Goal: Task Accomplishment & Management: Manage account settings

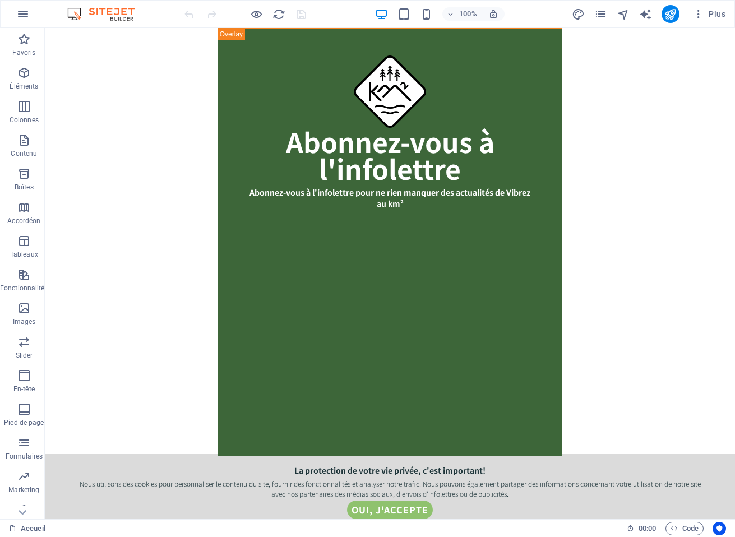
scroll to position [462, 0]
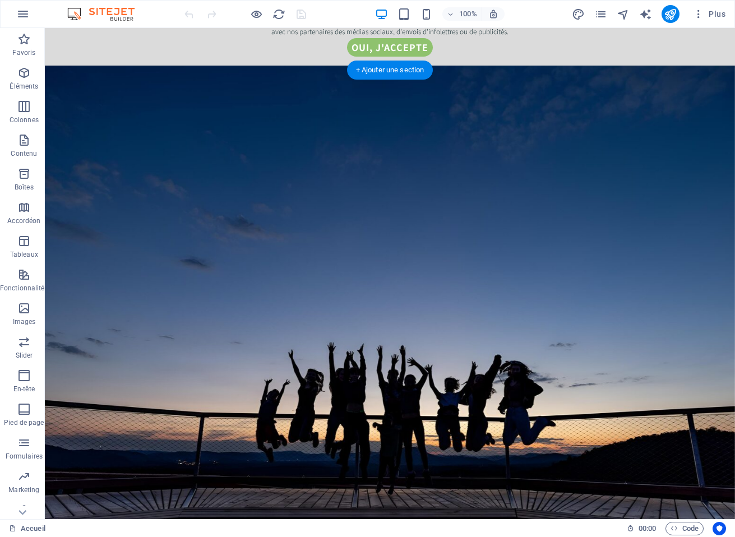
click at [706, 137] on figure at bounding box center [390, 368] width 690 height 605
click at [45, 82] on figure at bounding box center [390, 368] width 690 height 605
select select "%"
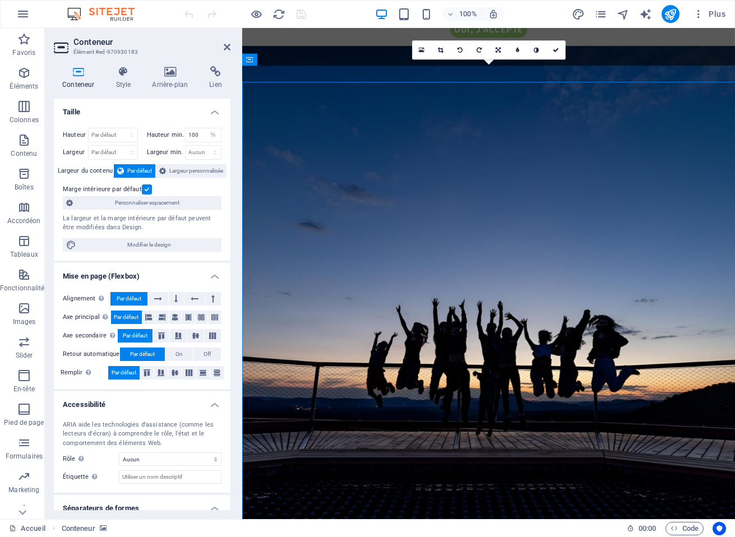
scroll to position [444, 0]
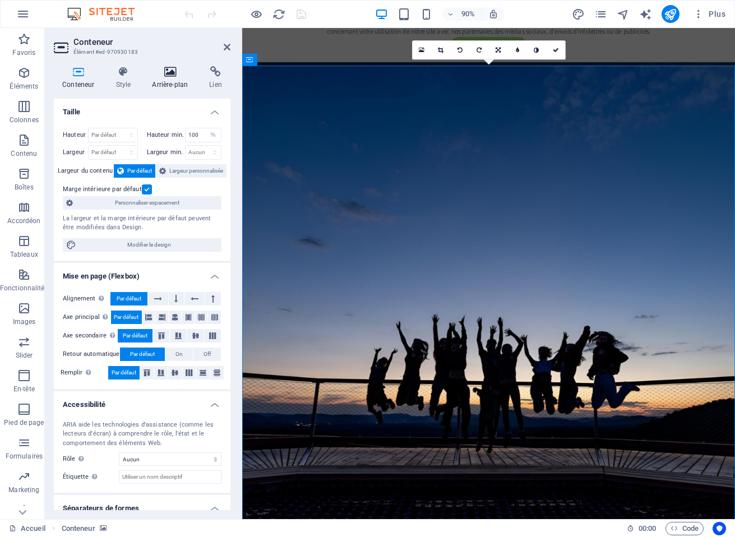
click at [175, 75] on icon at bounding box center [169, 71] width 53 height 11
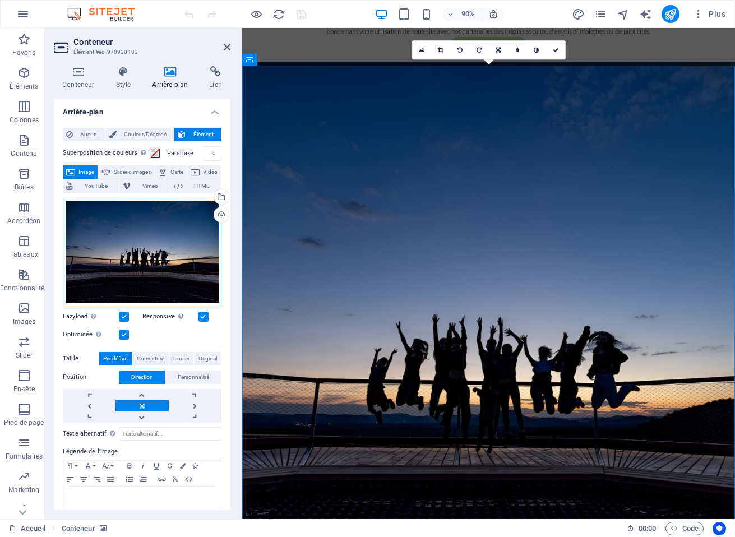
click at [175, 231] on div "Glissez les fichiers ici, cliquez pour choisir les fichiers ou sélectionnez les…" at bounding box center [142, 252] width 159 height 108
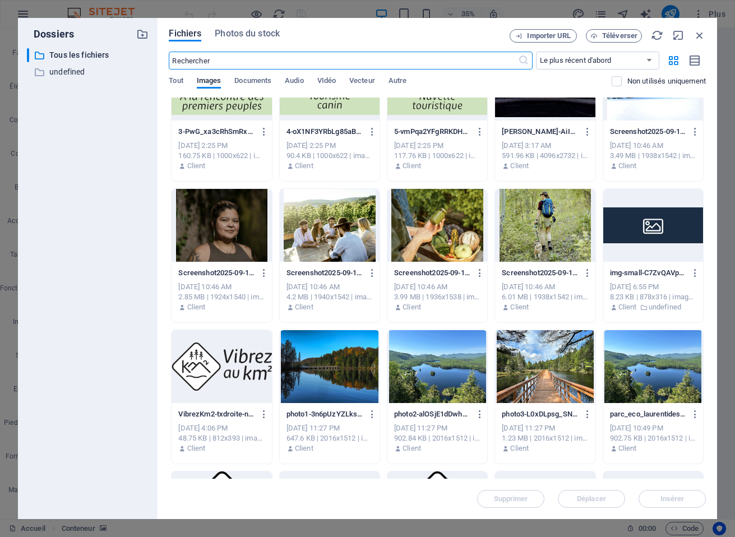
scroll to position [475, 0]
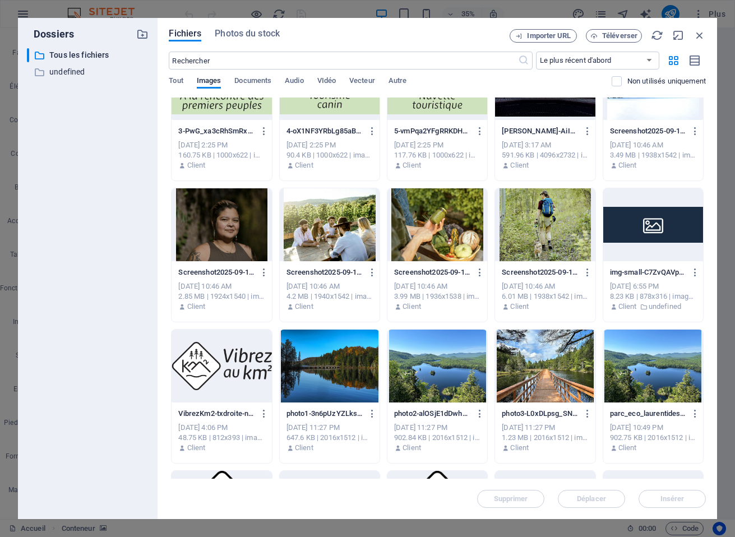
click at [698, 41] on div "Importer URL Téléverser" at bounding box center [607, 35] width 196 height 13
click at [700, 37] on icon "button" at bounding box center [699, 35] width 12 height 12
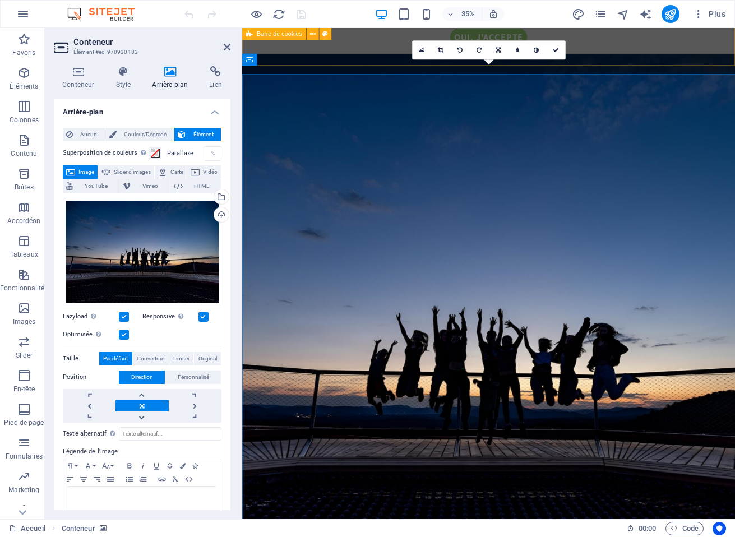
scroll to position [444, 0]
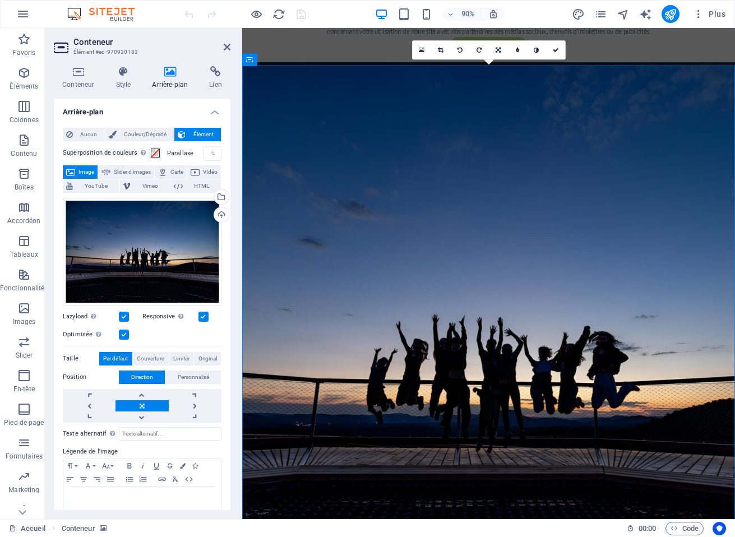
click at [123, 314] on label at bounding box center [124, 317] width 10 height 10
click at [0, 0] on input "Lazyload Charger les images après la page améliore le temps de chargement (vite…" at bounding box center [0, 0] width 0 height 0
click at [202, 315] on label at bounding box center [203, 317] width 10 height 10
click at [0, 0] on input "Responsive Chargez automatiquement des images Retina et les formats optimisés p…" at bounding box center [0, 0] width 0 height 0
click at [126, 333] on label at bounding box center [124, 334] width 10 height 10
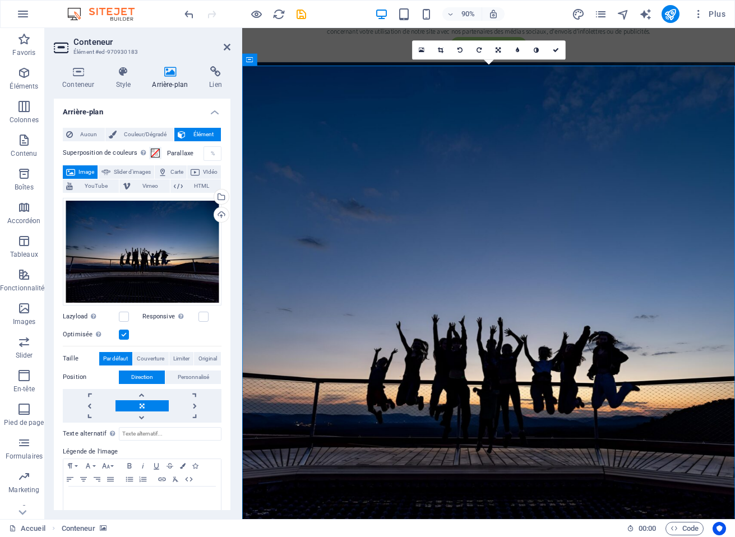
click at [0, 0] on input "Optimisée Les images sont compressées pour améliorer la vitesse de la page." at bounding box center [0, 0] width 0 height 0
click at [301, 11] on icon "save" at bounding box center [301, 14] width 13 height 13
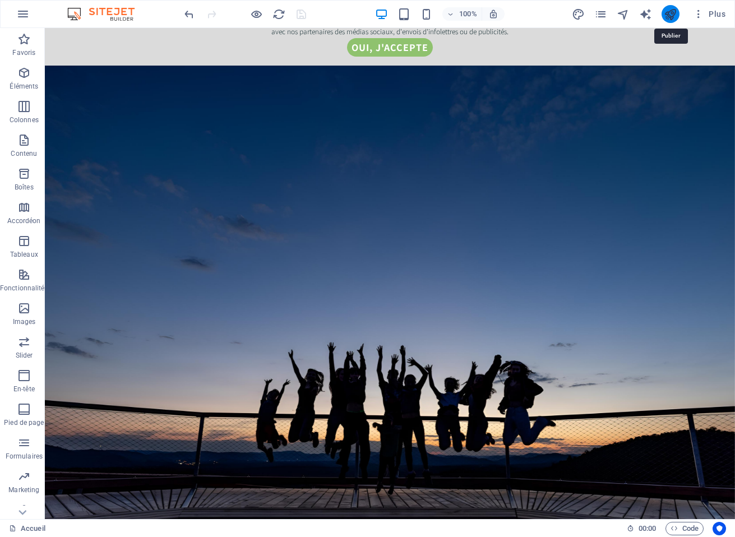
click at [671, 16] on icon "publish" at bounding box center [669, 14] width 13 height 13
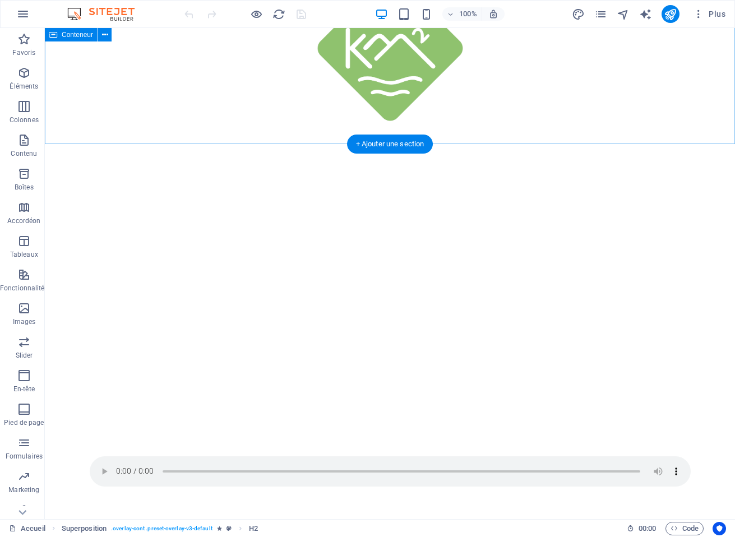
scroll to position [1211, 0]
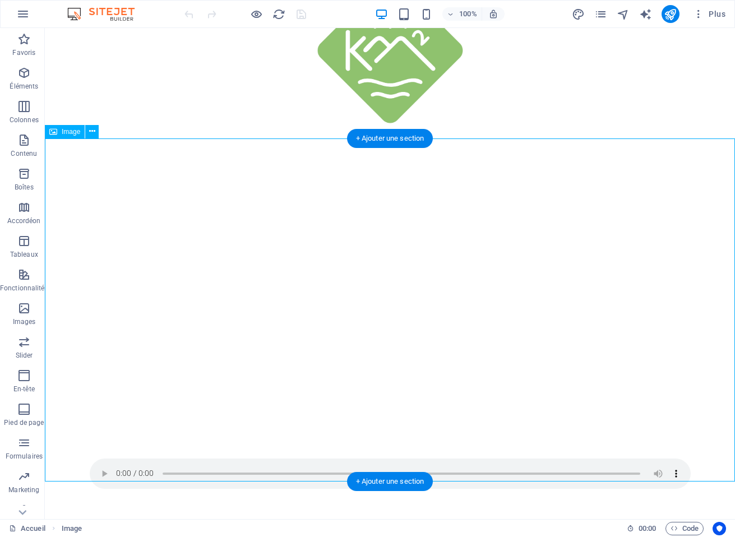
scroll to position [1202, 0]
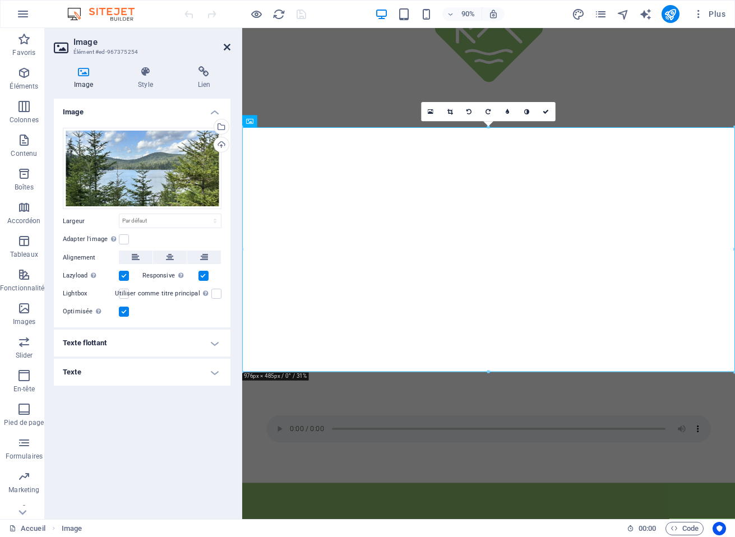
click at [225, 48] on icon at bounding box center [227, 47] width 7 height 9
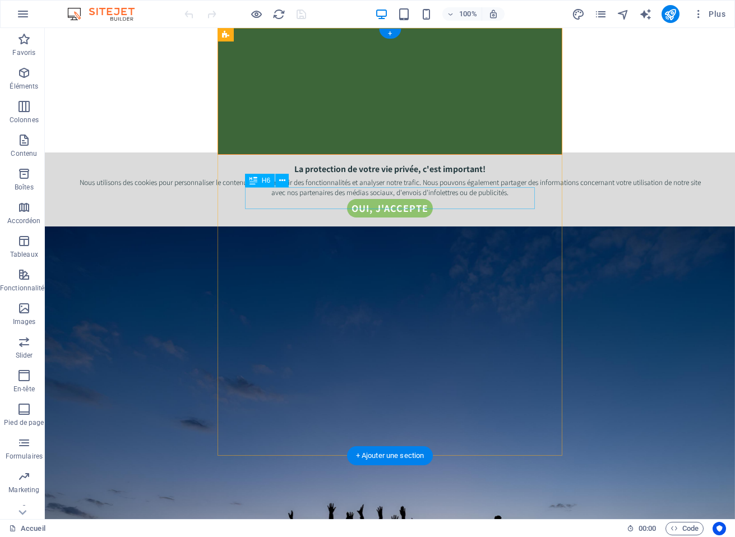
scroll to position [505, 0]
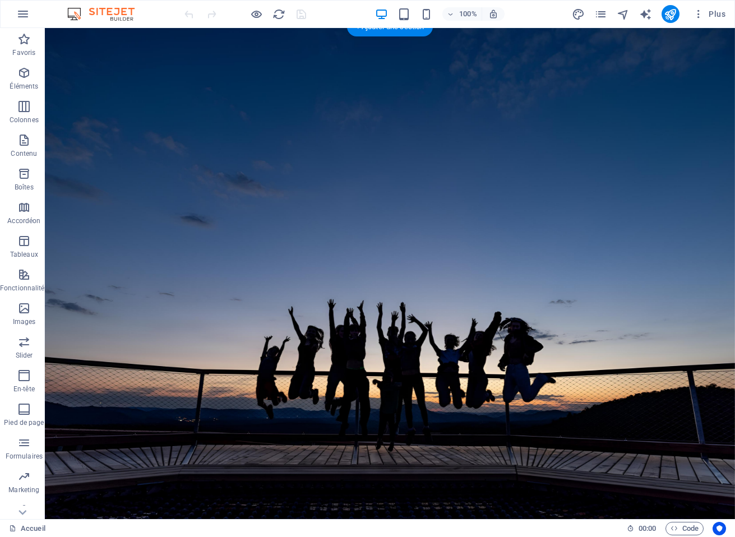
click at [87, 39] on figure at bounding box center [390, 324] width 690 height 605
select select "%"
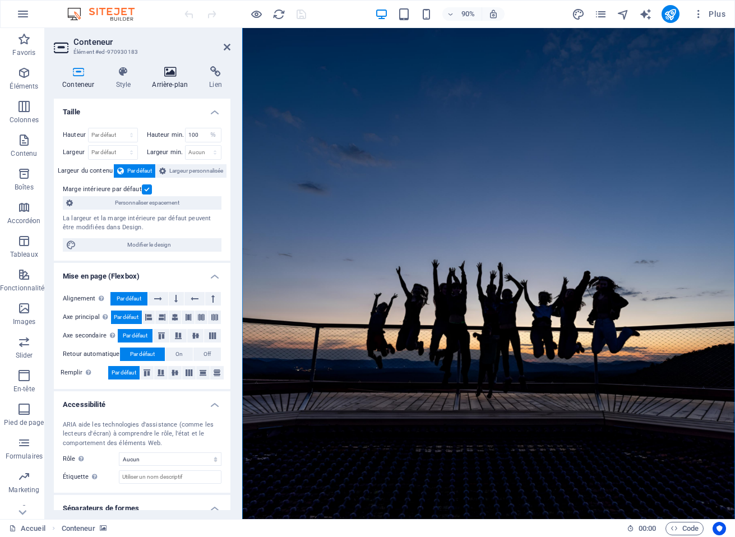
click at [165, 72] on icon at bounding box center [169, 71] width 53 height 11
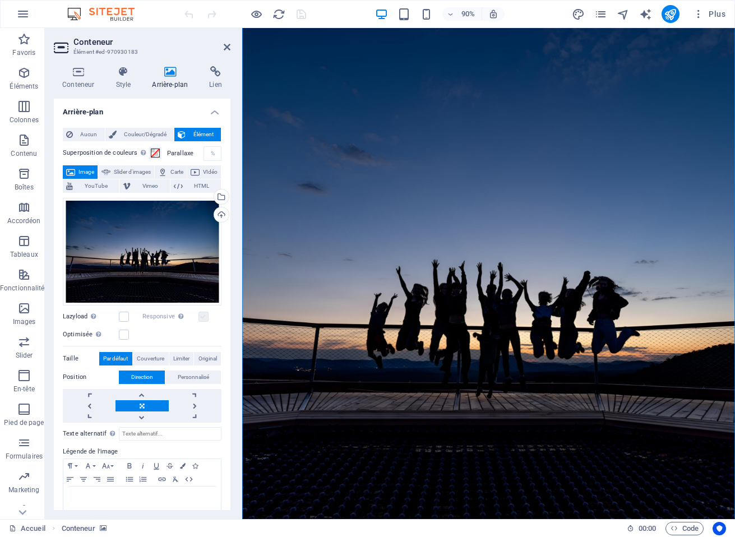
click at [201, 314] on label at bounding box center [203, 317] width 10 height 10
click at [123, 332] on label at bounding box center [124, 334] width 10 height 10
click at [0, 0] on input "Optimisée Les images sont compressées pour améliorer la vitesse de la page." at bounding box center [0, 0] width 0 height 0
click at [122, 332] on label at bounding box center [124, 334] width 10 height 10
click at [0, 0] on input "Optimisée Les images sont compressées pour améliorer la vitesse de la page." at bounding box center [0, 0] width 0 height 0
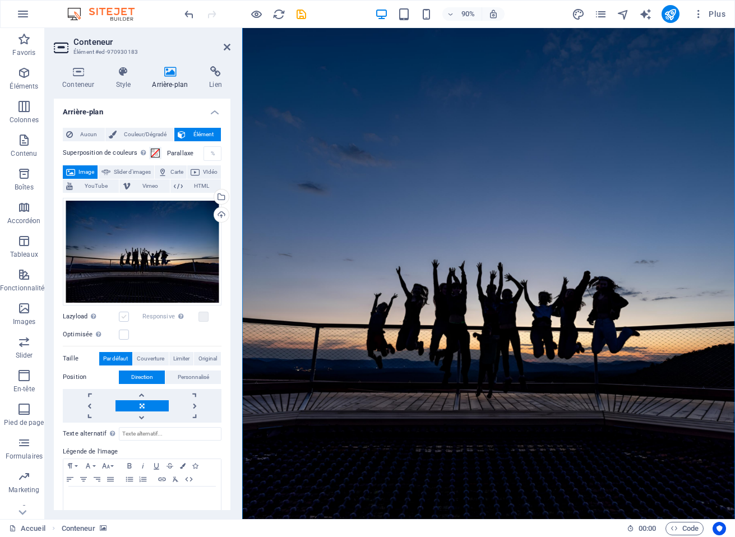
click at [127, 316] on label at bounding box center [124, 317] width 10 height 10
click at [0, 0] on input "Lazyload Charger les images après la page améliore le temps de chargement (vite…" at bounding box center [0, 0] width 0 height 0
click at [125, 314] on label at bounding box center [124, 317] width 10 height 10
click at [0, 0] on input "Lazyload Charger les images après la page améliore le temps de chargement (vite…" at bounding box center [0, 0] width 0 height 0
click at [123, 335] on label at bounding box center [124, 334] width 10 height 10
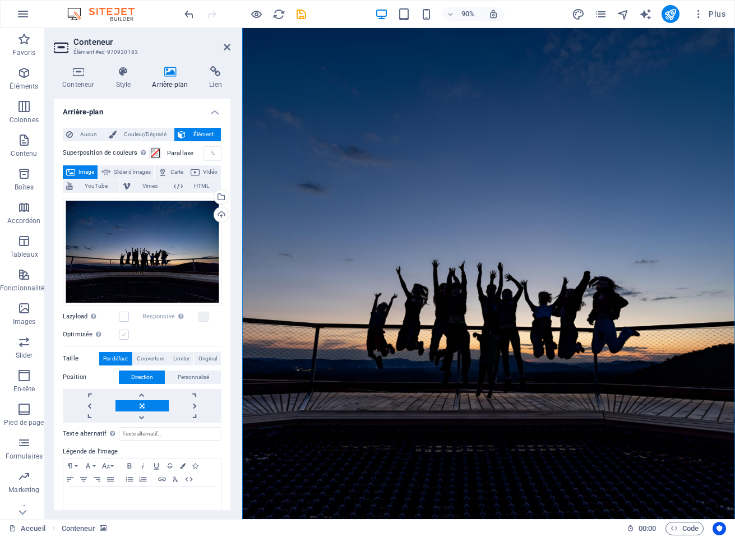
click at [0, 0] on input "Optimisée Les images sont compressées pour améliorer la vitesse de la page." at bounding box center [0, 0] width 0 height 0
click at [305, 14] on icon "save" at bounding box center [301, 14] width 13 height 13
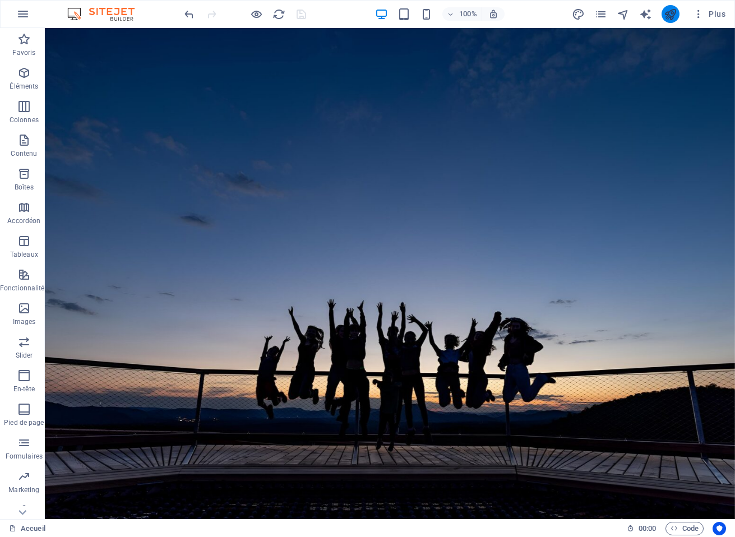
click at [670, 15] on icon "publish" at bounding box center [669, 14] width 13 height 13
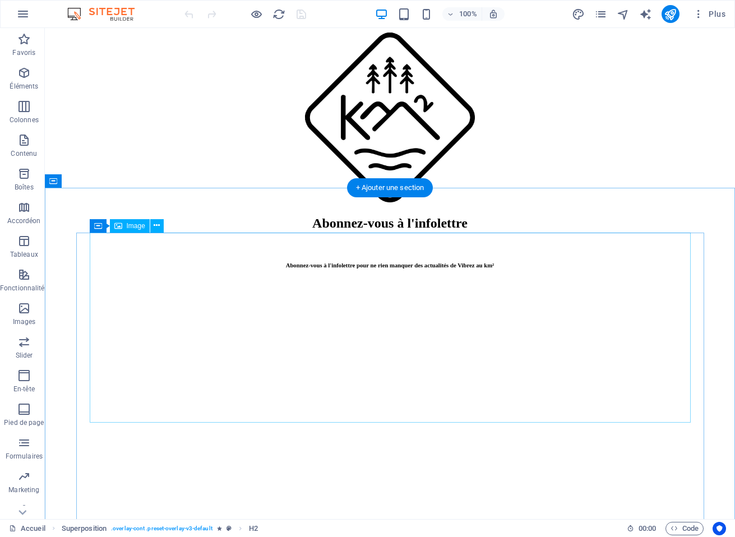
scroll to position [466, 0]
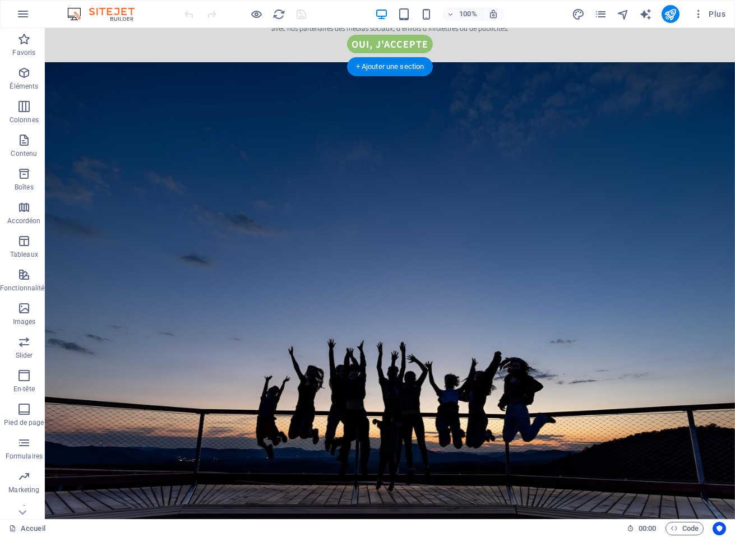
click at [59, 84] on figure at bounding box center [390, 364] width 690 height 605
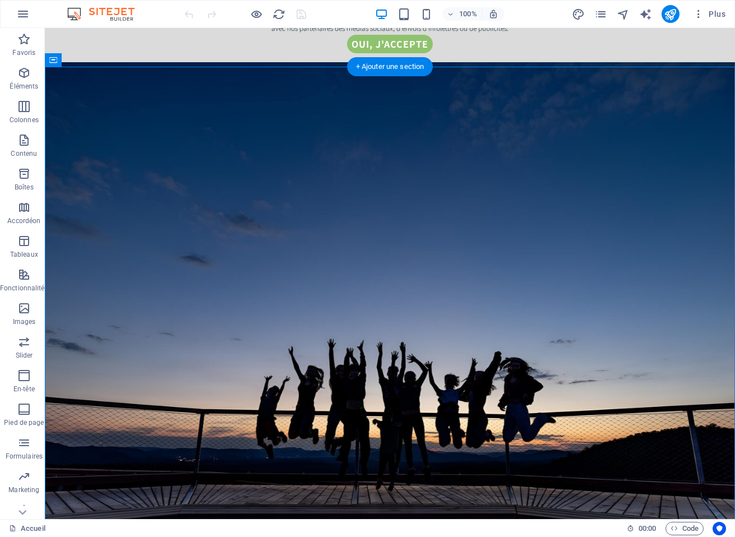
click at [59, 84] on figure at bounding box center [390, 364] width 690 height 605
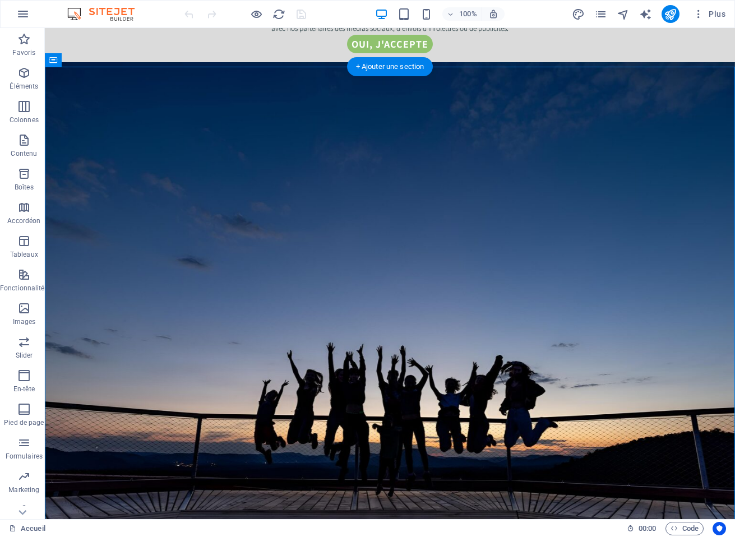
select select "%"
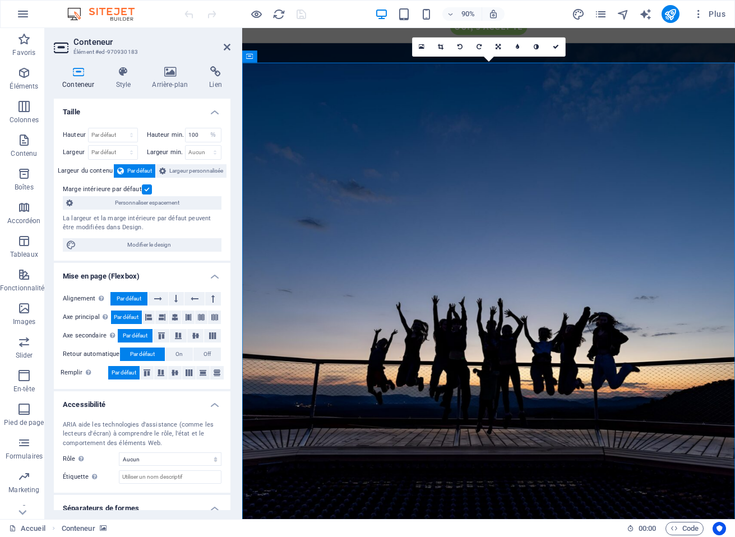
scroll to position [448, 0]
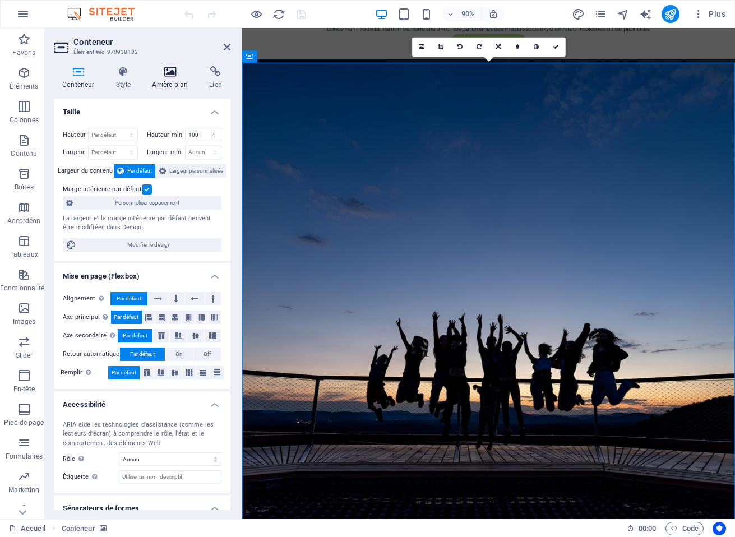
click at [172, 73] on icon at bounding box center [169, 71] width 53 height 11
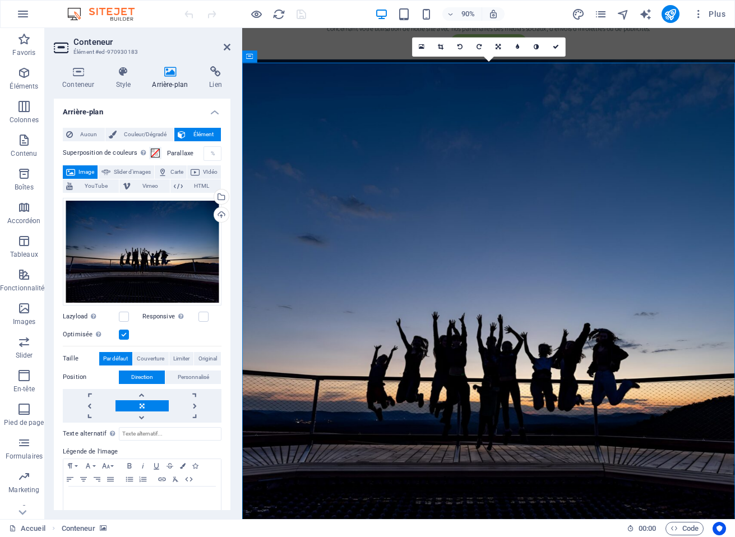
click at [124, 332] on label at bounding box center [124, 334] width 10 height 10
click at [0, 0] on input "Optimisée Les images sont compressées pour améliorer la vitesse de la page." at bounding box center [0, 0] width 0 height 0
click at [124, 333] on label at bounding box center [124, 334] width 10 height 10
click at [0, 0] on input "Optimisée Les images sont compressées pour améliorer la vitesse de la page." at bounding box center [0, 0] width 0 height 0
click at [203, 312] on label at bounding box center [203, 317] width 10 height 10
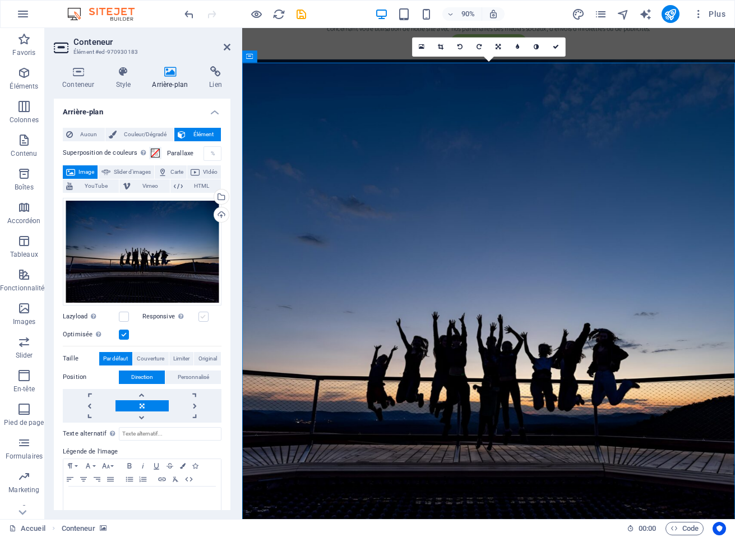
click at [0, 0] on input "Responsive Chargez automatiquement des images Retina et les formats optimisés p…" at bounding box center [0, 0] width 0 height 0
click at [125, 332] on label at bounding box center [124, 334] width 10 height 10
click at [0, 0] on input "Optimisée Les images sont compressées pour améliorer la vitesse de la page." at bounding box center [0, 0] width 0 height 0
click at [303, 16] on icon "save" at bounding box center [301, 14] width 13 height 13
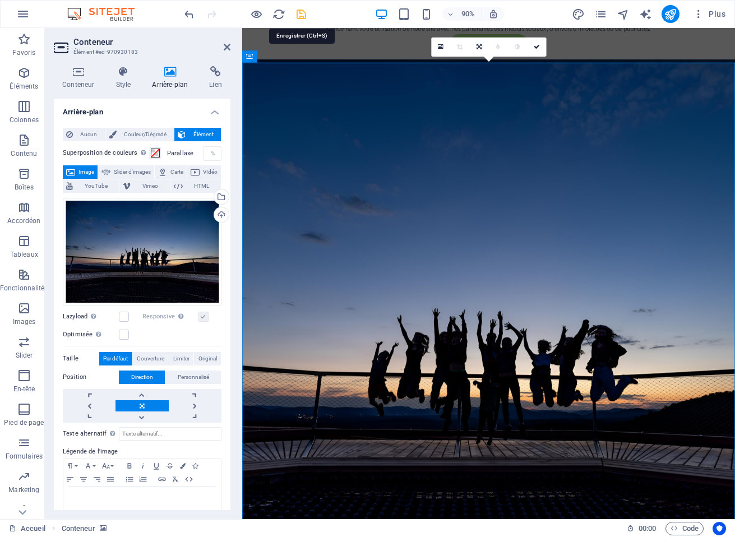
scroll to position [466, 0]
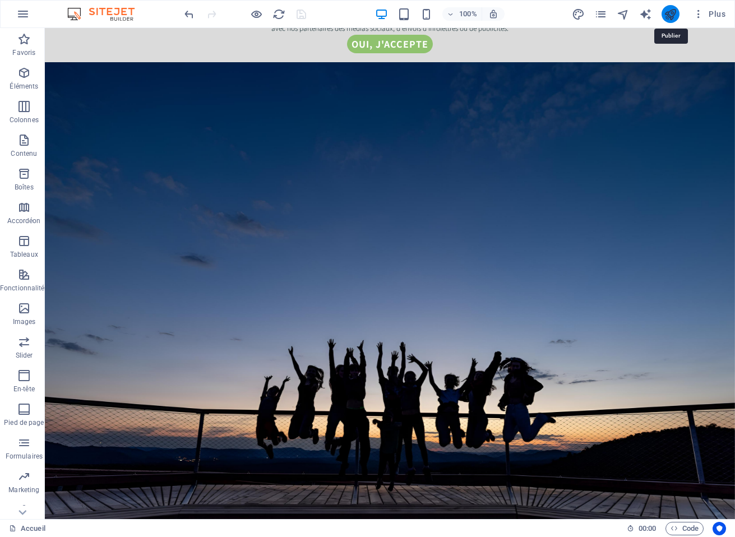
click at [670, 12] on icon "publish" at bounding box center [669, 14] width 13 height 13
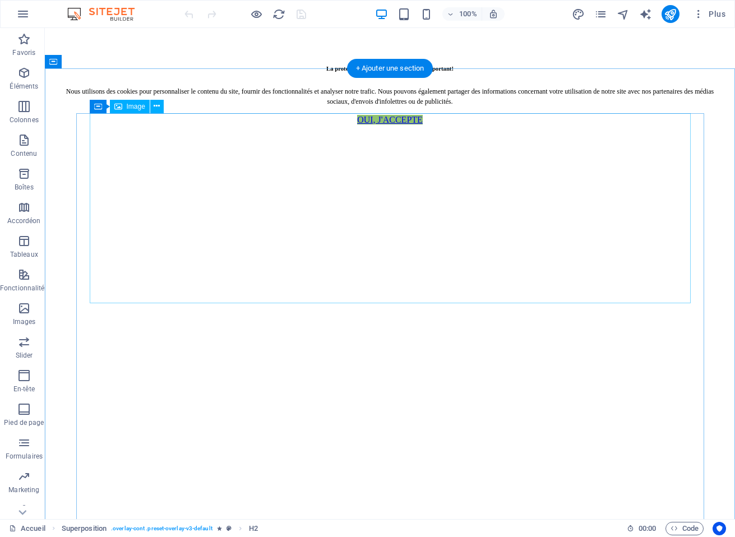
scroll to position [477, 0]
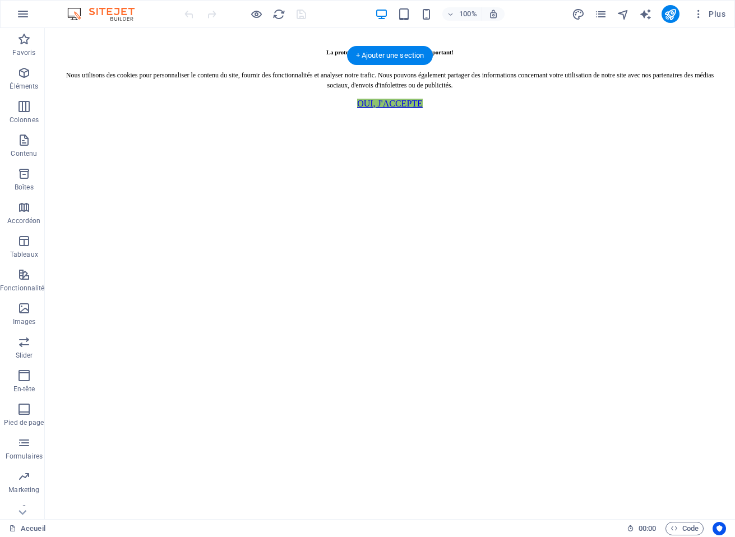
click at [62, 118] on figure at bounding box center [389, 118] width 681 height 0
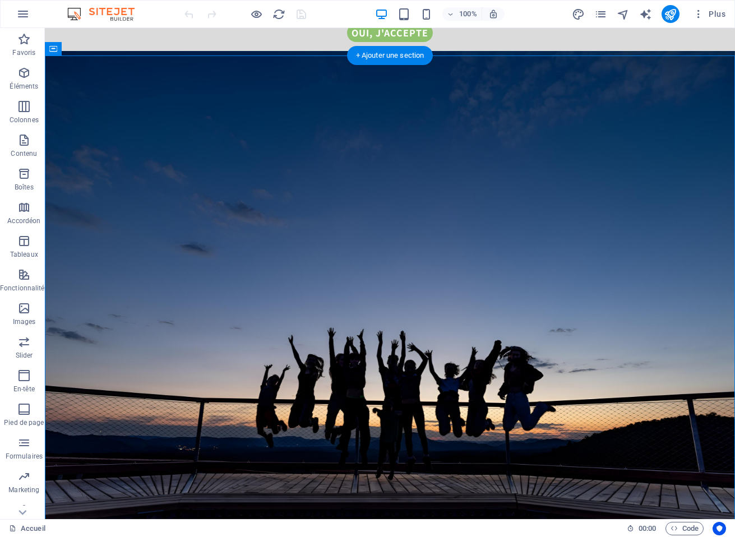
click at [62, 73] on figure at bounding box center [390, 353] width 690 height 605
select select "%"
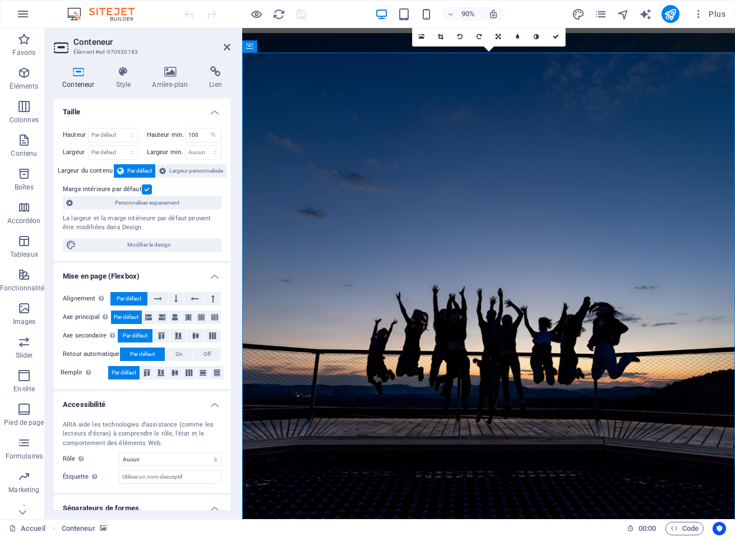
scroll to position [459, 0]
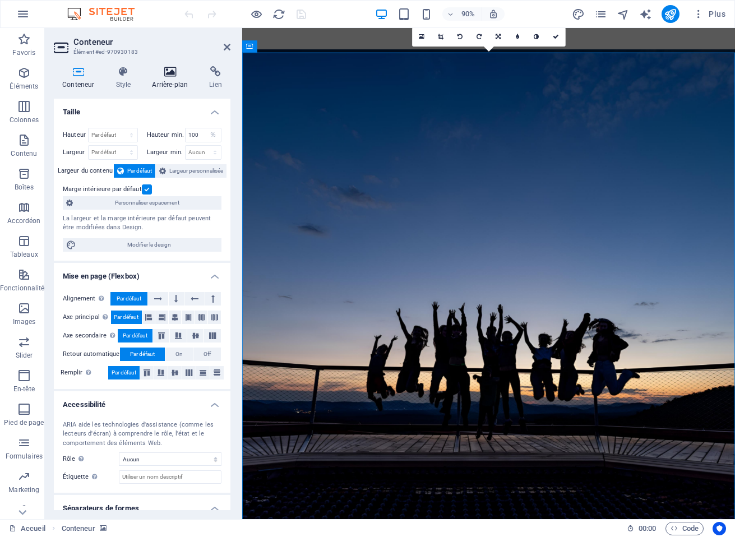
click at [174, 82] on h4 "Arrière-plan" at bounding box center [171, 78] width 57 height 24
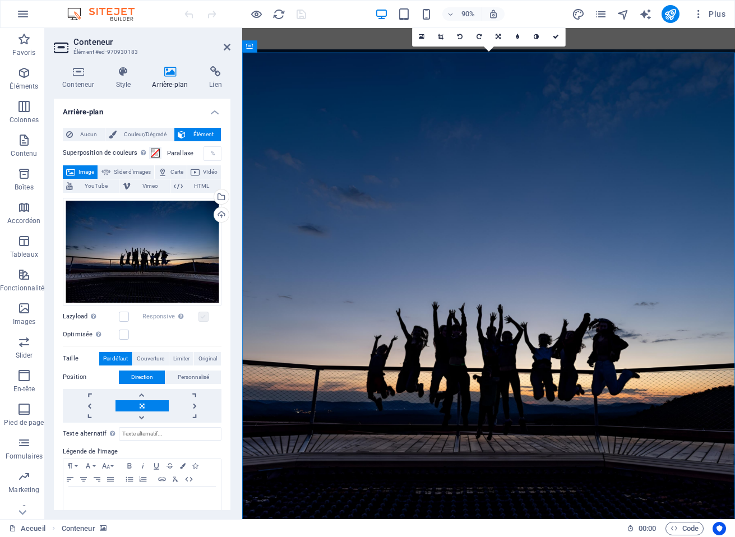
click at [201, 315] on label at bounding box center [203, 317] width 10 height 10
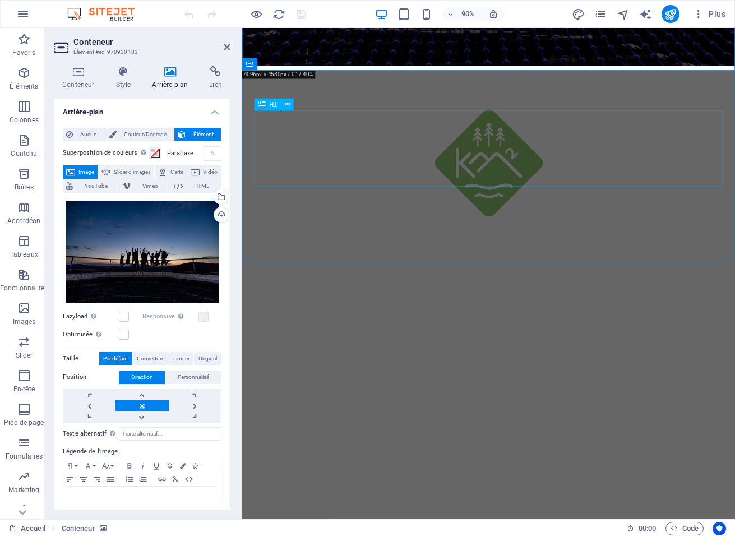
scroll to position [1060, 0]
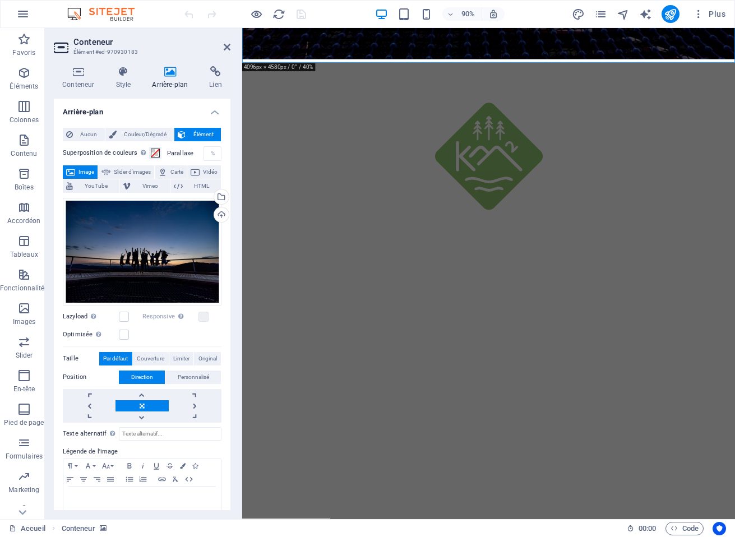
click at [231, 47] on aside "Conteneur Élément #ed-970930183 Conteneur Style Arrière-plan Lien Taille Hauteu…" at bounding box center [143, 273] width 197 height 491
click at [228, 46] on icon at bounding box center [227, 47] width 7 height 9
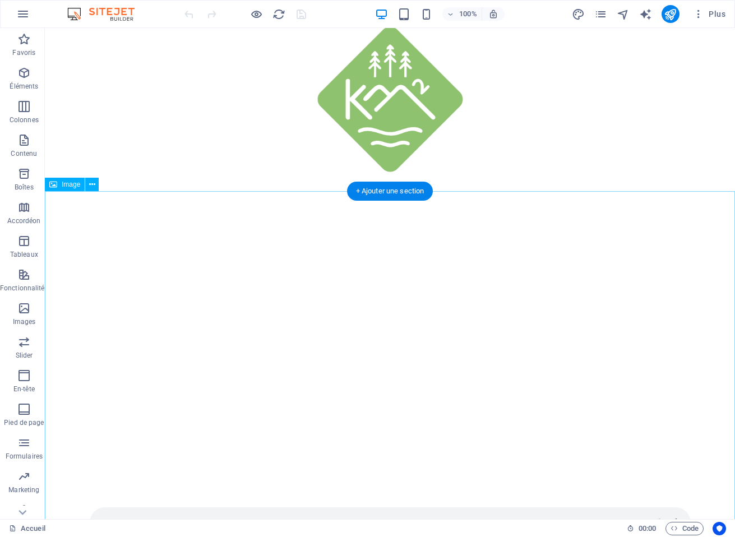
scroll to position [1158, 0]
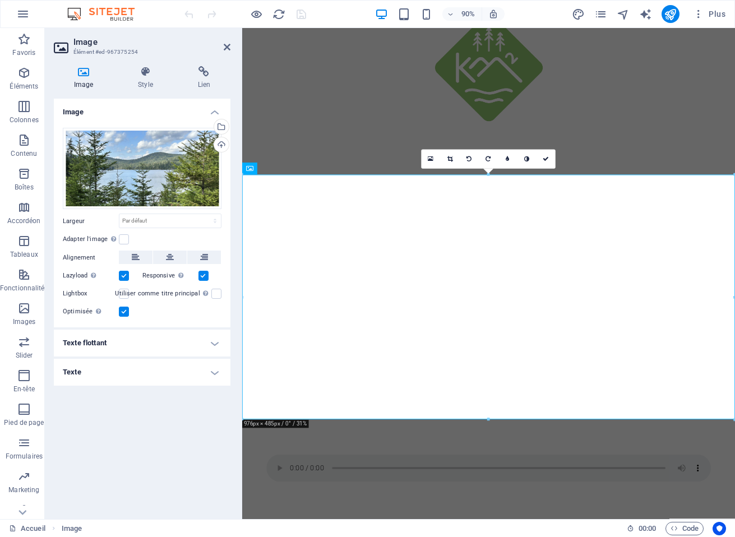
scroll to position [1149, 0]
click at [124, 280] on label at bounding box center [124, 276] width 10 height 10
click at [0, 0] on input "Lazyload Charger les images après la page améliore le temps de chargement (vite…" at bounding box center [0, 0] width 0 height 0
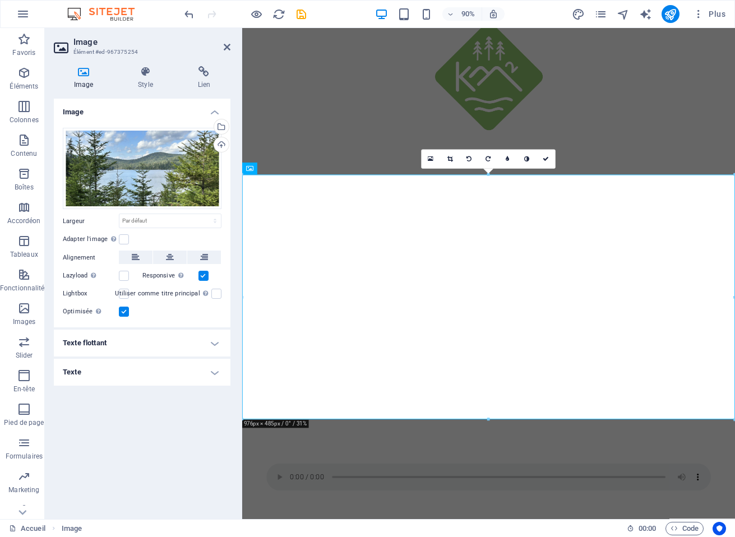
click at [200, 276] on label at bounding box center [203, 276] width 10 height 10
click at [0, 0] on input "Responsive Chargez automatiquement des images Retina et les formats optimisés p…" at bounding box center [0, 0] width 0 height 0
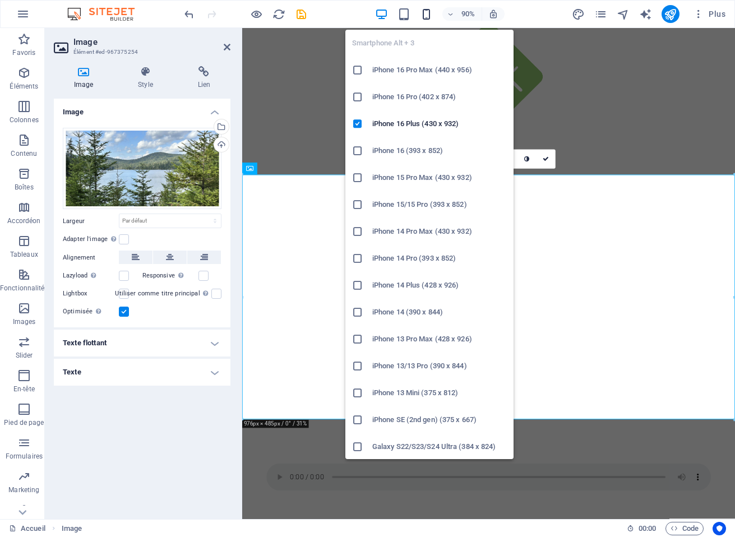
click at [428, 14] on icon "button" at bounding box center [426, 14] width 13 height 13
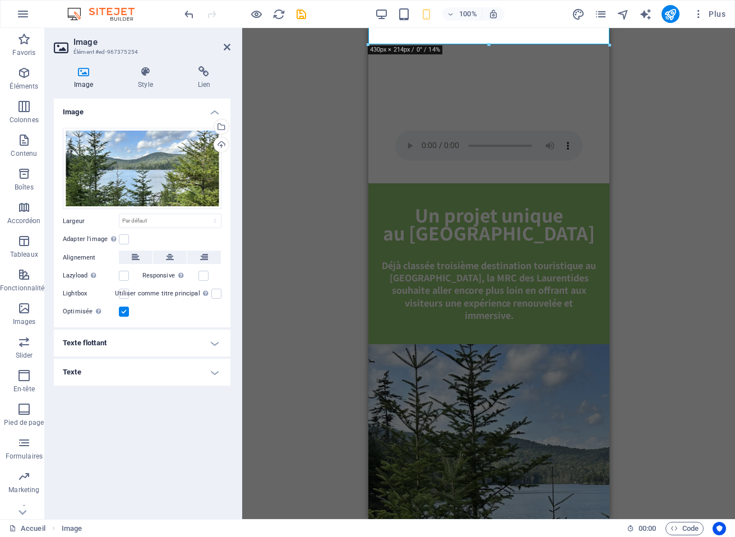
click at [619, 273] on div "Glissez et déposez l'élément de votre choix pour remplacer le contenu existant.…" at bounding box center [488, 273] width 493 height 491
click at [228, 45] on icon at bounding box center [227, 47] width 7 height 9
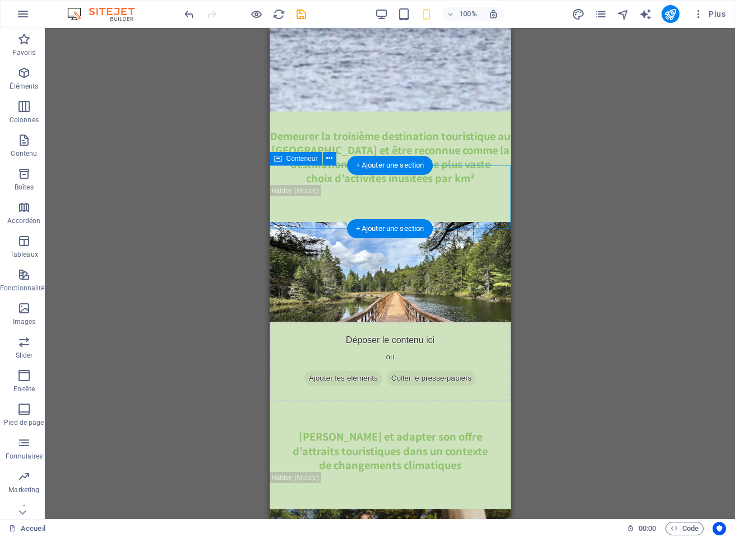
scroll to position [2756, 0]
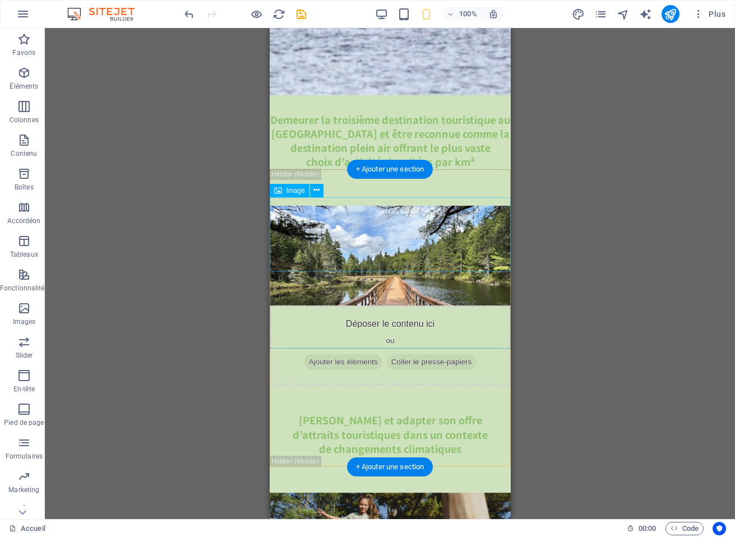
select select "%"
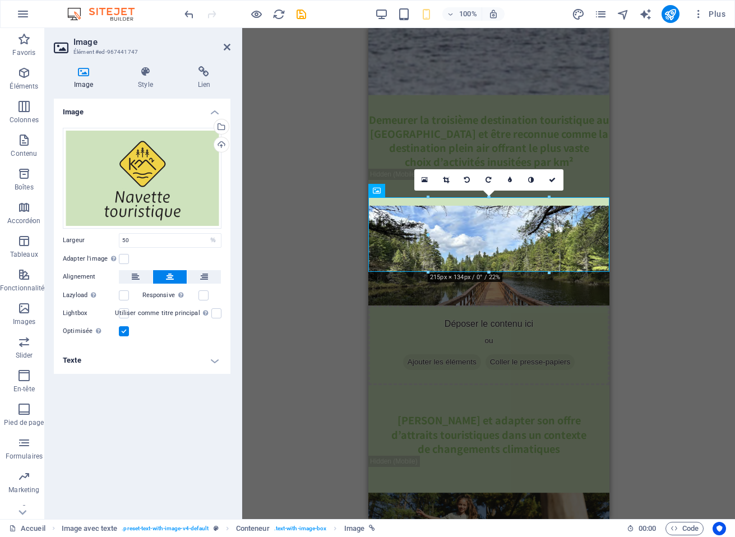
click at [123, 330] on label at bounding box center [124, 331] width 10 height 10
click at [0, 0] on input "Optimisée Les images sont compressées pour améliorer la vitesse de la page." at bounding box center [0, 0] width 0 height 0
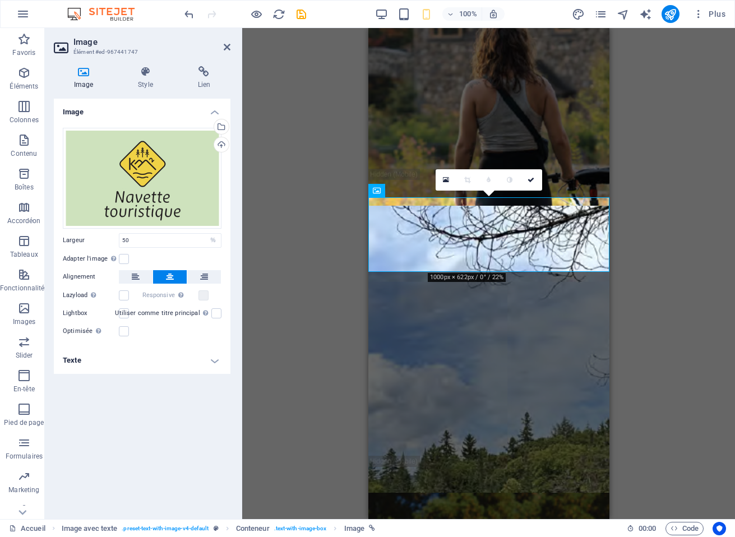
click at [226, 41] on h2 "Image" at bounding box center [151, 42] width 157 height 10
click at [223, 48] on header "Image Élément #ed-967441747" at bounding box center [142, 42] width 177 height 29
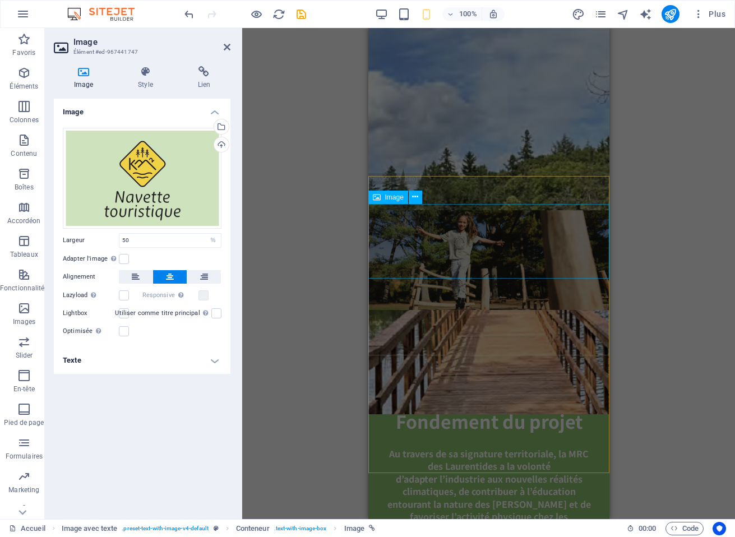
scroll to position [3047, 0]
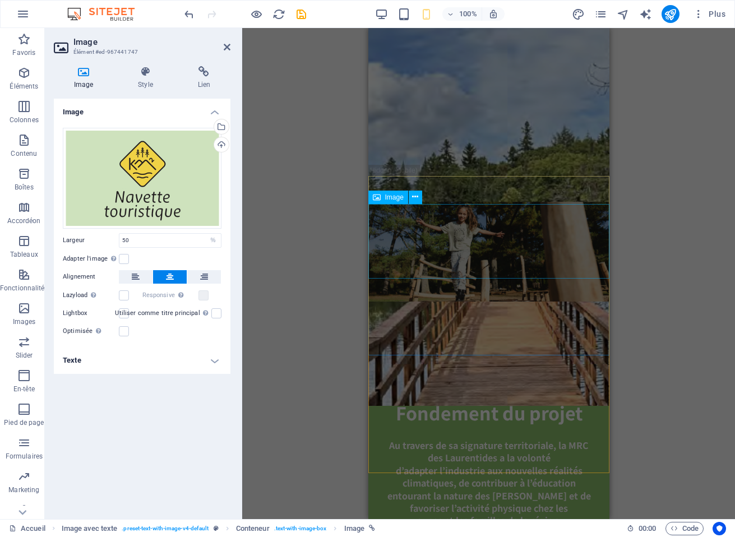
select select "%"
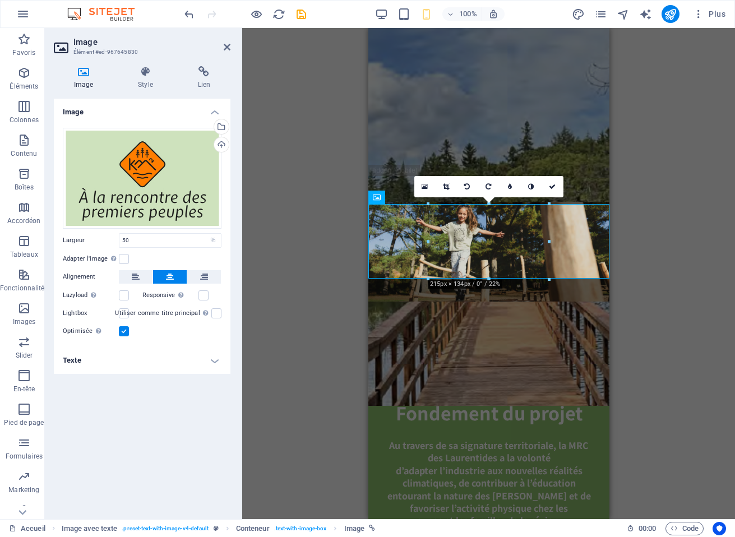
click at [124, 326] on label at bounding box center [124, 331] width 10 height 10
click at [0, 0] on input "Optimisée Les images sont compressées pour améliorer la vitesse de la page." at bounding box center [0, 0] width 0 height 0
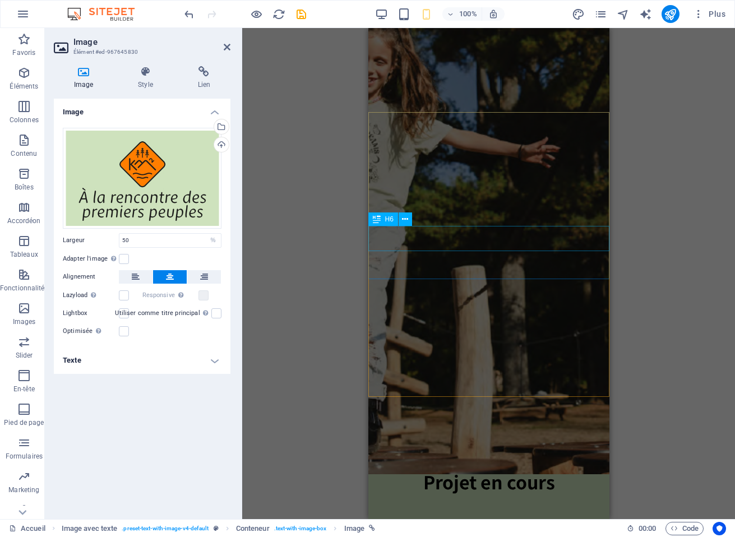
scroll to position [3409, 0]
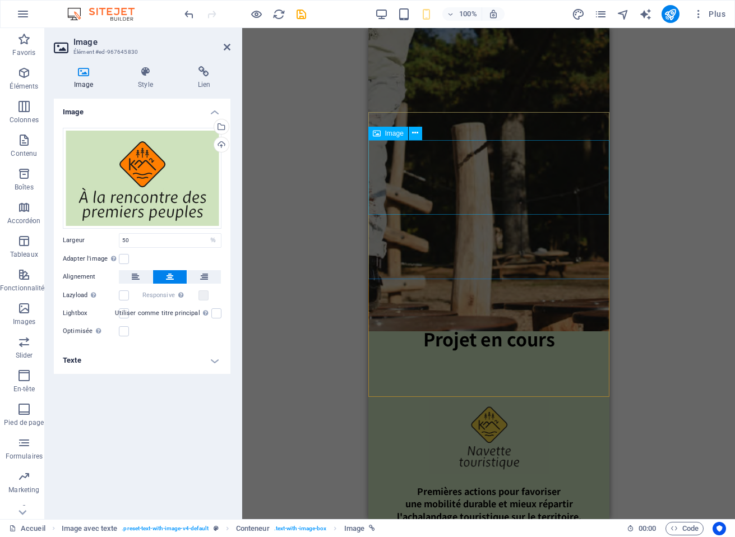
select select "%"
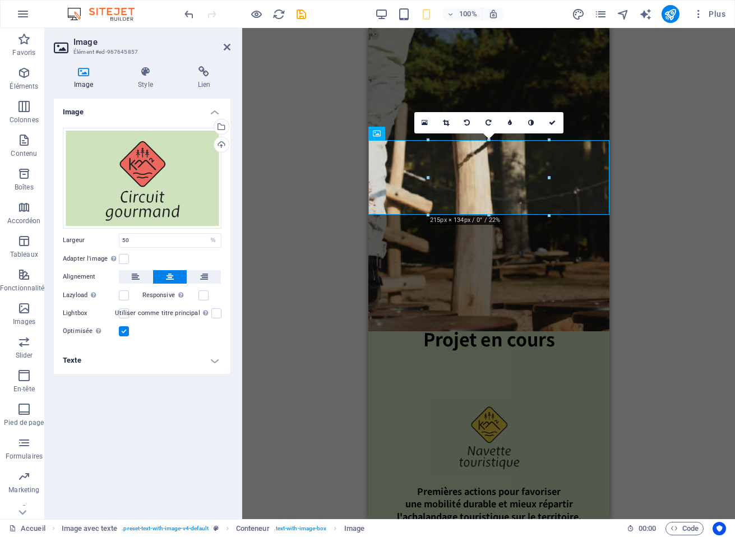
click at [124, 330] on label at bounding box center [124, 331] width 10 height 10
click at [0, 0] on input "Optimisée Les images sont compressées pour améliorer la vitesse de la page." at bounding box center [0, 0] width 0 height 0
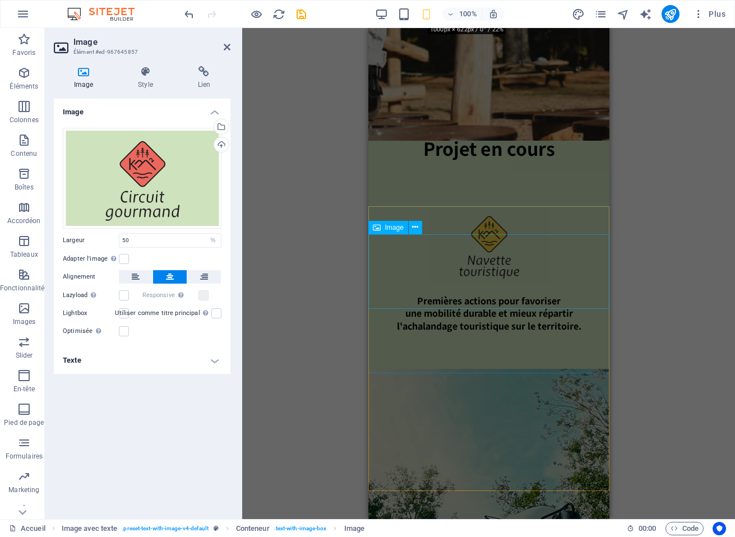
select select "%"
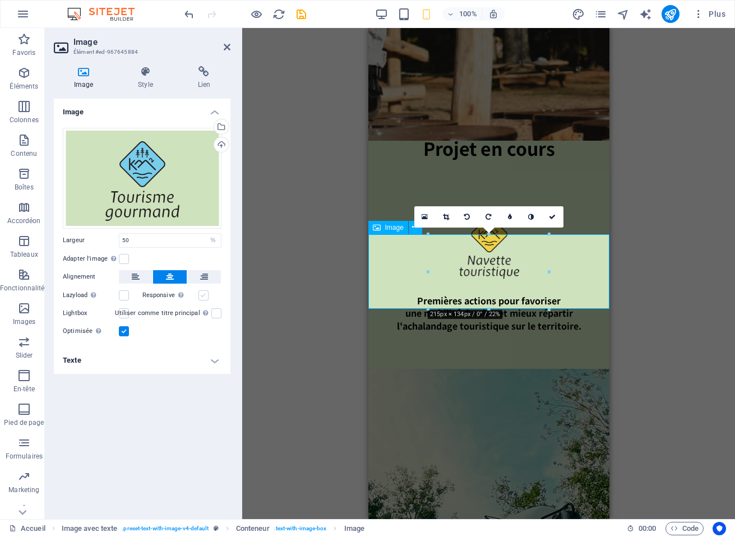
scroll to position [3600, 0]
click at [127, 332] on label at bounding box center [124, 331] width 10 height 10
click at [0, 0] on input "Optimisée Les images sont compressées pour améliorer la vitesse de la page." at bounding box center [0, 0] width 0 height 0
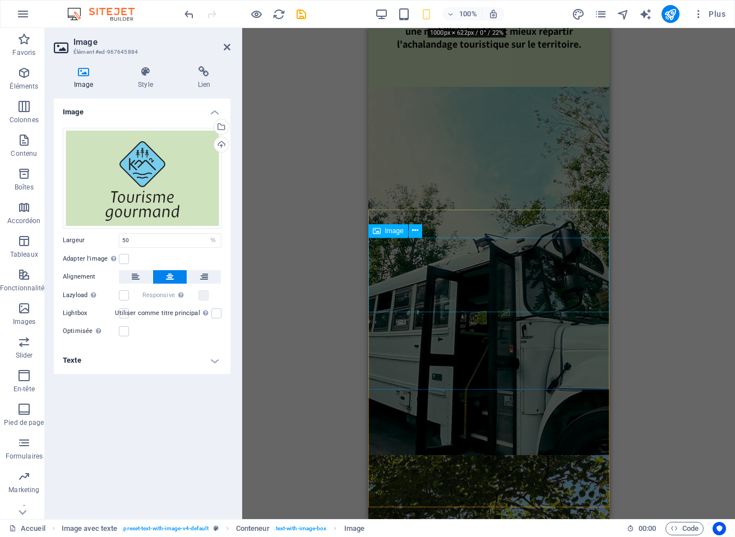
scroll to position [3881, 0]
select select "%"
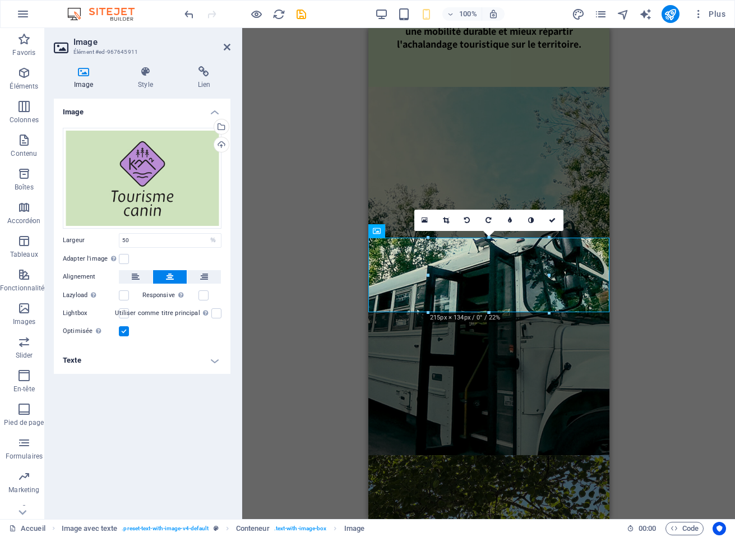
click at [126, 333] on label at bounding box center [124, 331] width 10 height 10
click at [0, 0] on input "Optimisée Les images sont compressées pour améliorer la vitesse de la page." at bounding box center [0, 0] width 0 height 0
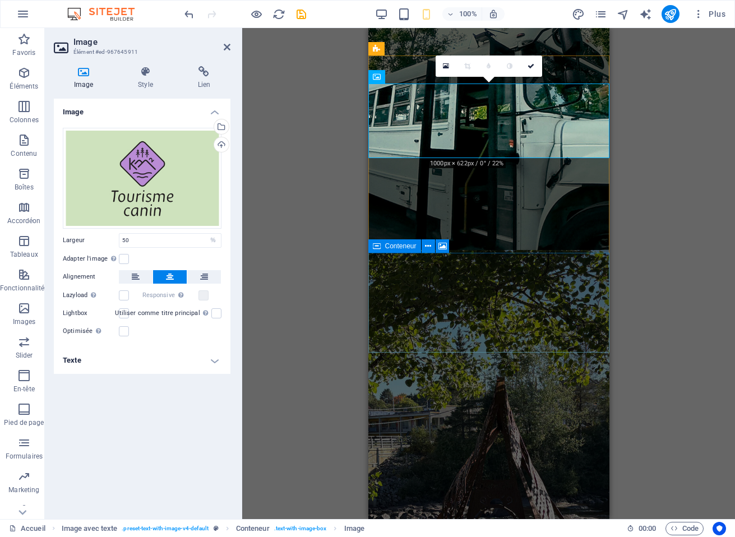
scroll to position [4119, 0]
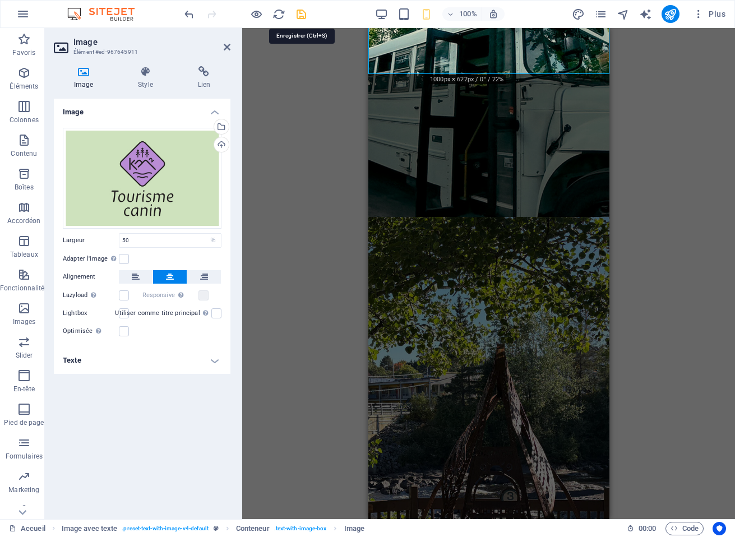
click at [304, 12] on icon "save" at bounding box center [301, 14] width 13 height 13
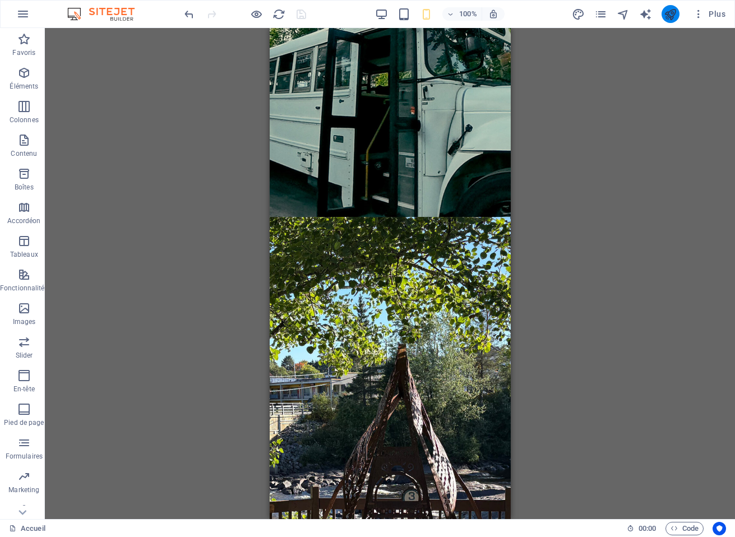
click at [674, 13] on icon "publish" at bounding box center [669, 14] width 13 height 13
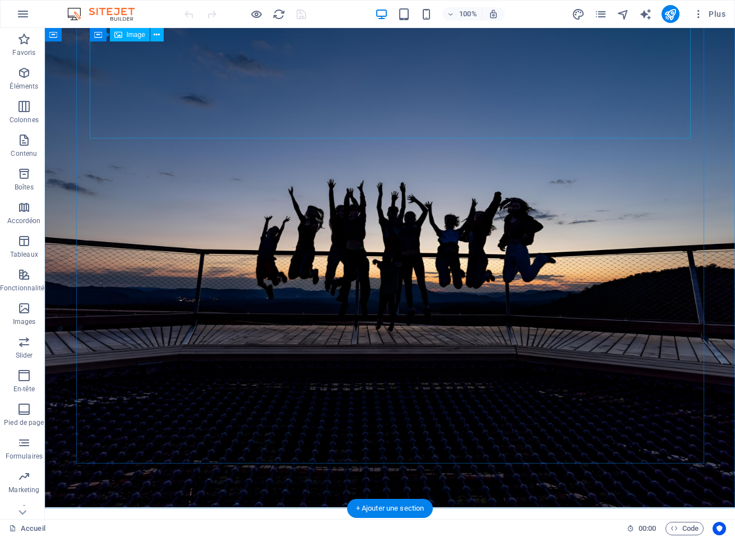
scroll to position [629, 0]
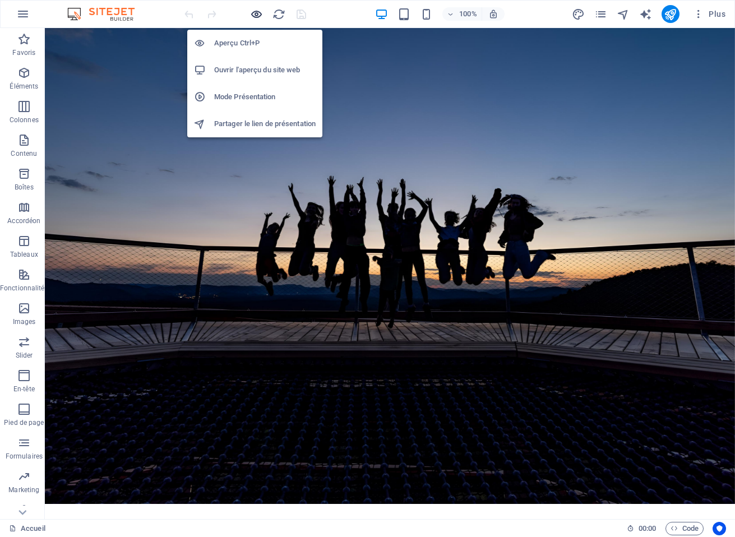
click at [255, 13] on icon "button" at bounding box center [256, 14] width 13 height 13
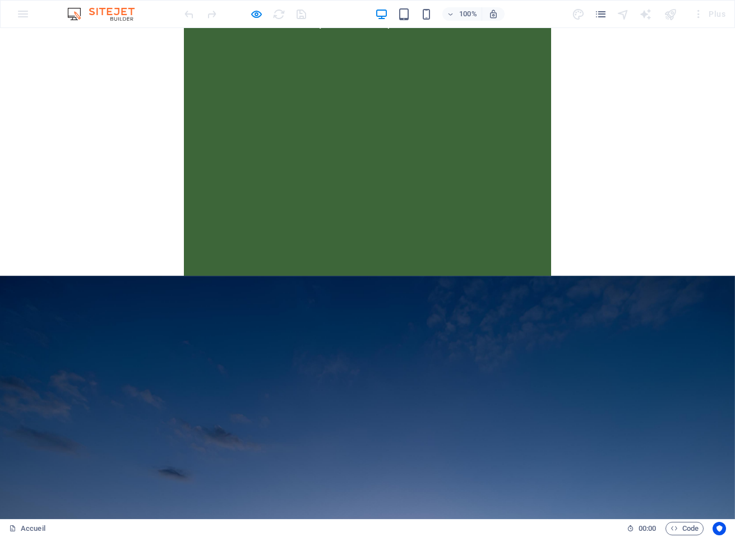
scroll to position [173, 0]
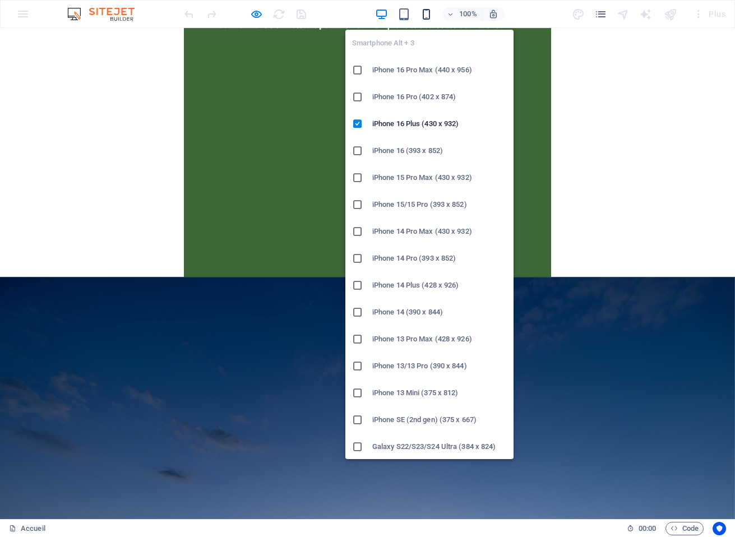
click at [425, 16] on icon "button" at bounding box center [426, 14] width 13 height 13
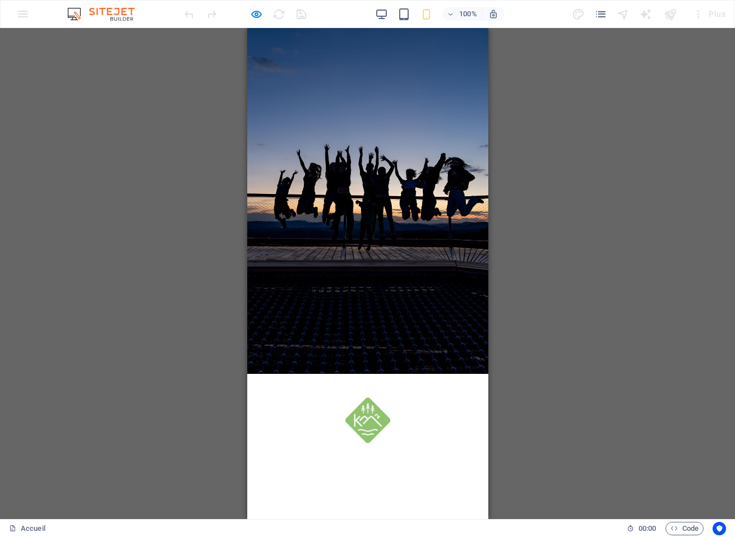
scroll to position [71, 0]
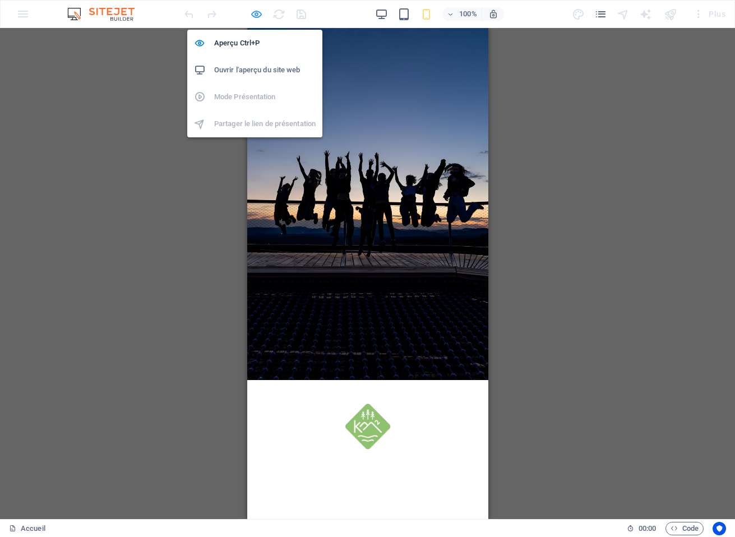
click at [252, 12] on icon "button" at bounding box center [256, 14] width 13 height 13
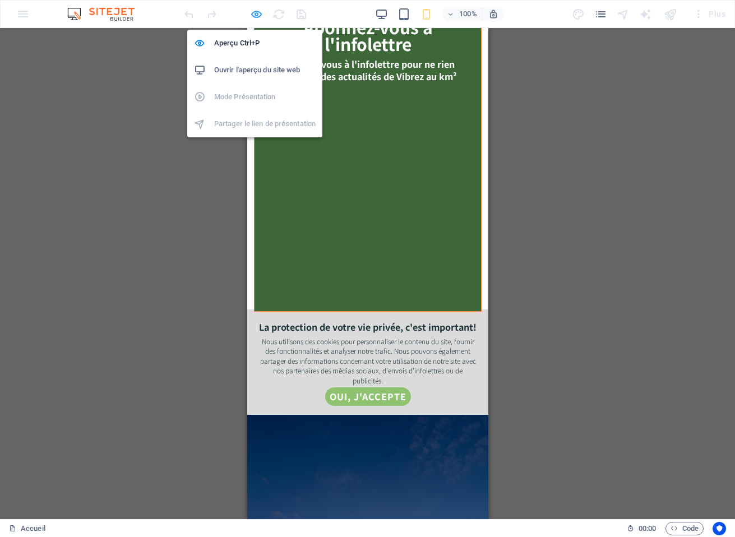
scroll to position [425, 0]
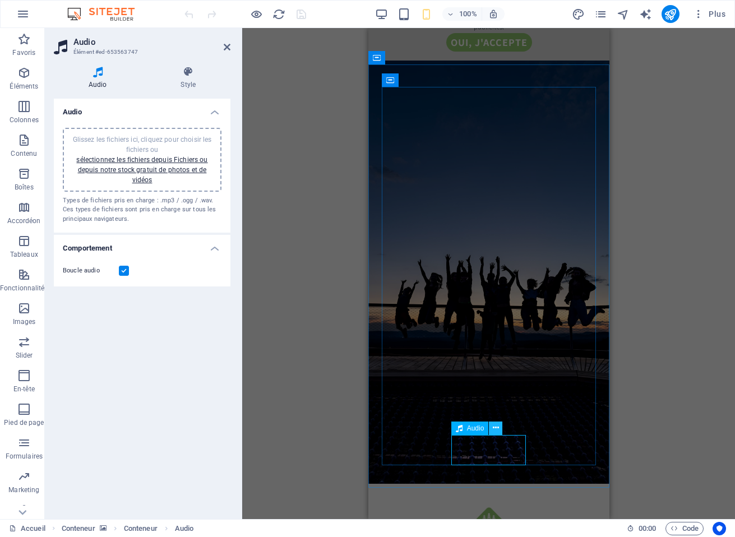
click at [498, 429] on icon at bounding box center [496, 428] width 6 height 12
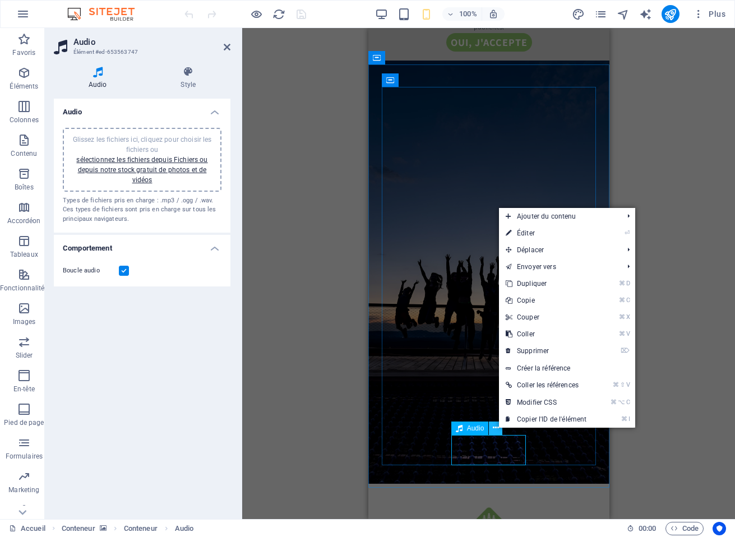
click at [498, 429] on icon at bounding box center [496, 428] width 6 height 12
click at [464, 421] on div "Audio" at bounding box center [470, 427] width 38 height 13
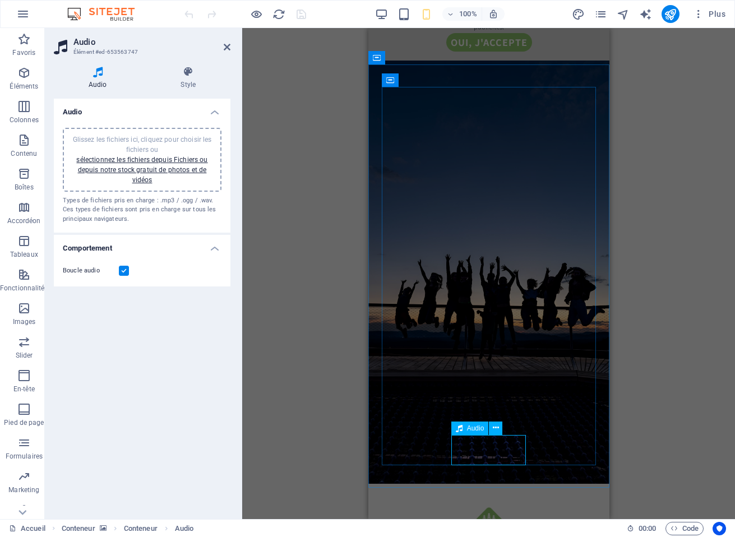
click at [471, 429] on span "Audio" at bounding box center [475, 428] width 17 height 7
click at [189, 78] on h4 "Style" at bounding box center [188, 78] width 85 height 24
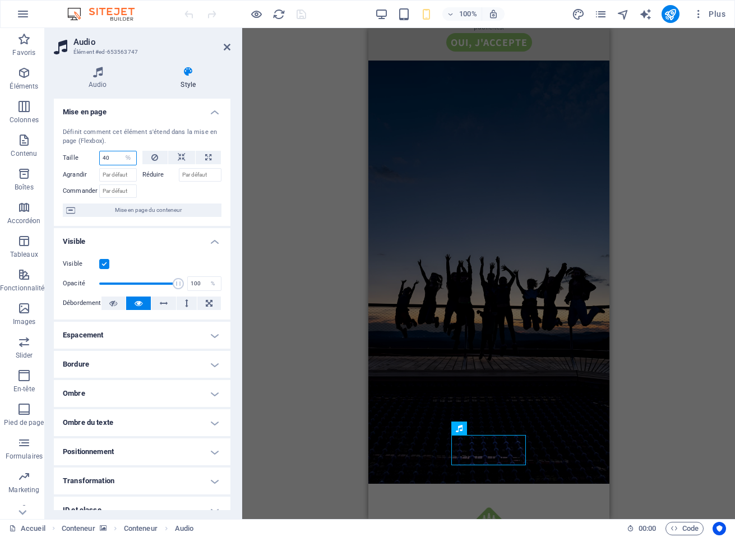
click at [114, 156] on input "40" at bounding box center [118, 157] width 36 height 13
type input "60"
click at [301, 13] on icon "save" at bounding box center [301, 14] width 13 height 13
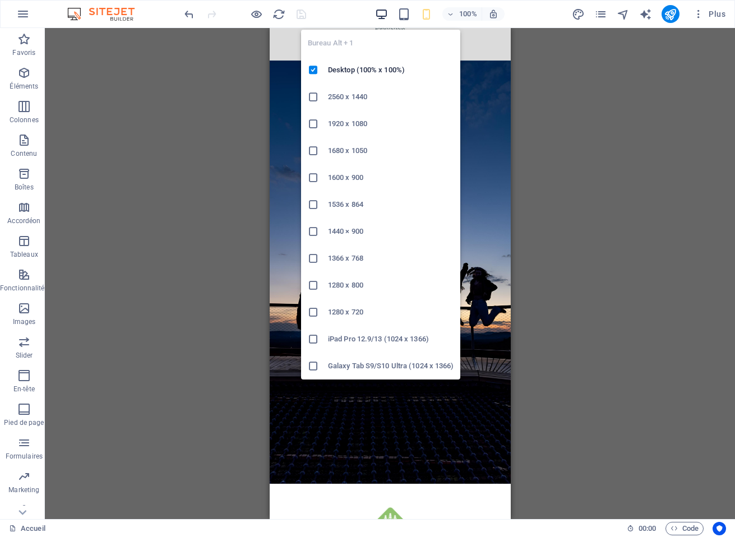
click at [383, 13] on icon "button" at bounding box center [381, 14] width 13 height 13
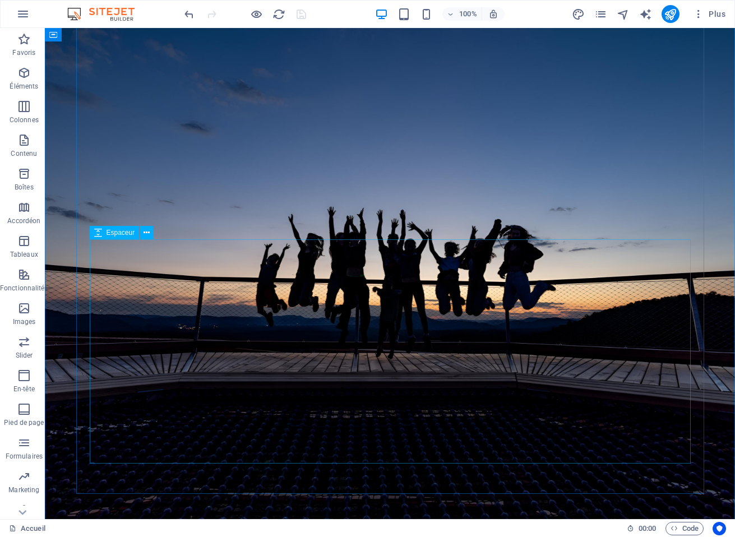
scroll to position [595, 0]
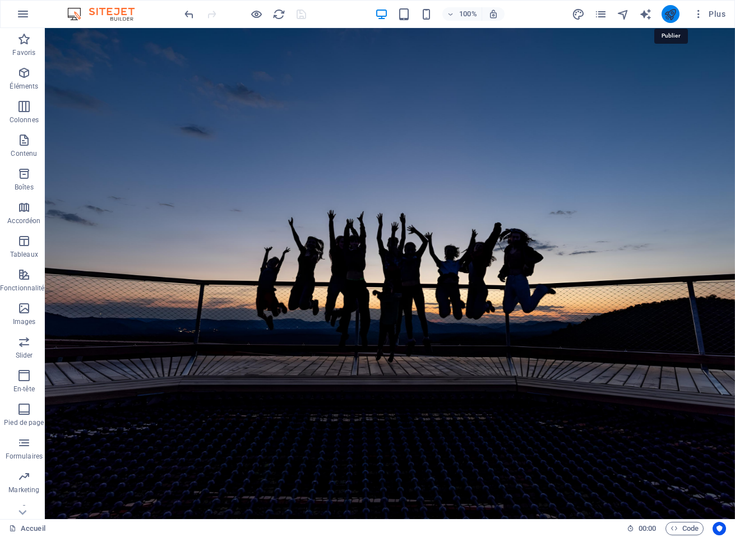
click at [676, 16] on icon "publish" at bounding box center [669, 14] width 13 height 13
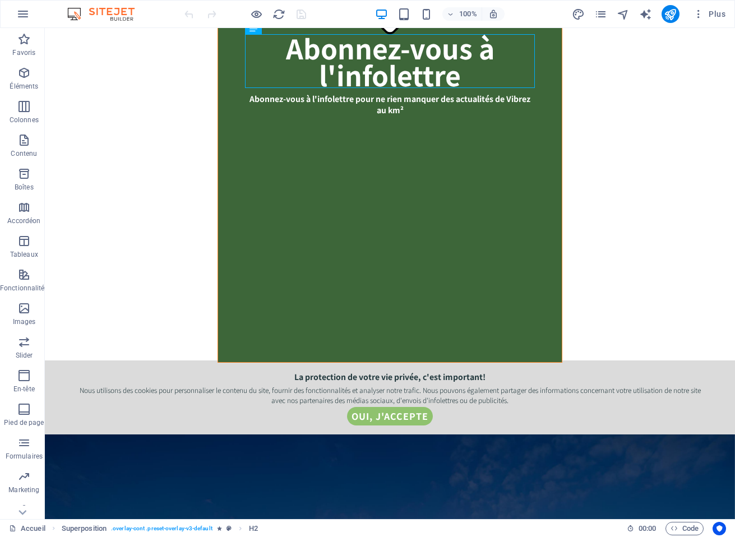
scroll to position [89, 0]
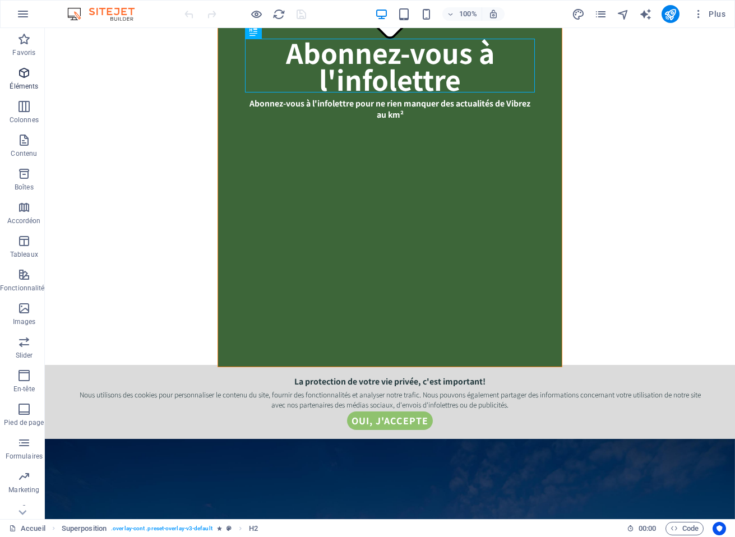
click at [18, 75] on icon "button" at bounding box center [23, 72] width 13 height 13
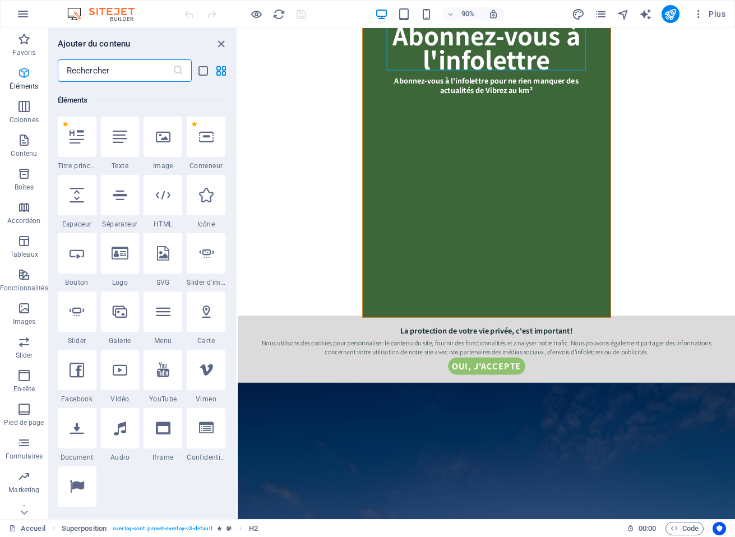
scroll to position [119, 0]
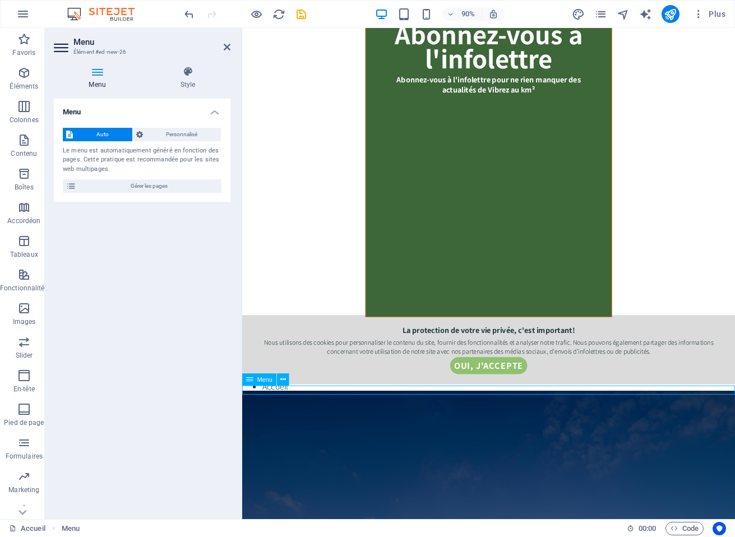
click at [313, 430] on nav "Accueil" at bounding box center [515, 426] width 547 height 10
click at [262, 378] on span "Menu" at bounding box center [264, 380] width 15 height 6
click at [174, 131] on span "Personnalisé" at bounding box center [182, 134] width 72 height 13
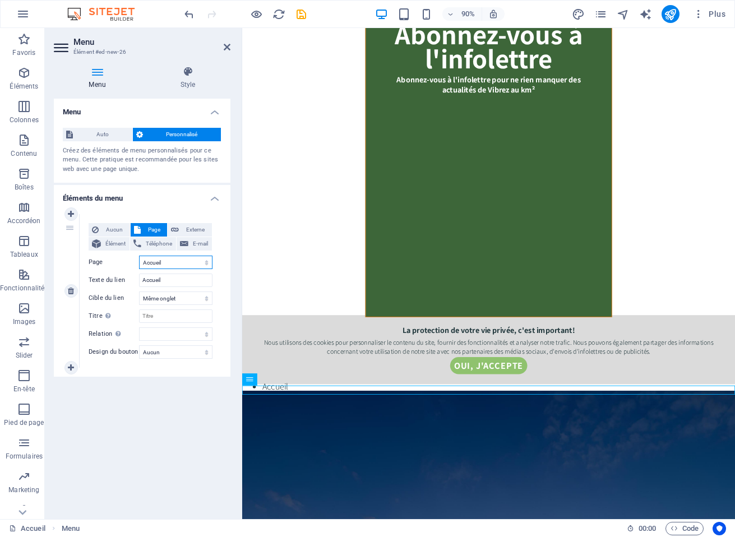
click at [192, 264] on select "Accueil" at bounding box center [175, 262] width 73 height 13
click at [578, 12] on icon "design" at bounding box center [578, 14] width 13 height 13
select select "px"
select select "300"
select select "px"
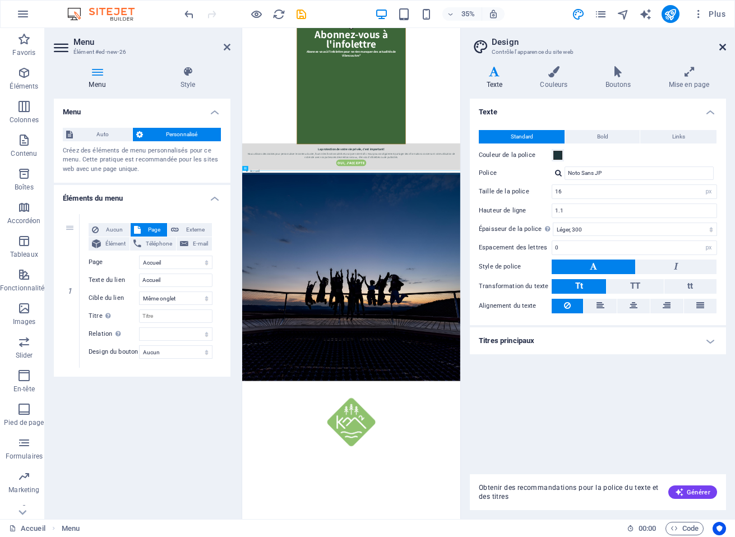
click at [722, 45] on icon at bounding box center [722, 47] width 7 height 9
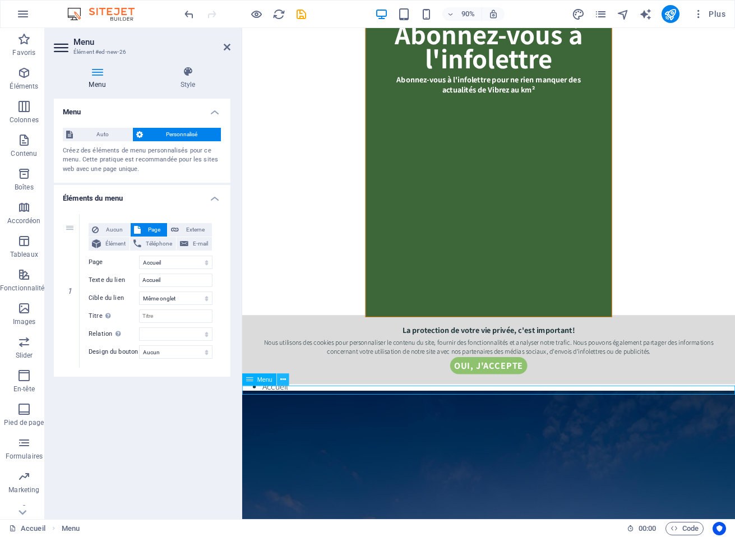
click at [284, 379] on icon at bounding box center [283, 379] width 6 height 11
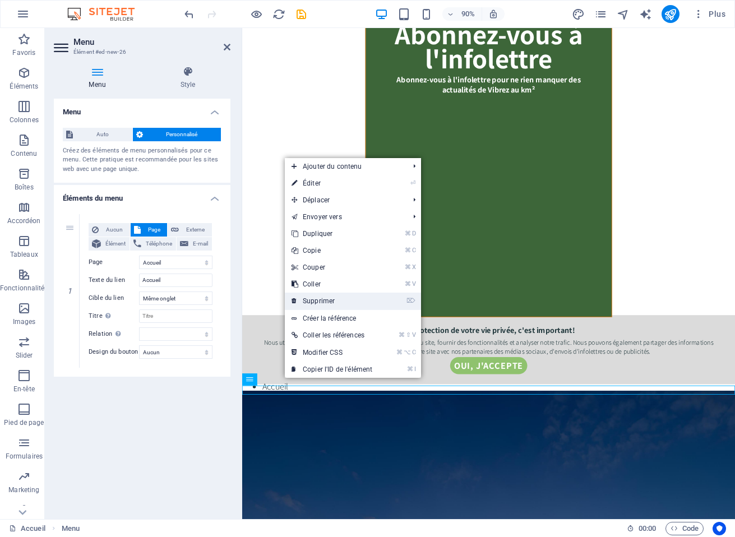
click at [352, 305] on link "⌦ Supprimer" at bounding box center [332, 301] width 94 height 17
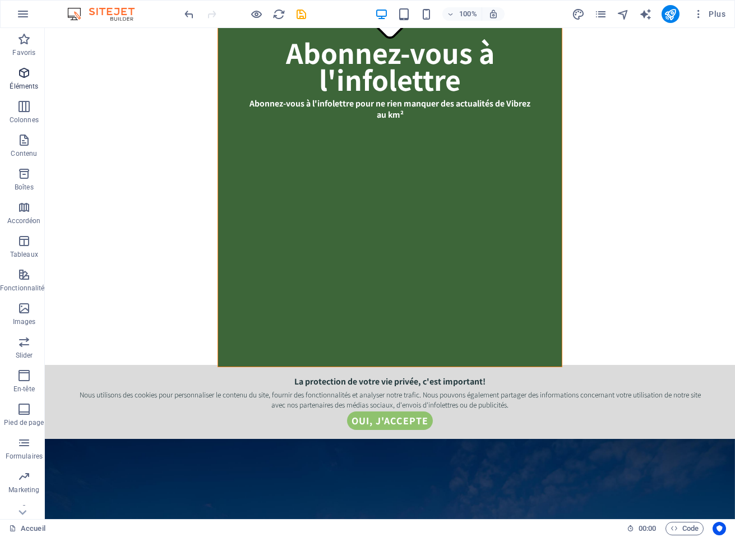
click at [26, 75] on icon "button" at bounding box center [23, 72] width 13 height 13
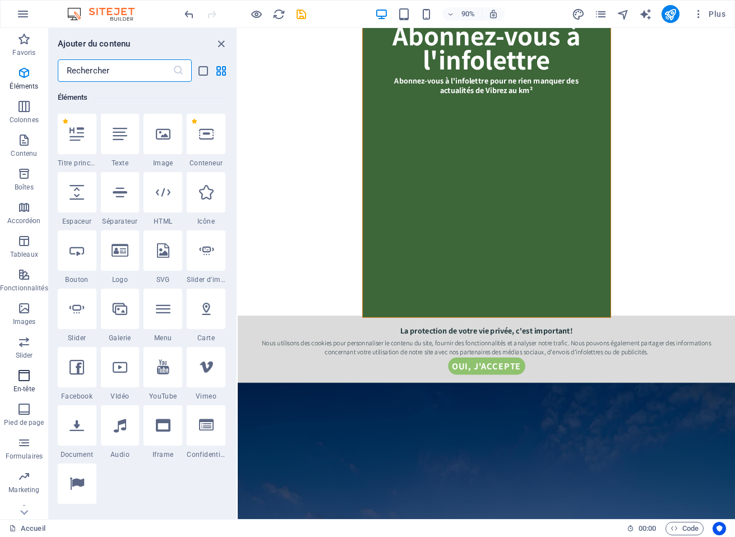
click at [25, 376] on icon "button" at bounding box center [23, 375] width 13 height 13
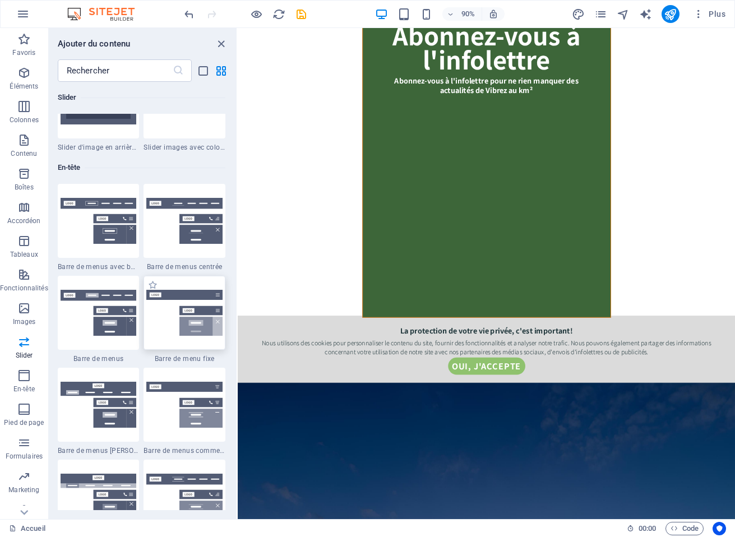
scroll to position [6683, 0]
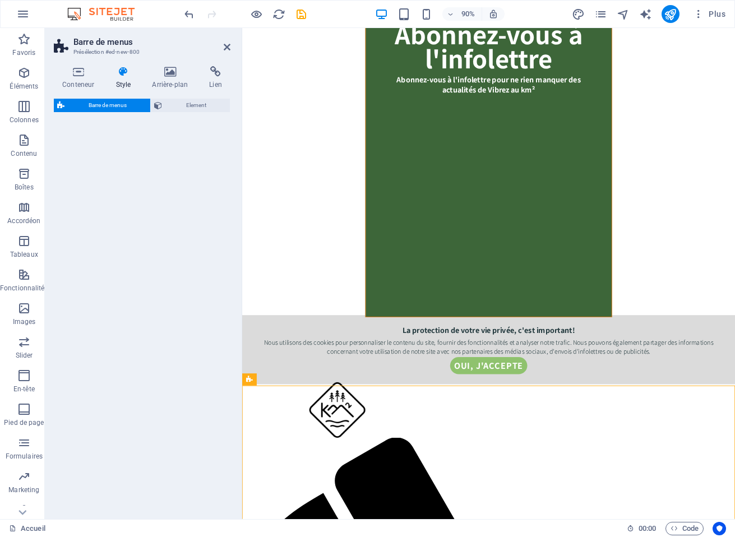
select select "rem"
select select "preset-menu-v2-border"
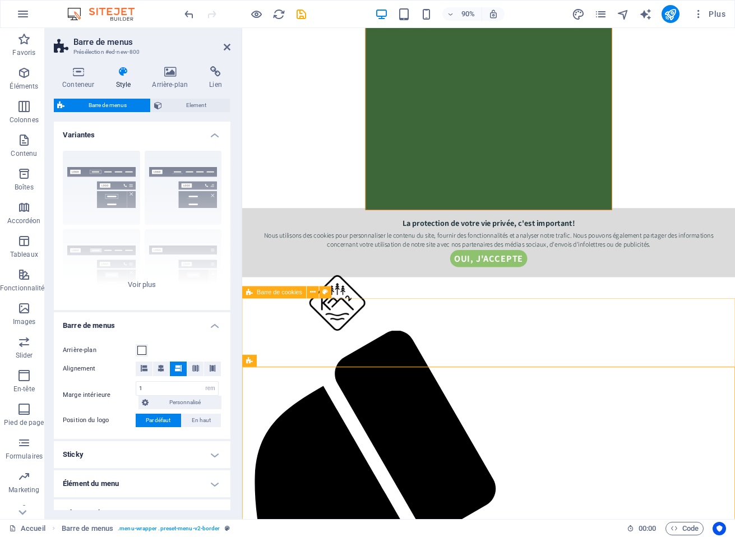
scroll to position [289, 0]
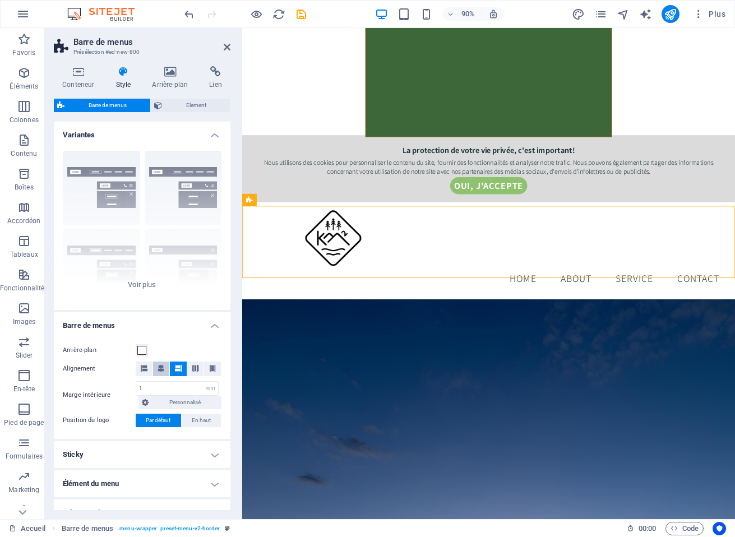
click at [160, 370] on icon at bounding box center [160, 368] width 7 height 7
click at [179, 370] on icon at bounding box center [178, 368] width 7 height 7
click at [140, 351] on span at bounding box center [141, 350] width 9 height 9
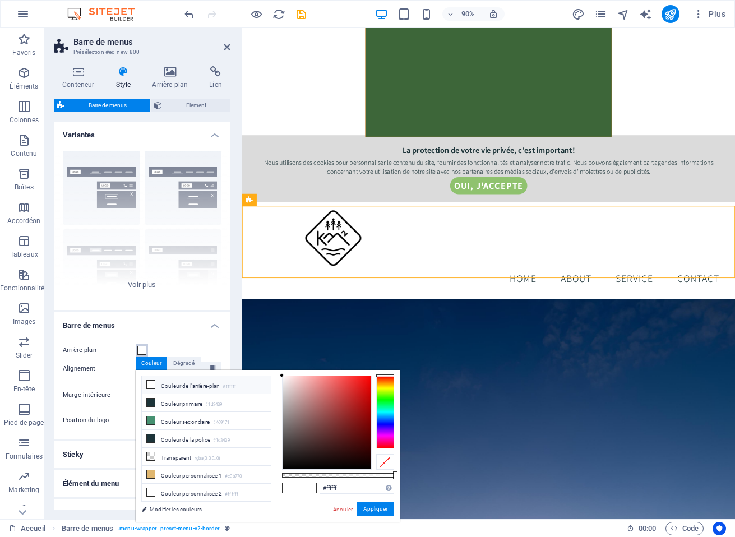
click at [138, 350] on span at bounding box center [141, 350] width 9 height 9
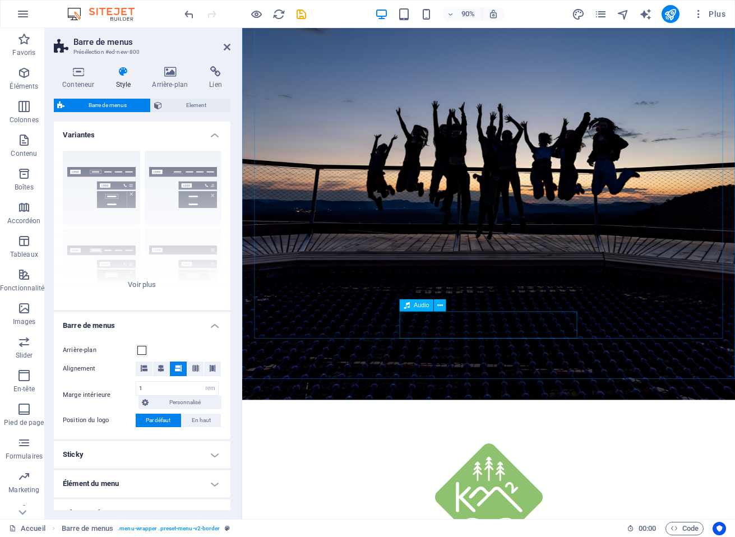
scroll to position [793, 0]
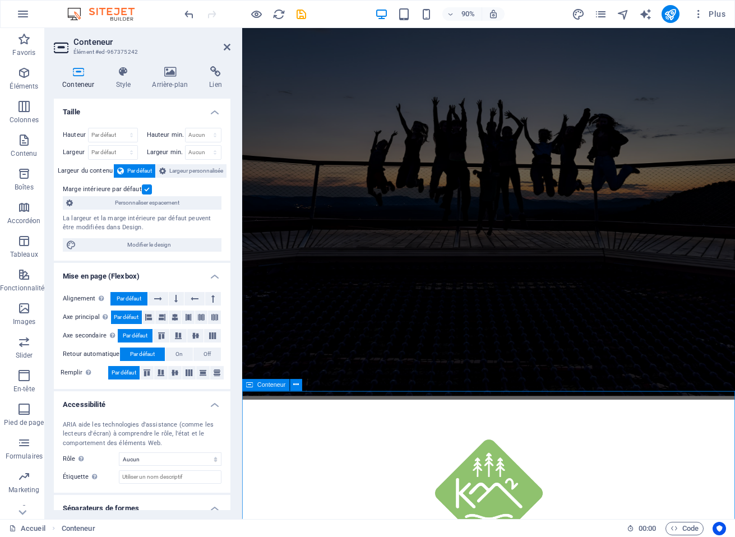
scroll to position [776, 0]
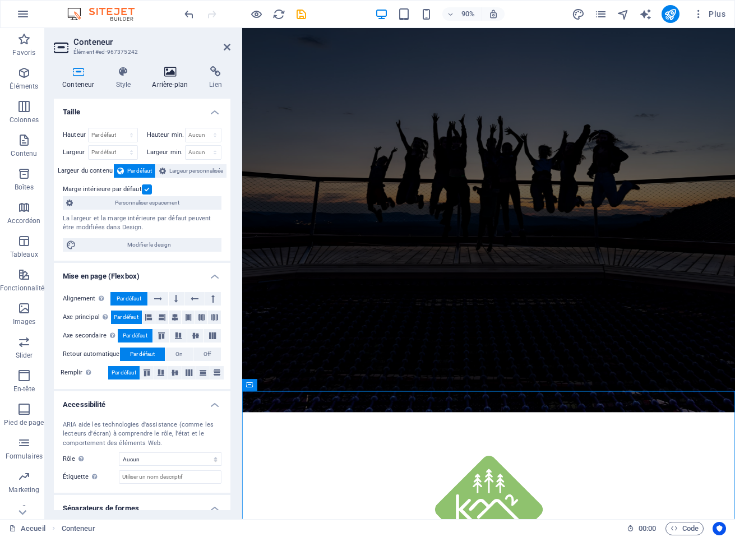
click at [176, 75] on icon at bounding box center [169, 71] width 53 height 11
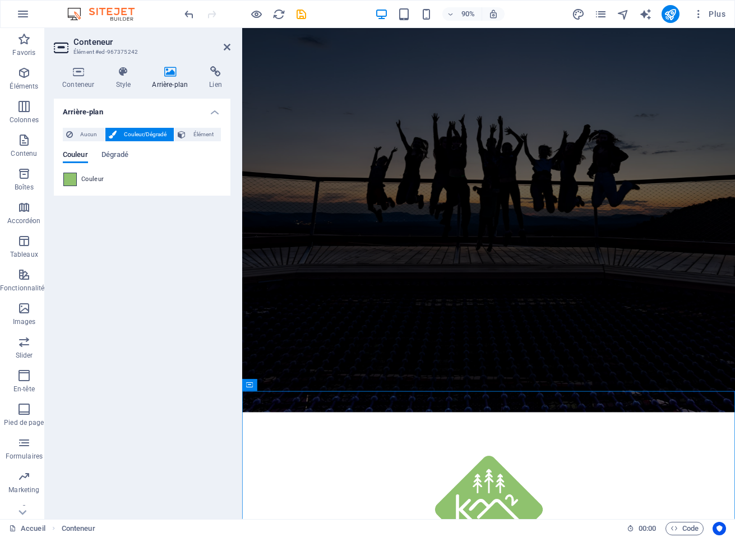
click at [72, 178] on span at bounding box center [70, 179] width 12 height 12
type input "#8fc26e"
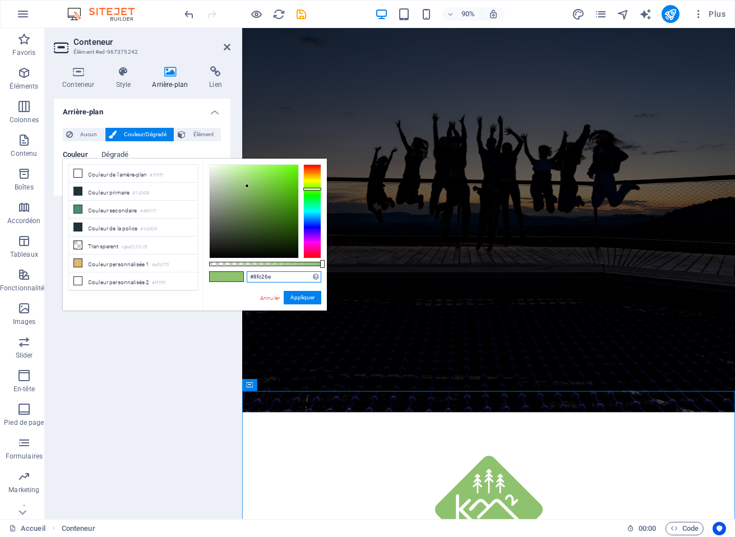
click at [274, 272] on input "#8fc26e" at bounding box center [284, 276] width 75 height 11
click at [275, 297] on link "Annuler" at bounding box center [270, 298] width 22 height 8
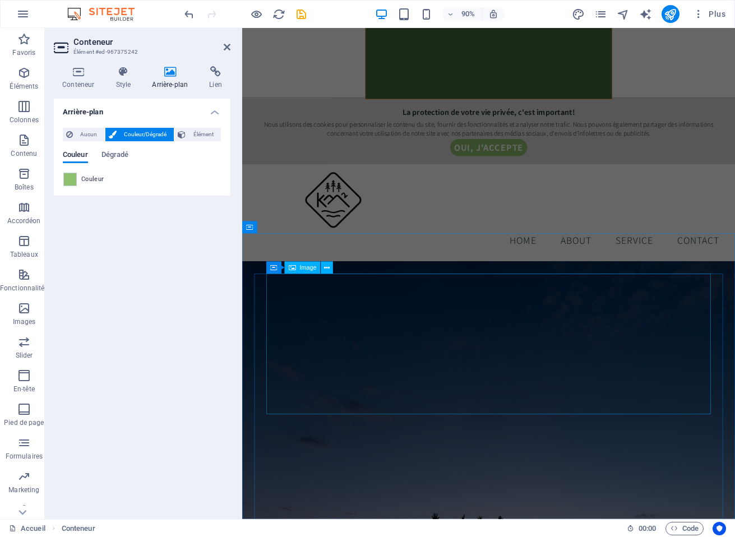
scroll to position [331, 0]
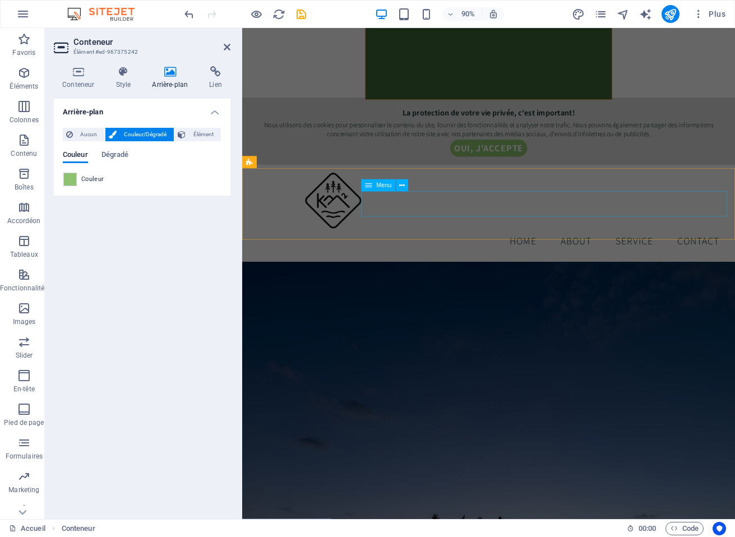
click at [434, 250] on nav "Home About Service Contact" at bounding box center [516, 264] width 530 height 28
select select
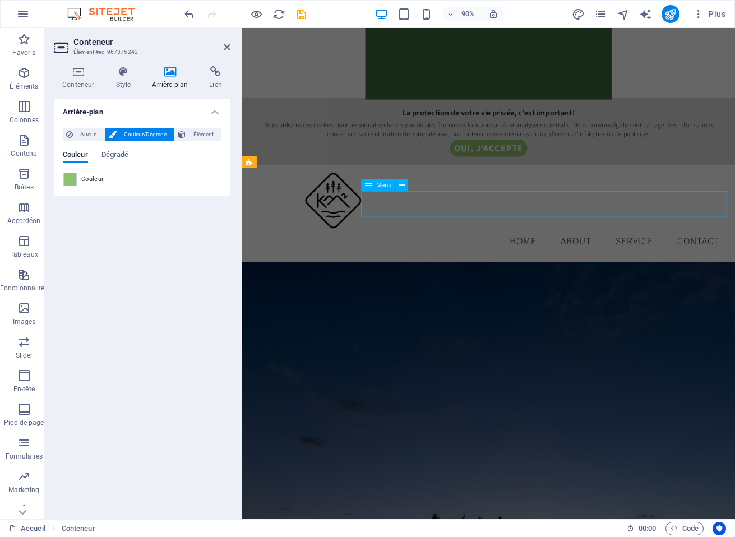
select select
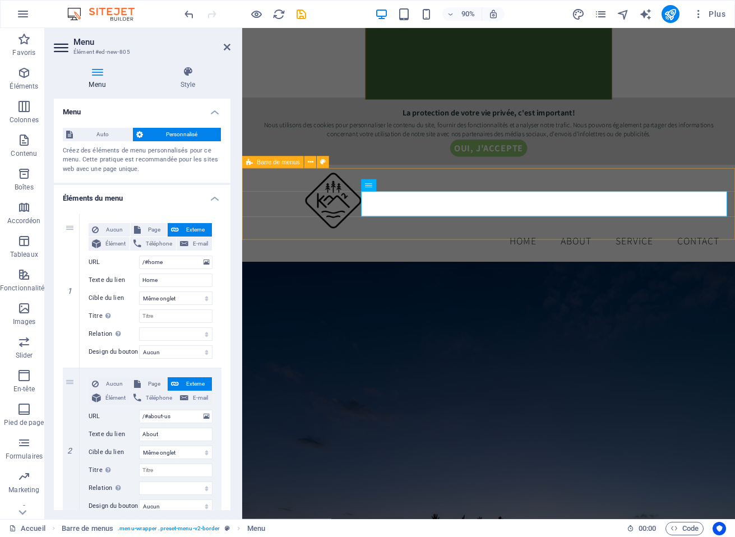
click at [445, 192] on div "Menu Home About Service Contact" at bounding box center [515, 234] width 547 height 108
select select "rem"
select select "preset-menu-v2-border"
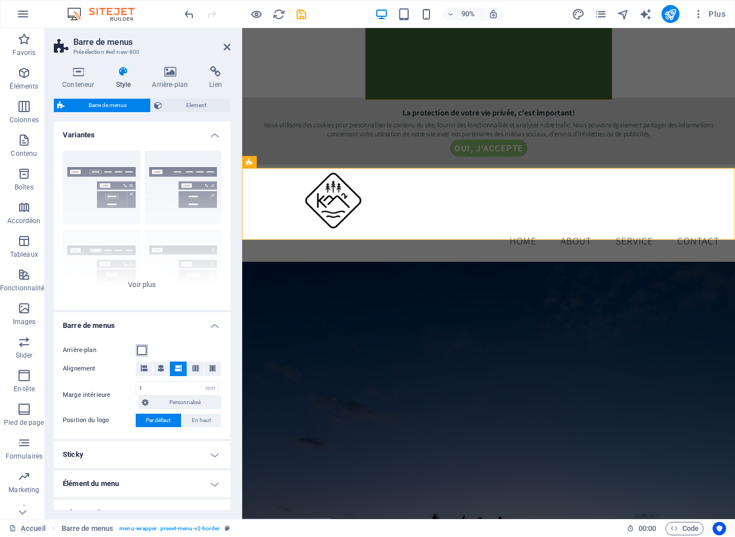
click at [140, 350] on span at bounding box center [141, 350] width 9 height 9
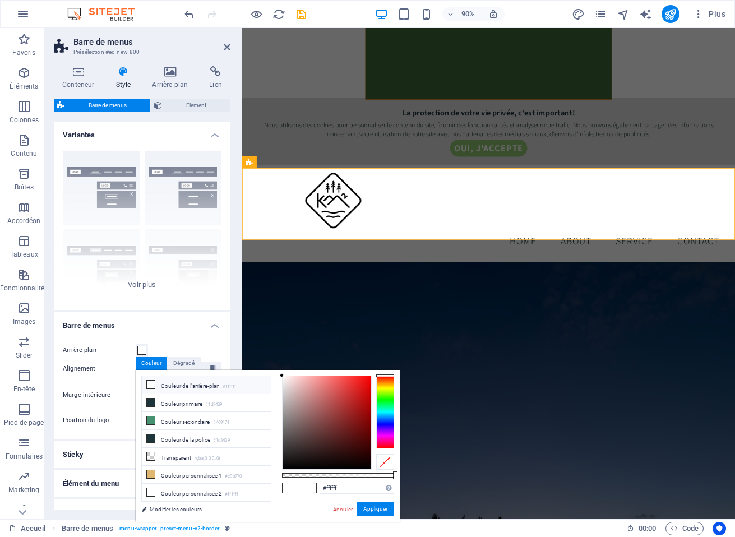
click at [302, 486] on span at bounding box center [307, 488] width 17 height 10
click at [326, 485] on input "#ffffff" at bounding box center [356, 487] width 75 height 11
paste input "8fc26e"
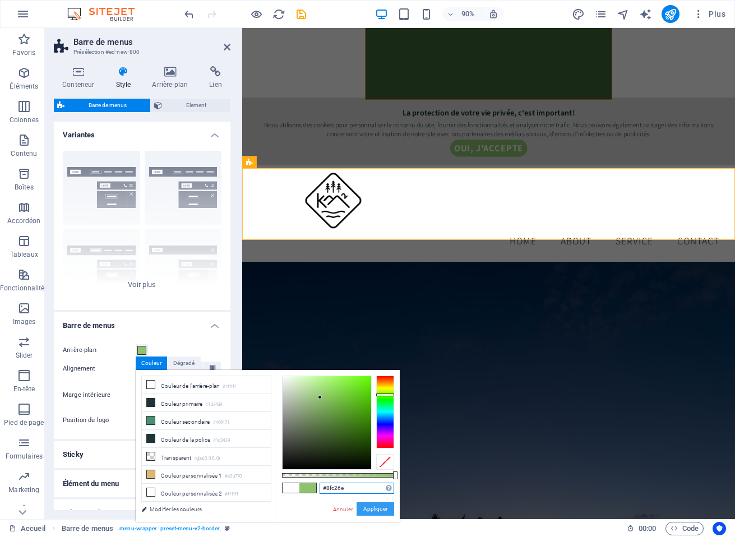
type input "#8fc26e"
drag, startPoint x: 373, startPoint y: 507, endPoint x: 196, endPoint y: 510, distance: 176.5
click at [373, 507] on button "Appliquer" at bounding box center [375, 508] width 38 height 13
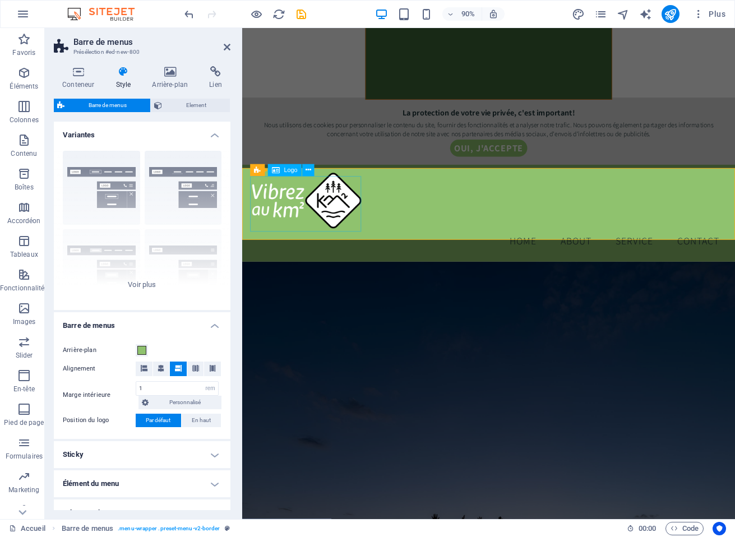
click at [335, 220] on div at bounding box center [516, 220] width 530 height 62
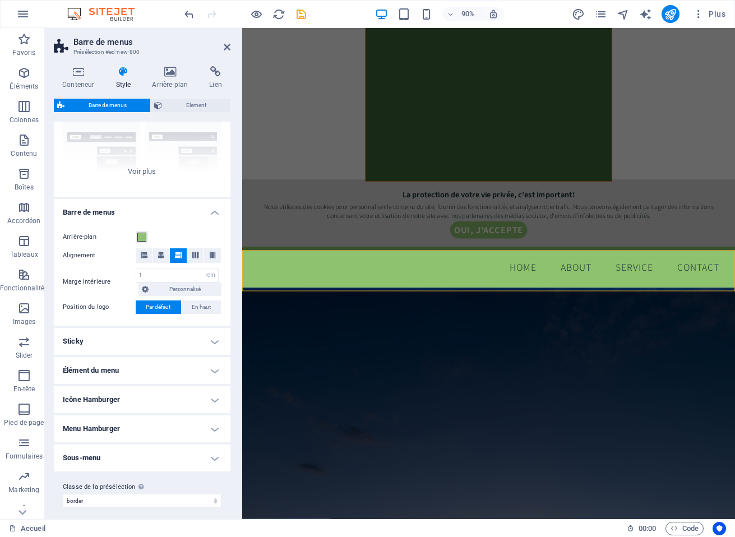
scroll to position [118, 0]
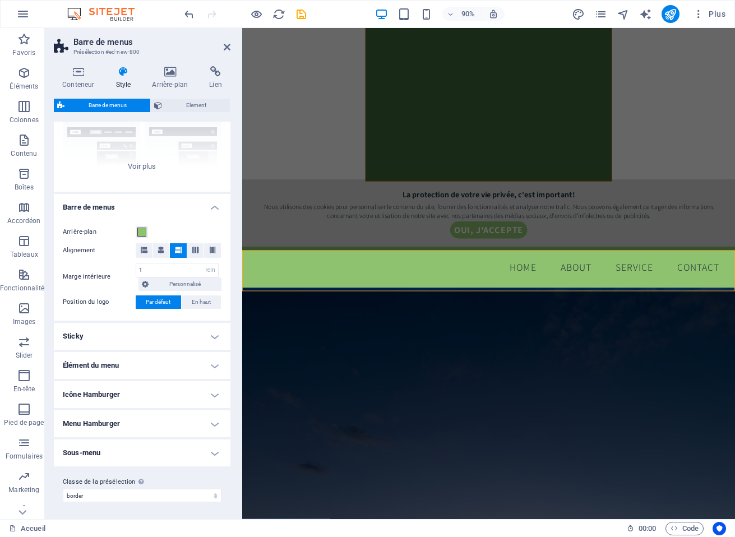
click at [211, 206] on h4 "Barre de menus" at bounding box center [142, 204] width 177 height 20
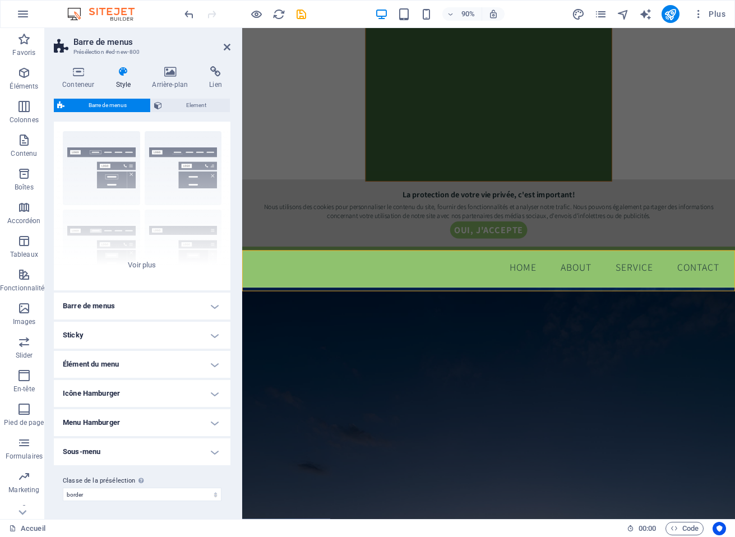
scroll to position [19, 0]
click at [81, 76] on icon at bounding box center [78, 71] width 49 height 11
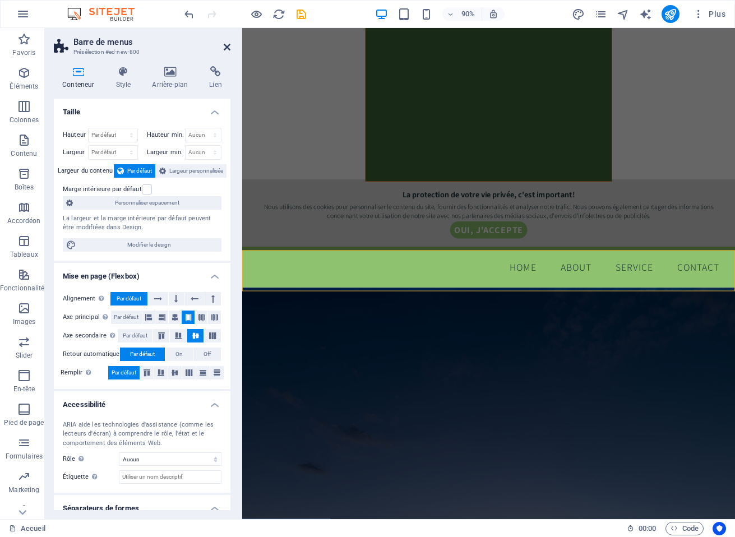
click at [228, 47] on icon at bounding box center [227, 47] width 7 height 9
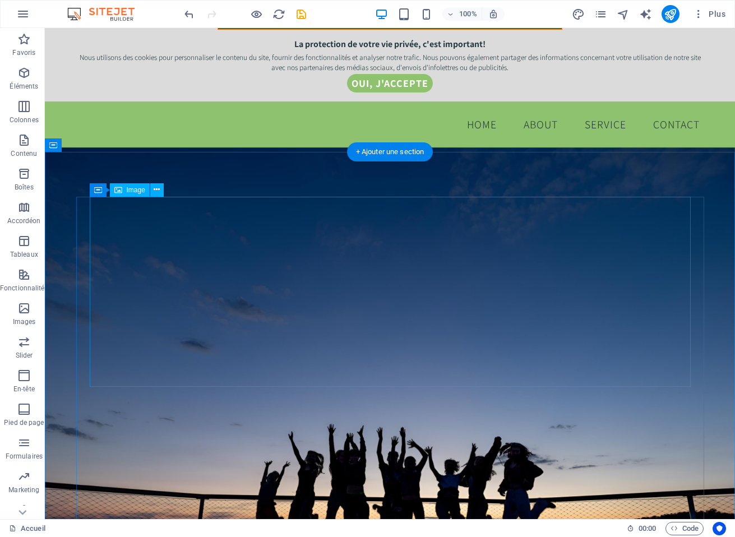
scroll to position [428, 0]
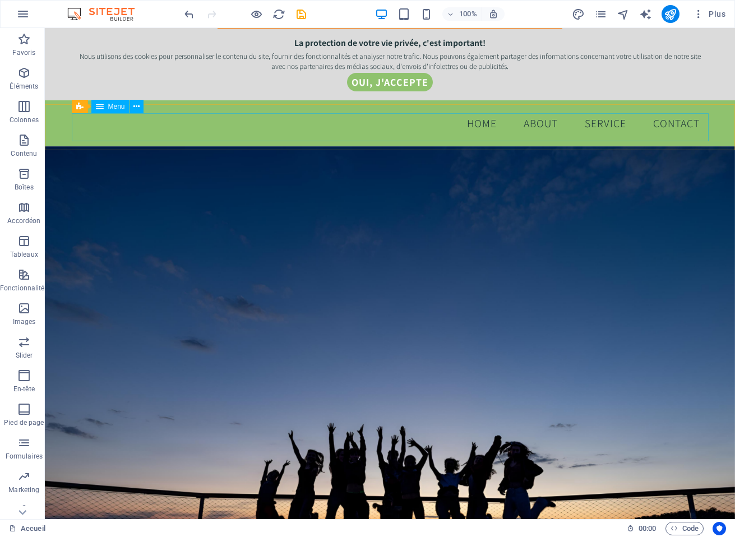
click at [108, 106] on span "Menu" at bounding box center [116, 106] width 17 height 7
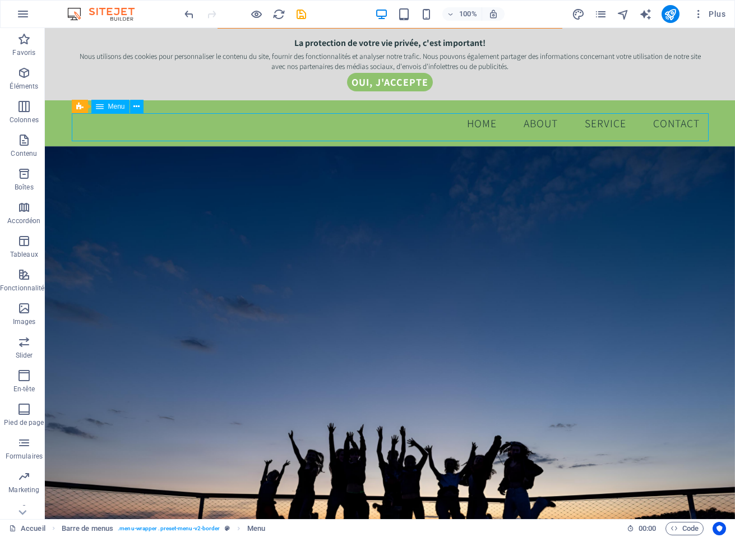
click at [108, 106] on span "Menu" at bounding box center [116, 106] width 17 height 7
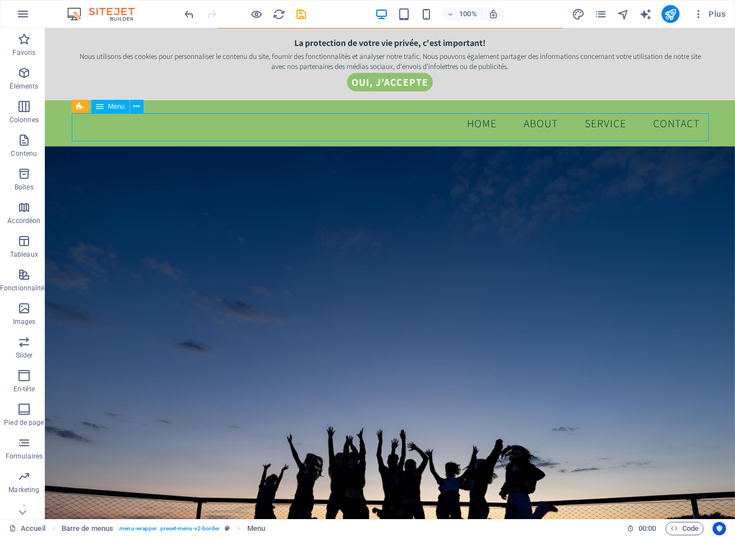
scroll to position [410, 0]
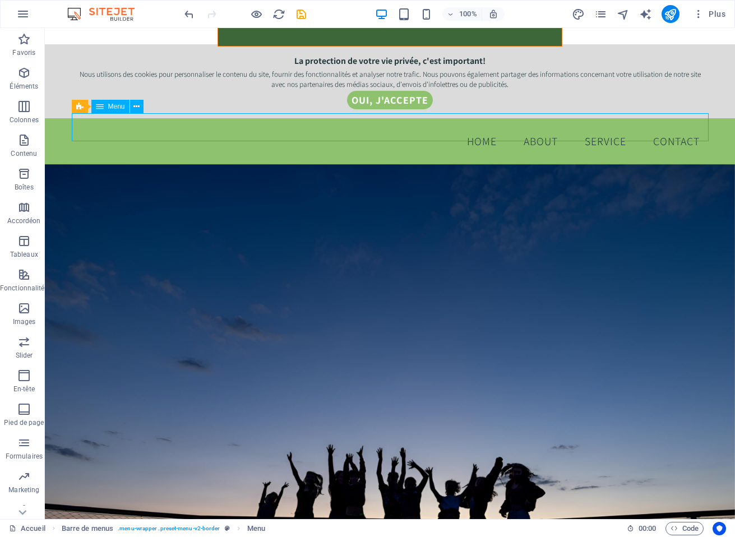
select select
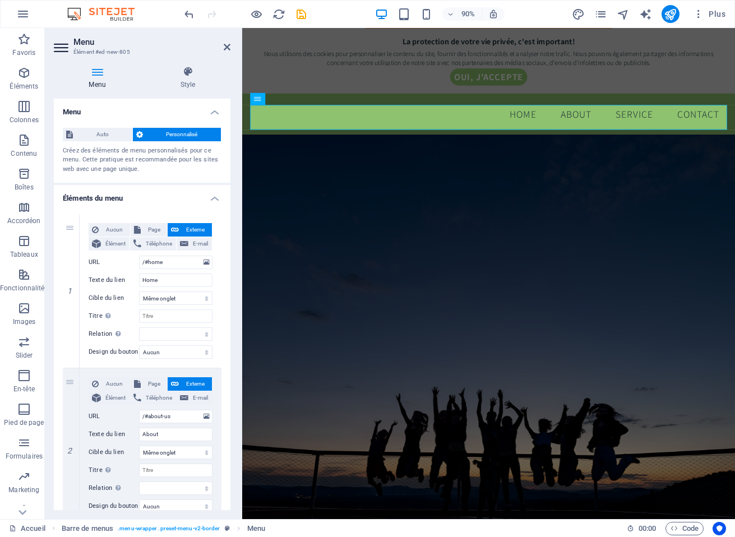
click at [170, 193] on h4 "Éléments du menu" at bounding box center [142, 195] width 177 height 20
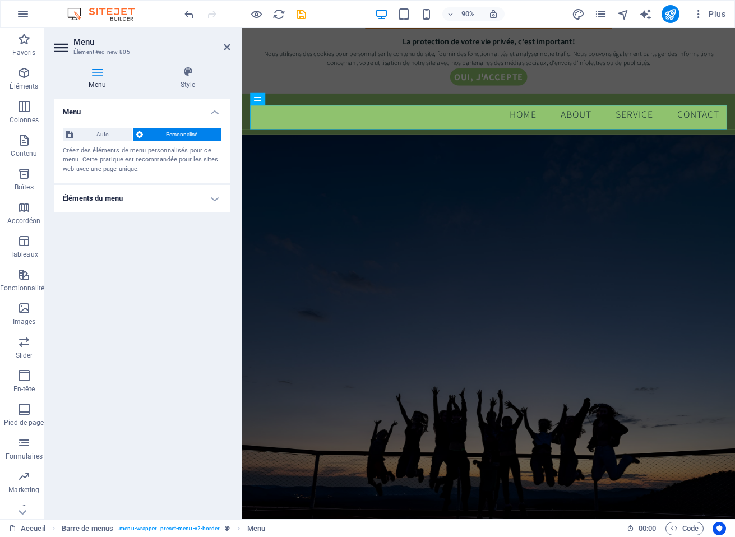
click at [197, 197] on h4 "Éléments du menu" at bounding box center [142, 198] width 177 height 27
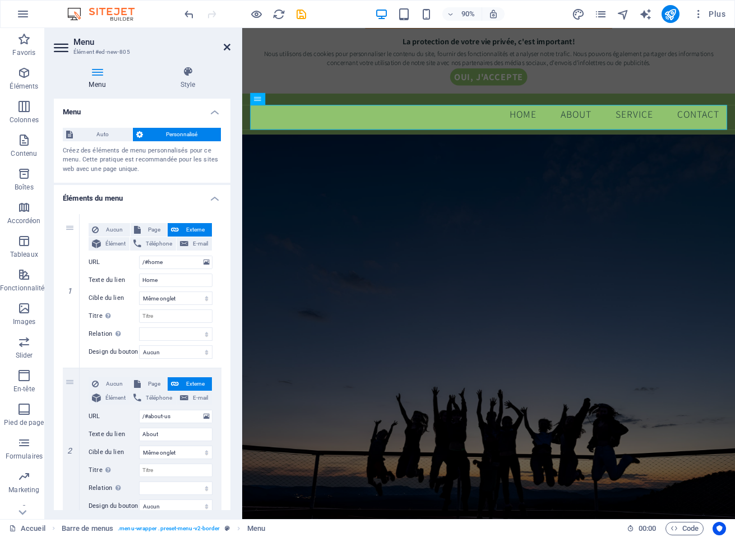
click at [225, 47] on icon at bounding box center [227, 47] width 7 height 9
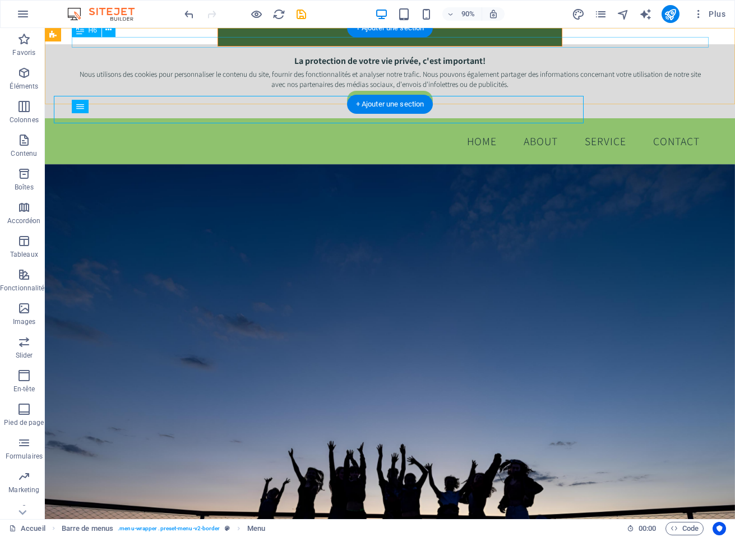
scroll to position [428, 0]
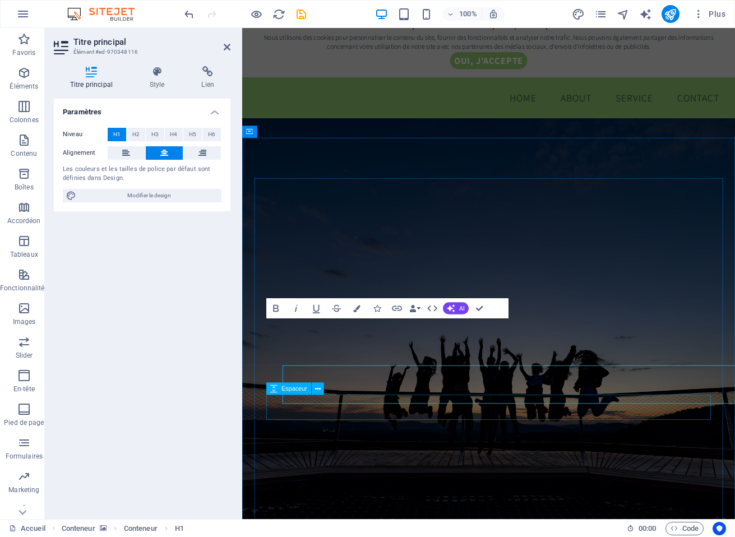
scroll to position [410, 0]
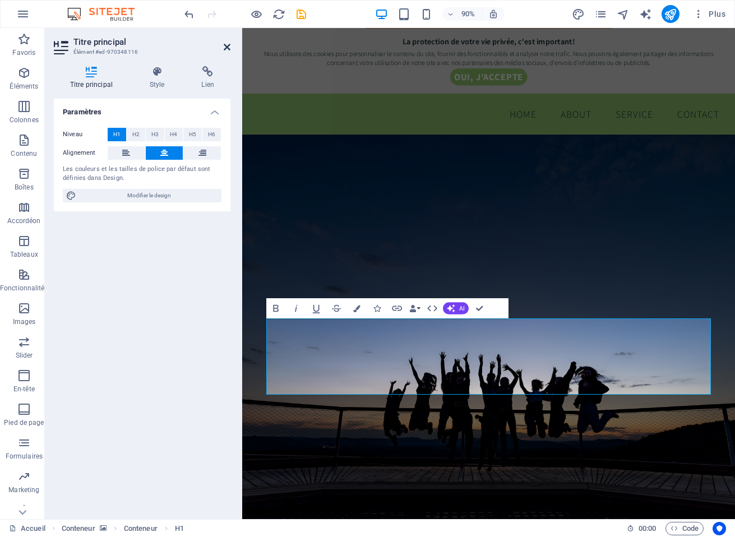
drag, startPoint x: 229, startPoint y: 44, endPoint x: 205, endPoint y: 77, distance: 40.6
click at [229, 44] on icon at bounding box center [227, 47] width 7 height 9
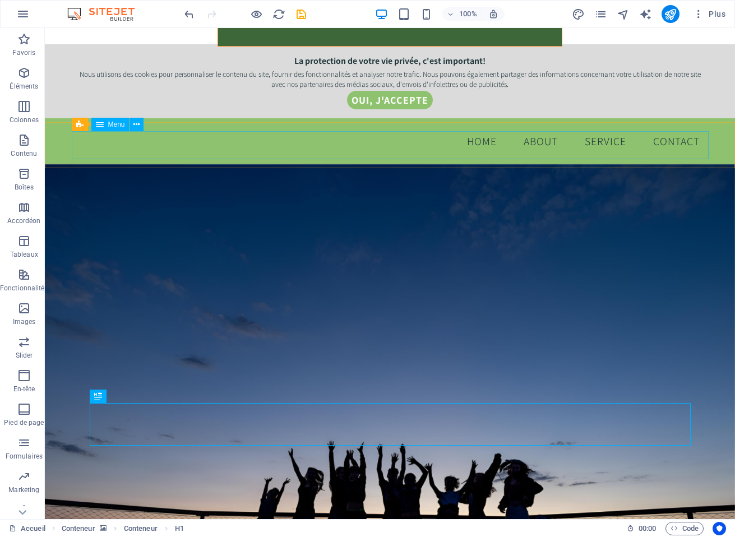
click at [112, 124] on span "Menu" at bounding box center [116, 124] width 17 height 7
select select
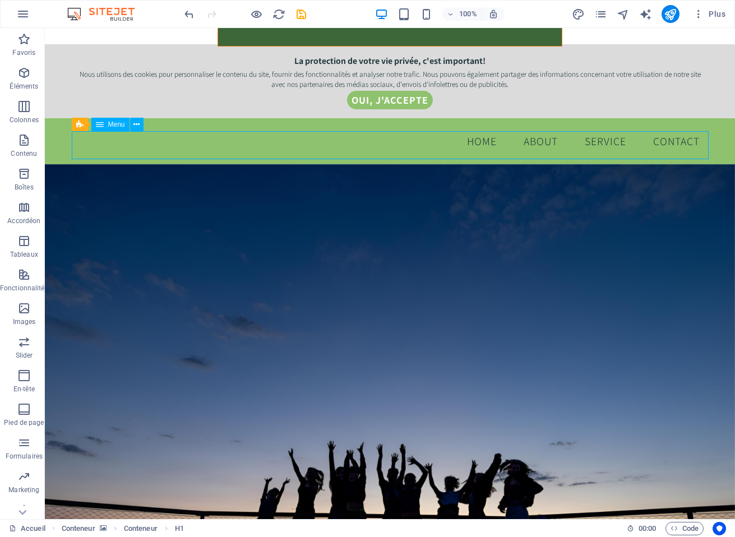
select select
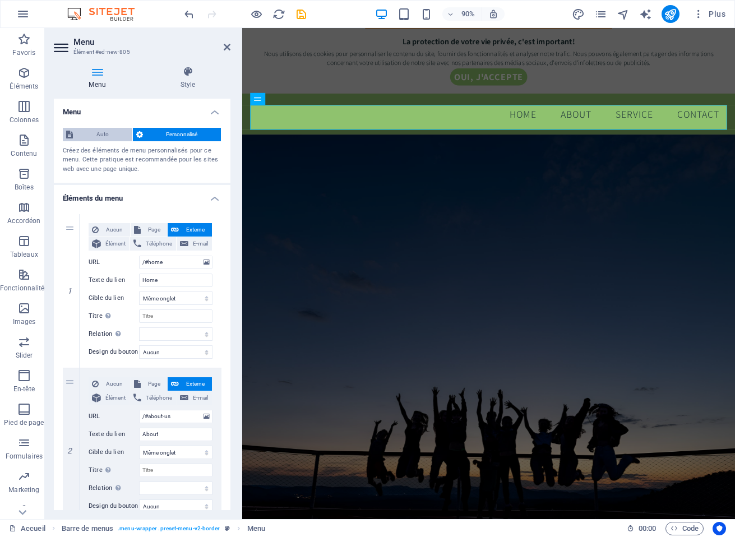
click at [109, 132] on span "Auto" at bounding box center [102, 134] width 53 height 13
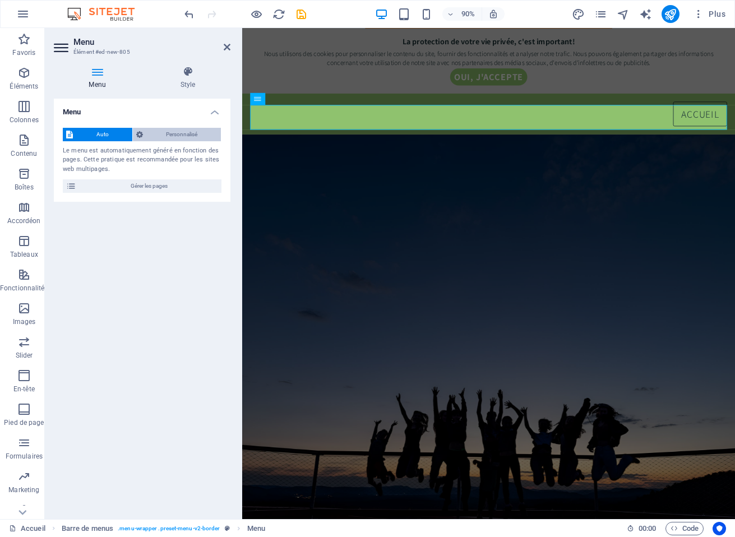
click at [166, 132] on span "Personnalisé" at bounding box center [182, 134] width 72 height 13
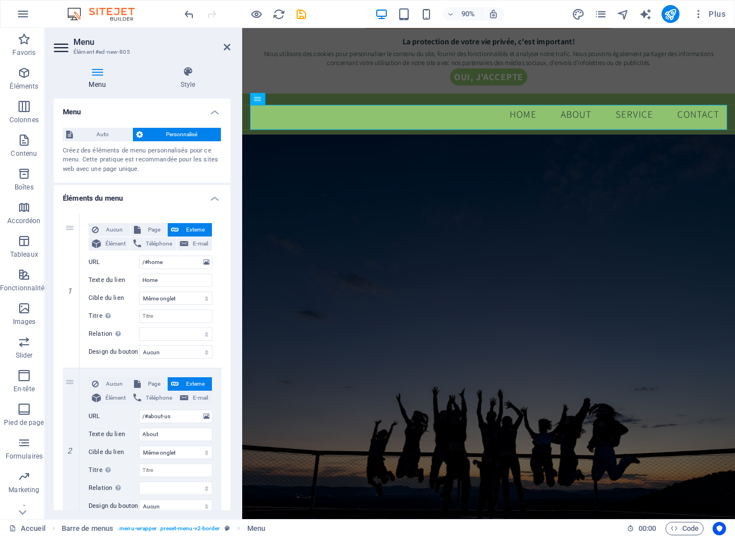
click at [212, 199] on h4 "Éléments du menu" at bounding box center [142, 195] width 177 height 20
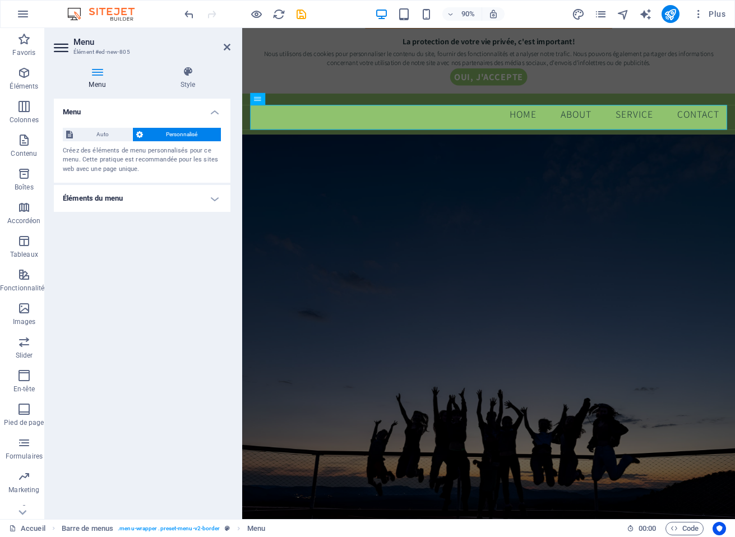
click at [212, 199] on h4 "Éléments du menu" at bounding box center [142, 198] width 177 height 27
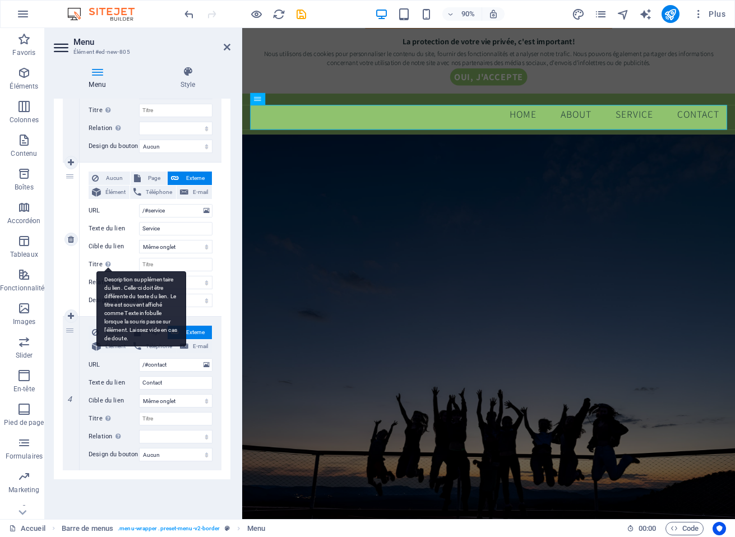
scroll to position [0, 0]
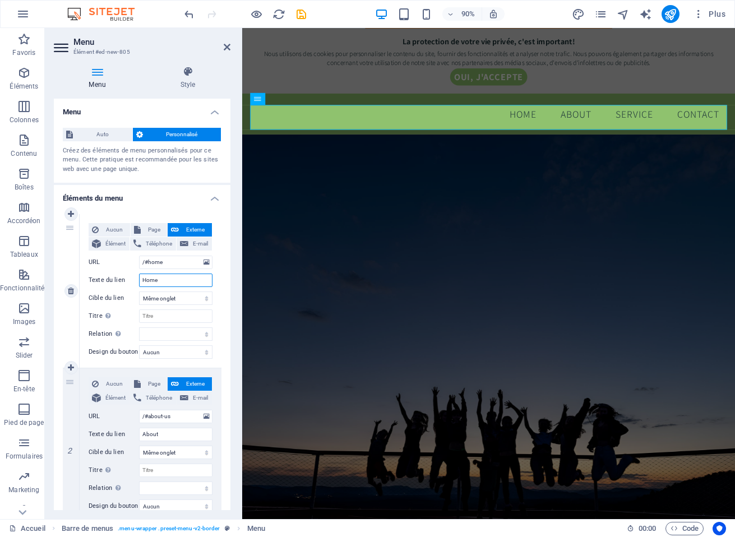
click at [170, 281] on input "Home" at bounding box center [175, 279] width 73 height 13
type input "Nous"
select select
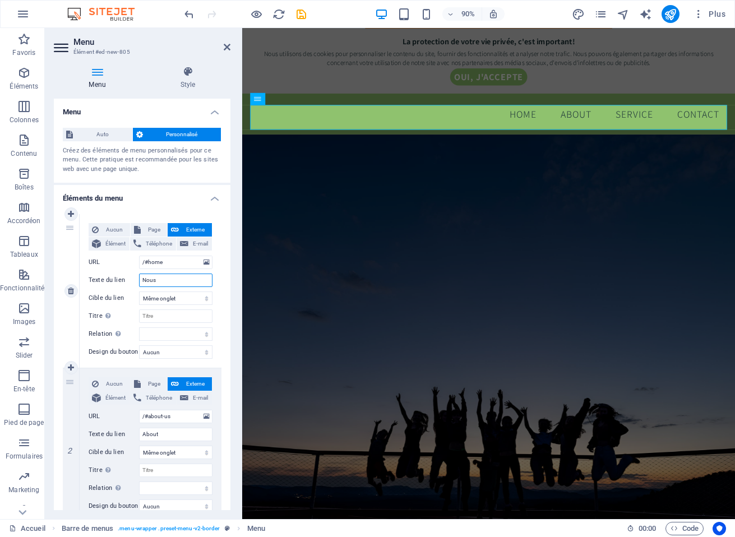
select select
type input "Nous"
select select
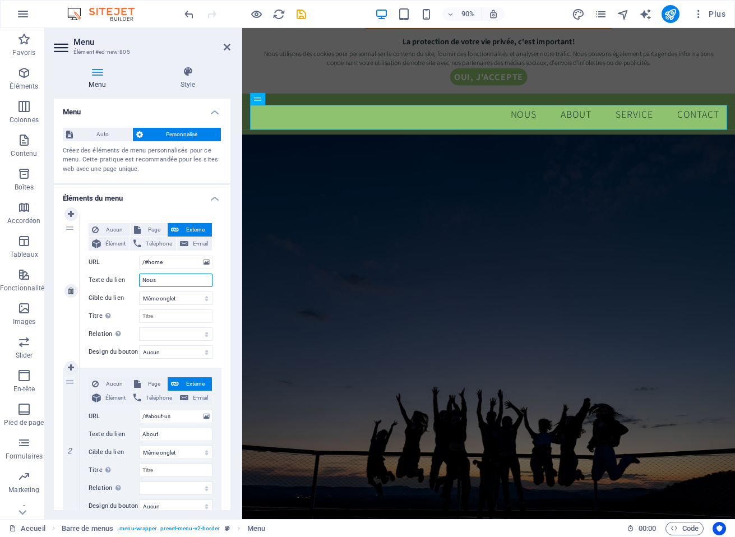
select select
type input "Nous joindre"
select select
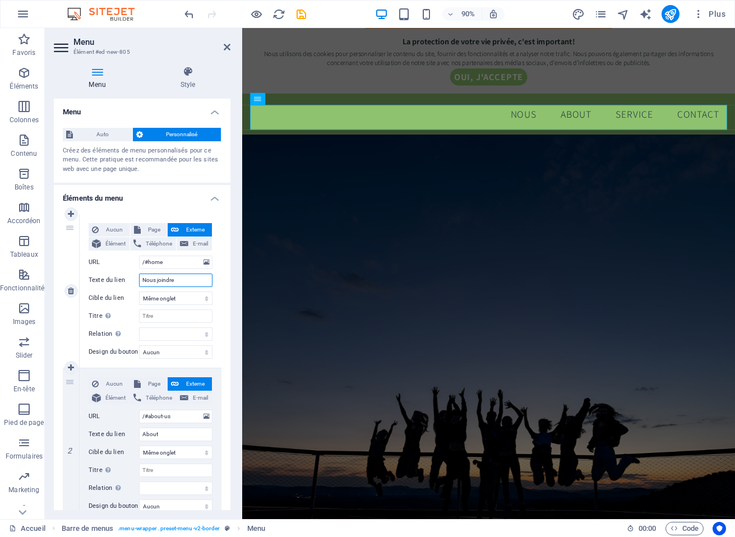
select select
type input "Nous joindre"
click at [224, 284] on div "1 Aucun Page Externe Élément Téléphone E-mail Page Accueil Élément URL /#home T…" at bounding box center [142, 522] width 177 height 634
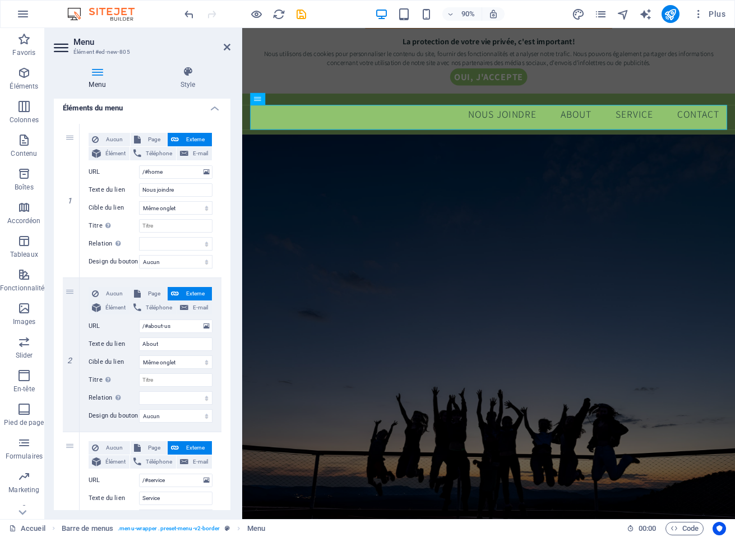
scroll to position [94, 0]
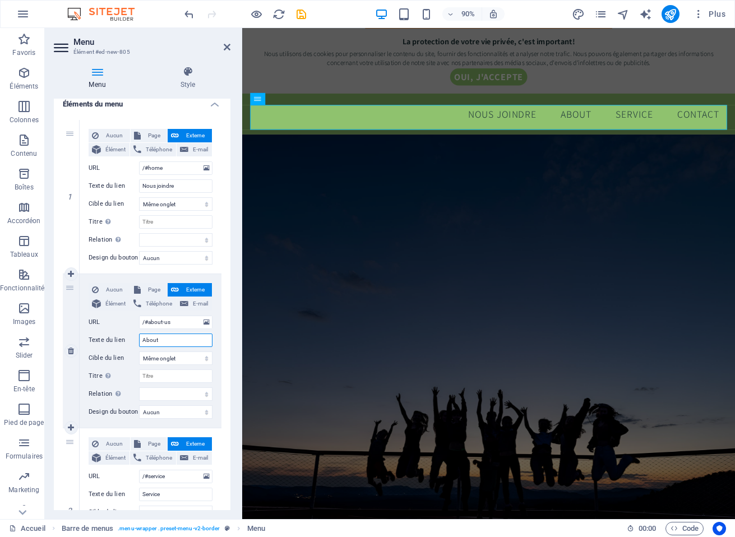
click at [165, 338] on input "About" at bounding box center [175, 339] width 73 height 13
type input "Objectifs"
select select
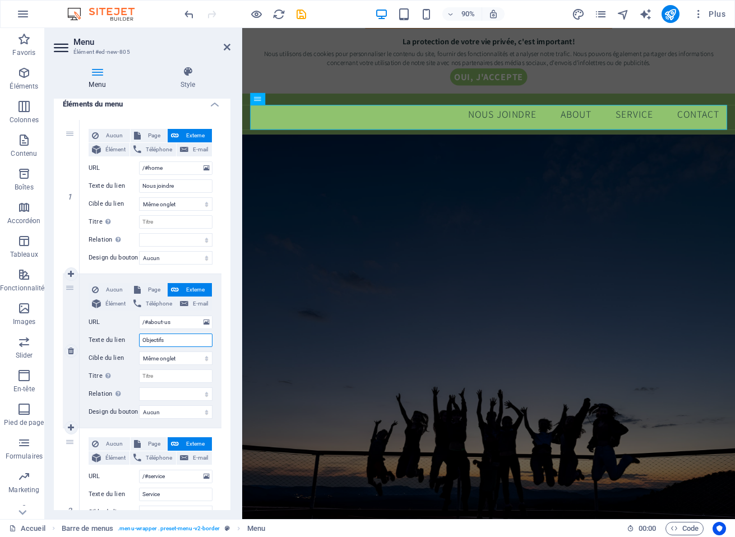
select select
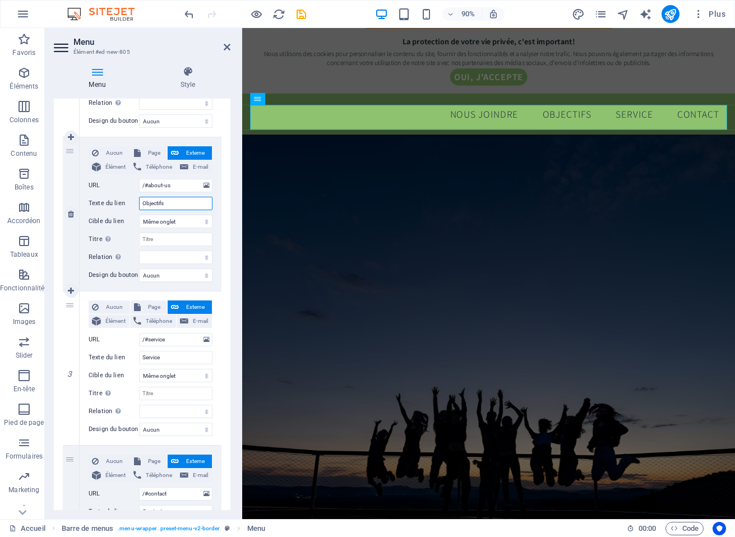
scroll to position [239, 0]
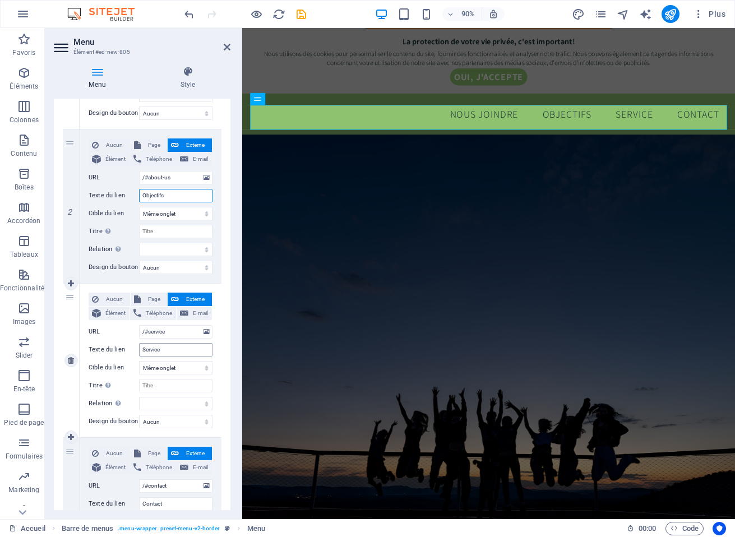
type input "Objectifs"
click at [176, 347] on input "Service" at bounding box center [175, 349] width 73 height 13
type input "IN"
select select
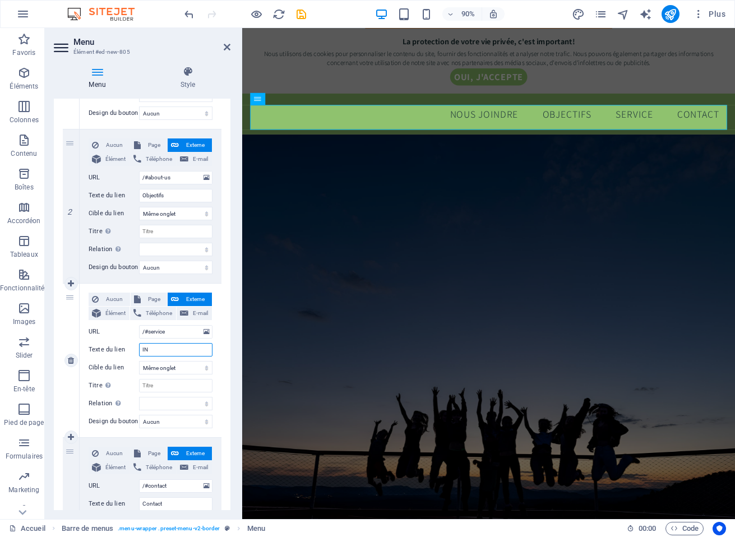
select select
type input "Infolettre"
select select
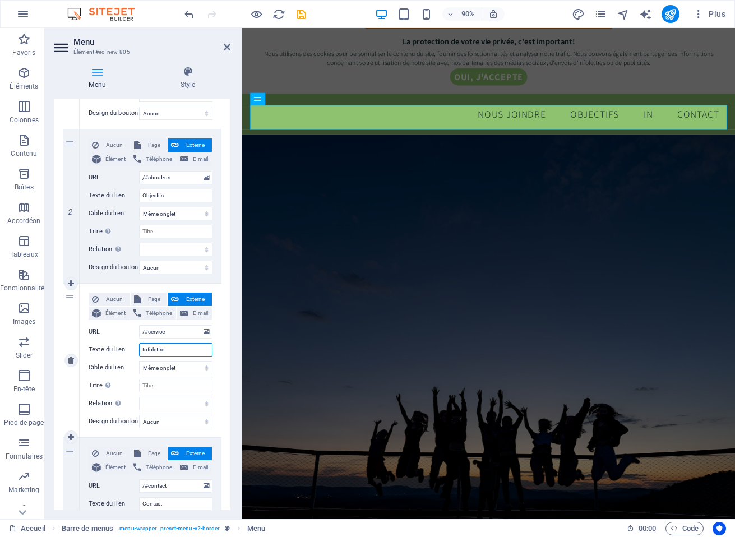
select select
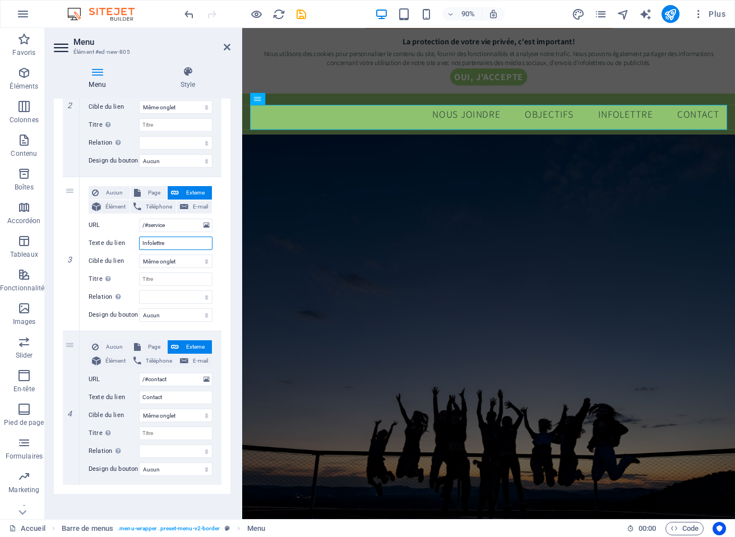
scroll to position [360, 0]
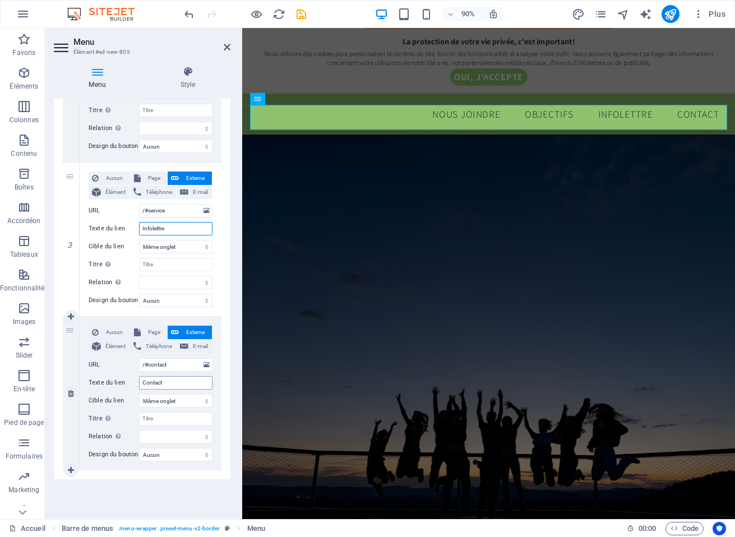
type input "Infolettre"
click at [167, 380] on input "Contact" at bounding box center [175, 382] width 73 height 13
type input "Fondement"
select select
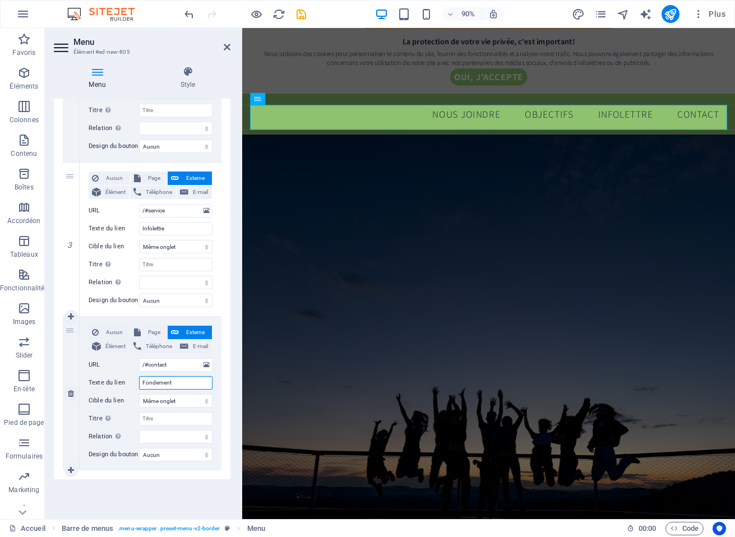
select select
type input "Fondement"
click at [72, 469] on icon at bounding box center [71, 470] width 6 height 8
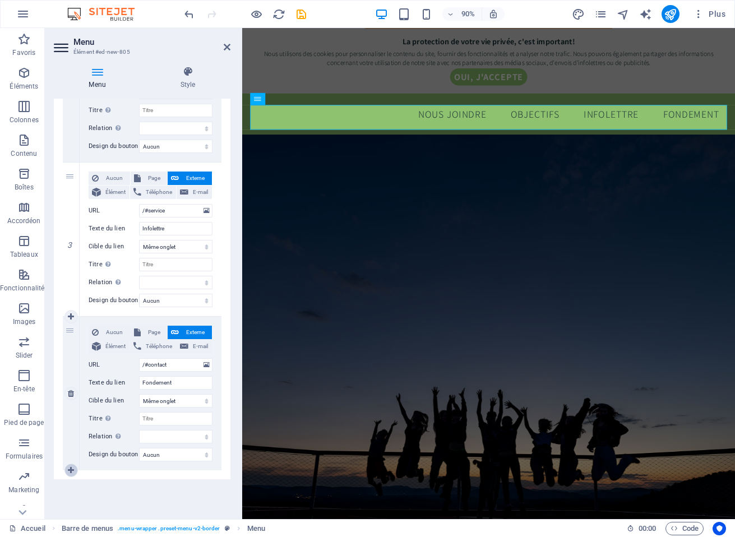
select select
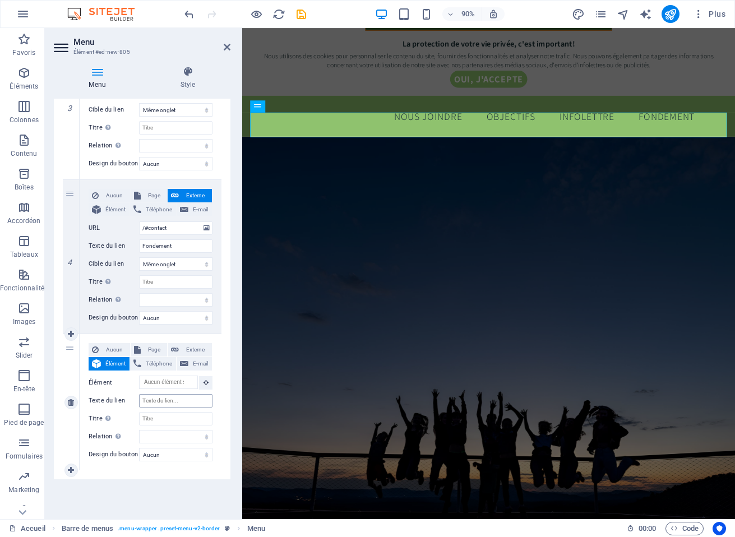
scroll to position [410, 0]
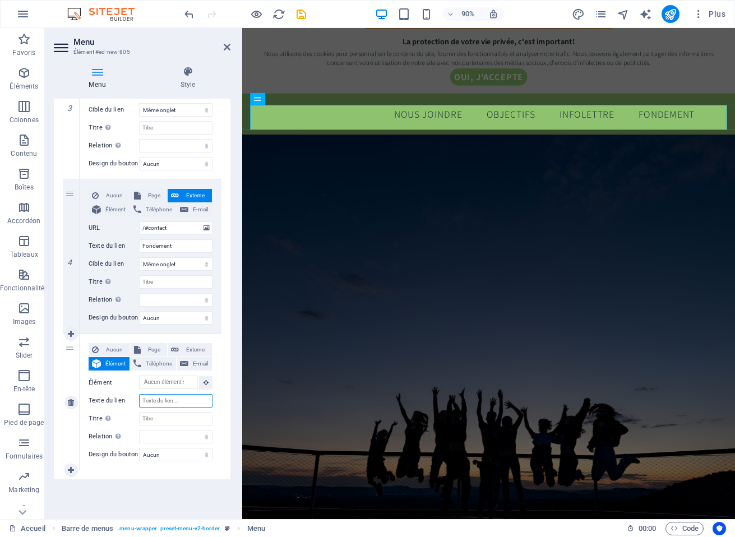
click at [177, 399] on input "Texte du lien" at bounding box center [175, 400] width 73 height 13
type input "Projets en cours"
select select
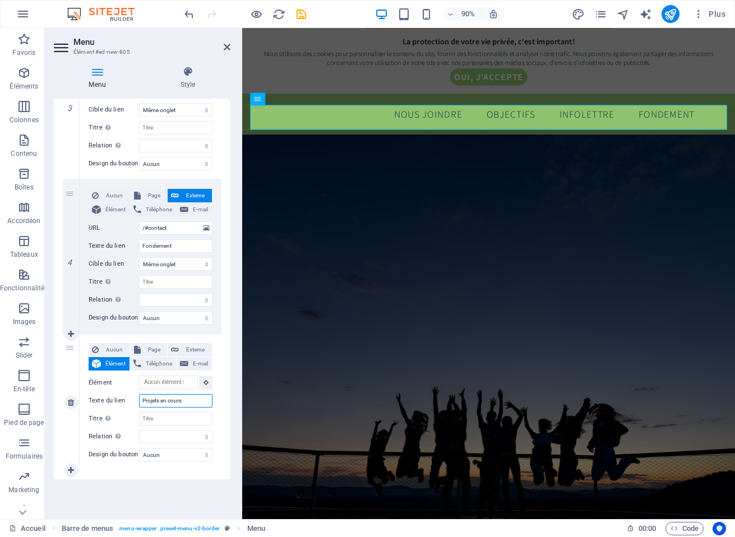
select select
type input "Projets en cours"
click at [224, 411] on div "1 Aucun Page Externe Élément Téléphone E-mail Page Accueil Élément URL /#home T…" at bounding box center [142, 94] width 177 height 770
click at [109, 346] on span "Aucun" at bounding box center [114, 349] width 25 height 13
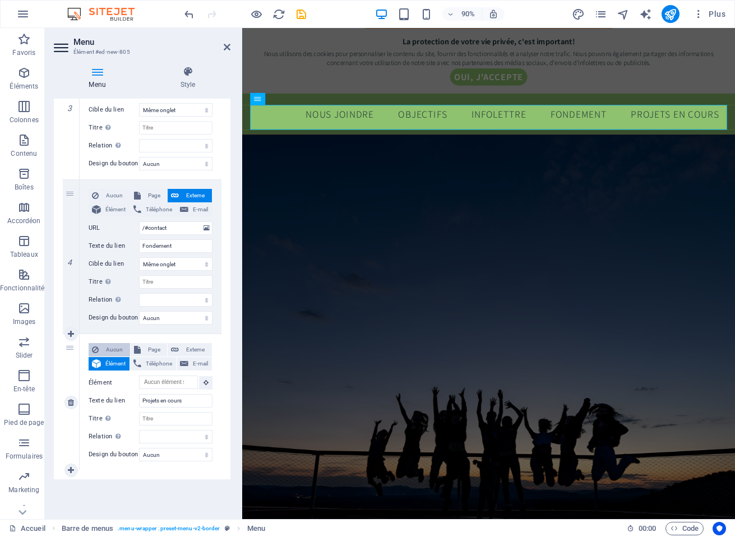
select select
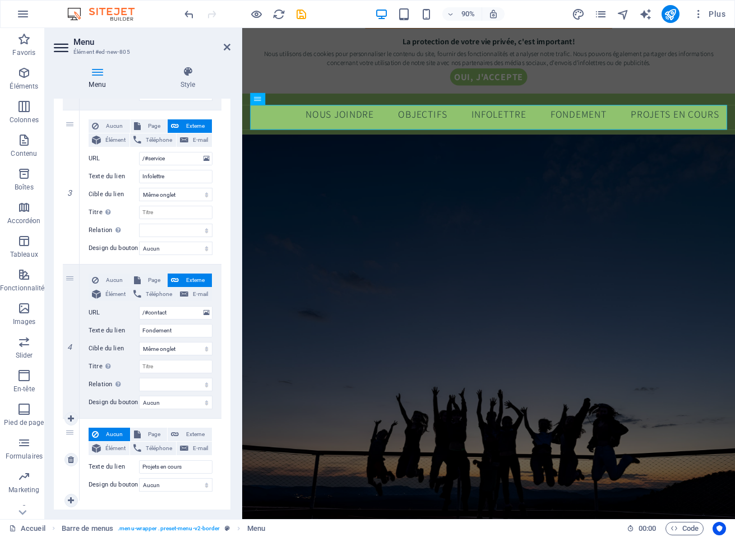
scroll to position [411, 0]
click at [109, 279] on span "Aucun" at bounding box center [114, 280] width 25 height 13
select select
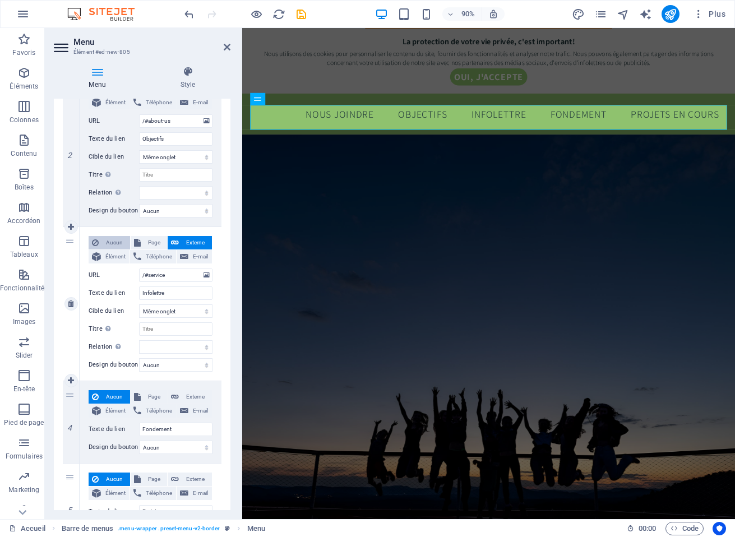
click at [112, 239] on span "Aucun" at bounding box center [114, 242] width 25 height 13
select select
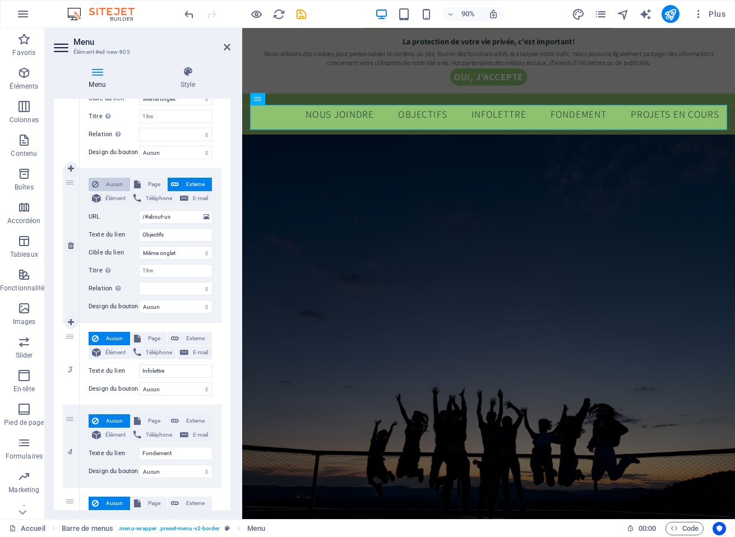
click at [105, 184] on span "Aucun" at bounding box center [114, 184] width 25 height 13
select select
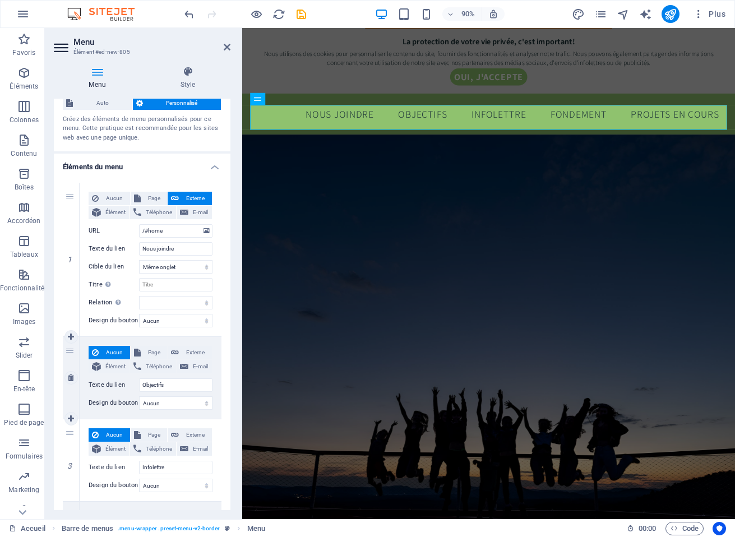
scroll to position [0, 0]
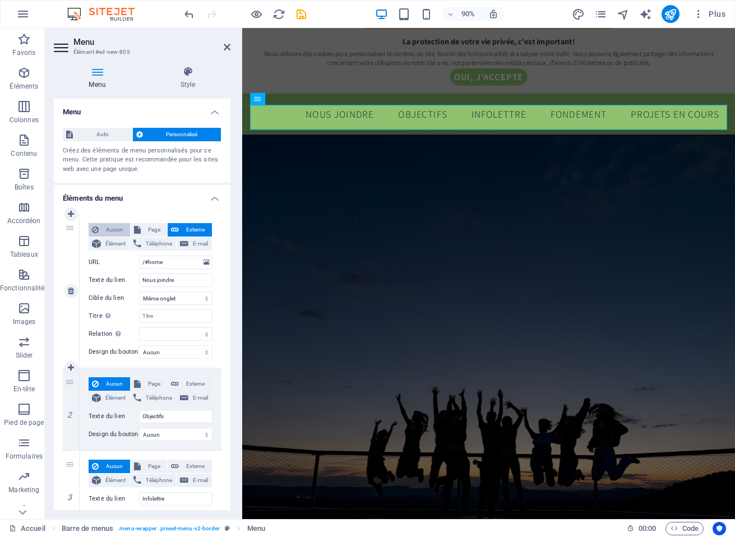
click at [113, 224] on span "Aucun" at bounding box center [114, 229] width 25 height 13
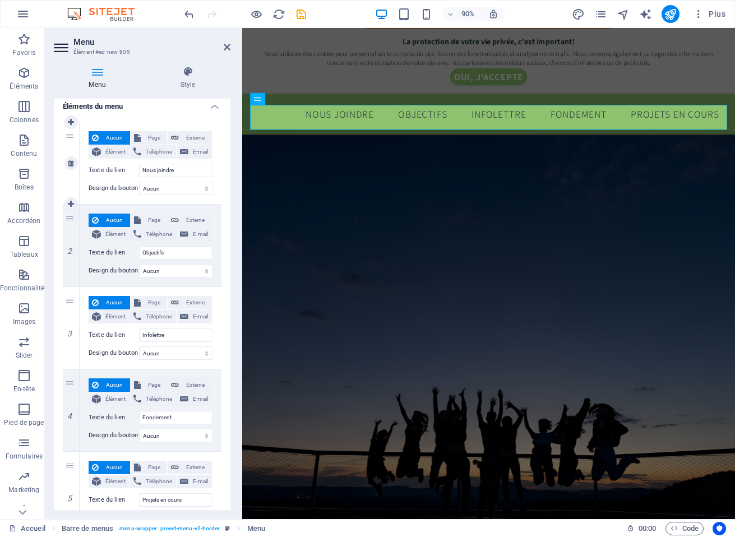
scroll to position [87, 0]
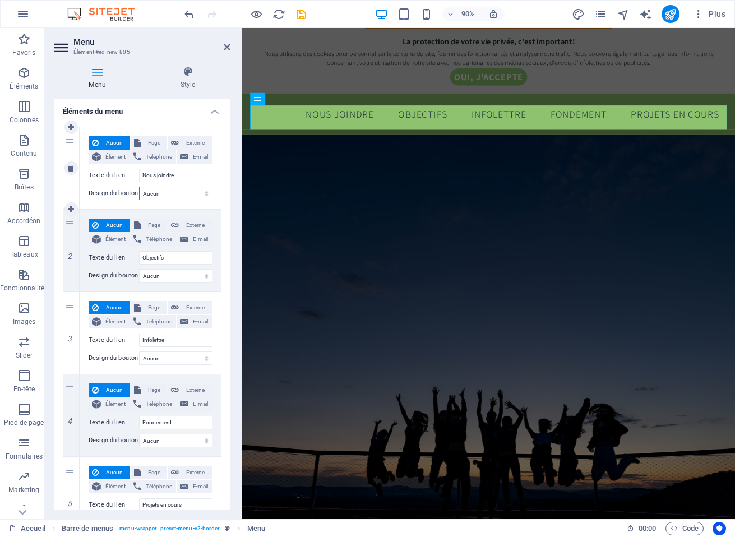
click at [187, 187] on select "Aucun Par défaut Principal Secondaire" at bounding box center [175, 193] width 73 height 13
click at [139, 187] on select "Aucun Par défaut Principal Secondaire" at bounding box center [175, 193] width 73 height 13
click at [185, 194] on select "Aucun Par défaut Principal Secondaire" at bounding box center [175, 193] width 73 height 13
click at [139, 187] on select "Aucun Par défaut Principal Secondaire" at bounding box center [175, 193] width 73 height 13
click at [185, 189] on select "Aucun Par défaut Principal Secondaire" at bounding box center [175, 193] width 73 height 13
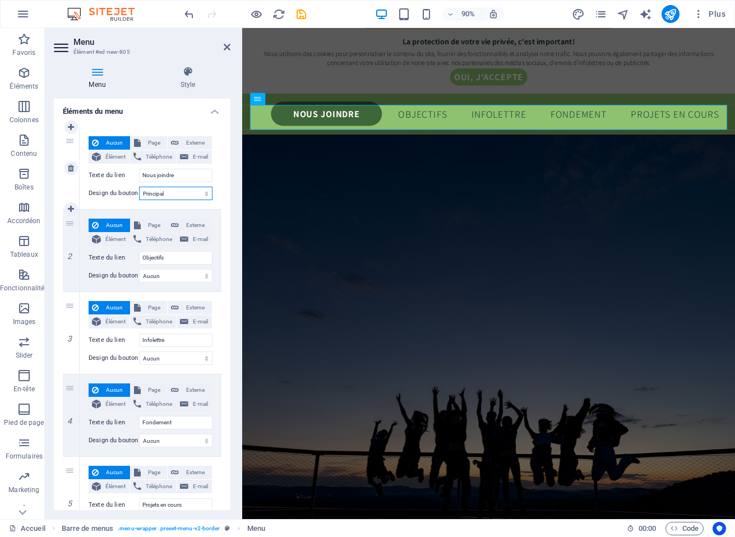
select select "secondary"
click at [139, 187] on select "Aucun Par défaut Principal Secondaire" at bounding box center [175, 193] width 73 height 13
click at [184, 193] on select "Aucun Par défaut Principal Secondaire" at bounding box center [175, 193] width 73 height 13
select select
click at [139, 187] on select "Aucun Par défaut Principal Secondaire" at bounding box center [175, 193] width 73 height 13
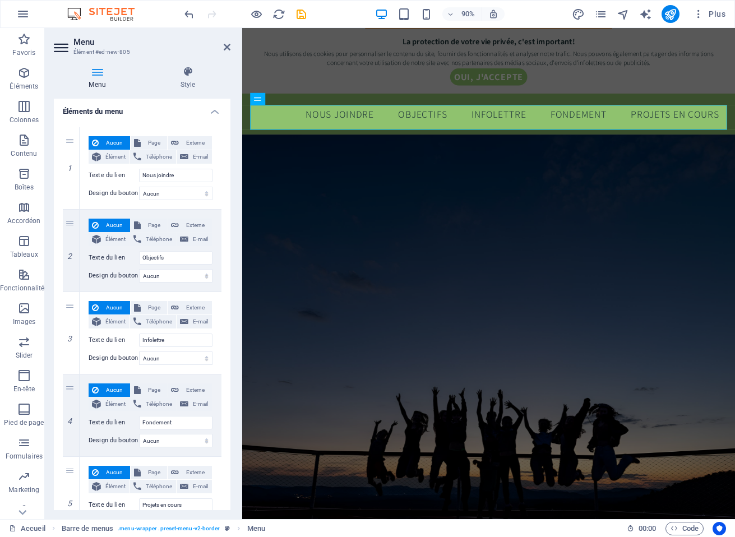
click at [178, 109] on h4 "Éléments du menu" at bounding box center [142, 108] width 177 height 20
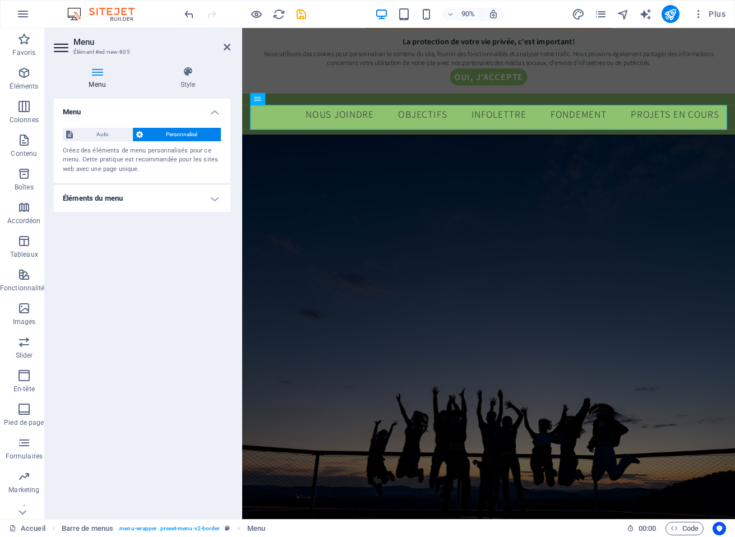
scroll to position [0, 0]
click at [171, 190] on h4 "Éléments du menu" at bounding box center [142, 198] width 177 height 27
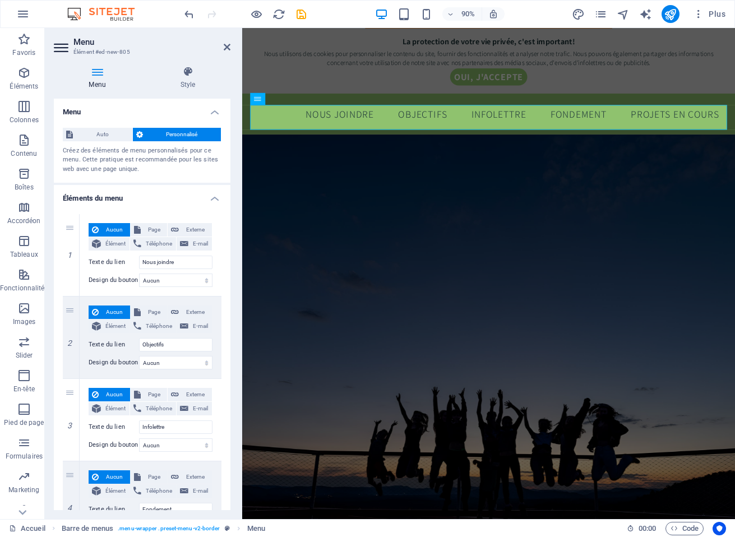
click at [171, 190] on h4 "Éléments du menu" at bounding box center [142, 195] width 177 height 20
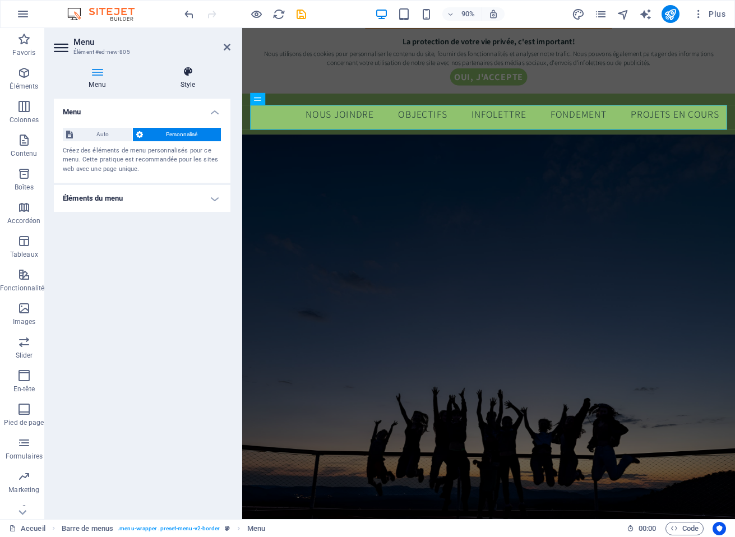
click at [192, 70] on icon at bounding box center [187, 71] width 85 height 11
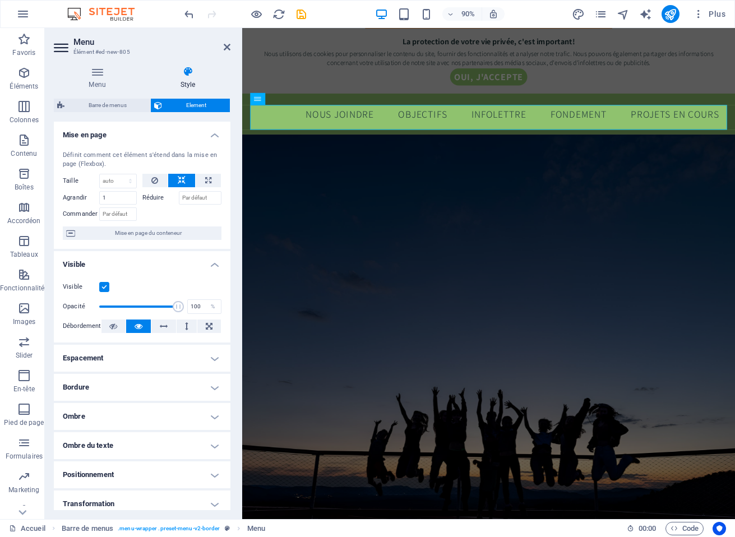
click at [208, 130] on h4 "Mise en page" at bounding box center [142, 132] width 177 height 20
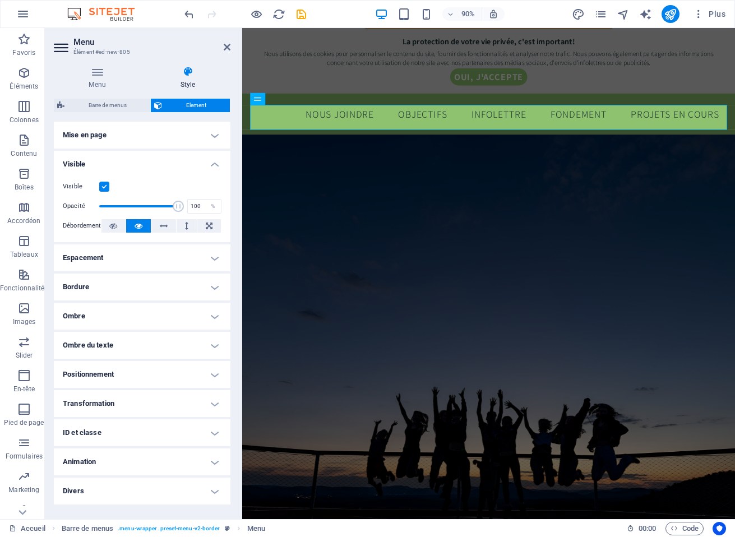
click at [213, 163] on h4 "Visible" at bounding box center [142, 161] width 177 height 20
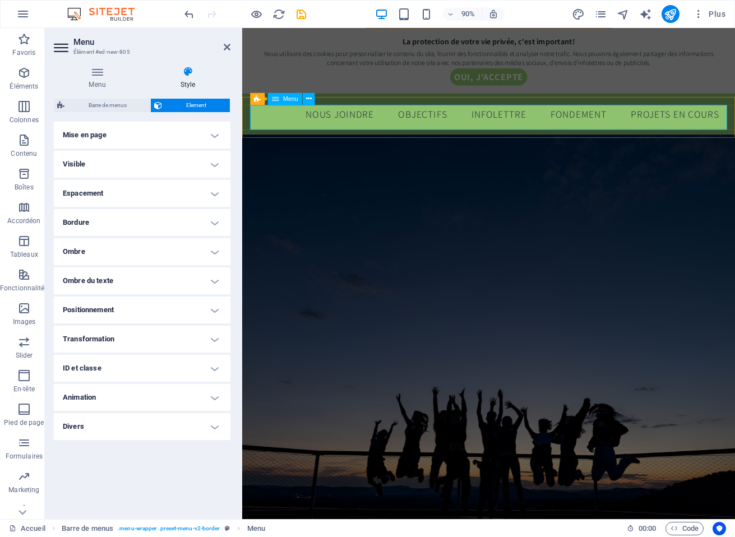
click at [284, 97] on span "Menu" at bounding box center [290, 99] width 15 height 6
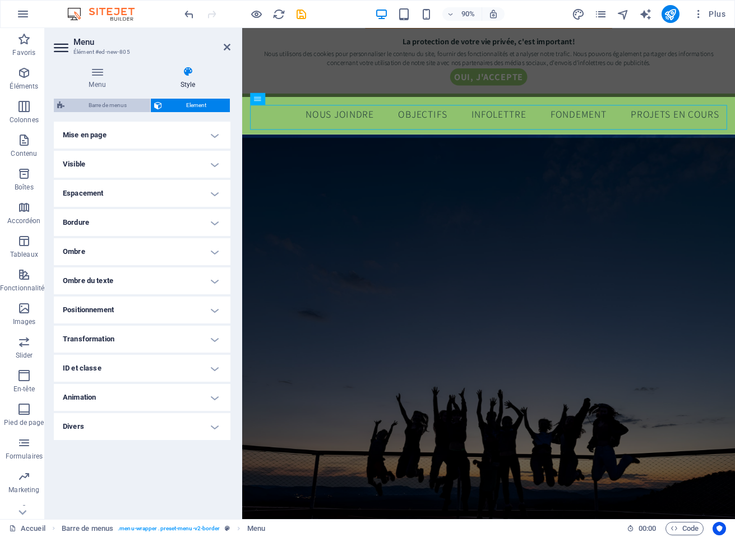
click at [104, 100] on span "Barre de menus" at bounding box center [107, 105] width 79 height 13
select select "rem"
select select "preset-menu-v2-border"
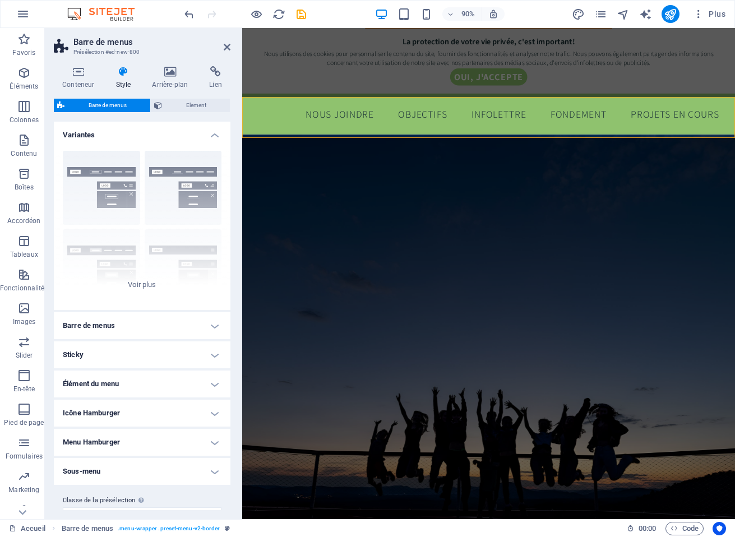
click at [215, 133] on h4 "Variantes" at bounding box center [142, 132] width 177 height 20
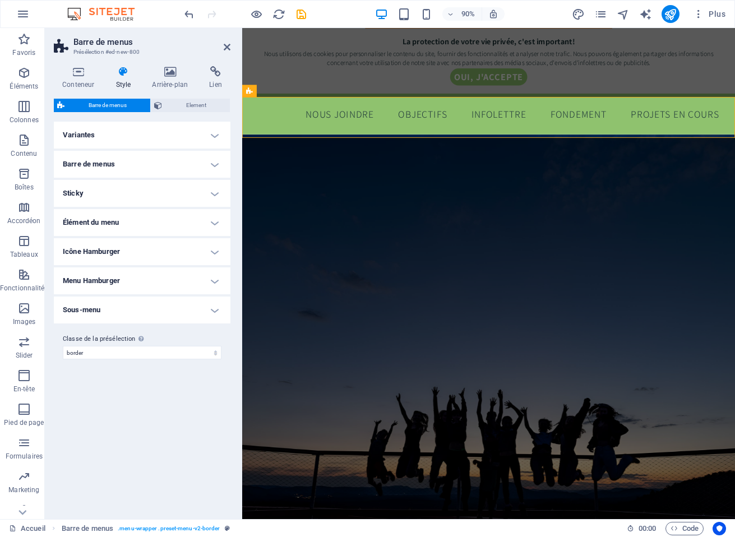
click at [176, 161] on h4 "Barre de menus" at bounding box center [142, 164] width 177 height 27
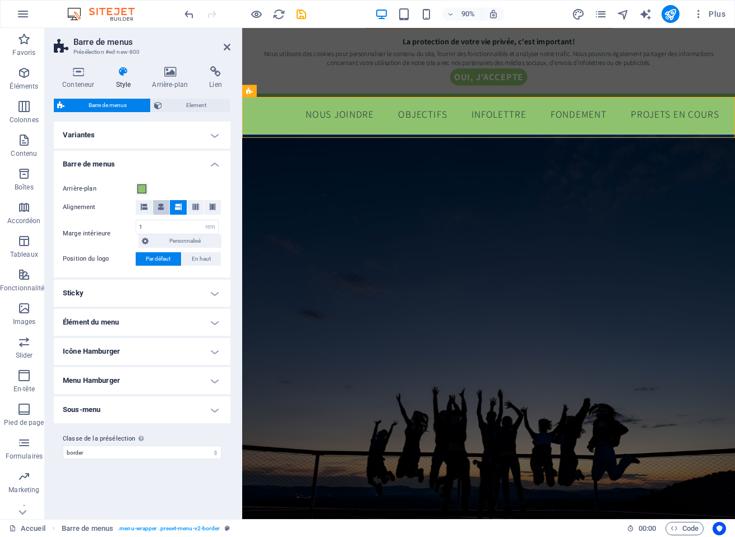
click at [160, 205] on icon at bounding box center [160, 206] width 7 height 7
click at [151, 165] on h4 "Barre de menus" at bounding box center [142, 161] width 177 height 20
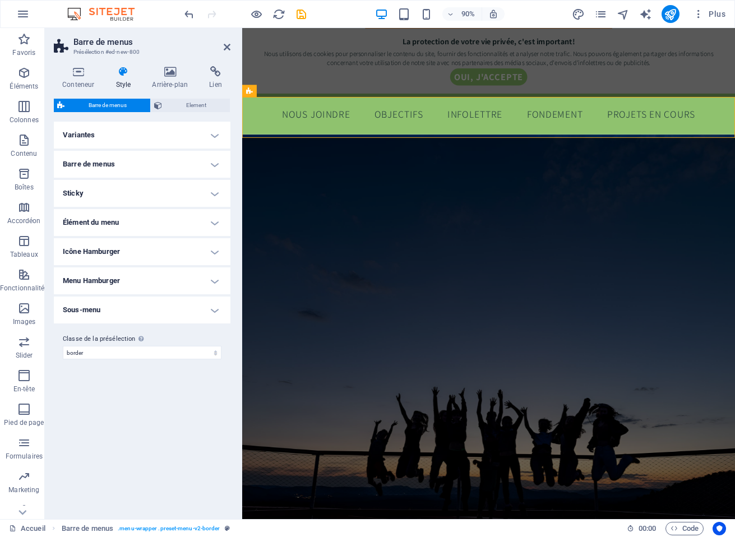
click at [139, 189] on h4 "Sticky" at bounding box center [142, 193] width 177 height 27
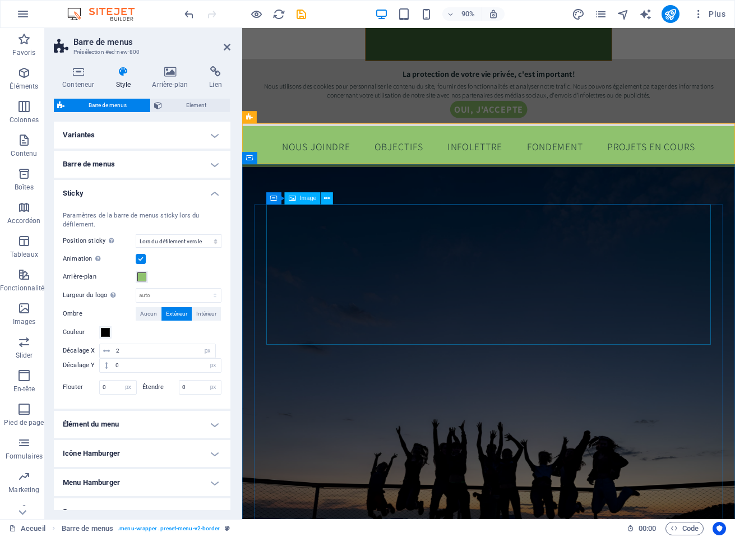
scroll to position [365, 0]
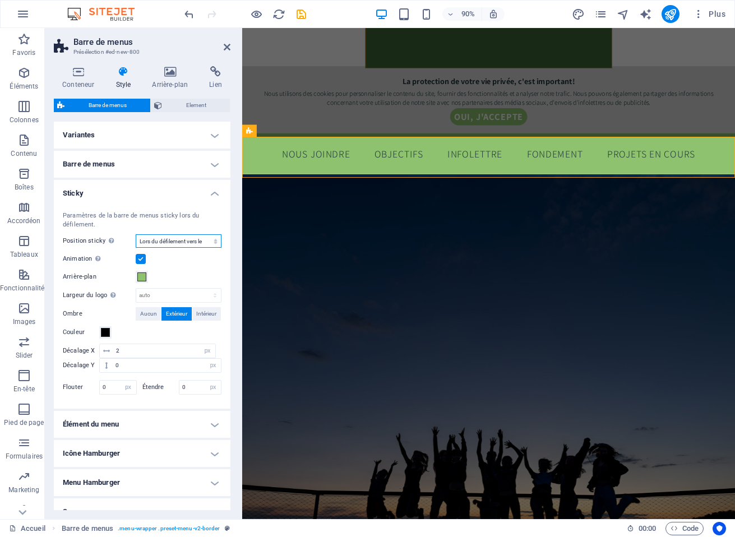
click at [170, 242] on select "Off Instantané Après le menu Après la bannière Lors du défilement vers le haut" at bounding box center [179, 240] width 86 height 13
click at [147, 189] on h4 "Sticky" at bounding box center [142, 190] width 177 height 20
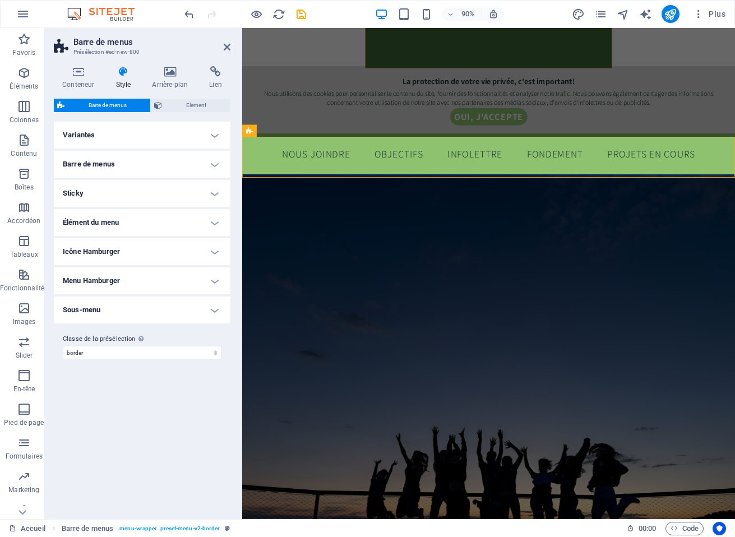
click at [121, 220] on h4 "Élément du menu" at bounding box center [142, 222] width 177 height 27
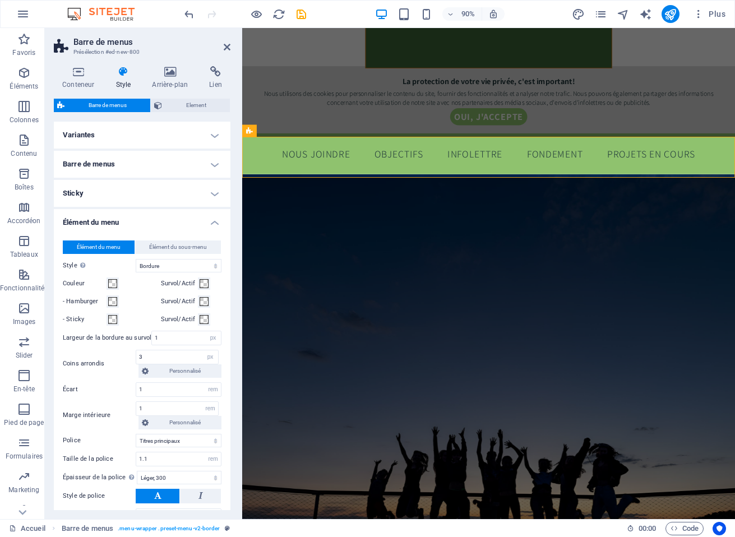
click at [164, 217] on h4 "Élément du menu" at bounding box center [142, 219] width 177 height 20
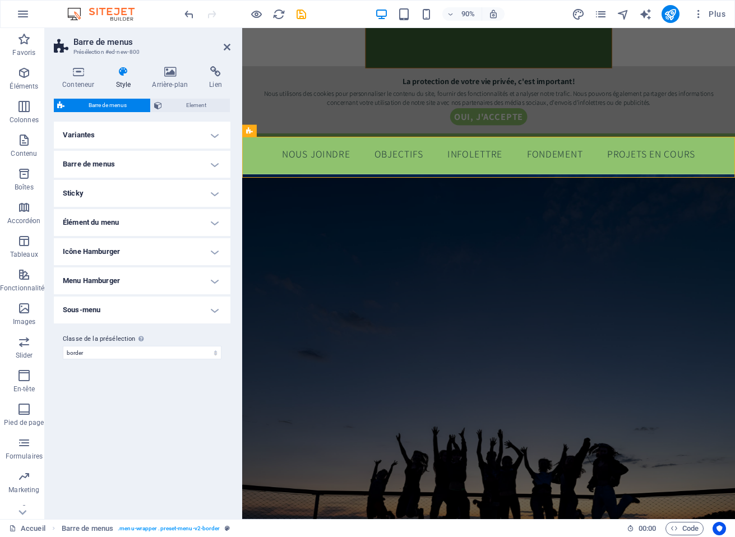
click at [132, 250] on h4 "Icône Hamburger" at bounding box center [142, 251] width 177 height 27
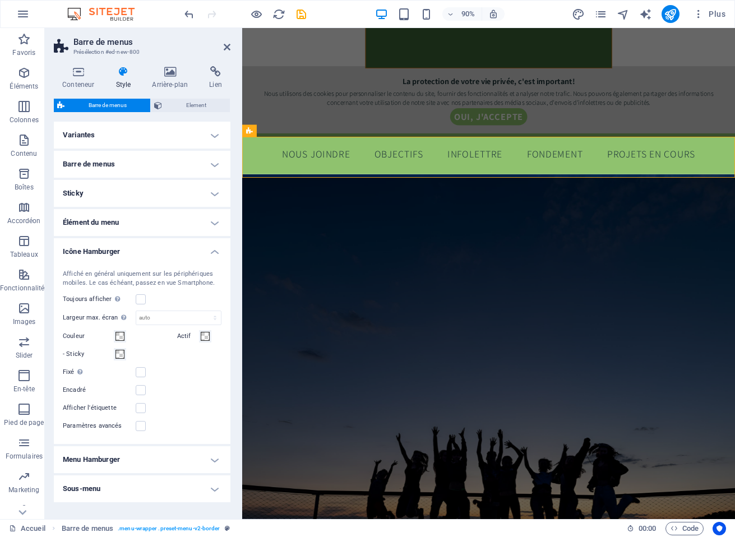
click at [132, 250] on h4 "Icône Hamburger" at bounding box center [142, 248] width 177 height 20
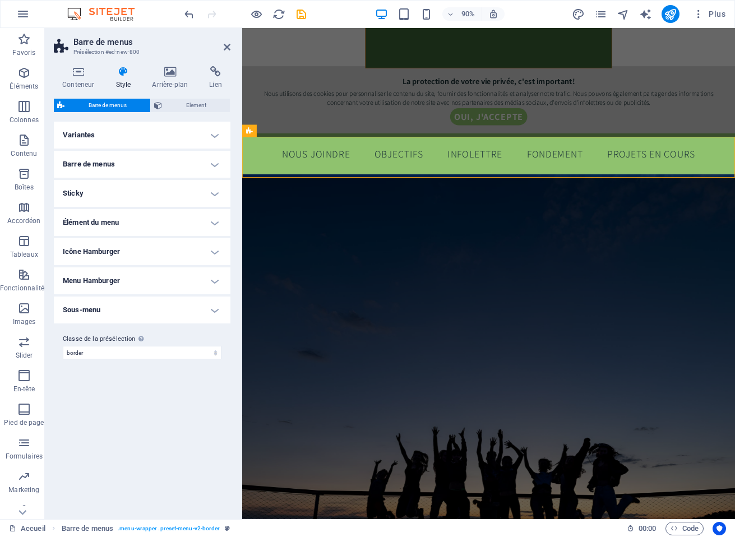
click at [115, 277] on h4 "Menu Hamburger" at bounding box center [142, 280] width 177 height 27
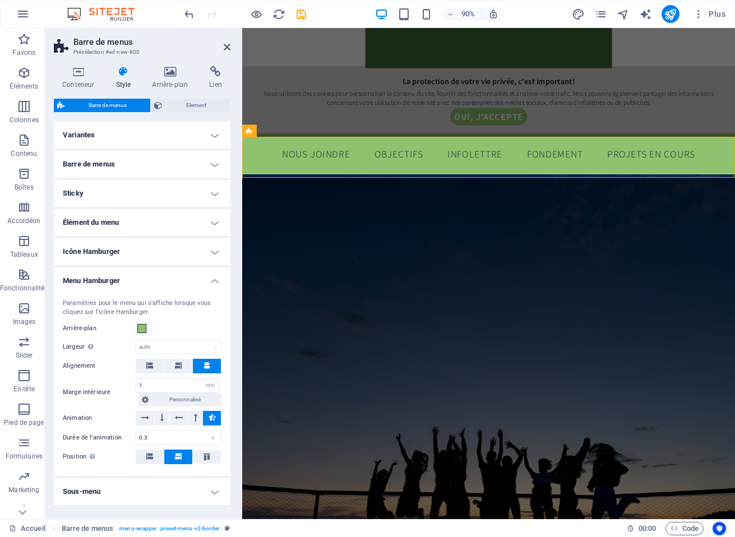
click at [115, 277] on h4 "Menu Hamburger" at bounding box center [142, 277] width 177 height 20
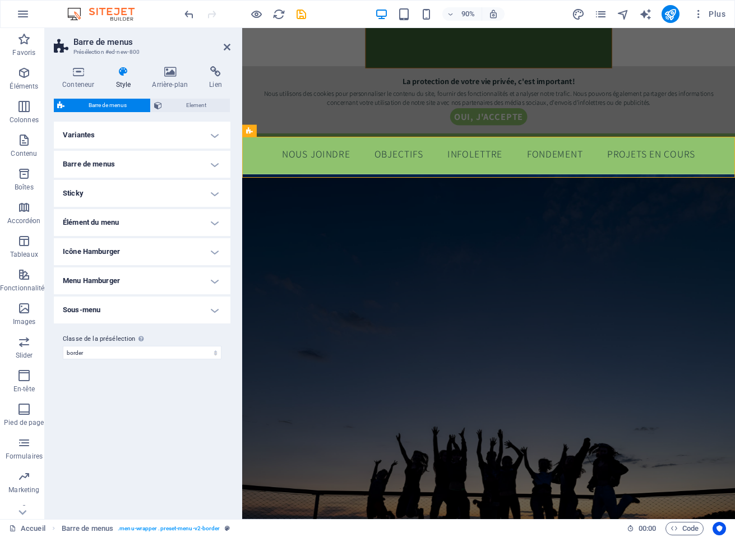
click at [99, 309] on h4 "Sous-menu" at bounding box center [142, 309] width 177 height 27
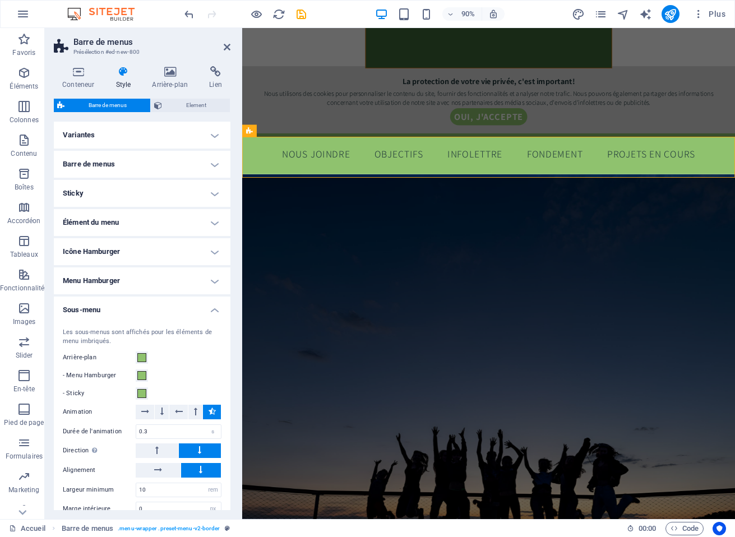
click at [99, 309] on h4 "Sous-menu" at bounding box center [142, 306] width 177 height 20
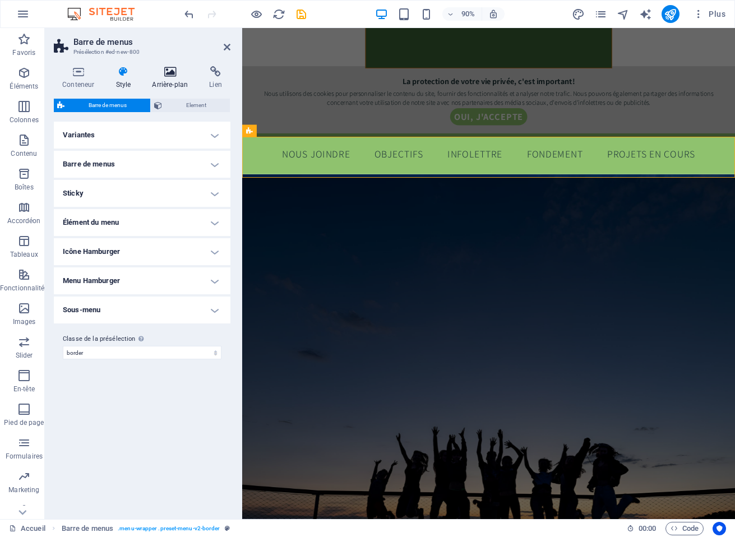
click at [168, 76] on icon at bounding box center [169, 71] width 53 height 11
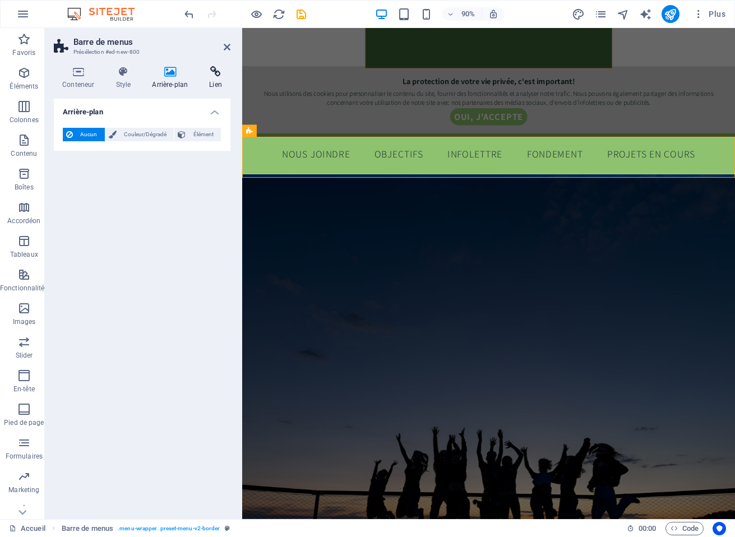
click at [215, 71] on icon at bounding box center [216, 71] width 30 height 11
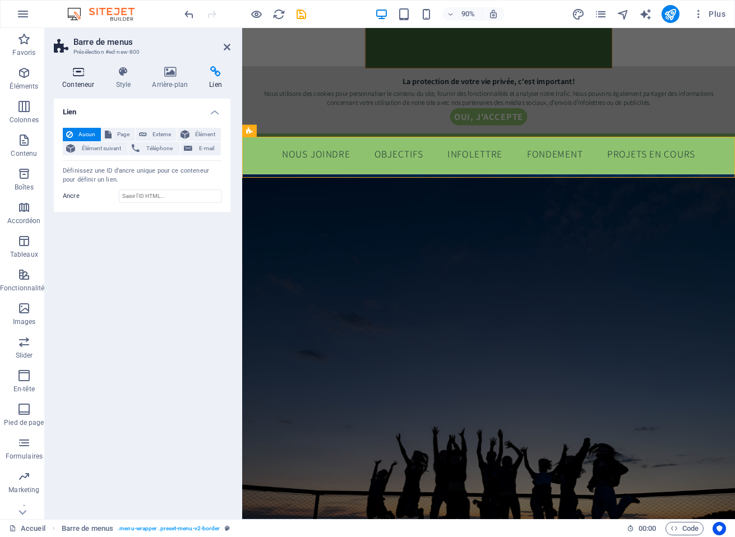
click at [75, 72] on icon at bounding box center [78, 71] width 49 height 11
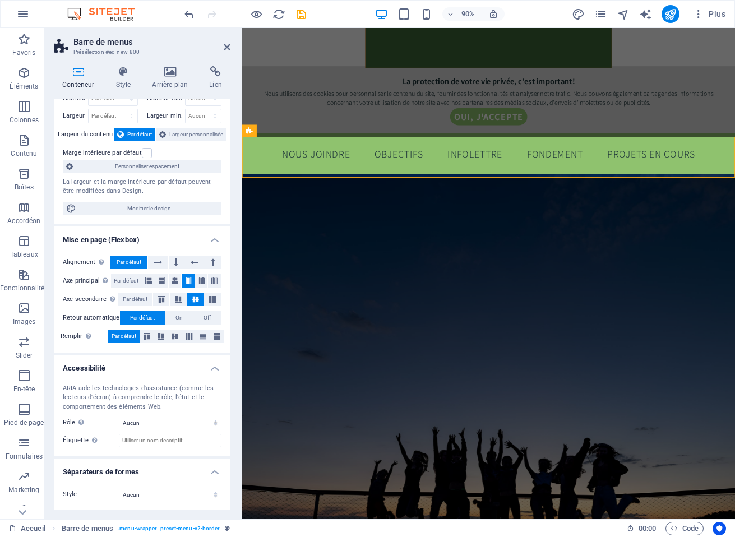
scroll to position [0, 0]
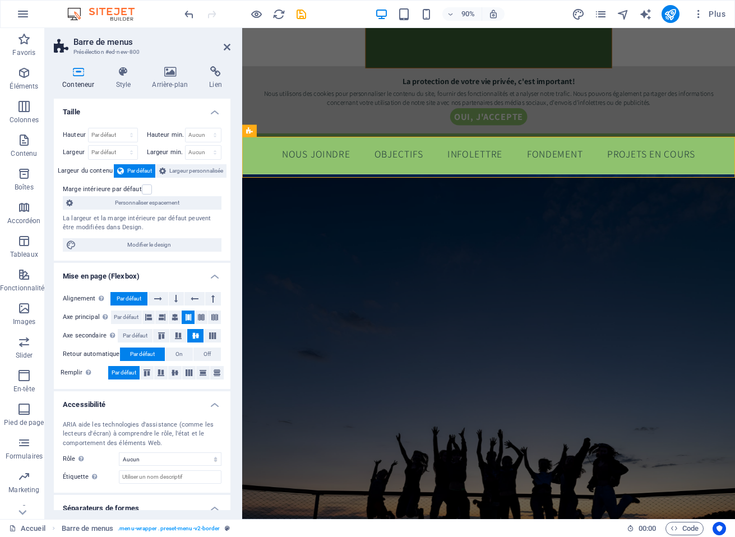
click at [211, 113] on h4 "Taille" at bounding box center [142, 109] width 177 height 20
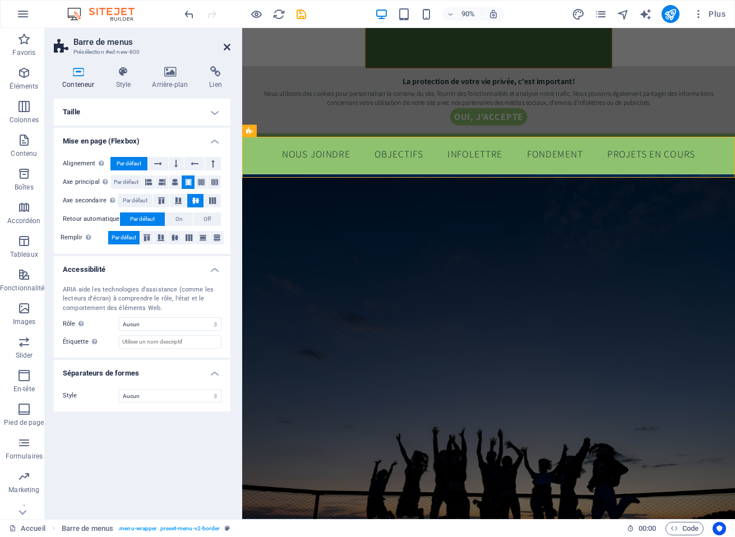
click at [228, 49] on icon at bounding box center [227, 47] width 7 height 9
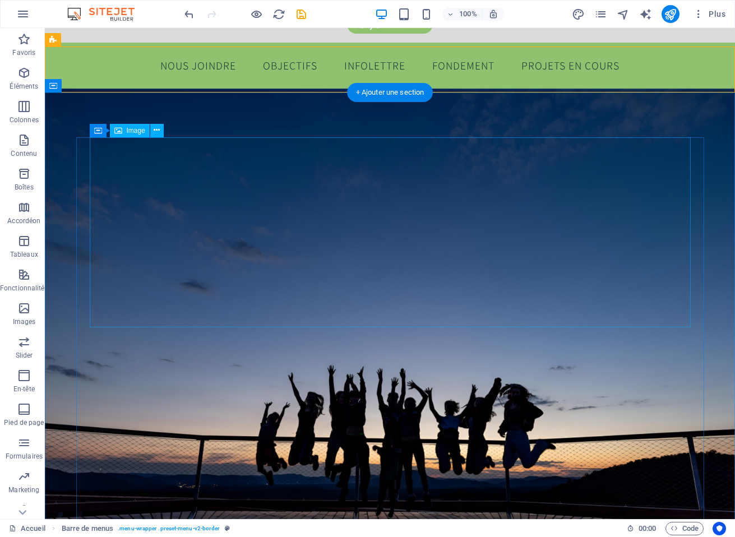
scroll to position [393, 0]
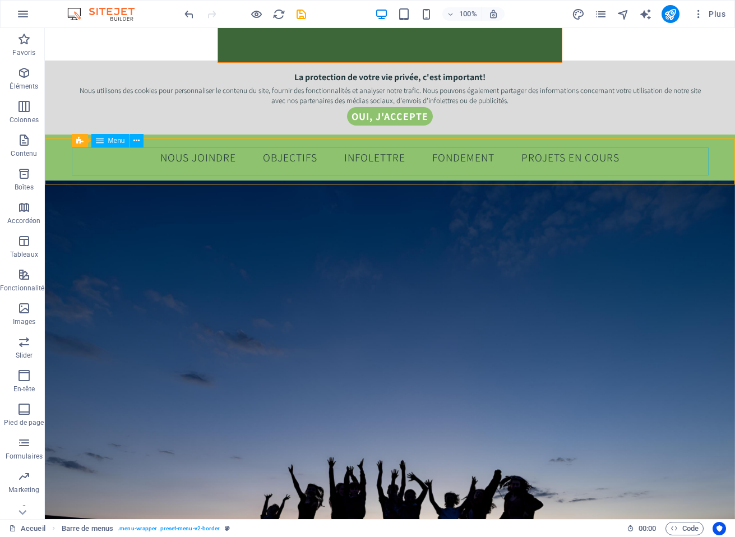
click at [109, 141] on span "Menu" at bounding box center [116, 140] width 17 height 7
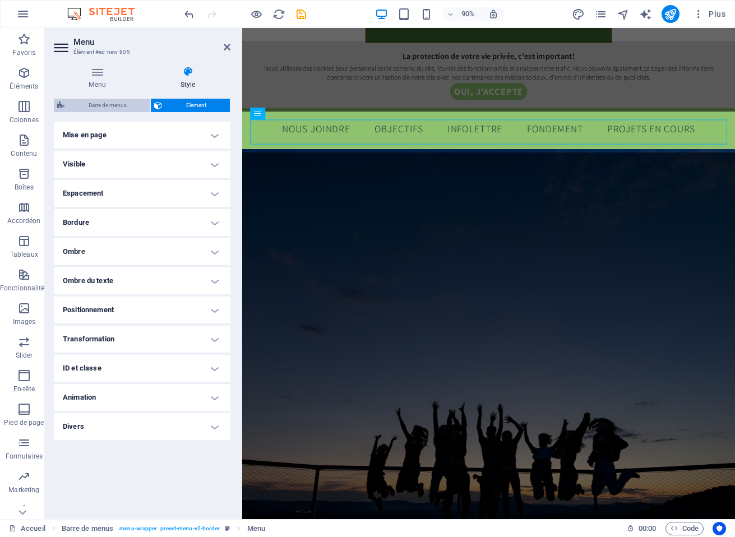
click at [109, 105] on span "Barre de menus" at bounding box center [107, 105] width 79 height 13
select select "preset-menu-v2-border"
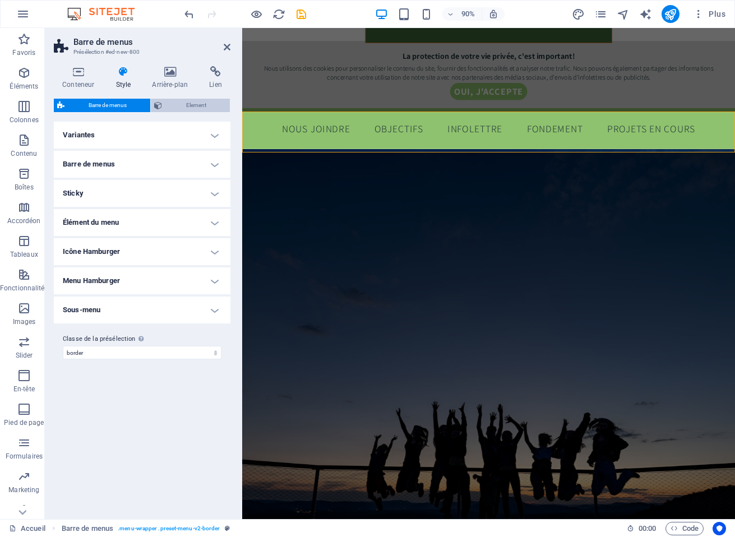
click at [183, 105] on span "Element" at bounding box center [195, 105] width 61 height 13
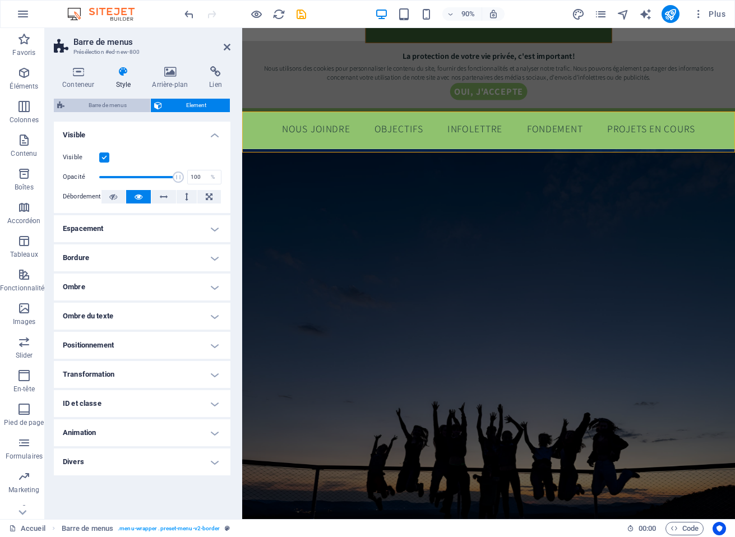
click at [112, 105] on span "Barre de menus" at bounding box center [107, 105] width 79 height 13
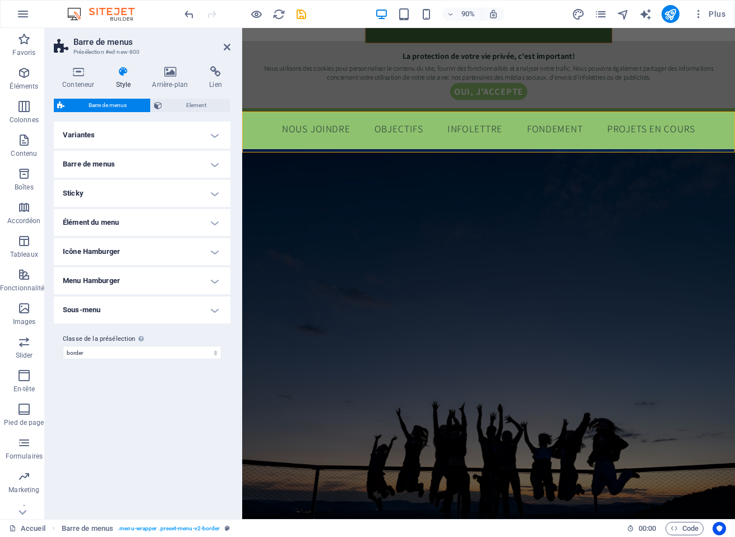
click at [157, 130] on h4 "Variantes" at bounding box center [142, 135] width 177 height 27
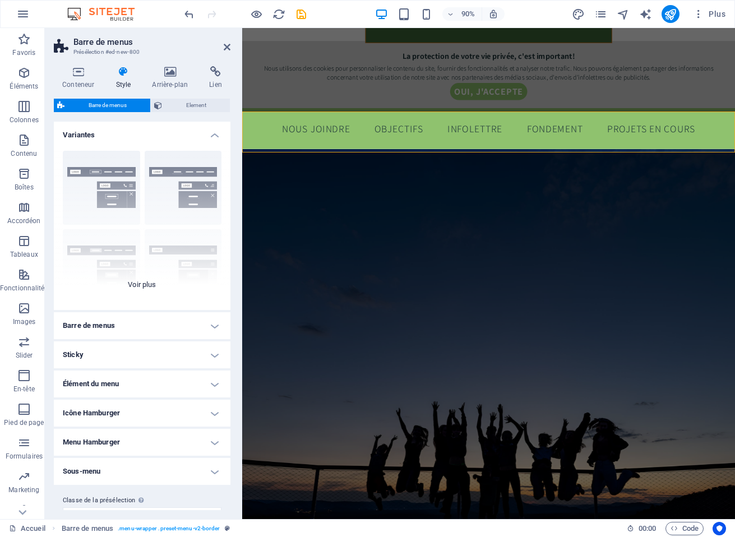
click at [145, 286] on div "Bordure Centré Par défaut Fixé Loki Déclencheur Large XXL" at bounding box center [142, 226] width 177 height 168
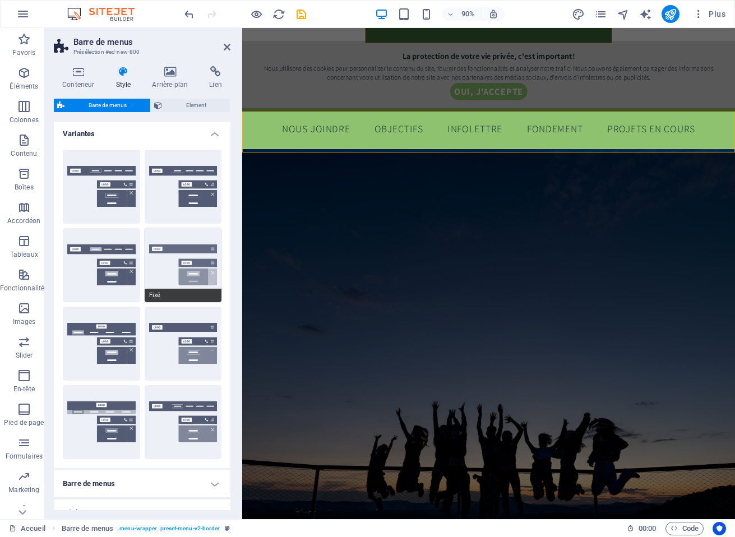
scroll to position [0, 0]
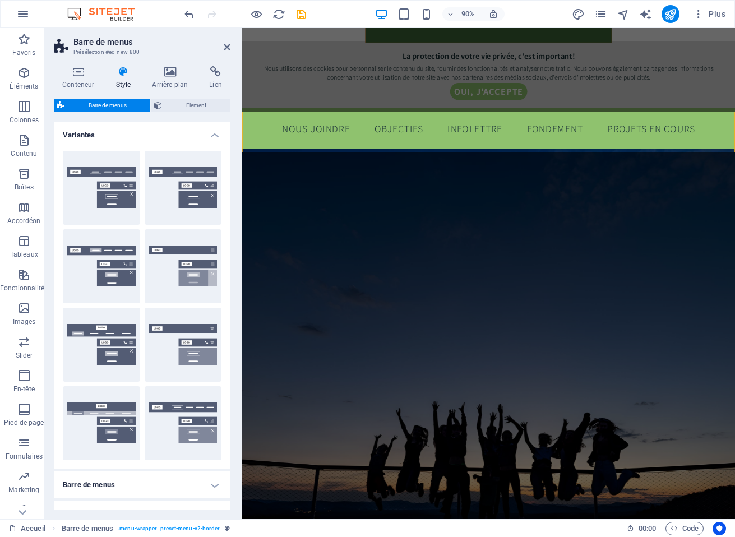
click at [206, 138] on h4 "Variantes" at bounding box center [142, 132] width 177 height 20
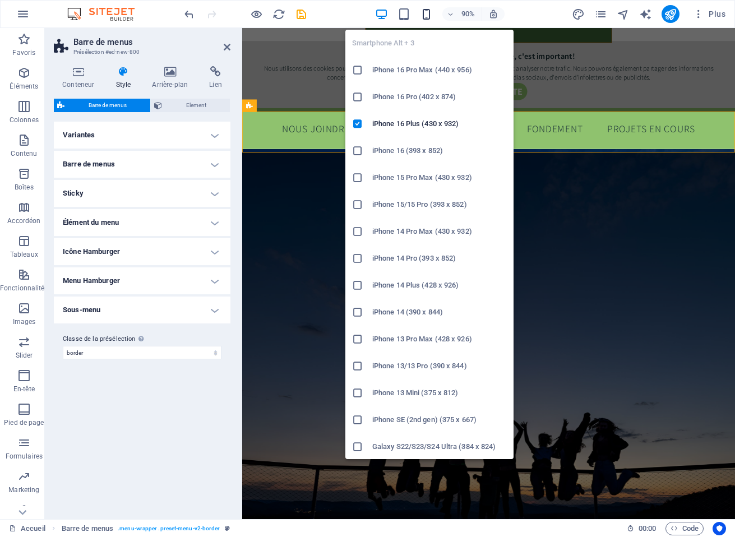
click at [425, 13] on icon "button" at bounding box center [426, 14] width 13 height 13
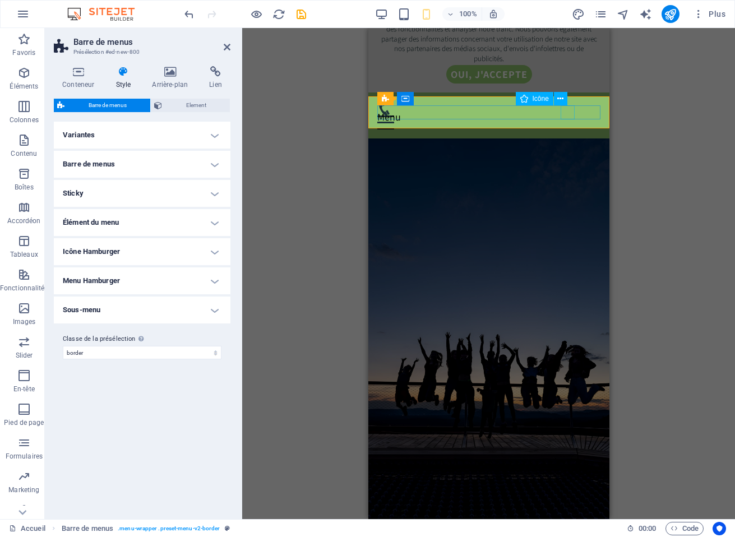
click at [567, 113] on figure at bounding box center [484, 108] width 214 height 14
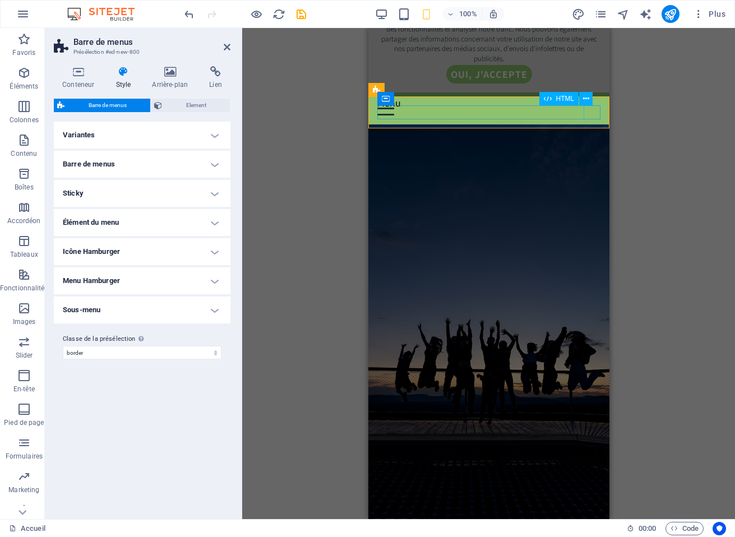
click at [589, 112] on div "Menu" at bounding box center [488, 108] width 223 height 14
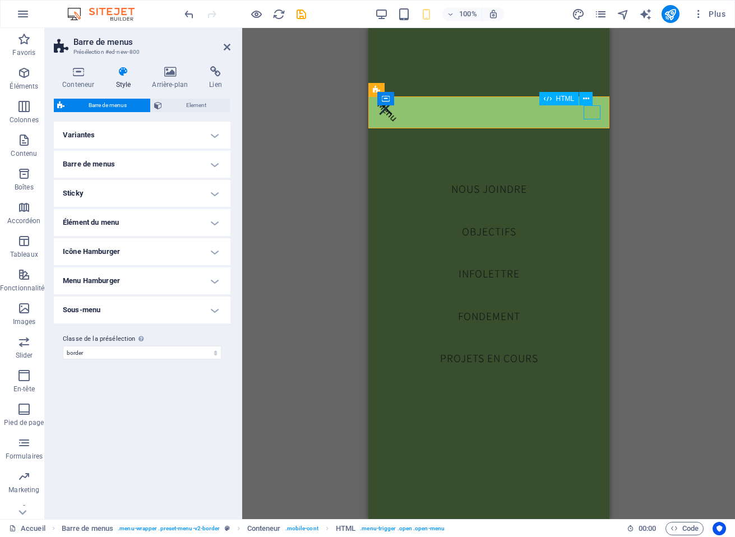
click at [589, 112] on div "Menu" at bounding box center [488, 108] width 223 height 14
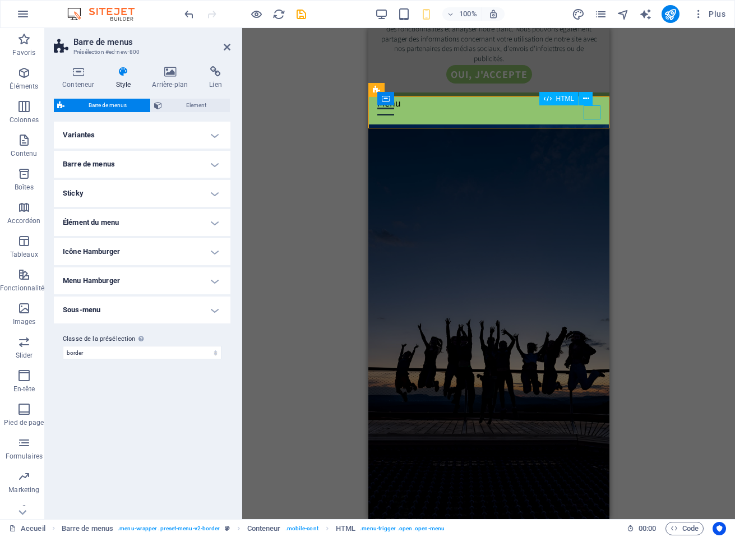
click at [589, 112] on div "Menu" at bounding box center [488, 108] width 223 height 14
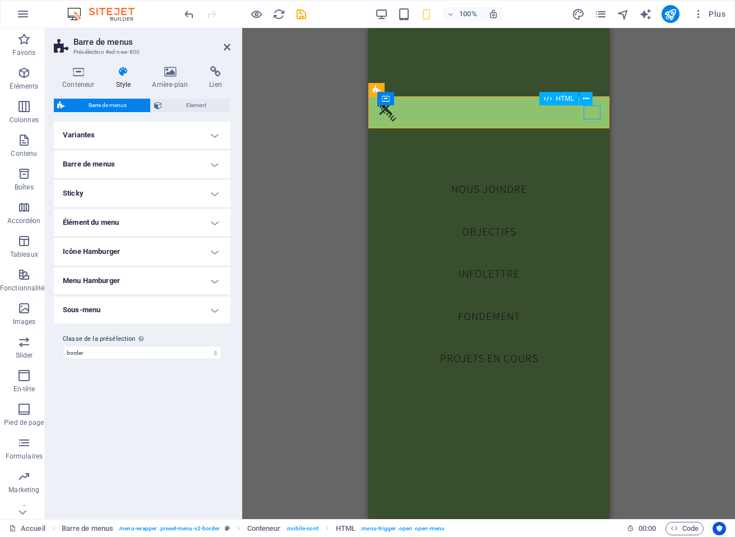
click at [589, 112] on div "Menu" at bounding box center [488, 108] width 223 height 14
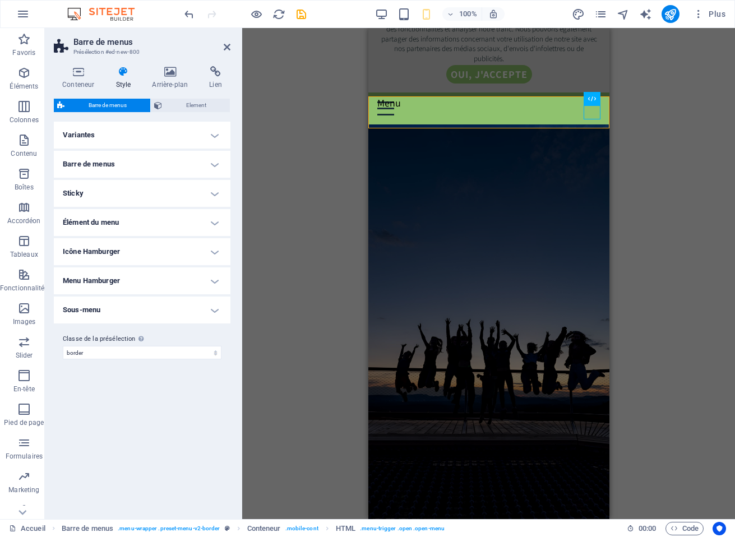
click at [399, 21] on div "100%" at bounding box center [439, 14] width 129 height 18
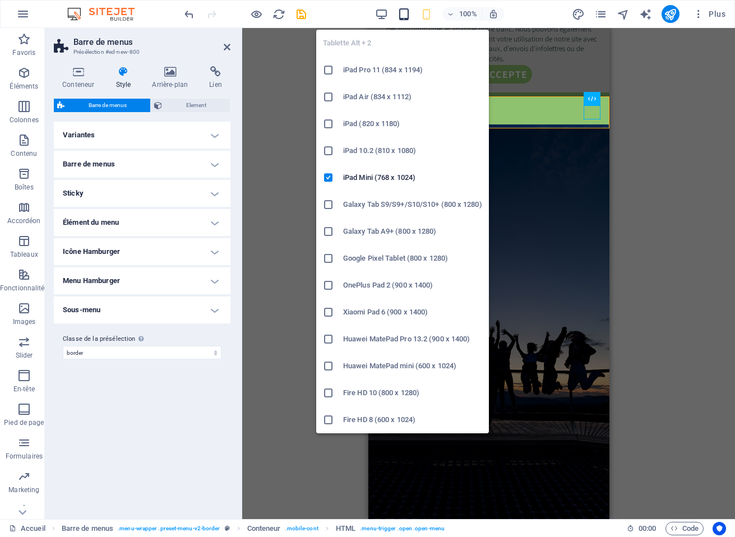
click at [407, 13] on icon "button" at bounding box center [403, 14] width 13 height 13
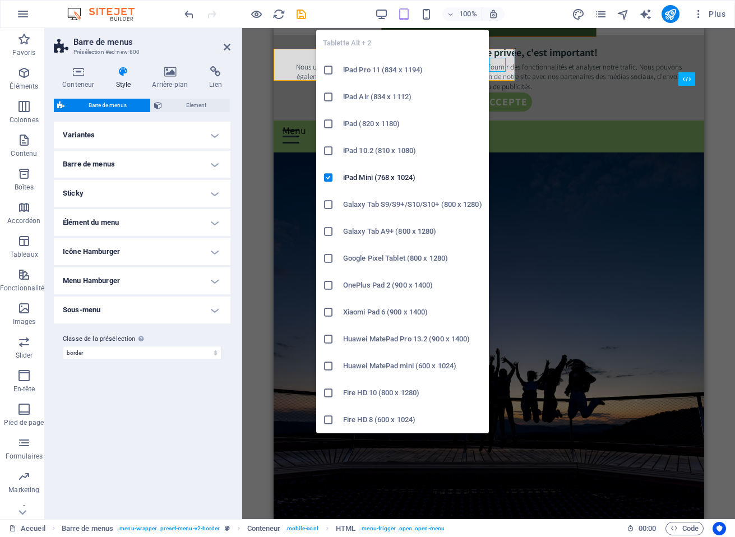
scroll to position [441, 0]
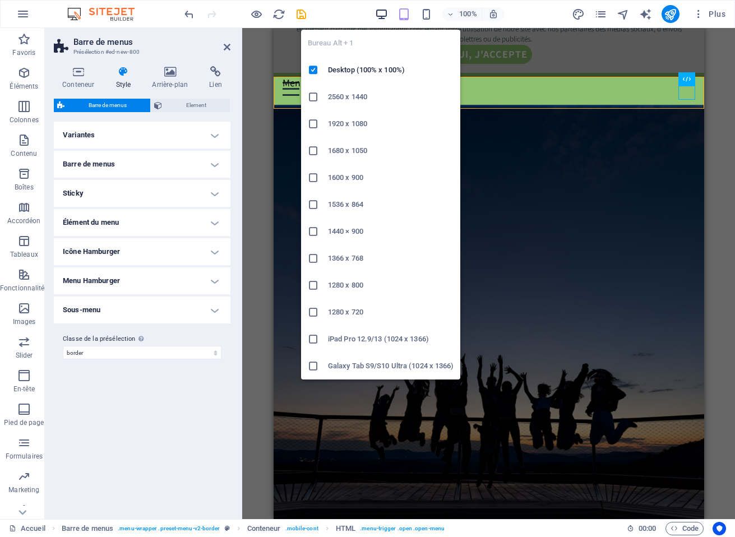
click at [386, 13] on icon "button" at bounding box center [381, 14] width 13 height 13
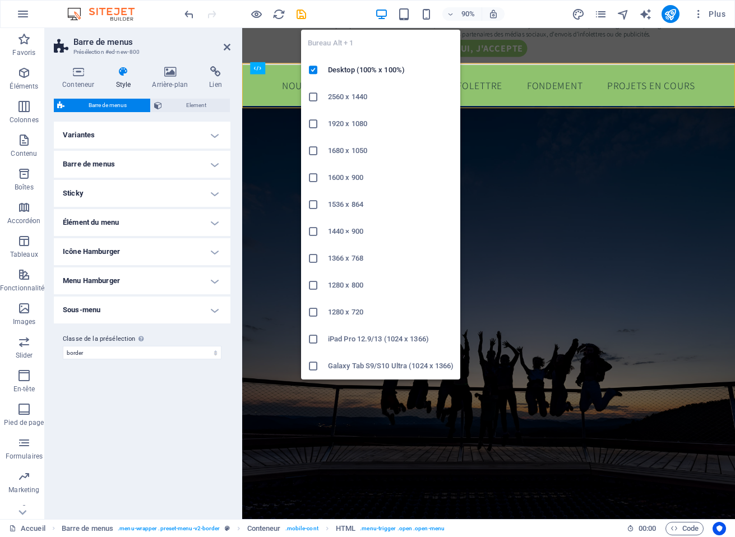
scroll to position [447, 0]
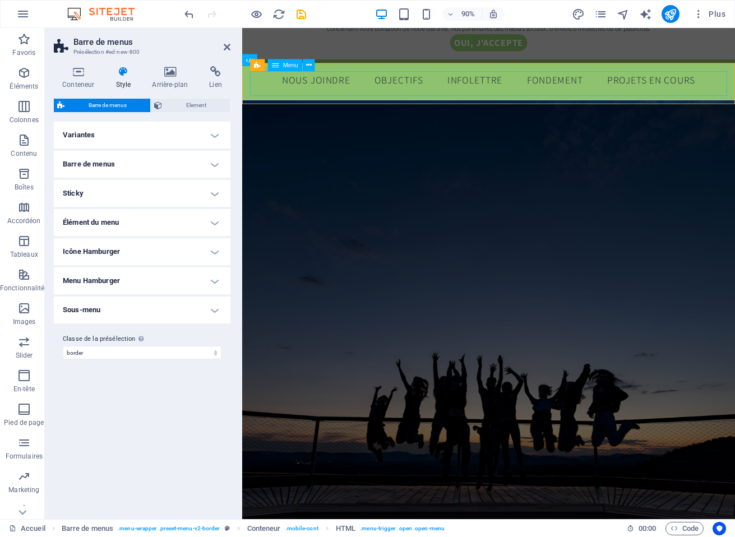
click at [267, 88] on nav "Nous joindre Objectifs Infolettre Fondement Projets en cours" at bounding box center [516, 86] width 530 height 28
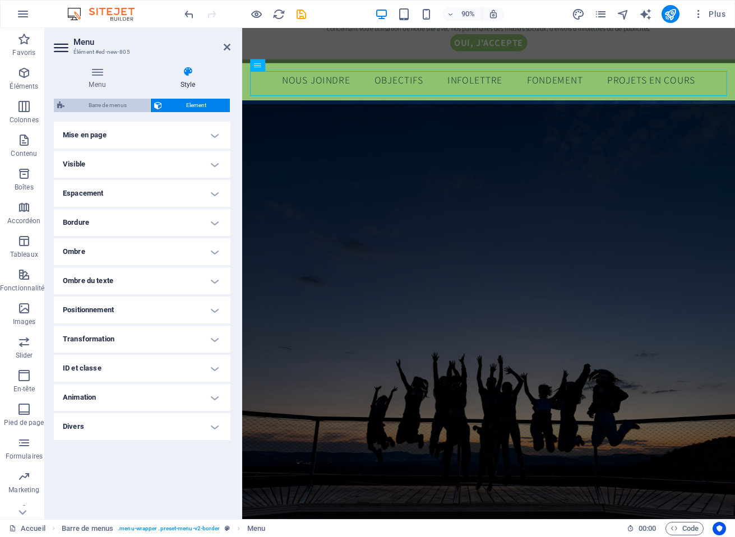
click at [94, 104] on span "Barre de menus" at bounding box center [107, 105] width 79 height 13
select select "preset-menu-v2-border"
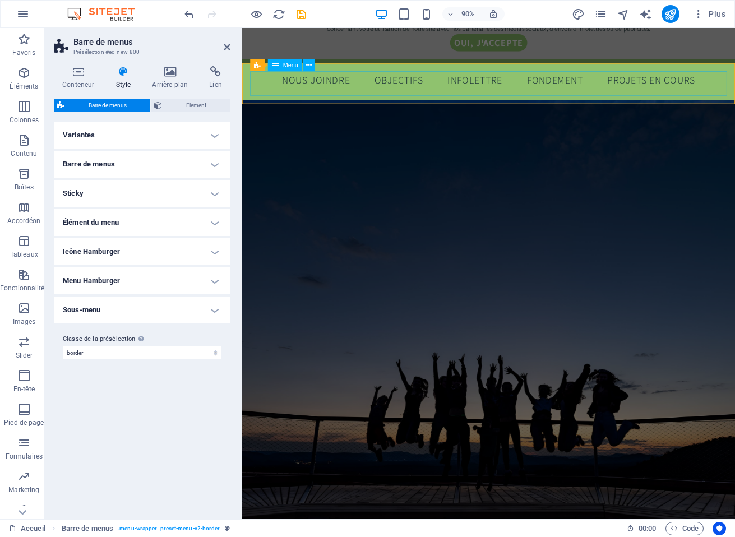
click at [287, 64] on span "Menu" at bounding box center [290, 65] width 15 height 6
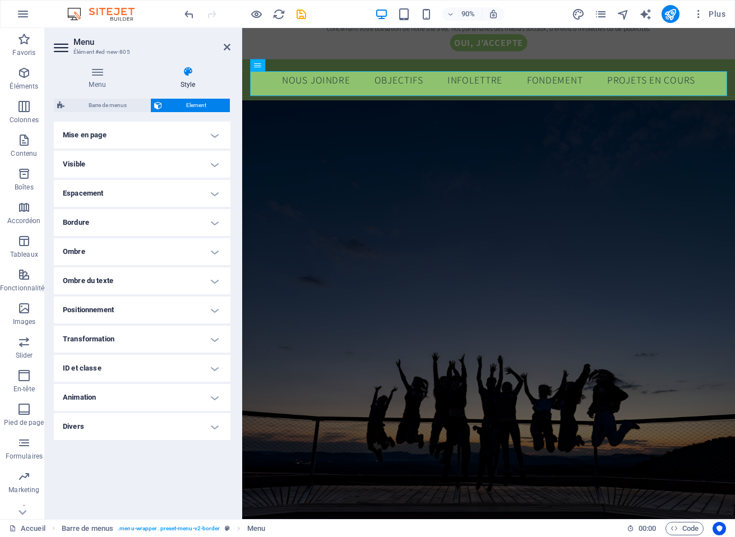
click at [136, 130] on h4 "Mise en page" at bounding box center [142, 135] width 177 height 27
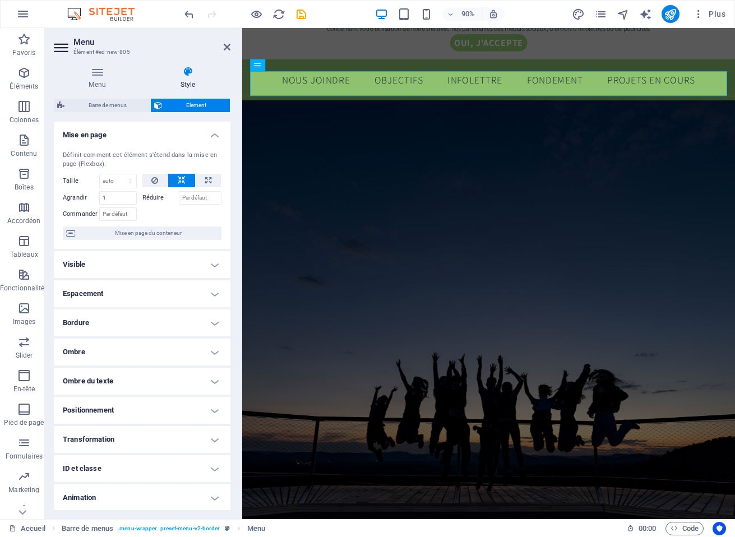
click at [136, 130] on h4 "Mise en page" at bounding box center [142, 132] width 177 height 20
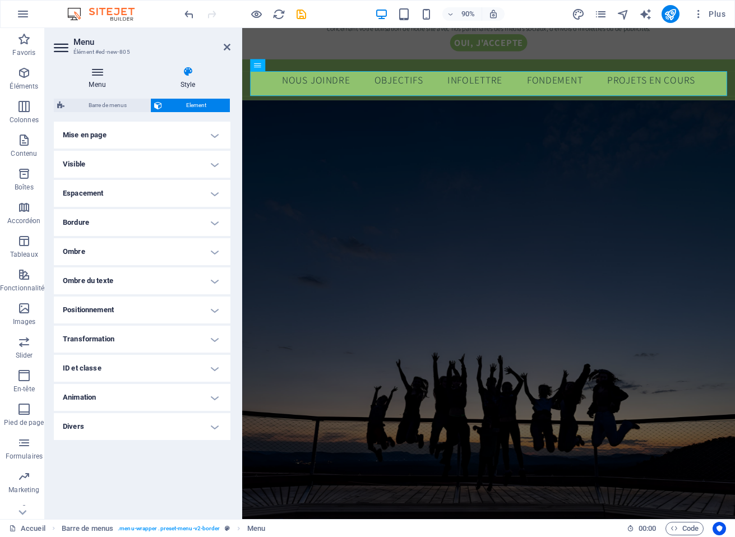
click at [96, 75] on icon at bounding box center [97, 71] width 87 height 11
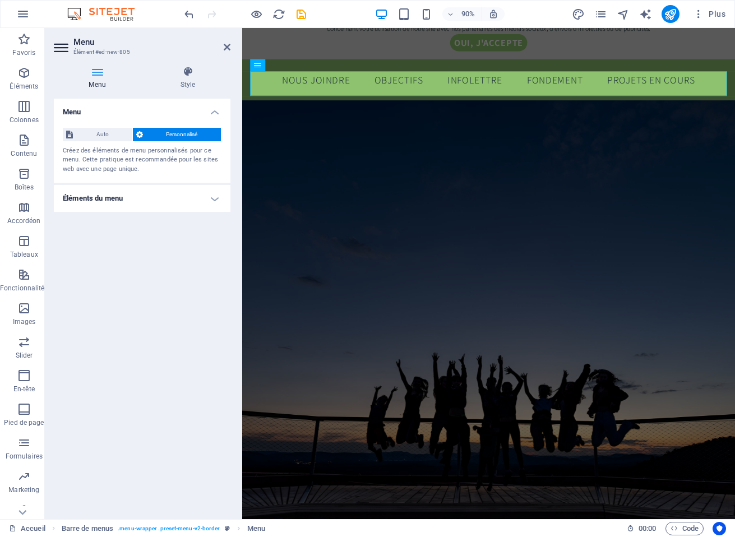
click at [209, 196] on h4 "Éléments du menu" at bounding box center [142, 198] width 177 height 27
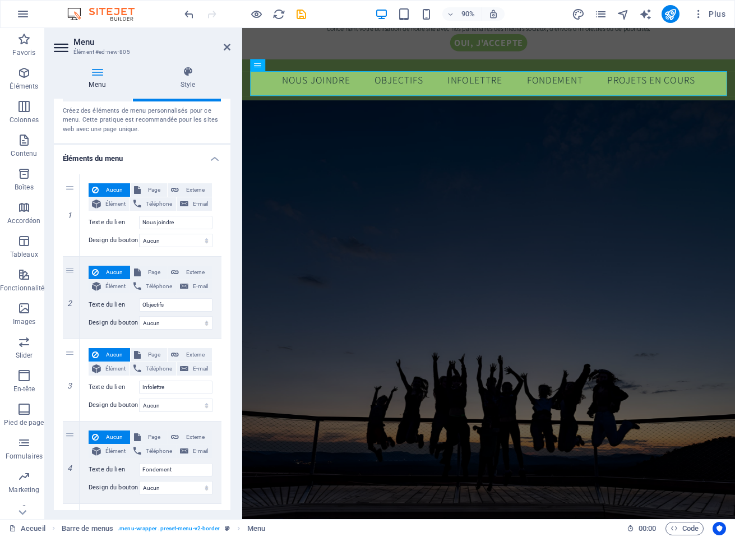
scroll to position [46, 0]
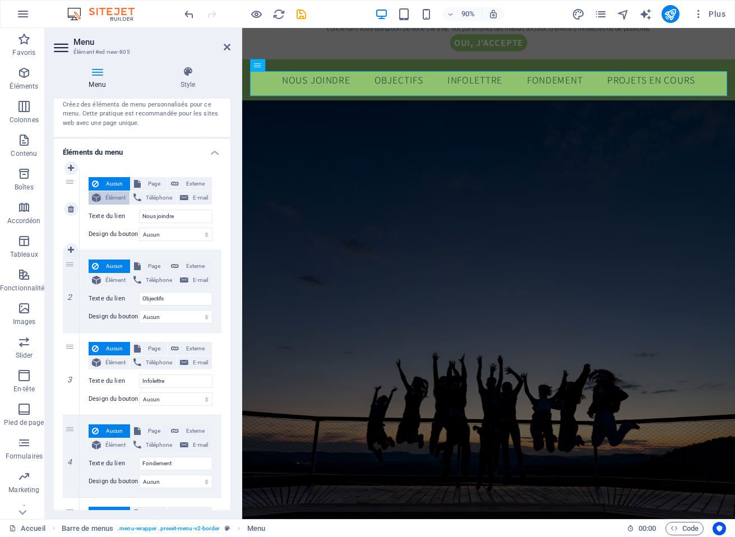
click at [105, 197] on span "Élément" at bounding box center [115, 197] width 22 height 13
select select
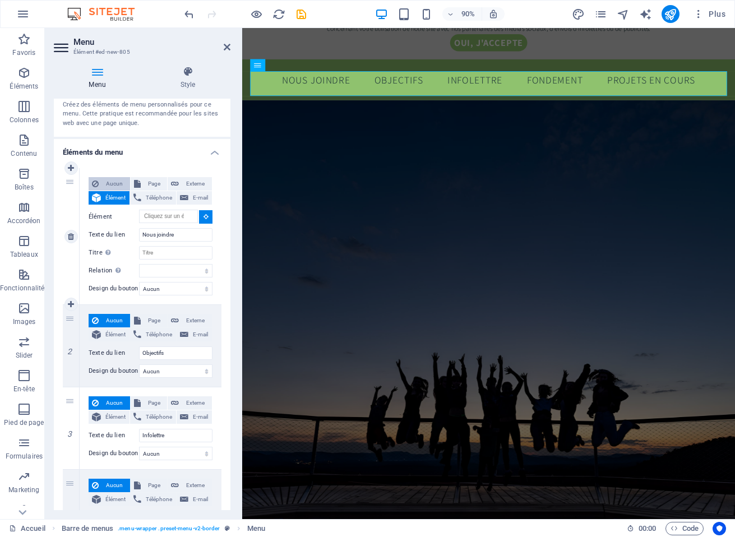
click at [109, 181] on span "Aucun" at bounding box center [114, 183] width 25 height 13
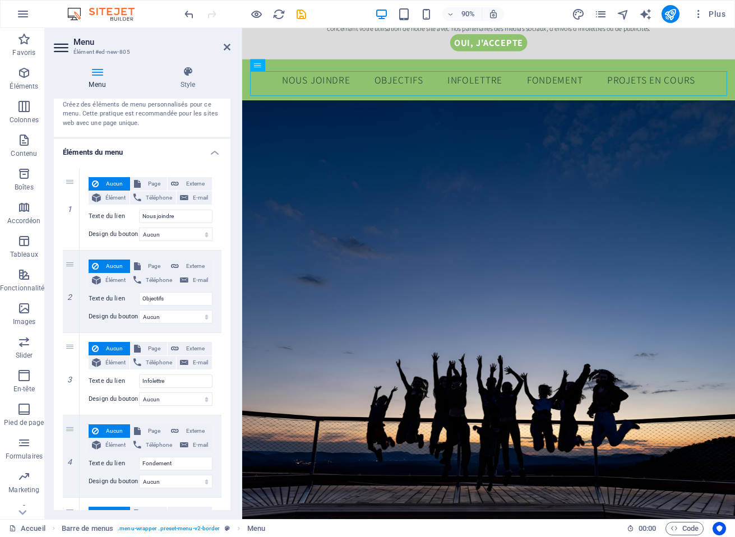
click at [211, 149] on h4 "Éléments du menu" at bounding box center [142, 149] width 177 height 20
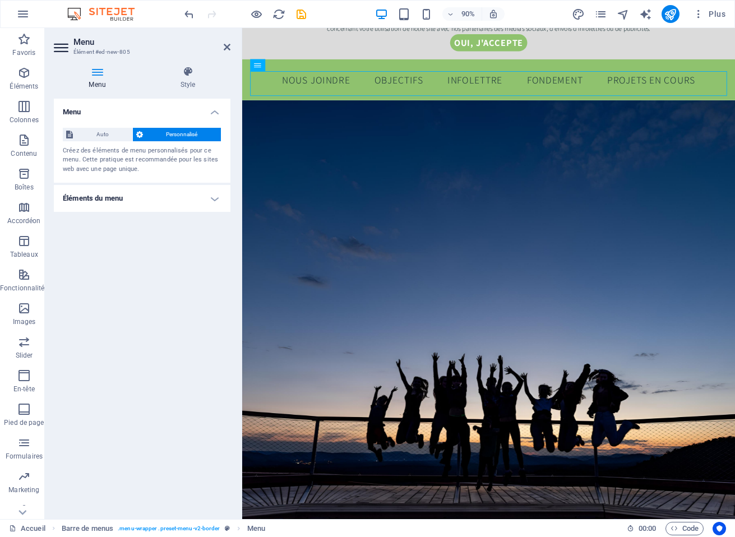
scroll to position [0, 0]
click at [327, 90] on nav "Nous joindre Objectifs Infolettre Fondement Projets en cours" at bounding box center [516, 86] width 530 height 28
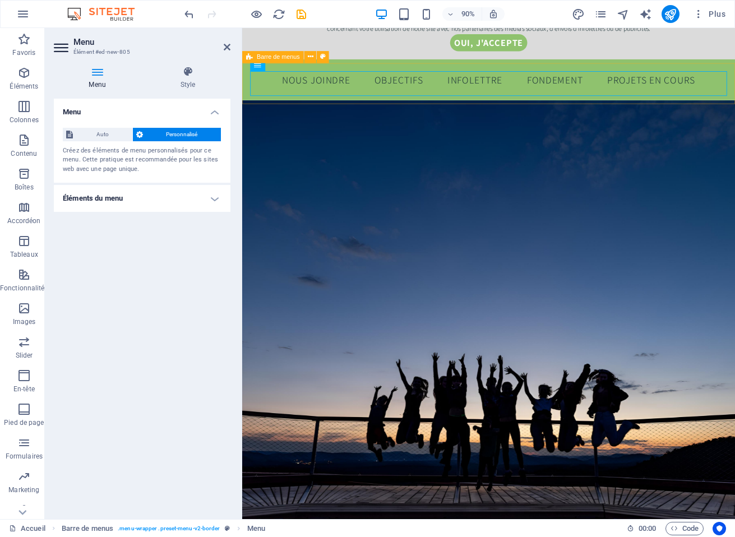
click at [245, 108] on div "Menu Nous joindre Objectifs Infolettre Fondement Projets en cours" at bounding box center [515, 86] width 547 height 46
select select "preset-menu-v2-border"
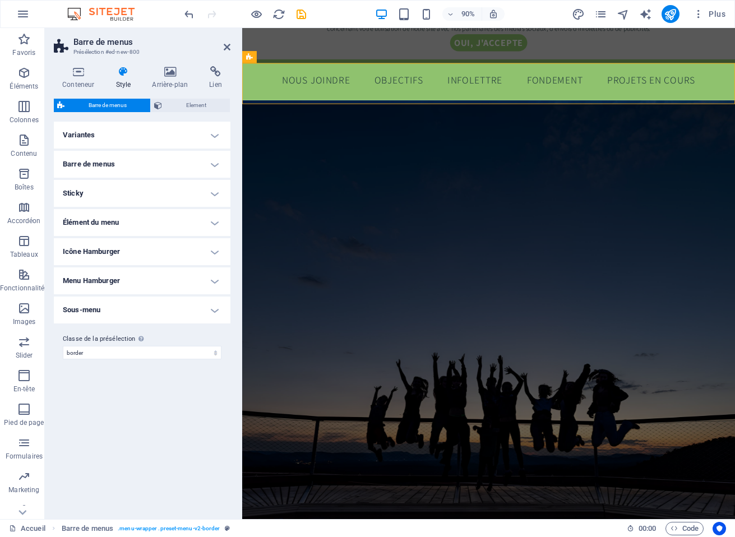
click at [216, 132] on h4 "Variantes" at bounding box center [142, 135] width 177 height 27
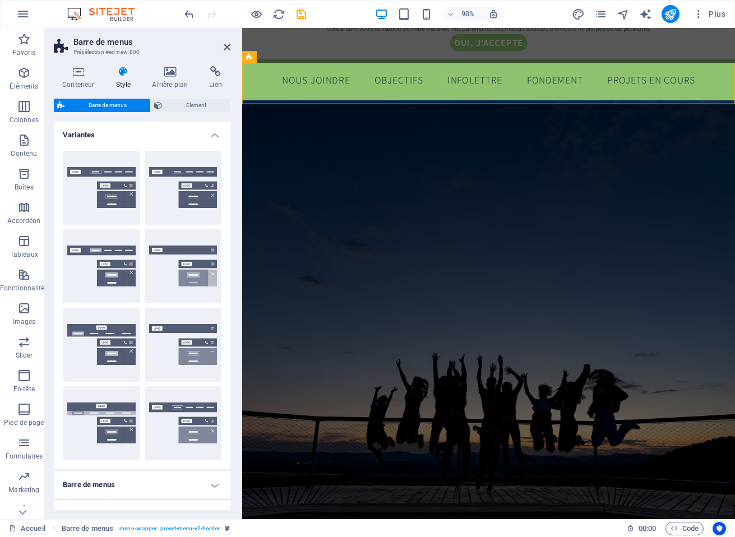
click at [216, 132] on h4 "Variantes" at bounding box center [142, 132] width 177 height 20
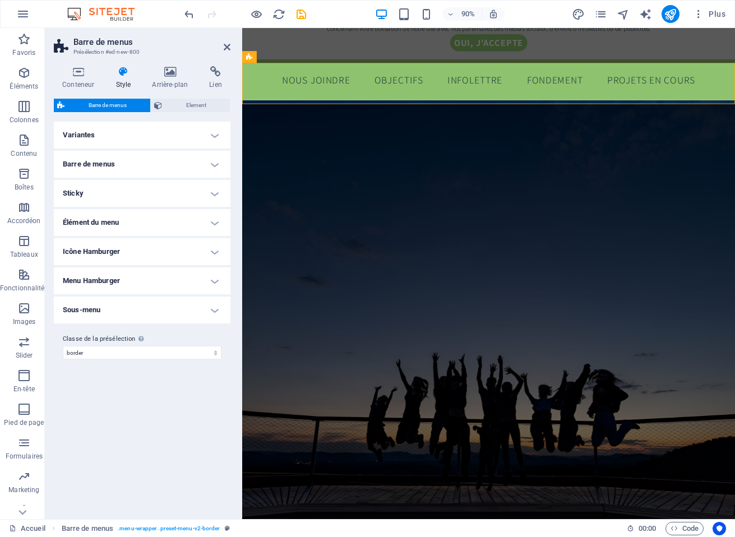
click at [212, 164] on h4 "Barre de menus" at bounding box center [142, 164] width 177 height 27
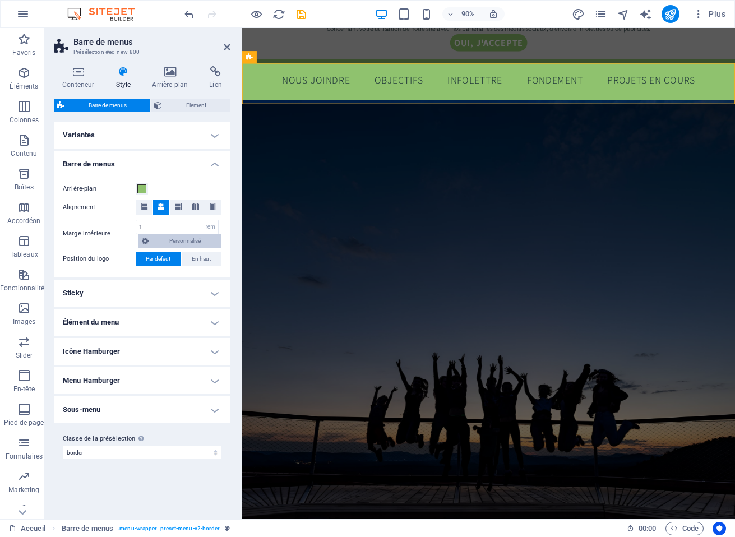
click at [179, 241] on span "Personnalisé" at bounding box center [185, 240] width 66 height 13
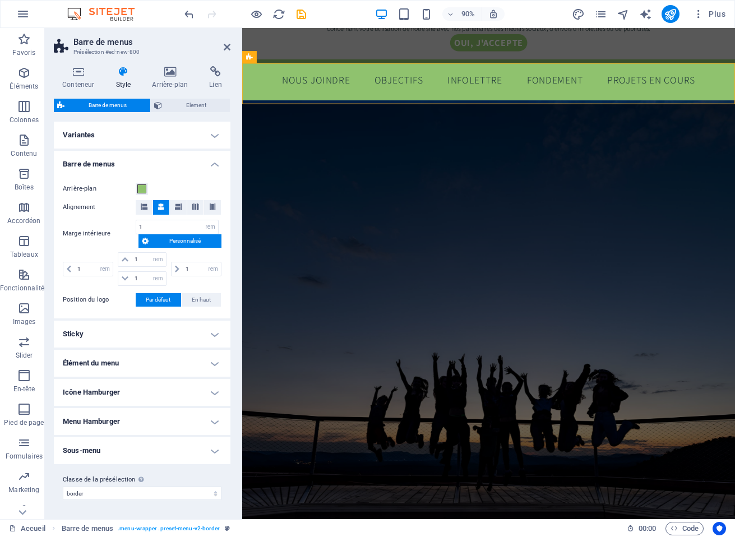
click at [179, 241] on span "Personnalisé" at bounding box center [185, 240] width 66 height 13
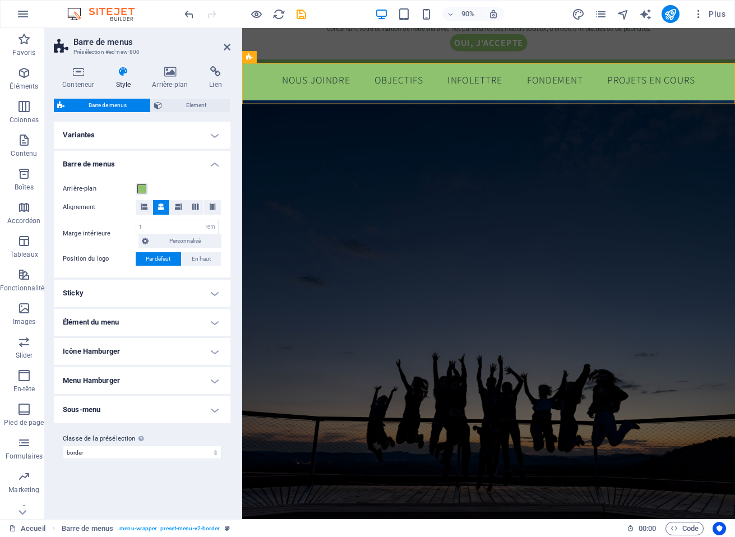
click at [216, 168] on h4 "Barre de menus" at bounding box center [142, 161] width 177 height 20
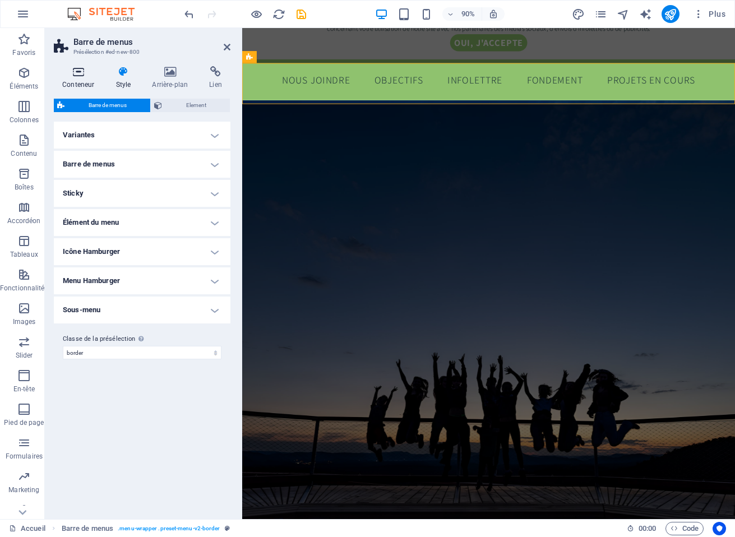
click at [79, 76] on icon at bounding box center [78, 71] width 49 height 11
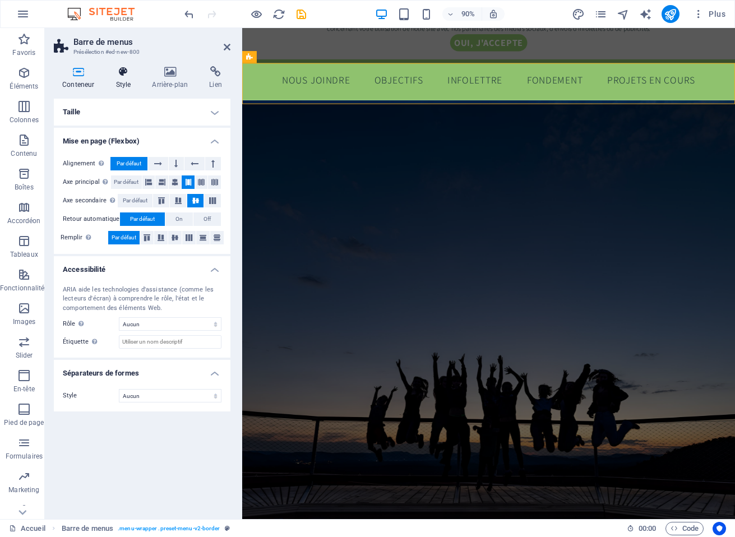
click at [122, 76] on icon at bounding box center [123, 71] width 32 height 11
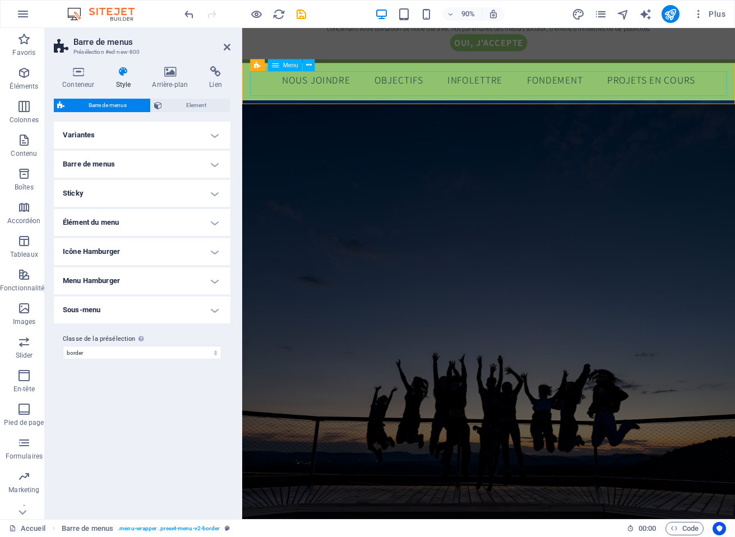
click at [285, 64] on span "Menu" at bounding box center [290, 65] width 15 height 6
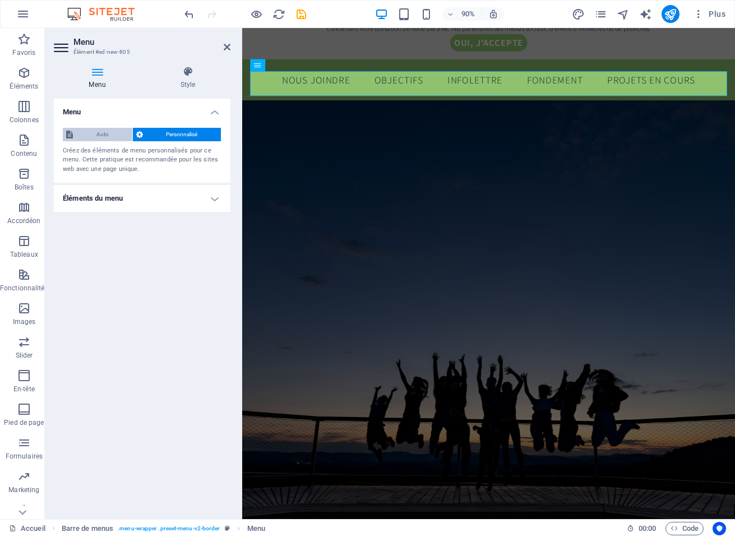
click at [108, 135] on span "Auto" at bounding box center [102, 134] width 53 height 13
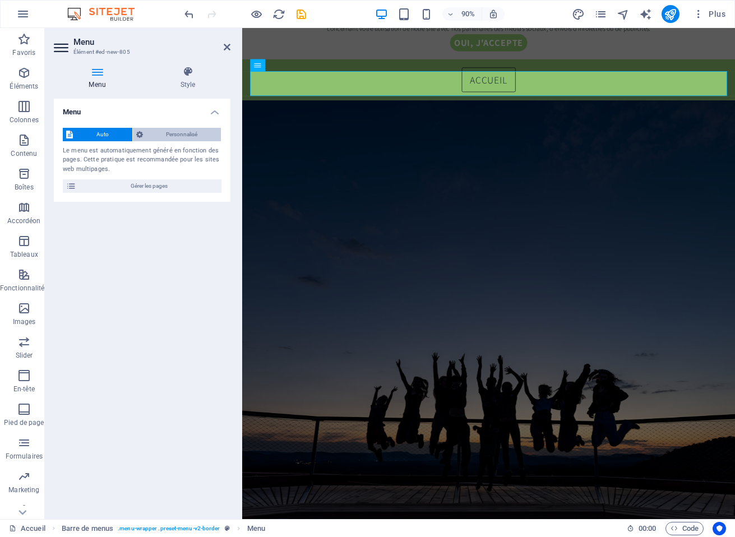
click at [159, 133] on span "Personnalisé" at bounding box center [182, 134] width 72 height 13
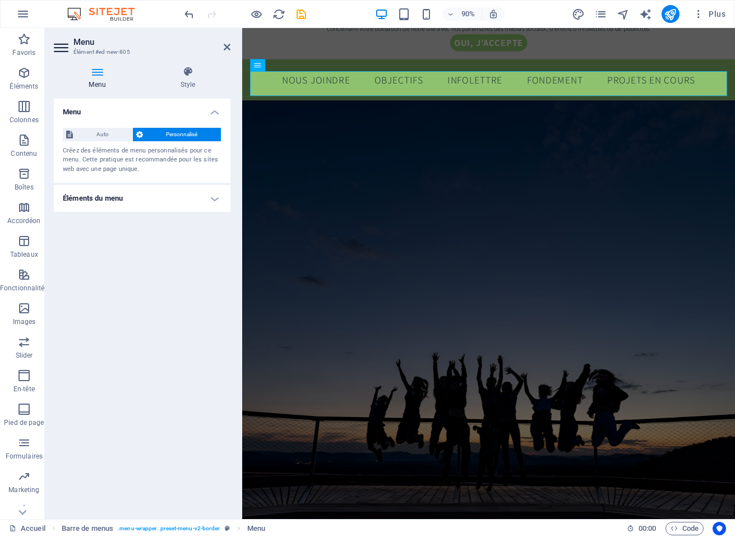
click at [206, 204] on h4 "Éléments du menu" at bounding box center [142, 198] width 177 height 27
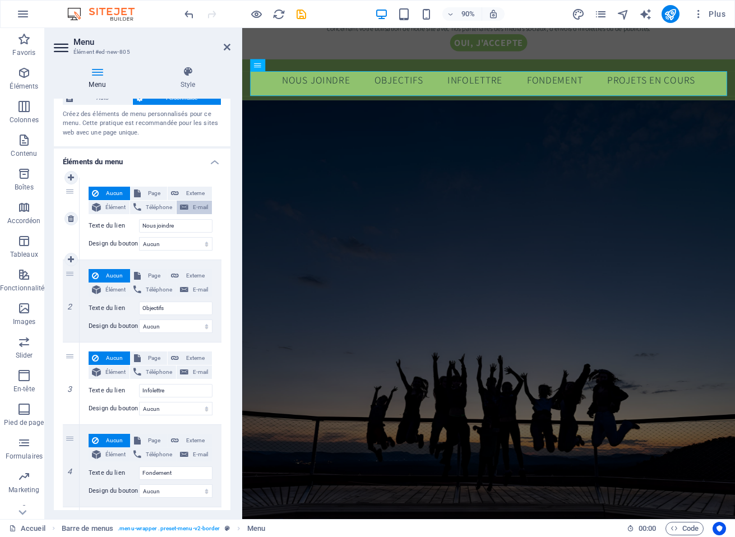
scroll to position [37, 0]
click at [177, 243] on select "Aucun Par défaut Principal Secondaire" at bounding box center [175, 242] width 73 height 13
select select "default"
click at [139, 236] on select "Aucun Par défaut Principal Secondaire" at bounding box center [175, 242] width 73 height 13
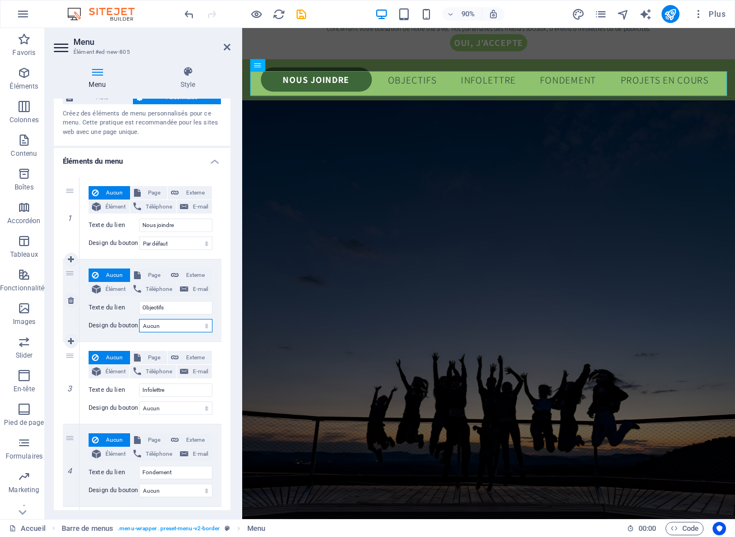
click at [165, 327] on select "Aucun Par défaut Principal Secondaire" at bounding box center [175, 325] width 73 height 13
select select "default"
click at [139, 319] on select "Aucun Par défaut Principal Secondaire" at bounding box center [175, 325] width 73 height 13
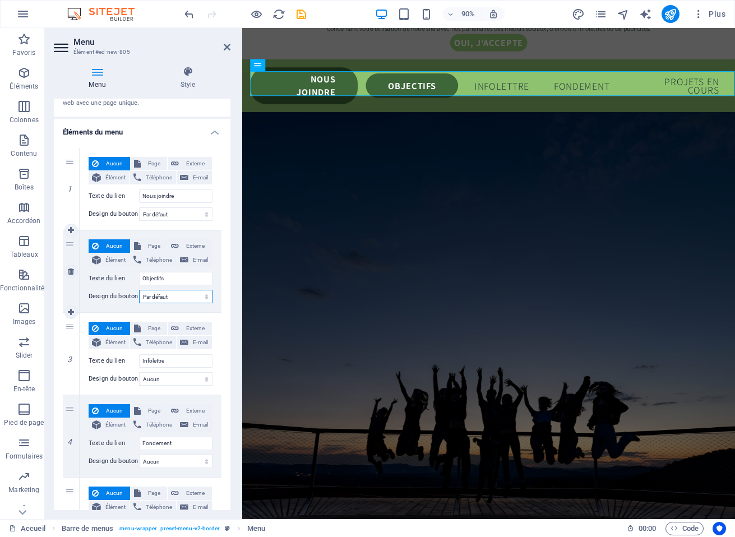
scroll to position [74, 0]
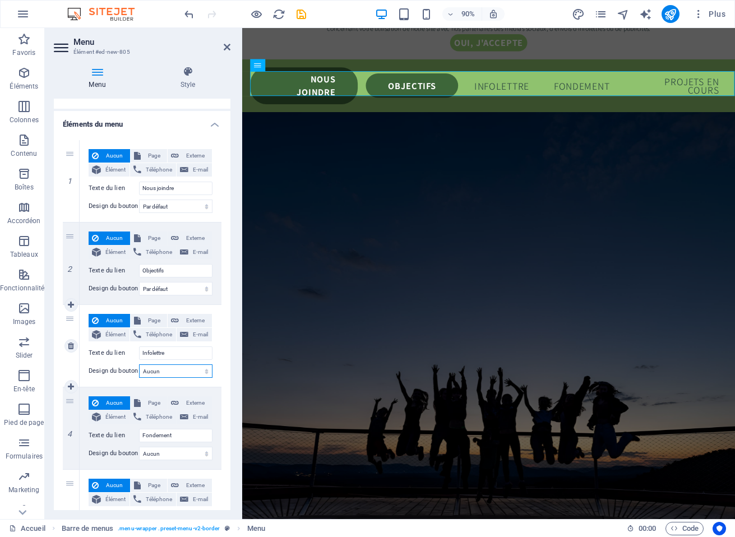
click at [168, 370] on select "Aucun Par défaut Principal Secondaire" at bounding box center [175, 370] width 73 height 13
select select "default"
click at [139, 364] on select "Aucun Par défaut Principal Secondaire" at bounding box center [175, 370] width 73 height 13
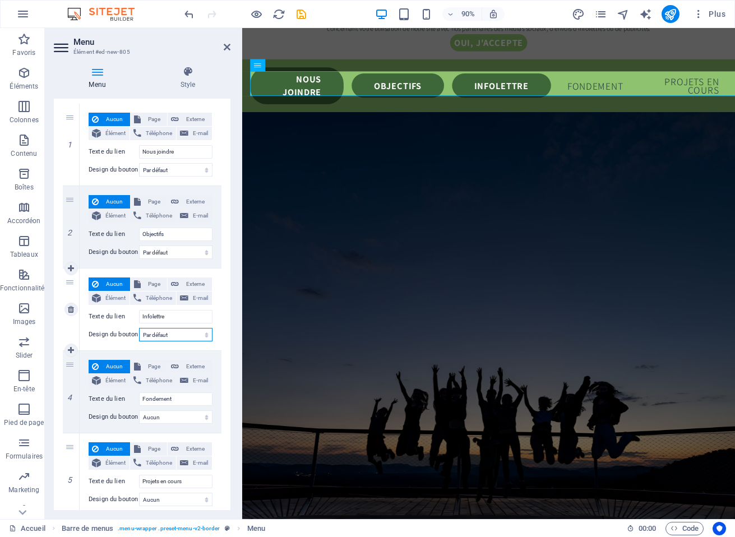
scroll to position [124, 0]
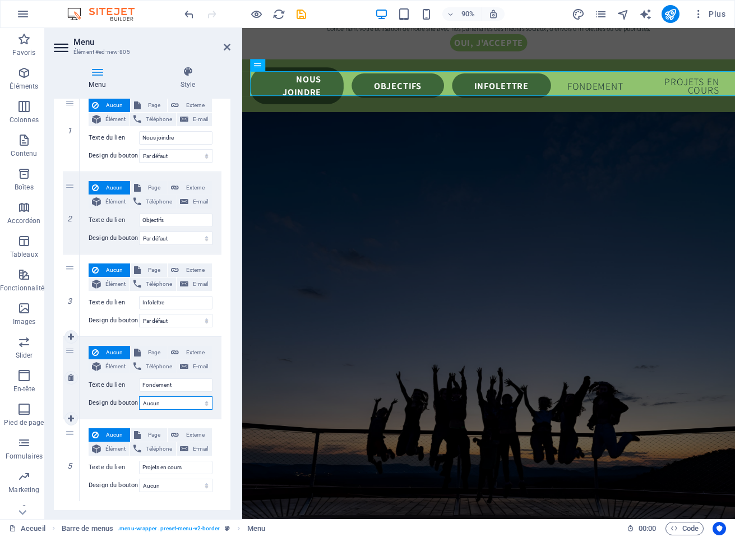
click at [158, 404] on select "Aucun Par défaut Principal Secondaire" at bounding box center [175, 402] width 73 height 13
select select "default"
click at [139, 396] on select "Aucun Par défaut Principal Secondaire" at bounding box center [175, 402] width 73 height 13
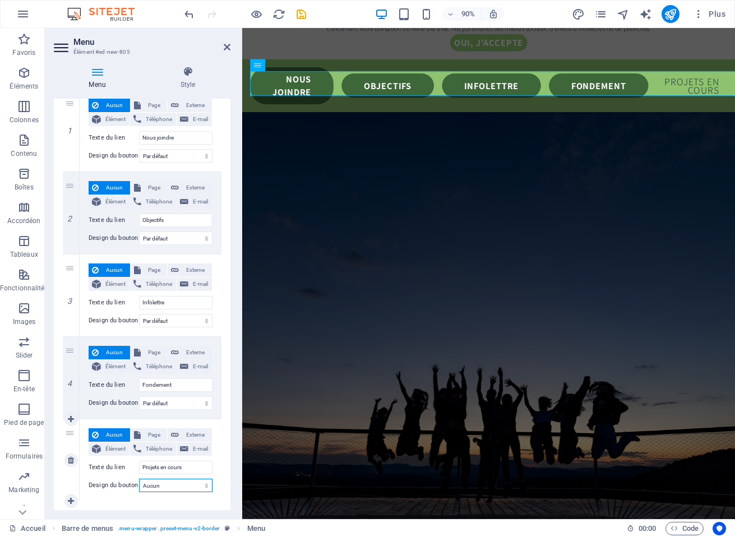
click at [155, 486] on select "Aucun Par défaut Principal Secondaire" at bounding box center [175, 485] width 73 height 13
select select "default"
click at [139, 479] on select "Aucun Par défaut Principal Secondaire" at bounding box center [175, 485] width 73 height 13
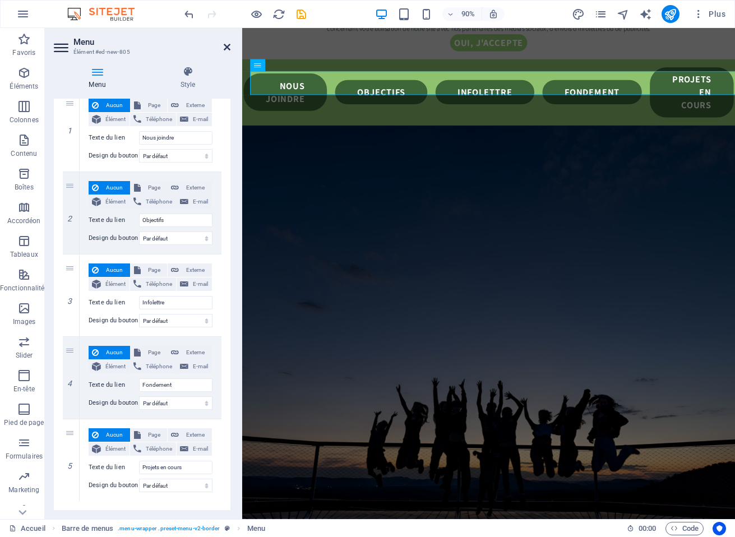
click at [227, 48] on icon at bounding box center [227, 47] width 7 height 9
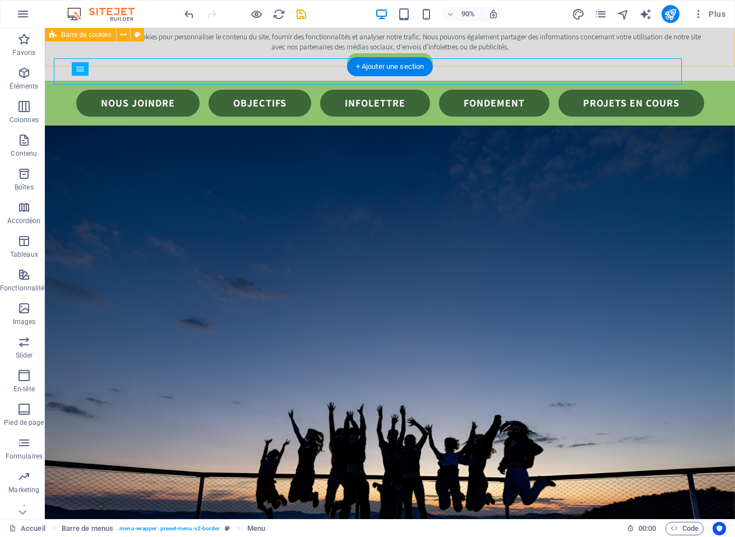
scroll to position [465, 0]
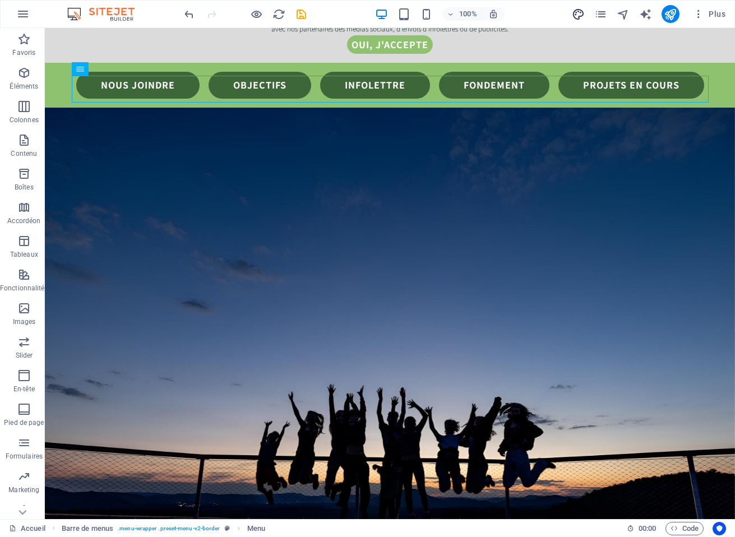
click at [579, 15] on icon "design" at bounding box center [578, 14] width 13 height 13
select select "px"
select select "300"
select select "px"
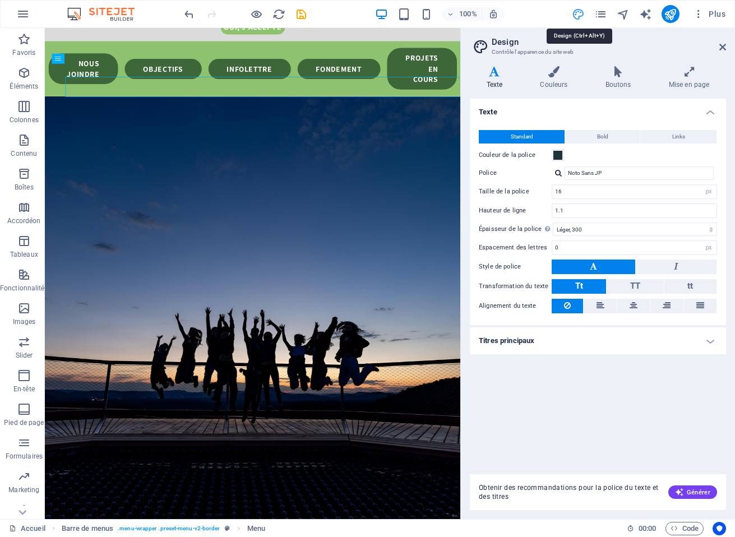
scroll to position [448, 0]
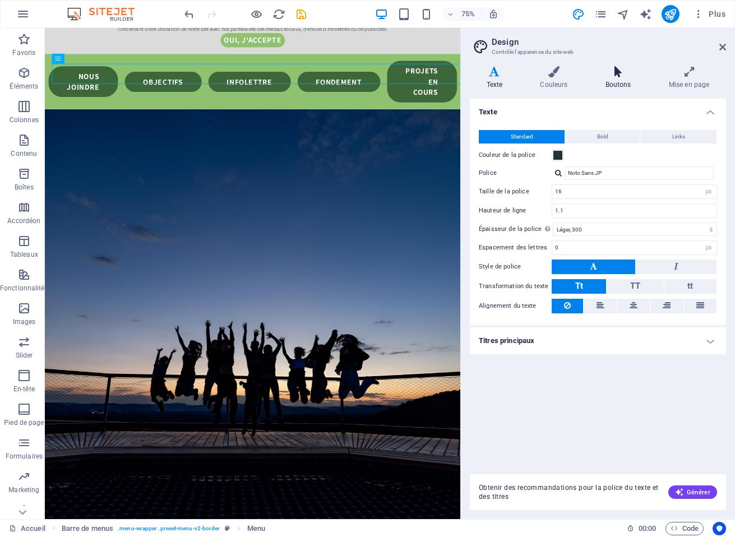
click at [618, 71] on icon at bounding box center [617, 71] width 59 height 11
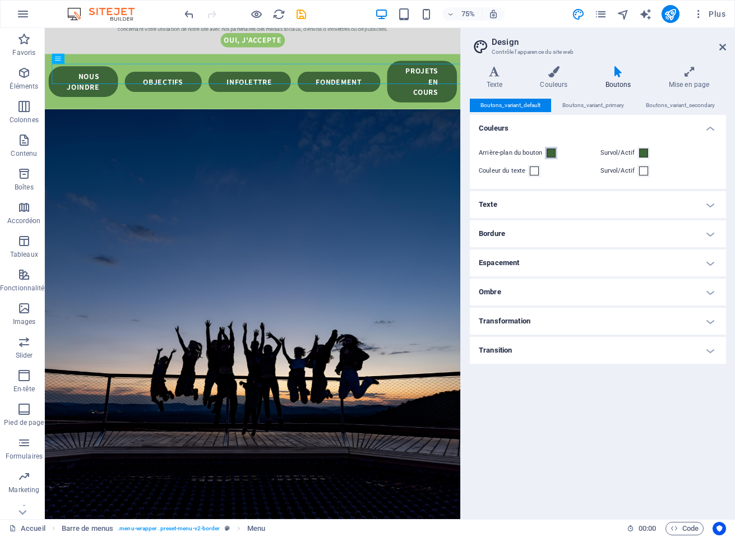
click at [550, 151] on span at bounding box center [550, 152] width 9 height 9
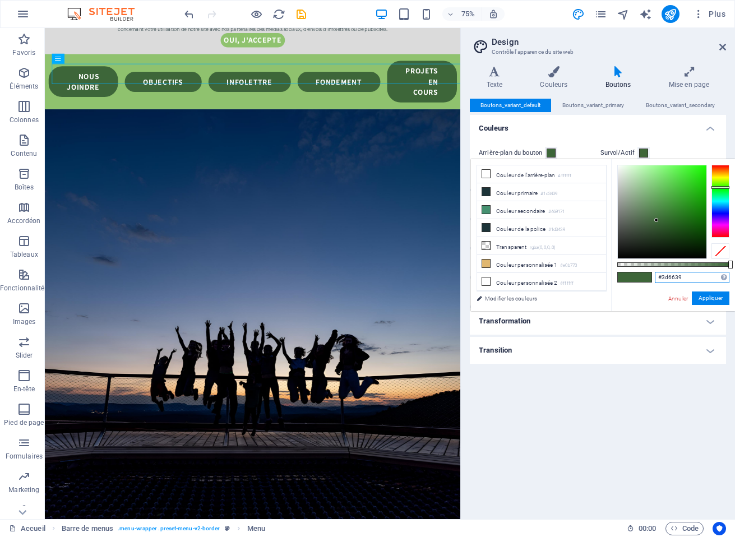
click at [681, 277] on input "#3d6639" at bounding box center [692, 277] width 75 height 11
paste input "8fc26e"
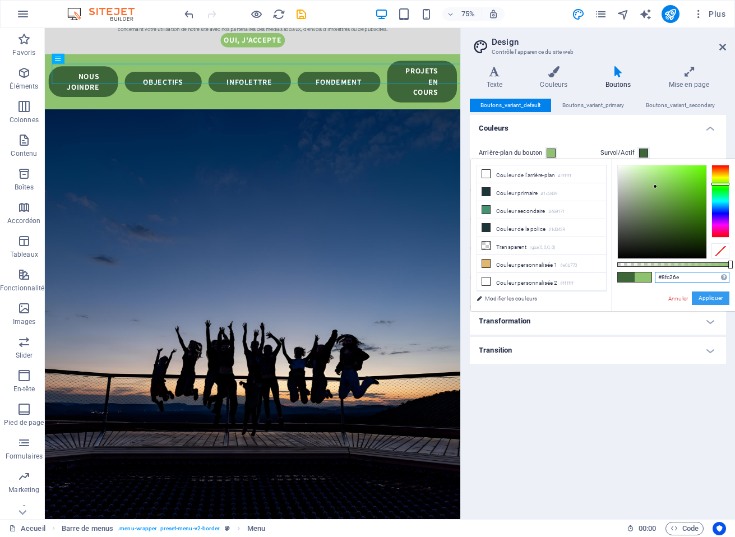
type input "#8fc26e"
click at [714, 299] on button "Appliquer" at bounding box center [710, 297] width 38 height 13
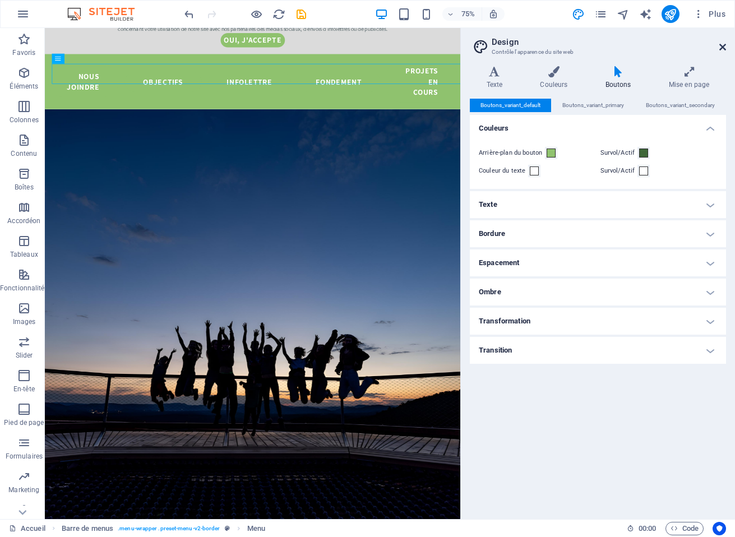
click at [724, 46] on icon at bounding box center [722, 47] width 7 height 9
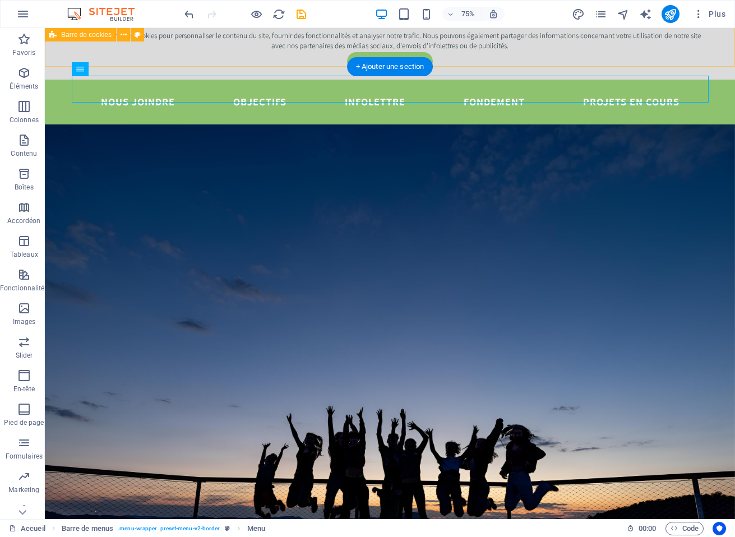
scroll to position [465, 0]
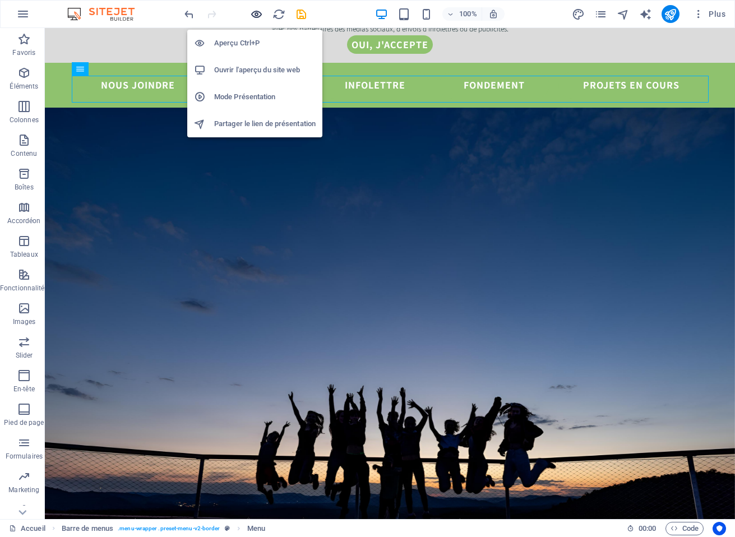
click at [260, 13] on icon "button" at bounding box center [256, 14] width 13 height 13
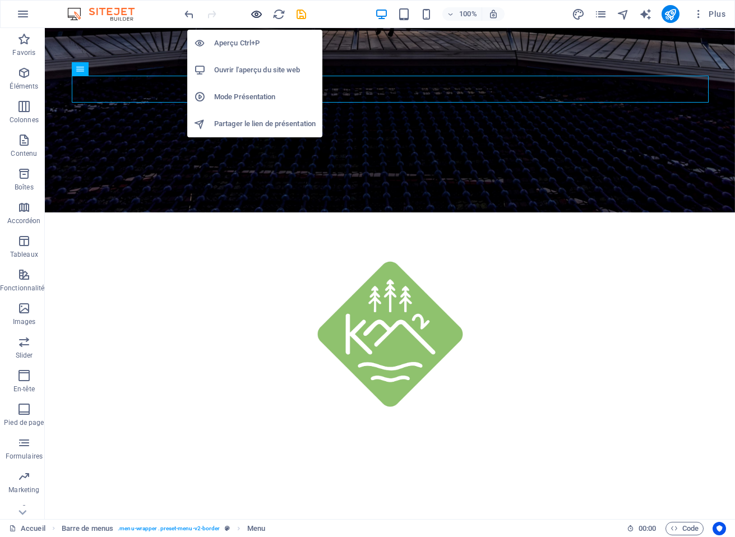
scroll to position [0, 0]
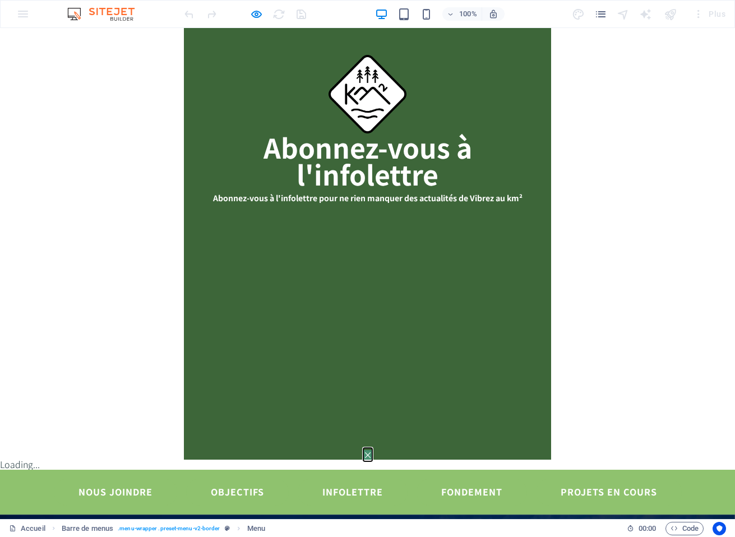
click at [372, 450] on button "×" at bounding box center [367, 455] width 9 height 10
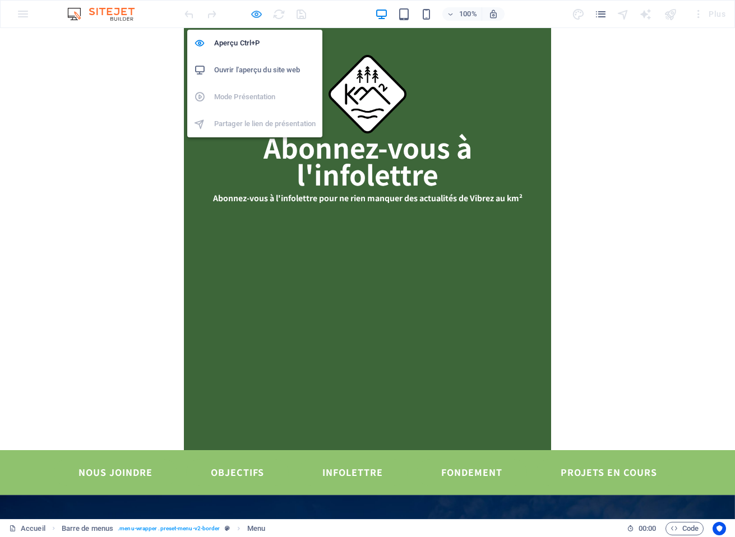
click at [261, 13] on icon "button" at bounding box center [256, 14] width 13 height 13
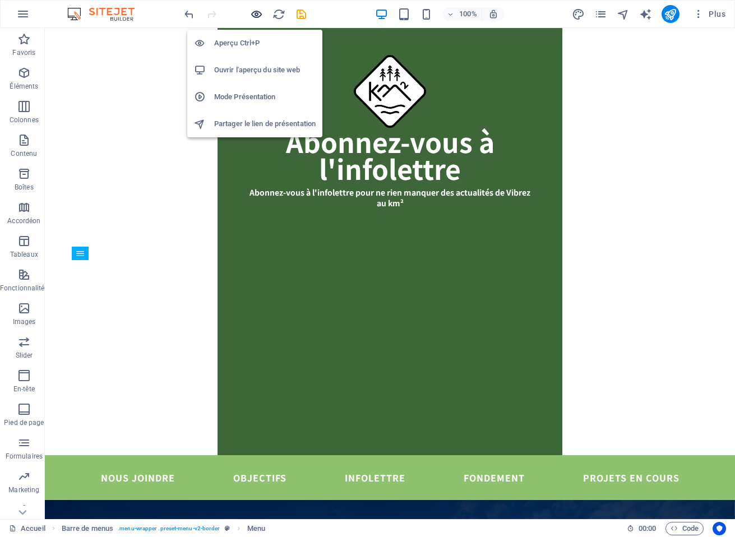
scroll to position [281, 0]
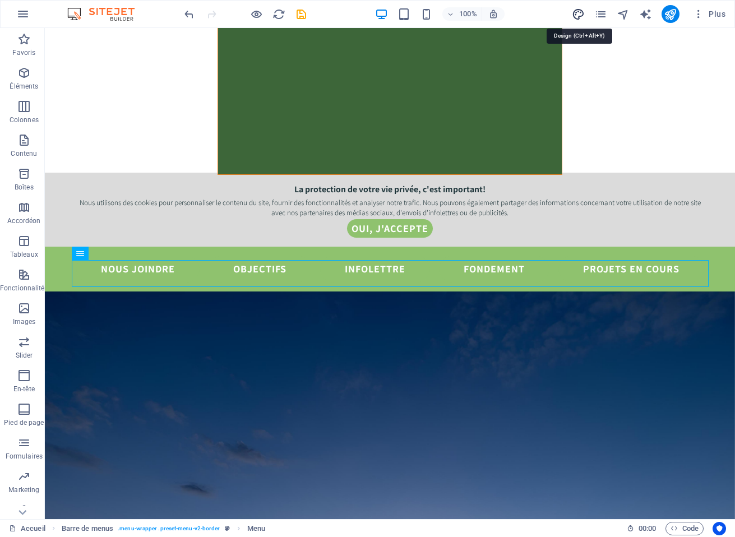
click at [578, 15] on icon "design" at bounding box center [578, 14] width 13 height 13
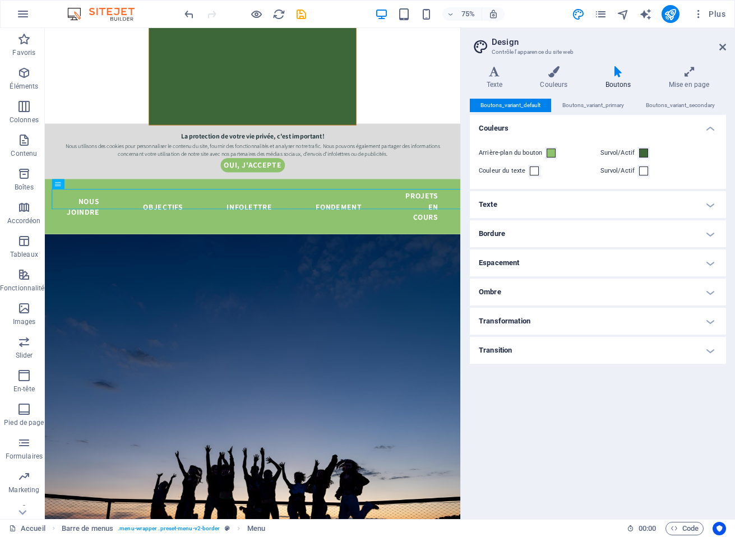
click at [616, 66] on icon at bounding box center [617, 71] width 59 height 11
click at [596, 202] on h4 "Texte" at bounding box center [598, 204] width 256 height 27
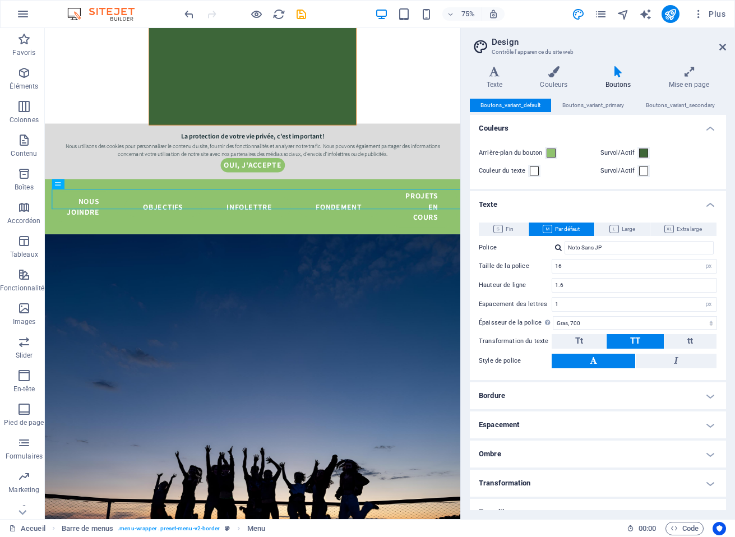
click at [582, 199] on h4 "Texte" at bounding box center [598, 201] width 256 height 20
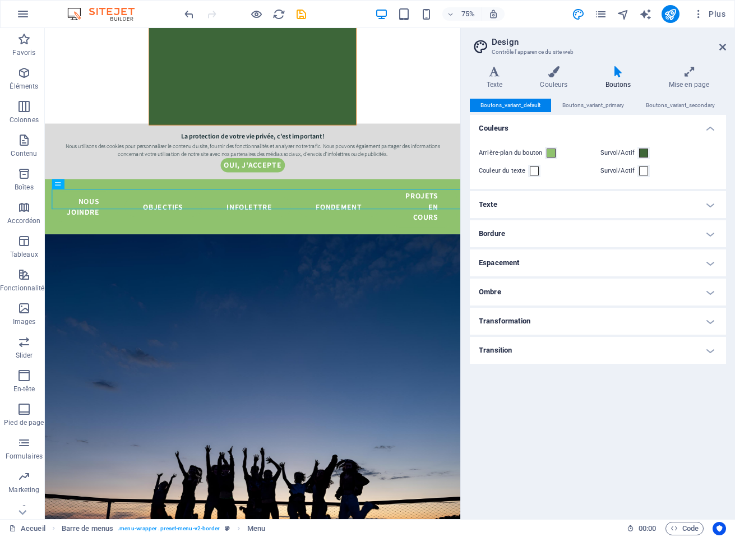
click at [577, 202] on h4 "Texte" at bounding box center [598, 204] width 256 height 27
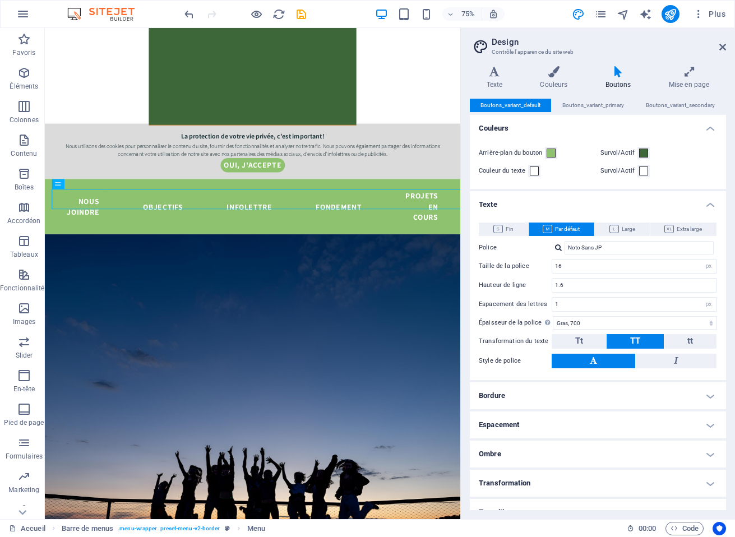
click at [577, 202] on h4 "Texte" at bounding box center [598, 201] width 256 height 20
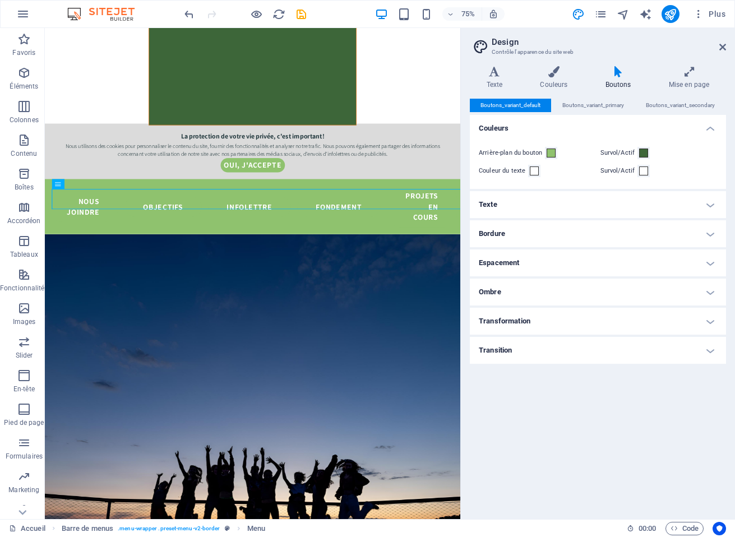
click at [553, 230] on h4 "Bordure" at bounding box center [598, 233] width 256 height 27
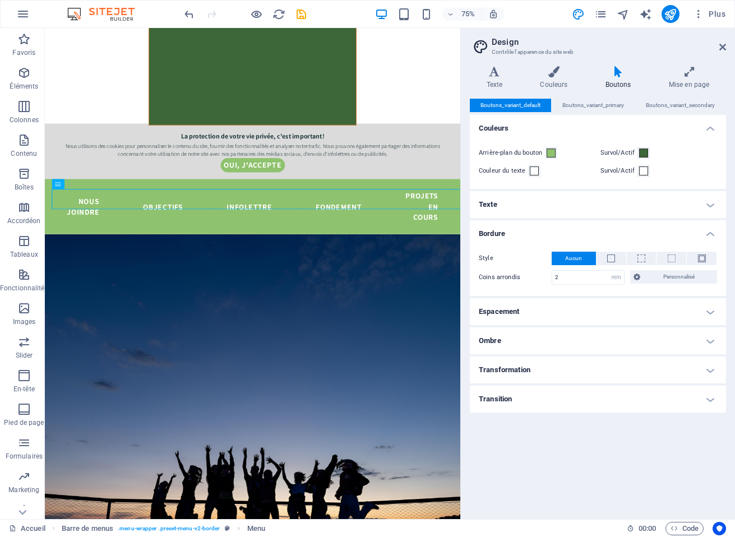
click at [553, 230] on h4 "Bordure" at bounding box center [598, 230] width 256 height 20
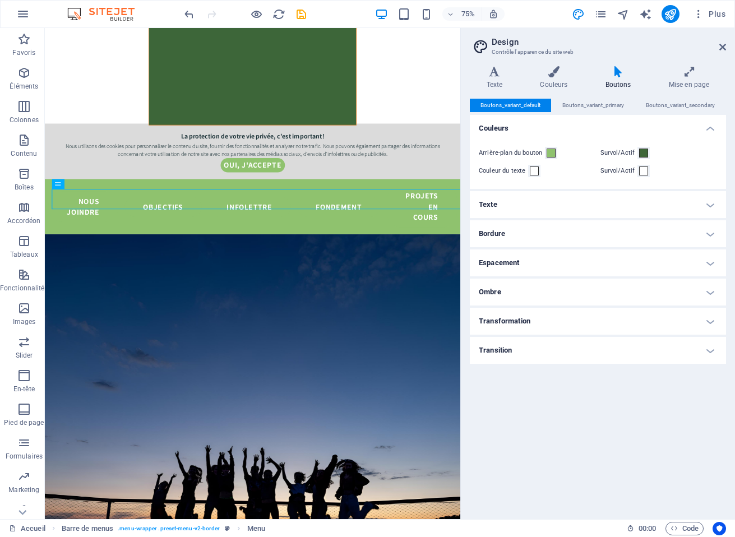
click at [530, 253] on h4 "Espacement" at bounding box center [598, 262] width 256 height 27
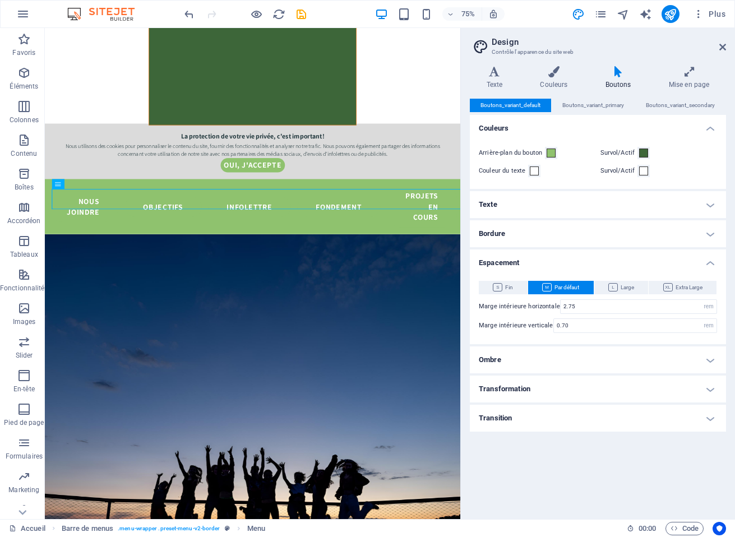
click at [526, 257] on h4 "Espacement" at bounding box center [598, 259] width 256 height 20
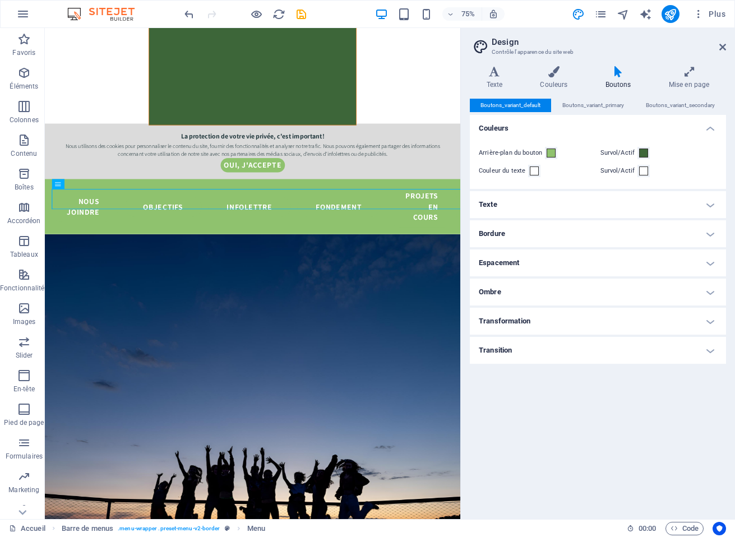
click at [504, 288] on h4 "Ombre" at bounding box center [598, 291] width 256 height 27
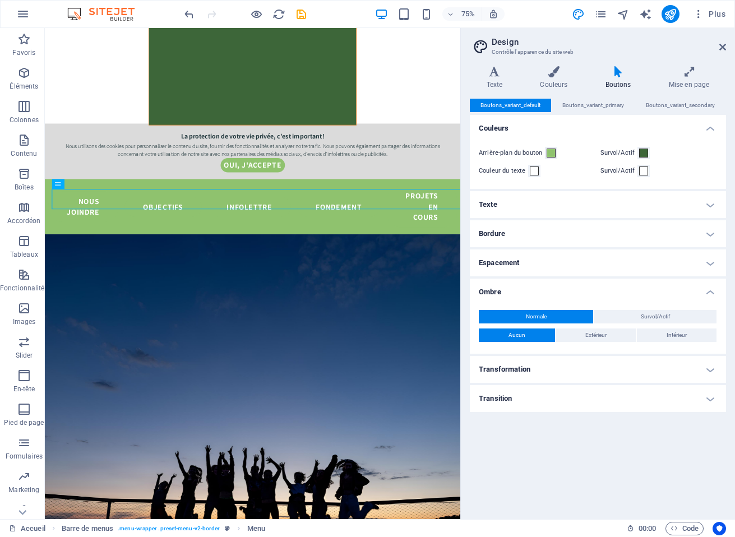
click at [504, 288] on h4 "Ombre" at bounding box center [598, 288] width 256 height 20
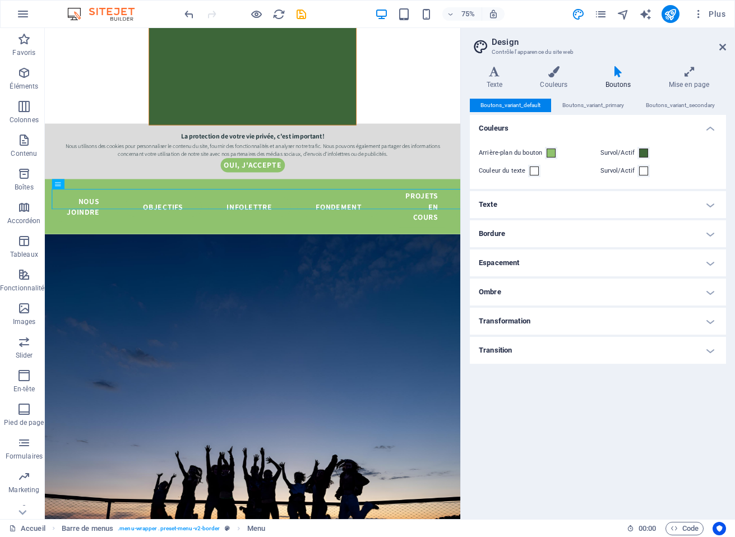
click at [498, 324] on h4 "Transformation" at bounding box center [598, 321] width 256 height 27
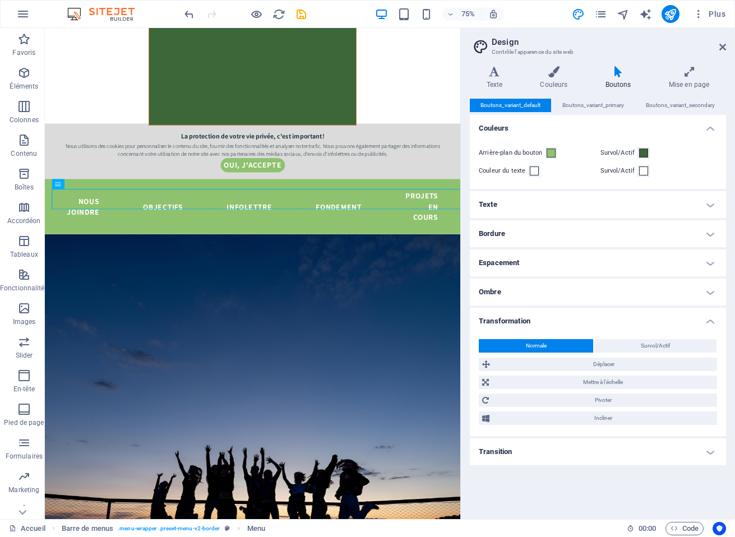
click at [503, 322] on h4 "Transformation" at bounding box center [598, 318] width 256 height 20
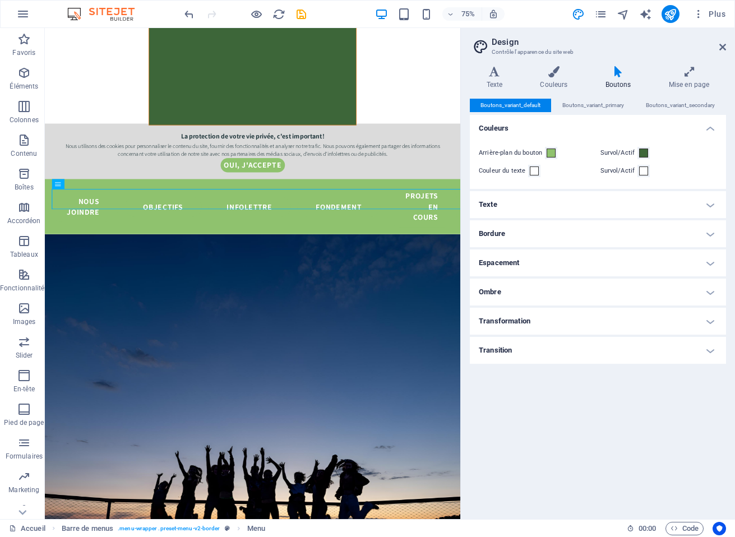
click at [514, 234] on h4 "Bordure" at bounding box center [598, 233] width 256 height 27
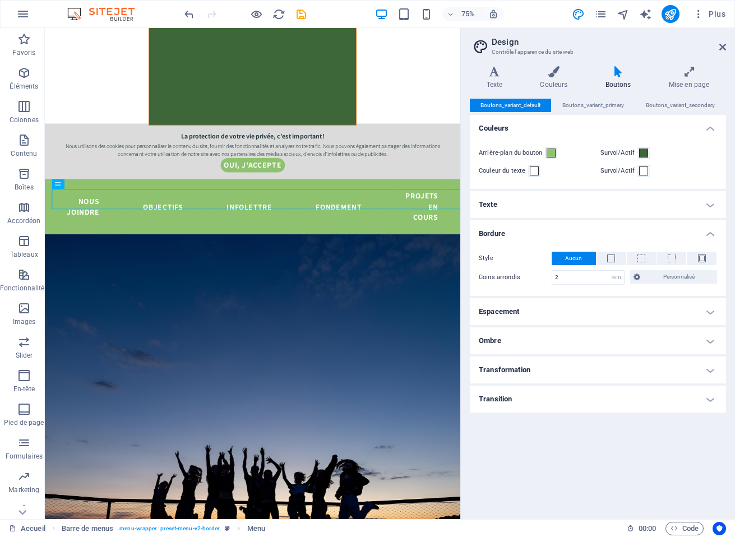
click at [514, 234] on h4 "Bordure" at bounding box center [598, 230] width 256 height 20
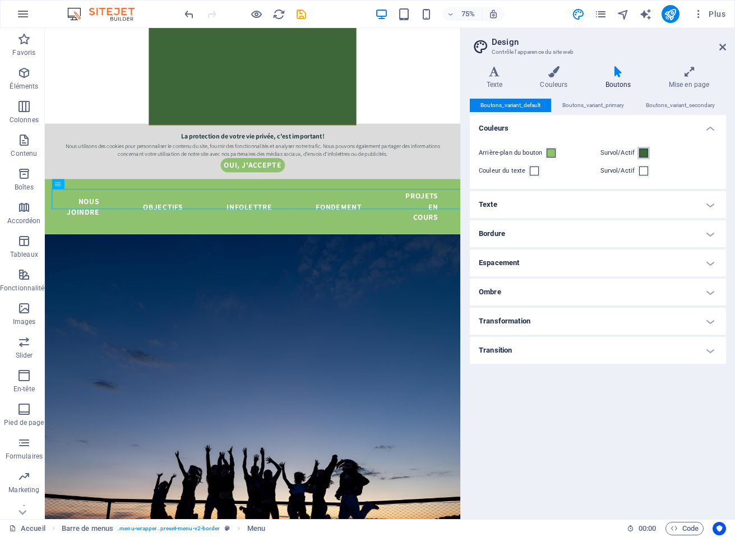
click at [641, 151] on span at bounding box center [643, 152] width 9 height 9
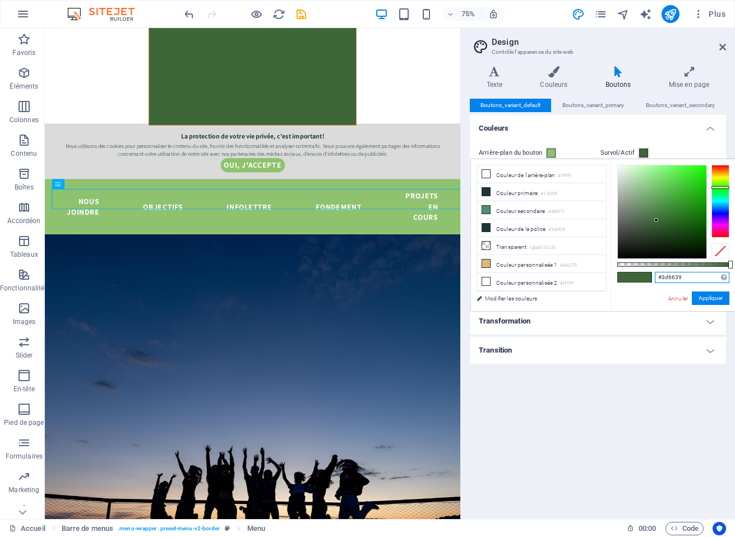
click at [675, 275] on input "#3d6639" at bounding box center [692, 277] width 75 height 11
paste input "8fc26e"
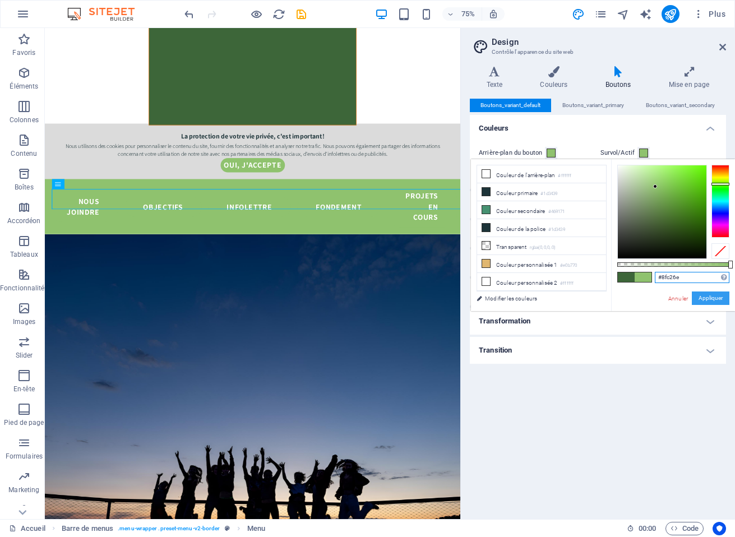
type input "#8fc26e"
click at [713, 295] on button "Appliquer" at bounding box center [710, 297] width 38 height 13
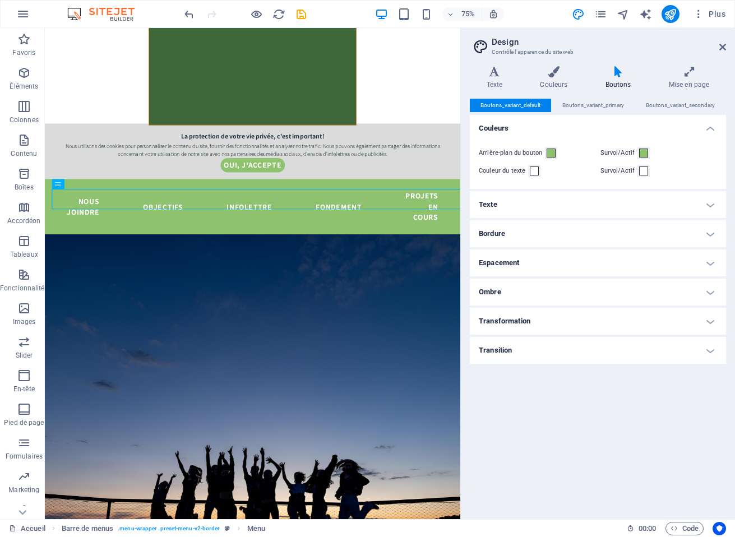
click at [710, 127] on h4 "Couleurs" at bounding box center [598, 125] width 256 height 20
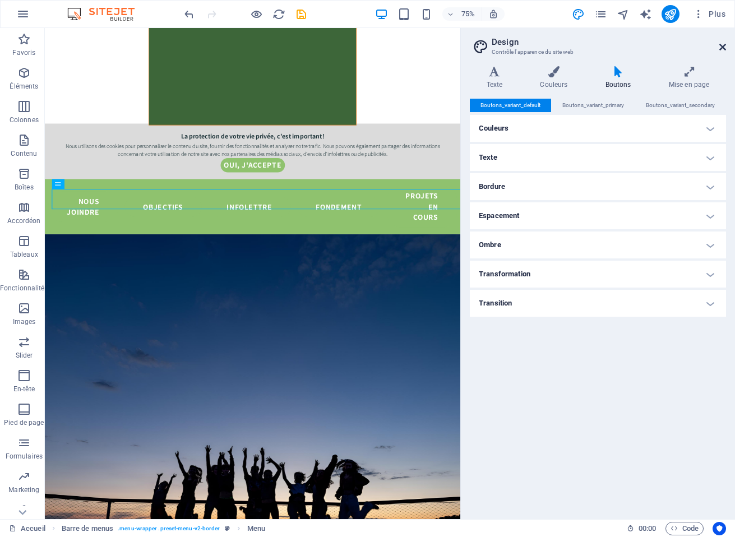
click at [721, 50] on icon at bounding box center [722, 47] width 7 height 9
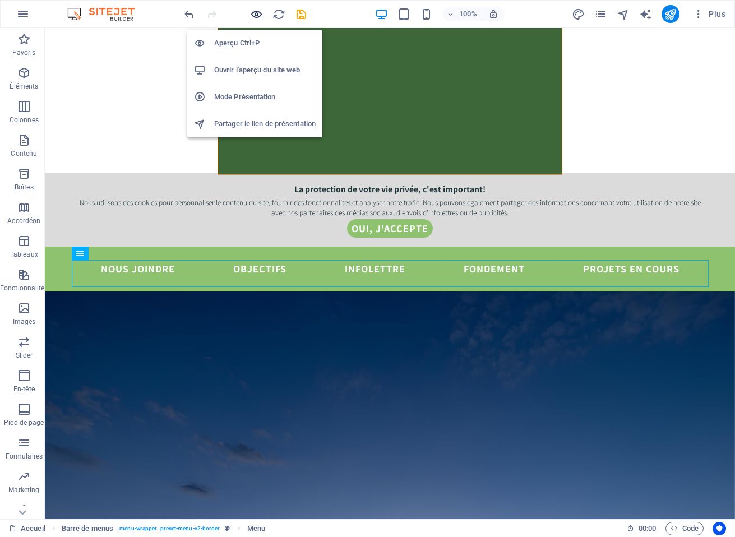
click at [250, 14] on icon "button" at bounding box center [256, 14] width 13 height 13
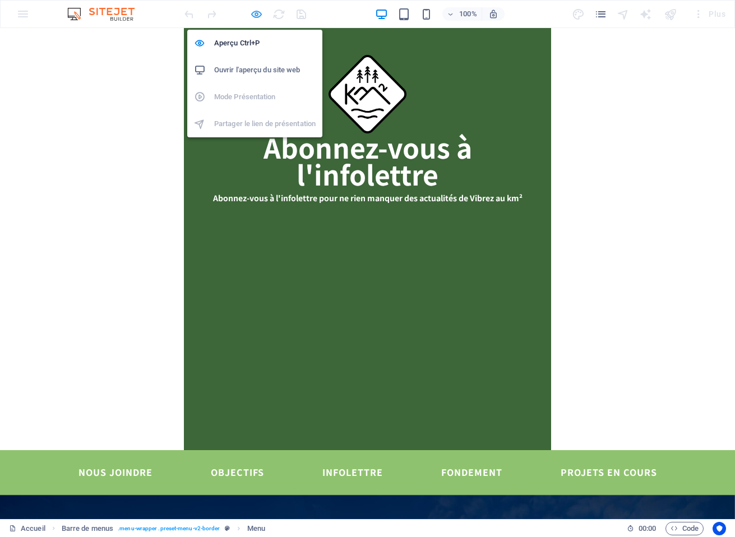
click at [259, 14] on icon "button" at bounding box center [256, 14] width 13 height 13
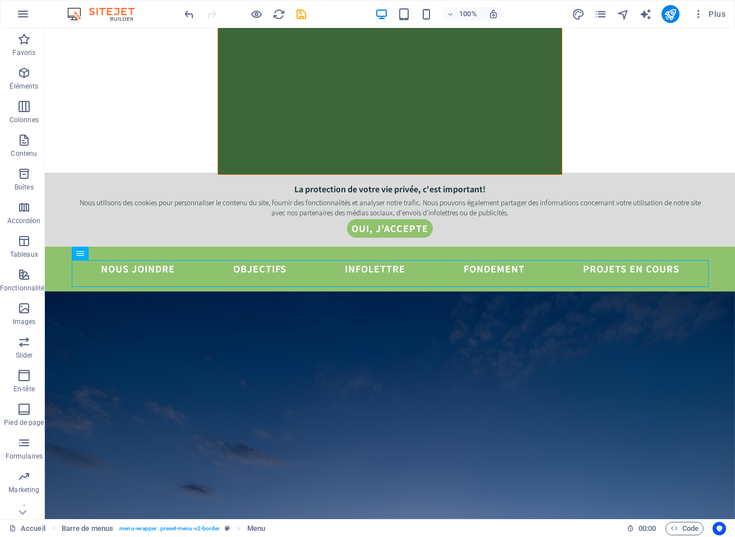
click at [571, 15] on div "100% Plus" at bounding box center [455, 14] width 547 height 18
click at [582, 12] on icon "design" at bounding box center [578, 14] width 13 height 13
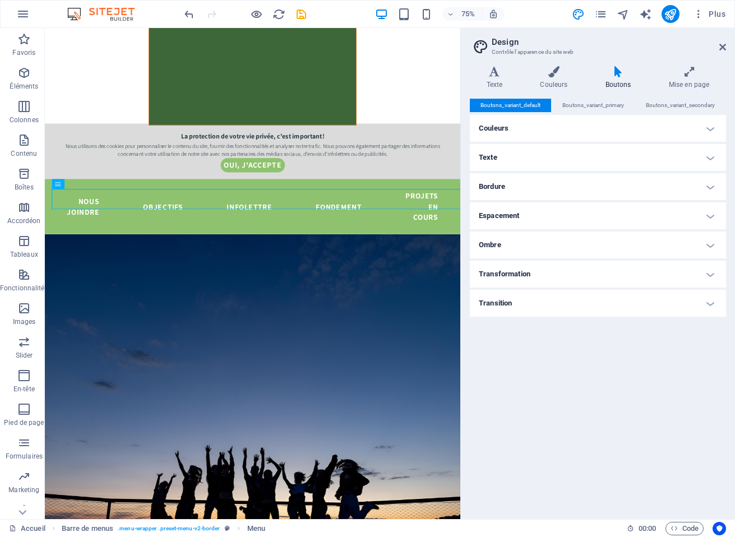
click at [513, 156] on h4 "Texte" at bounding box center [598, 157] width 256 height 27
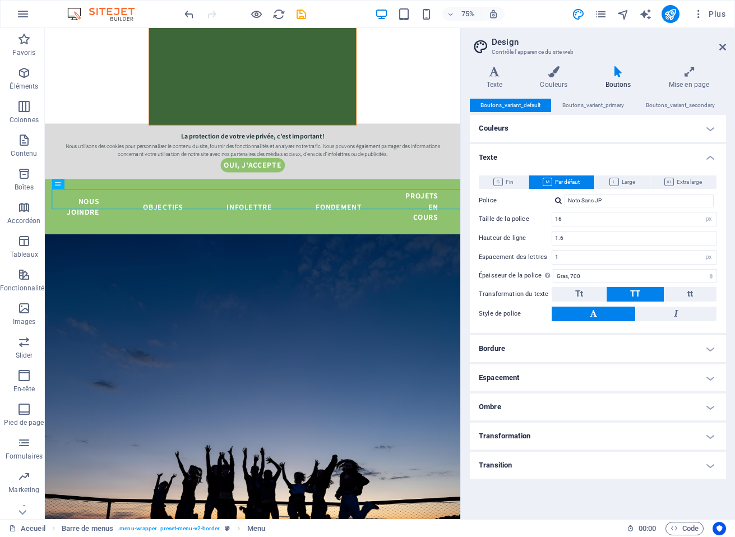
click at [513, 156] on h4 "Texte" at bounding box center [598, 154] width 256 height 20
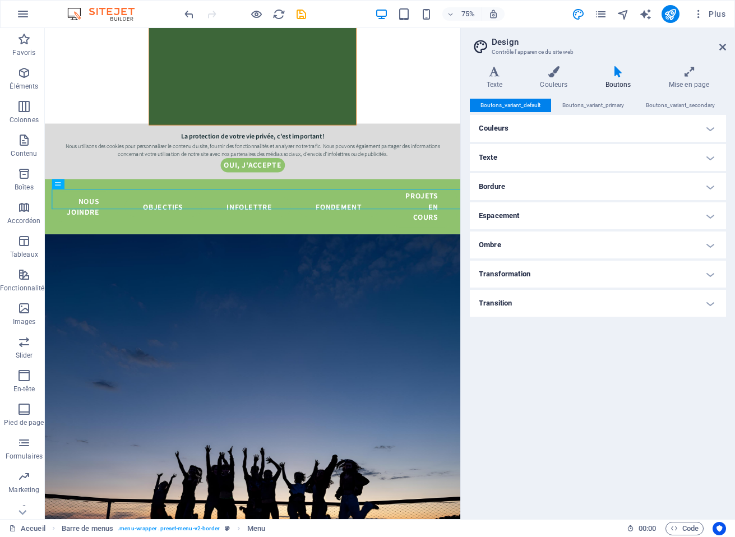
click at [497, 189] on h4 "Bordure" at bounding box center [598, 186] width 256 height 27
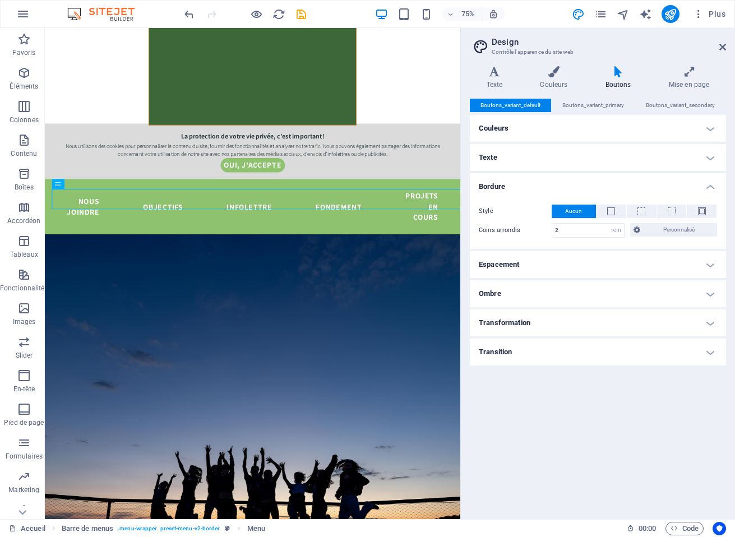
click at [530, 193] on div "Style Aucun - Largeur 1 px rem vh vw Personnalisé Personnalisé 1 px rem vh vw 1…" at bounding box center [597, 220] width 261 height 55
click at [510, 187] on h4 "Bordure" at bounding box center [598, 183] width 256 height 20
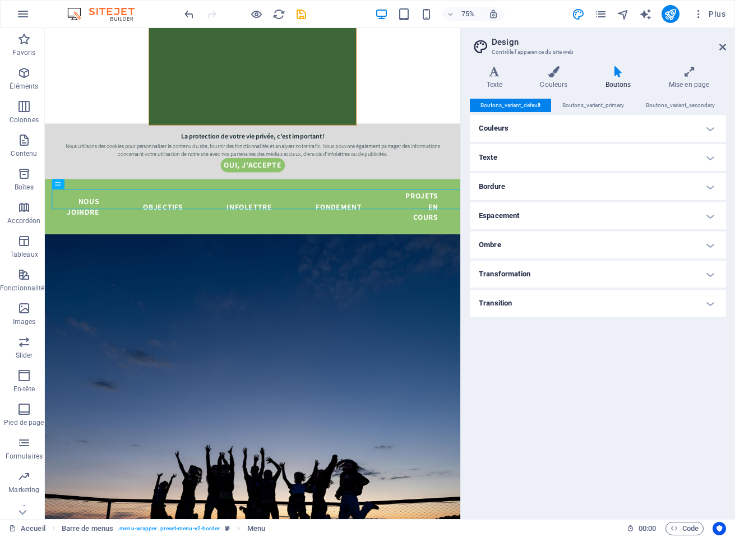
click at [508, 212] on h4 "Espacement" at bounding box center [598, 215] width 256 height 27
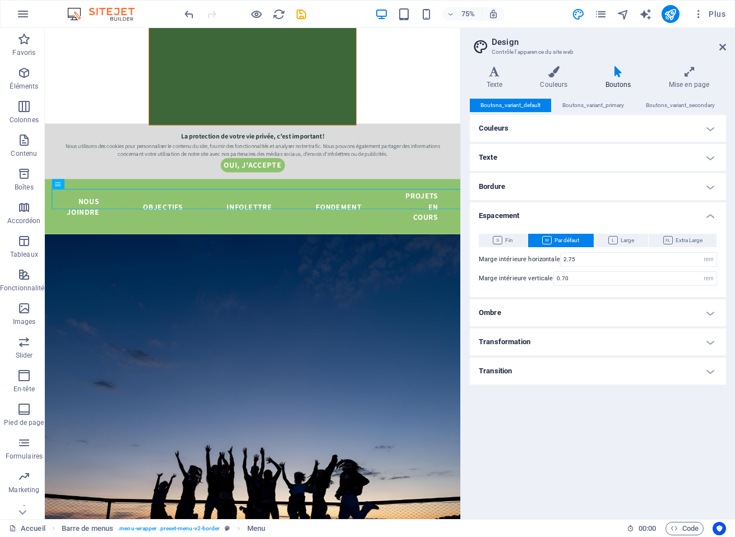
click at [522, 212] on h4 "Espacement" at bounding box center [598, 212] width 256 height 20
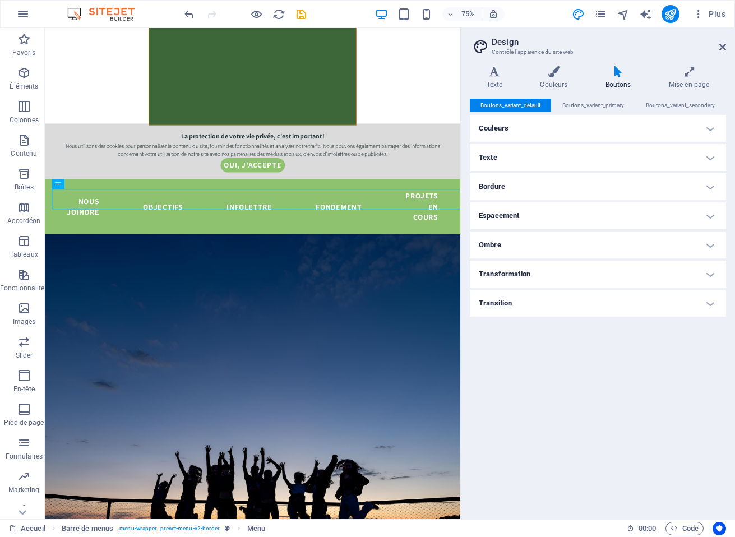
click at [508, 242] on h4 "Ombre" at bounding box center [598, 244] width 256 height 27
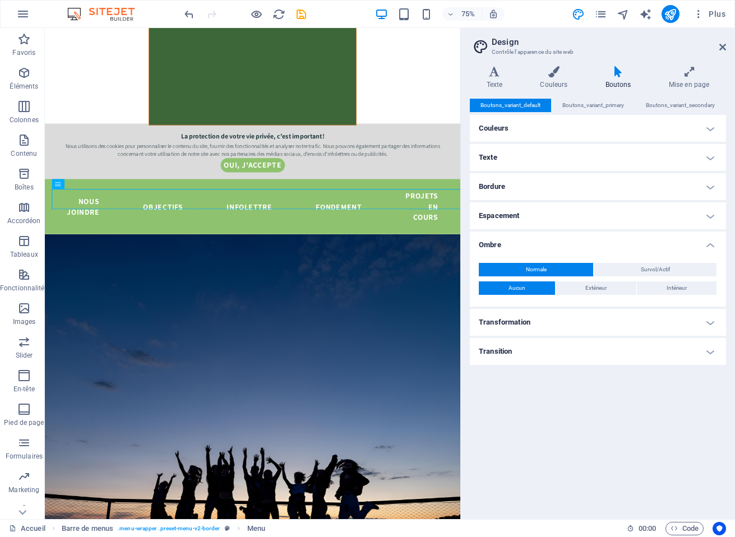
click at [508, 242] on h4 "Ombre" at bounding box center [598, 241] width 256 height 20
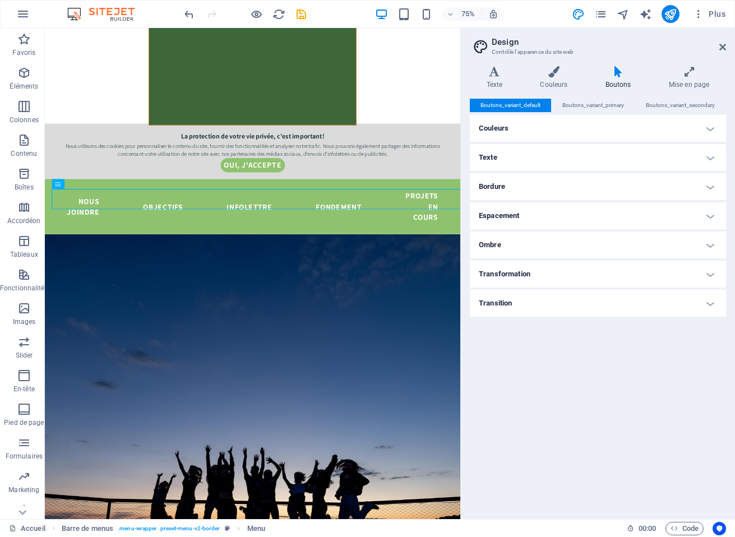
click at [498, 298] on h4 "Transition" at bounding box center [598, 303] width 256 height 27
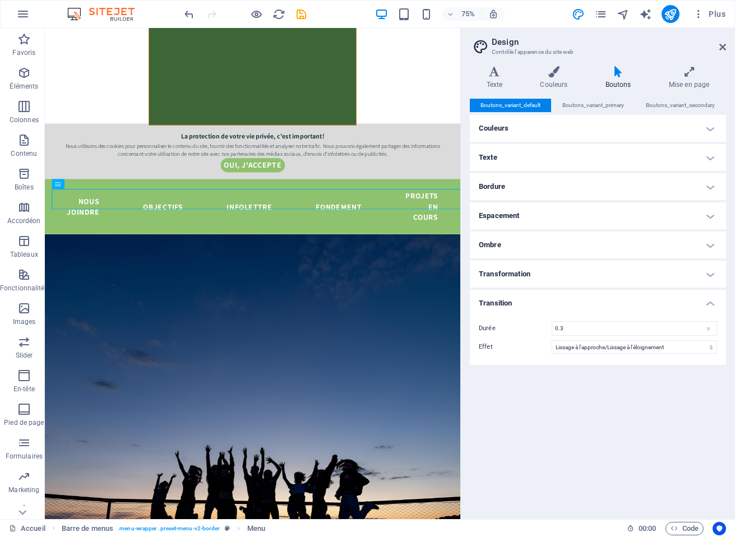
click at [503, 299] on h4 "Transition" at bounding box center [598, 300] width 256 height 20
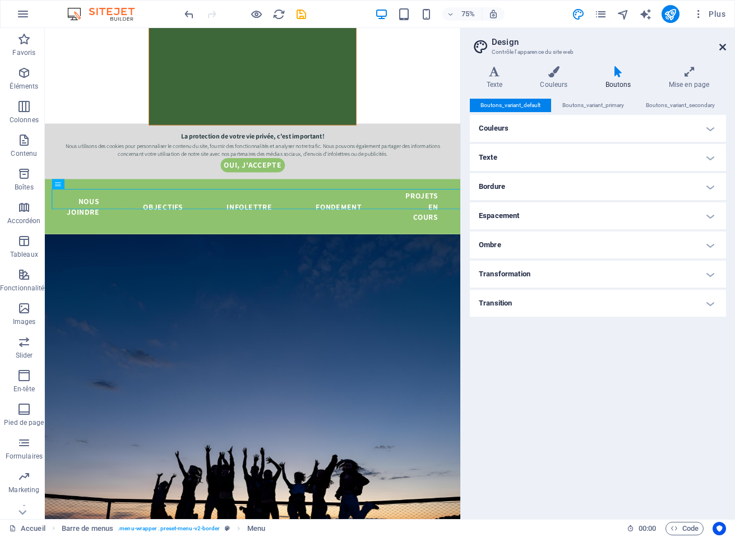
drag, startPoint x: 721, startPoint y: 47, endPoint x: 657, endPoint y: 37, distance: 65.1
click at [721, 47] on icon at bounding box center [722, 47] width 7 height 9
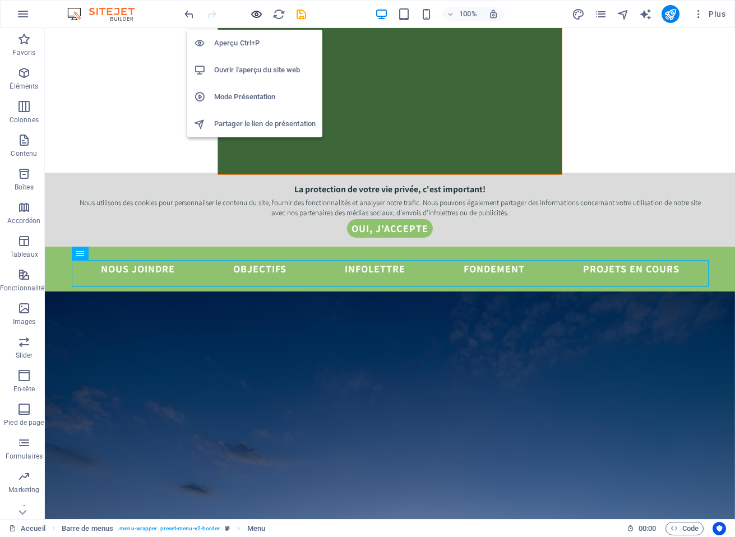
click at [256, 15] on icon "button" at bounding box center [256, 14] width 13 height 13
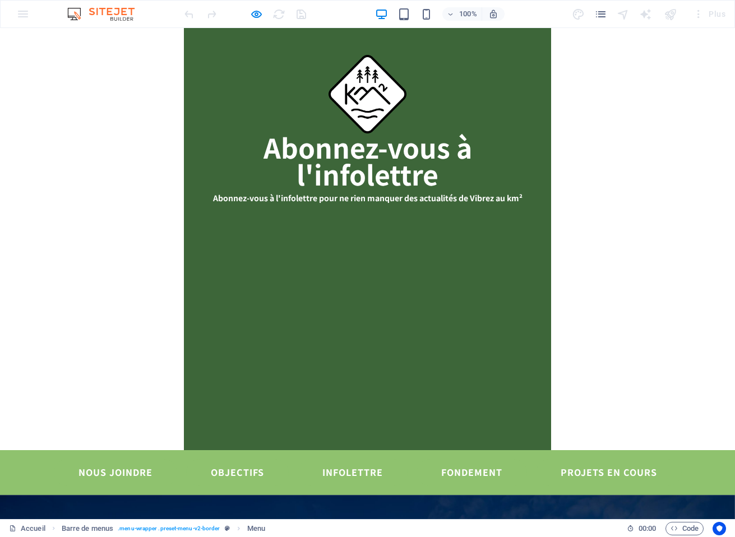
click at [263, 14] on div at bounding box center [245, 14] width 126 height 18
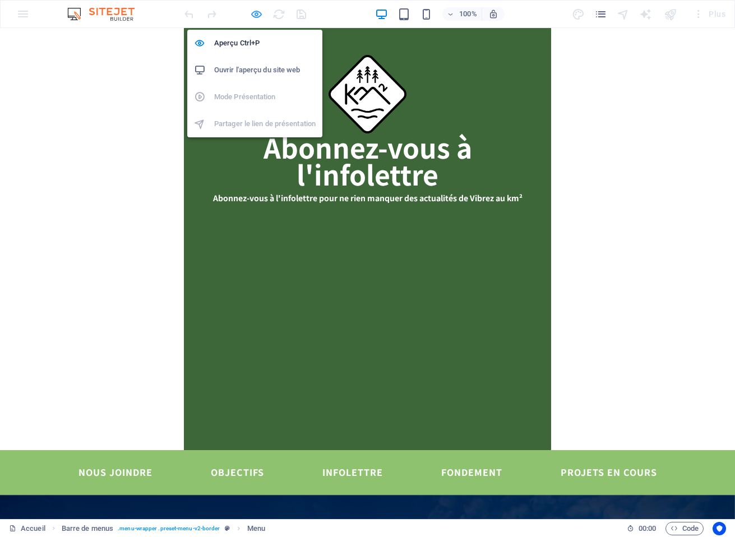
click at [258, 15] on icon "button" at bounding box center [256, 14] width 13 height 13
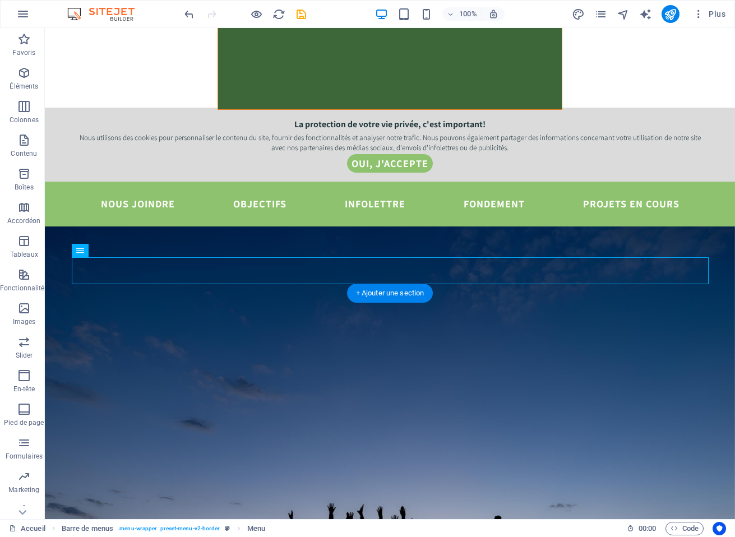
scroll to position [346, 0]
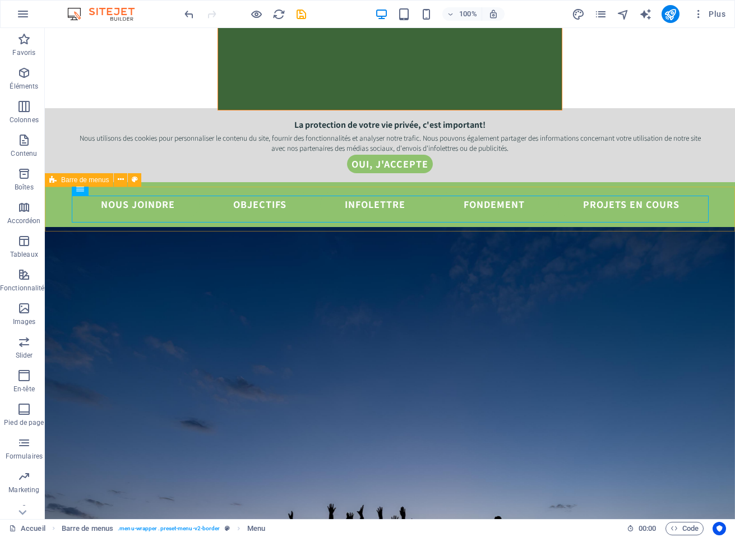
click at [67, 180] on span "Barre de menus" at bounding box center [85, 180] width 48 height 7
select select "preset-menu-v2-border"
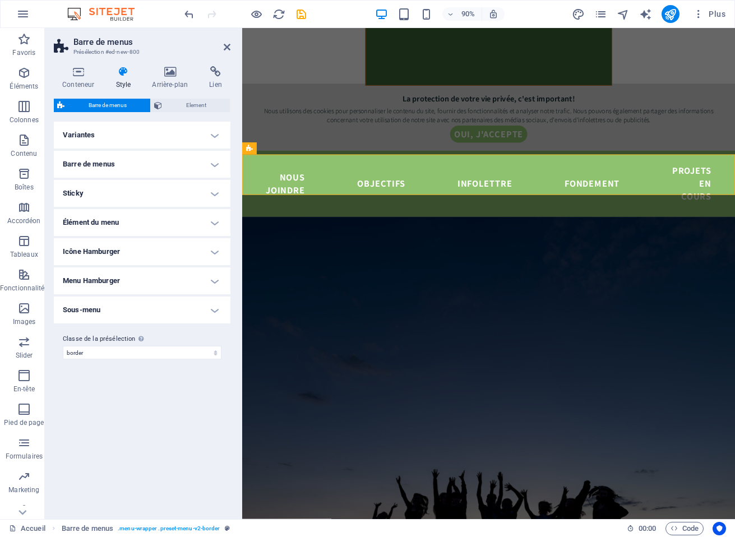
click at [145, 168] on h4 "Barre de menus" at bounding box center [142, 164] width 177 height 27
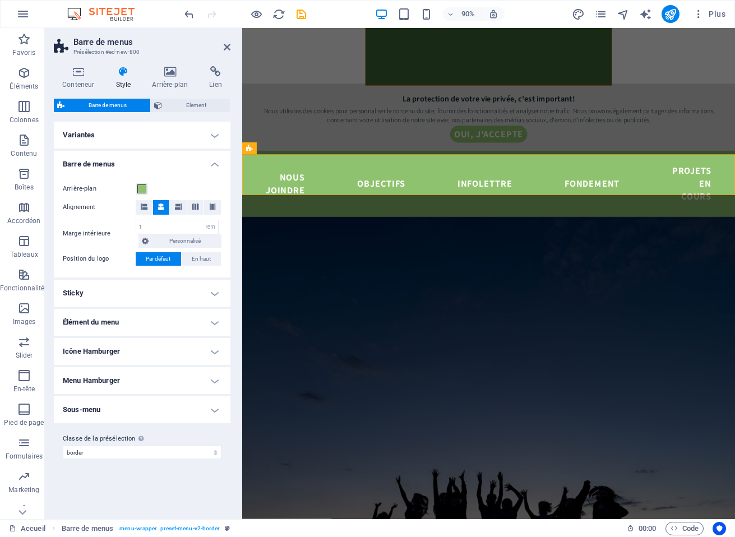
click at [171, 166] on h4 "Barre de menus" at bounding box center [142, 161] width 177 height 20
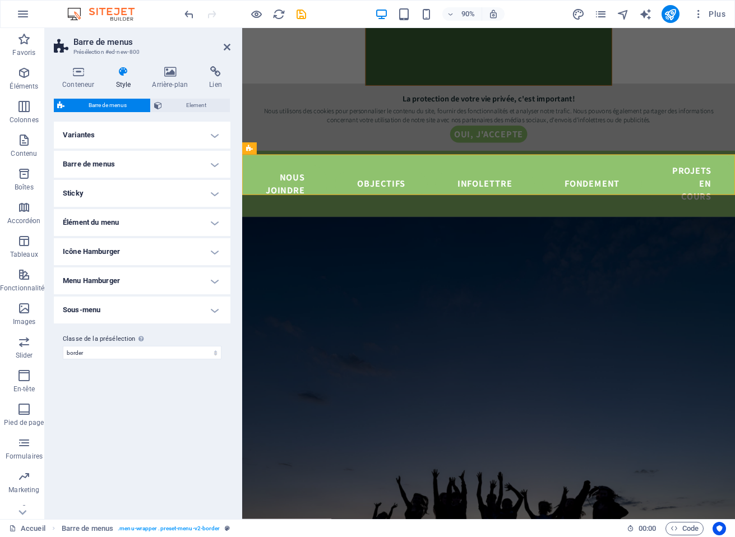
click at [171, 136] on h4 "Variantes" at bounding box center [142, 135] width 177 height 27
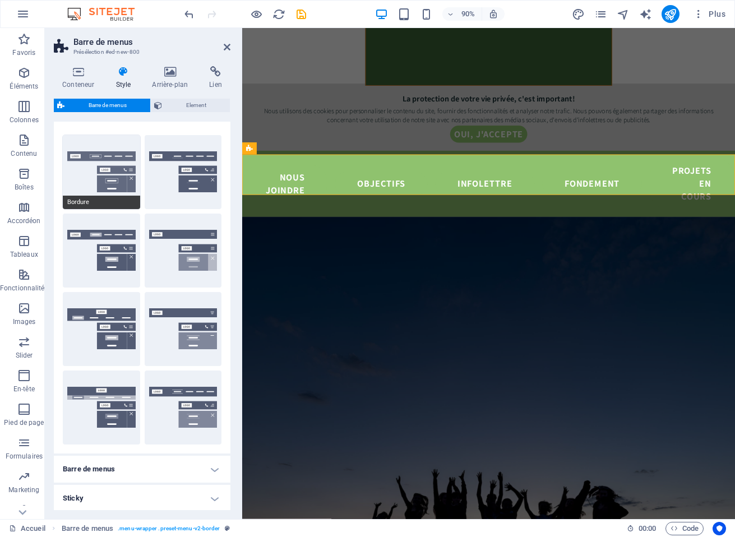
scroll to position [0, 0]
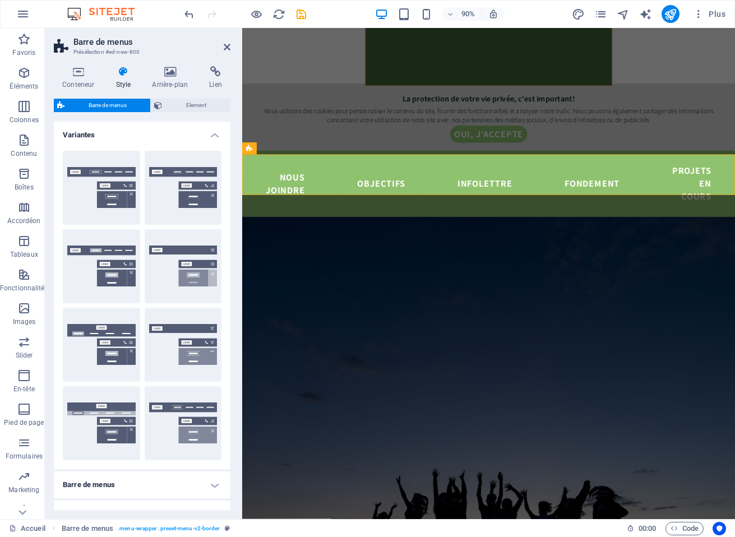
click at [211, 135] on h4 "Variantes" at bounding box center [142, 132] width 177 height 20
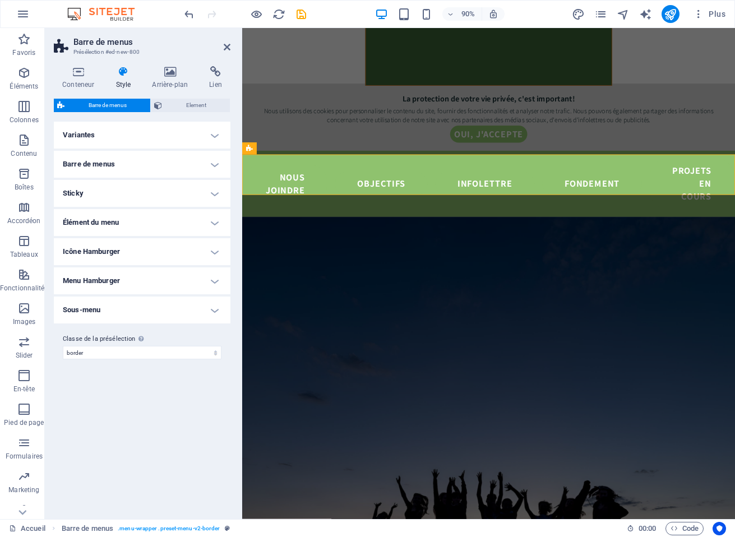
click at [187, 155] on h4 "Barre de menus" at bounding box center [142, 164] width 177 height 27
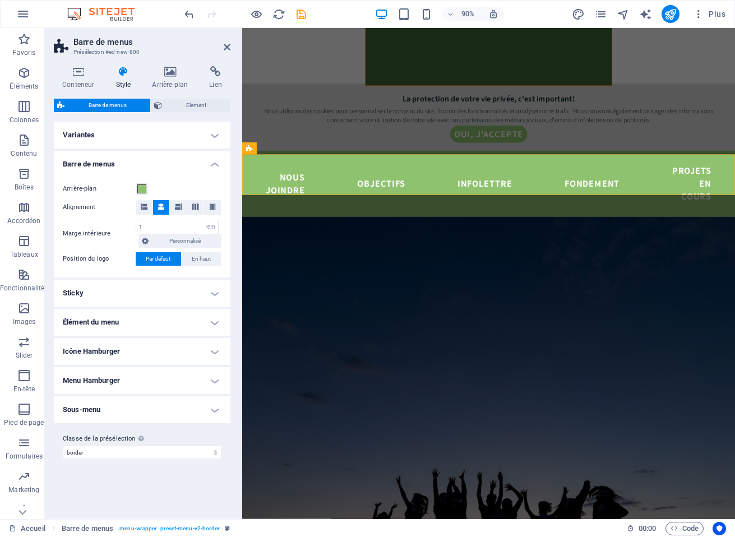
click at [171, 164] on h4 "Barre de menus" at bounding box center [142, 161] width 177 height 20
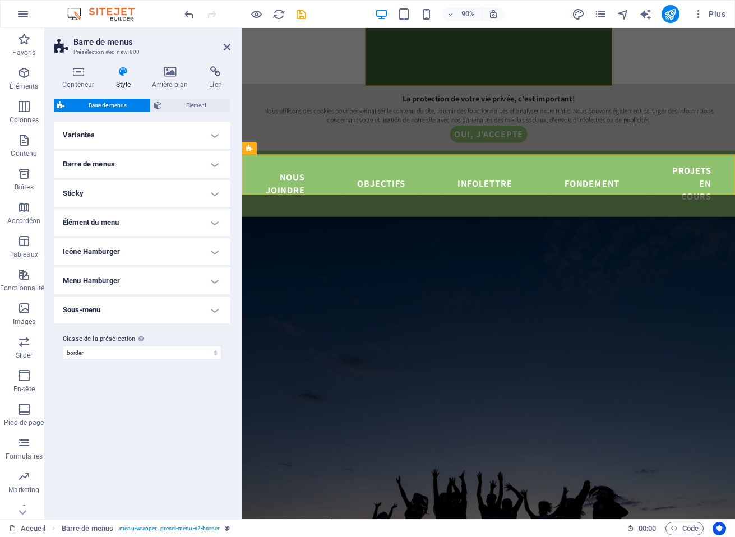
click at [147, 185] on h4 "Sticky" at bounding box center [142, 193] width 177 height 27
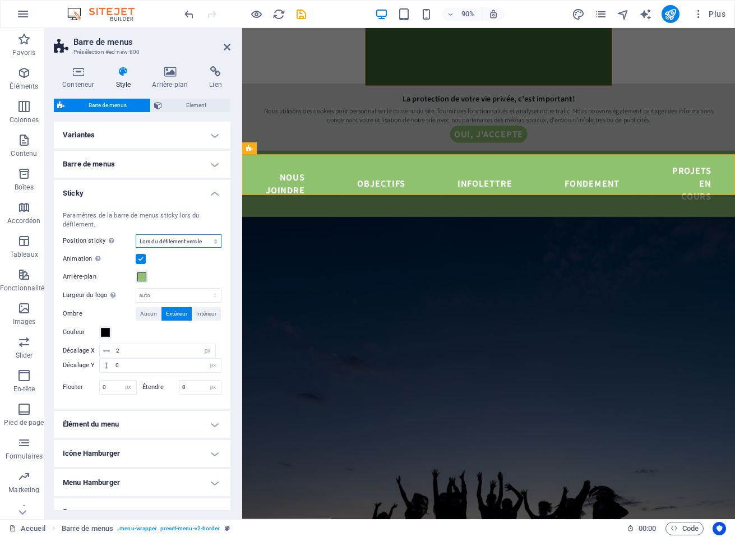
click at [159, 241] on select "Off Instantané Après le menu Après la bannière Lors du défilement vers le haut" at bounding box center [179, 240] width 86 height 13
select select "sticky_instant"
click at [136, 234] on select "Off Instantané Après le menu Après la bannière Lors du défilement vers le haut" at bounding box center [179, 240] width 86 height 13
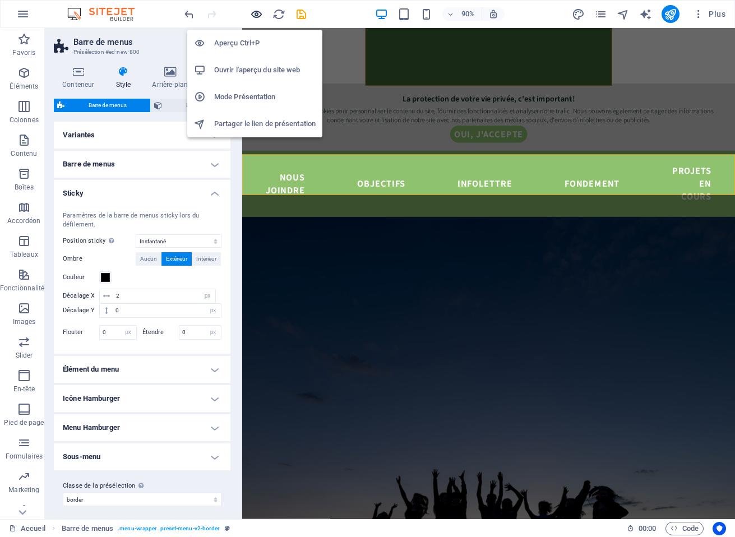
click at [257, 14] on icon "button" at bounding box center [256, 14] width 13 height 13
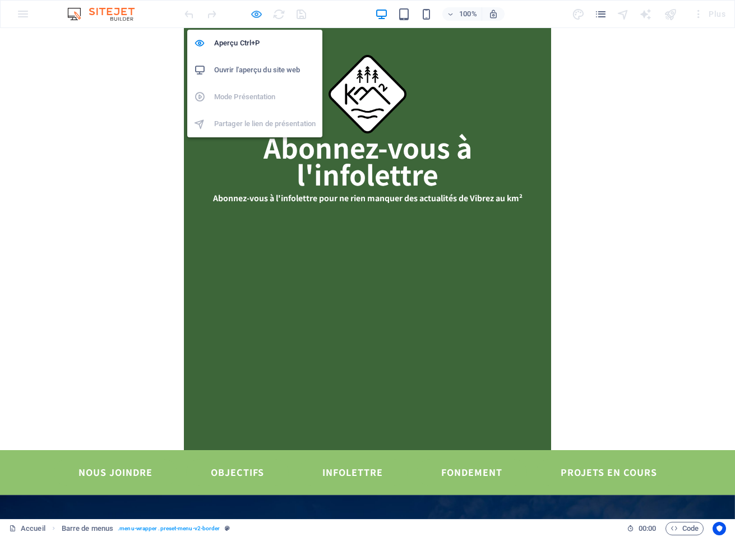
click at [254, 16] on icon "button" at bounding box center [256, 14] width 13 height 13
select select "sticky_instant"
select select "px"
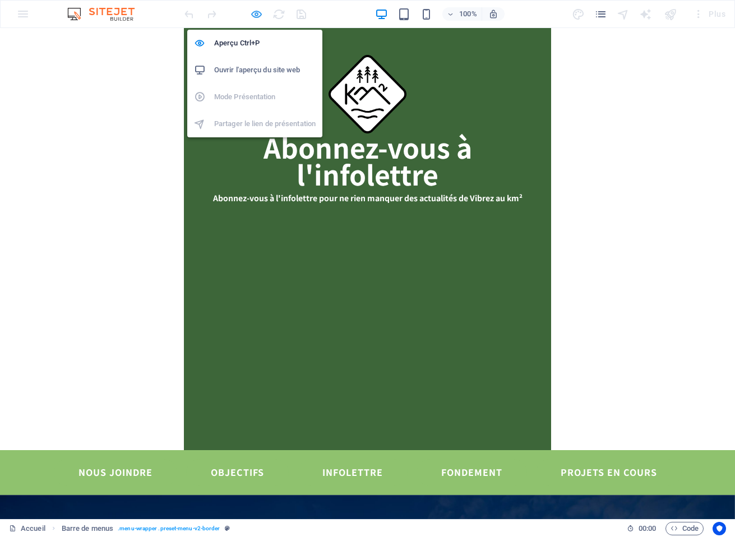
select select "px"
select select "preset-menu-v2-border"
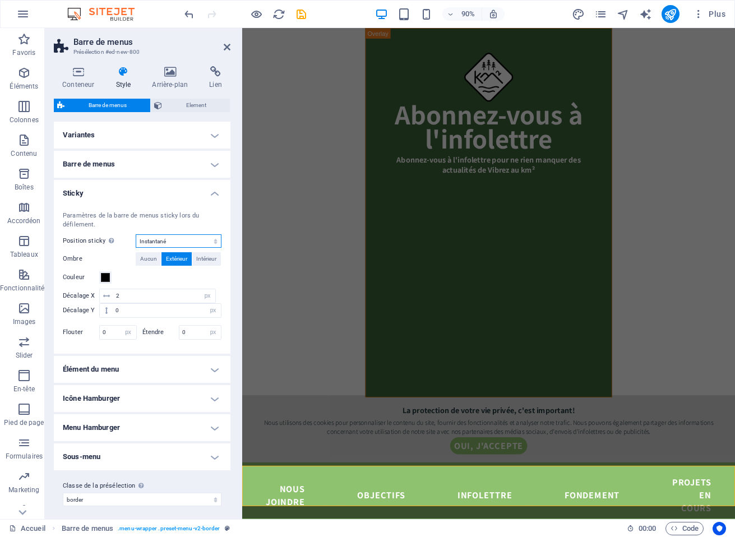
click at [166, 239] on select "Off Instantané Après le menu Après la bannière Lors du défilement vers le haut" at bounding box center [179, 240] width 86 height 13
select select "sticky_reverse"
click at [136, 234] on select "Off Instantané Après le menu Après la bannière Lors du défilement vers le haut" at bounding box center [179, 240] width 86 height 13
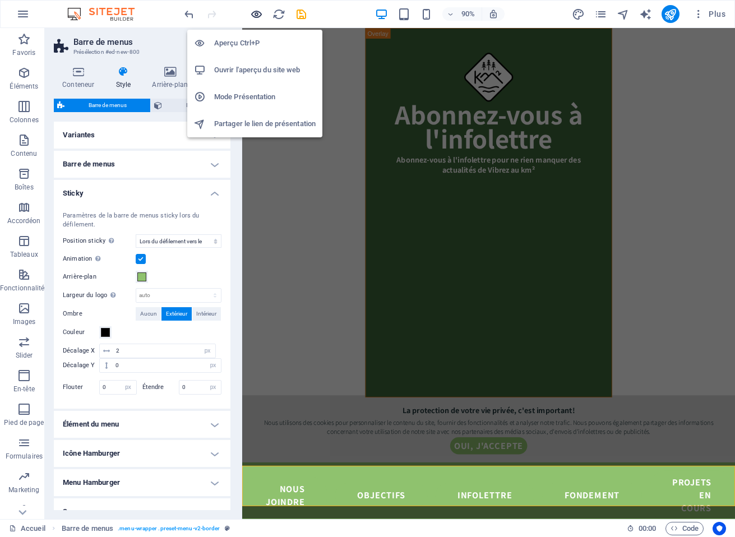
click at [254, 13] on icon "button" at bounding box center [256, 14] width 13 height 13
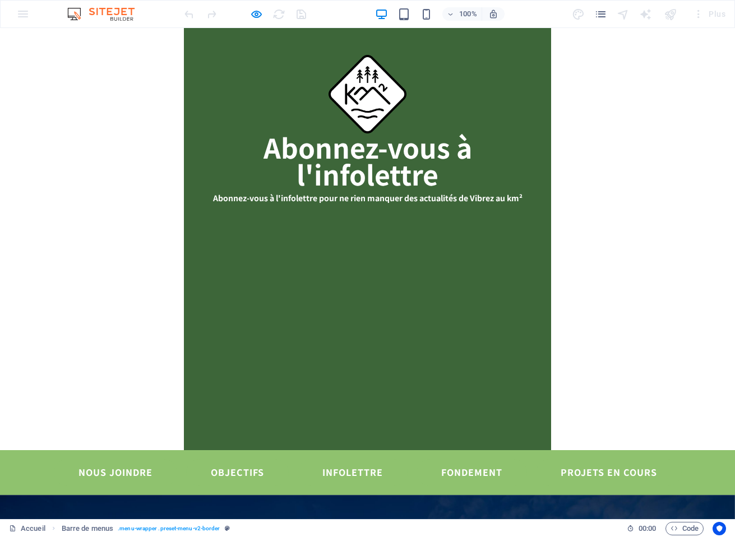
click at [257, 8] on icon "button" at bounding box center [256, 14] width 13 height 13
select select "sticky_reverse"
select select "px"
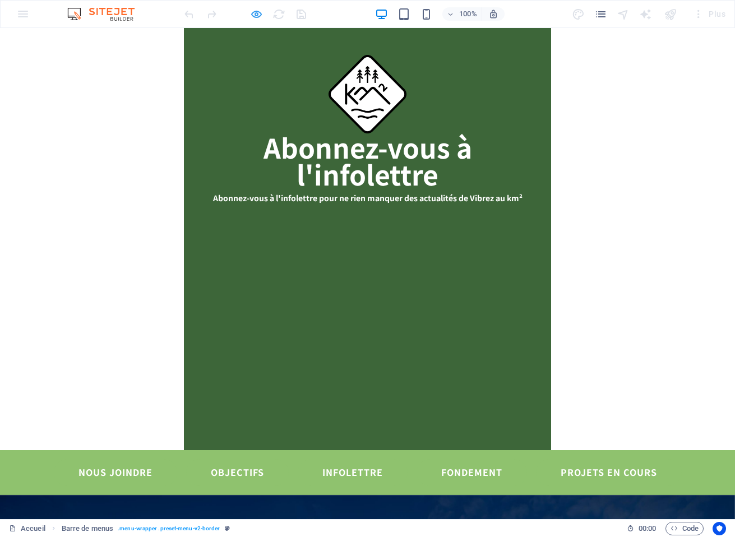
select select "px"
select select "hover_border"
select select "px"
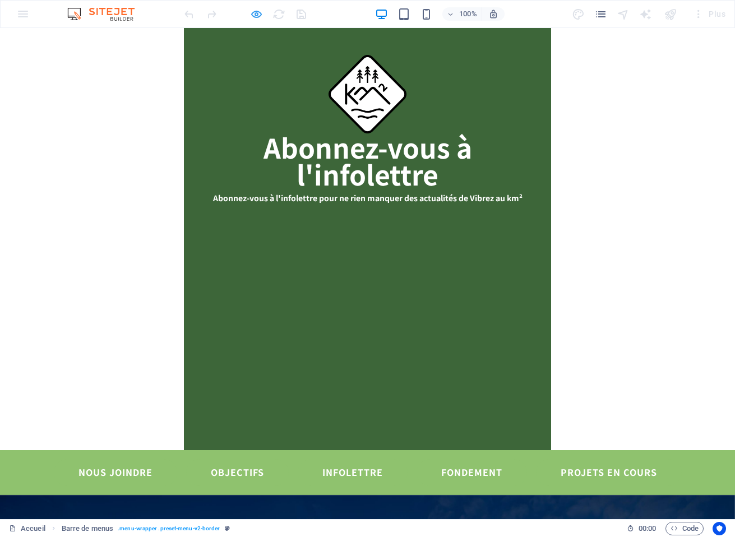
select select "rem"
select select "link-special-font"
select select "rem"
select select "300"
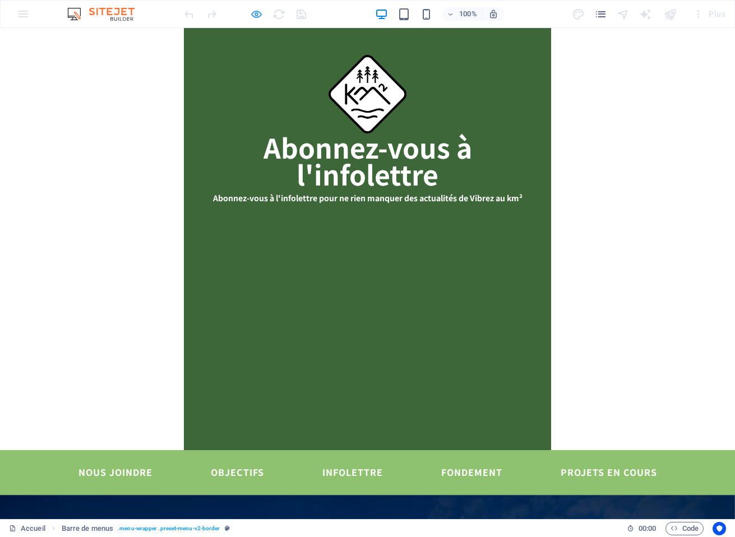
select select "px"
select select "preset-menu-v2-border"
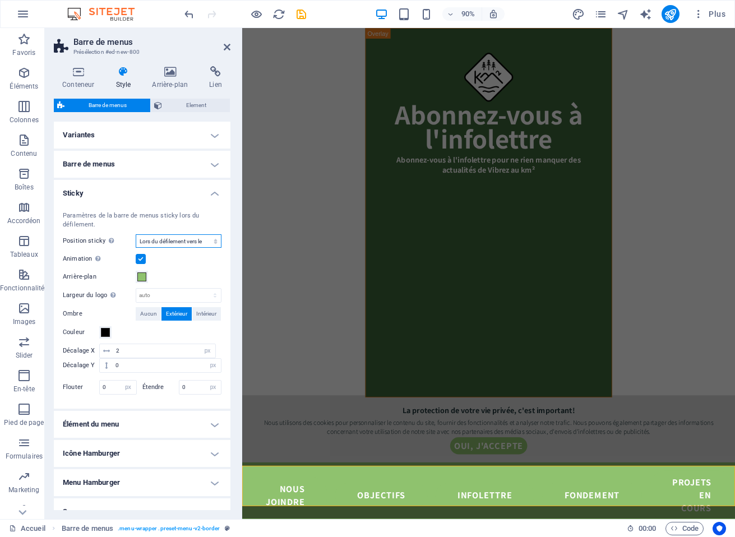
click at [165, 236] on select "Off Instantané Après le menu Après la bannière Lors du défilement vers le haut" at bounding box center [179, 240] width 86 height 13
select select "sticky_none"
click at [136, 234] on select "Off Instantané Après le menu Après la bannière Lors du défilement vers le haut" at bounding box center [179, 240] width 86 height 13
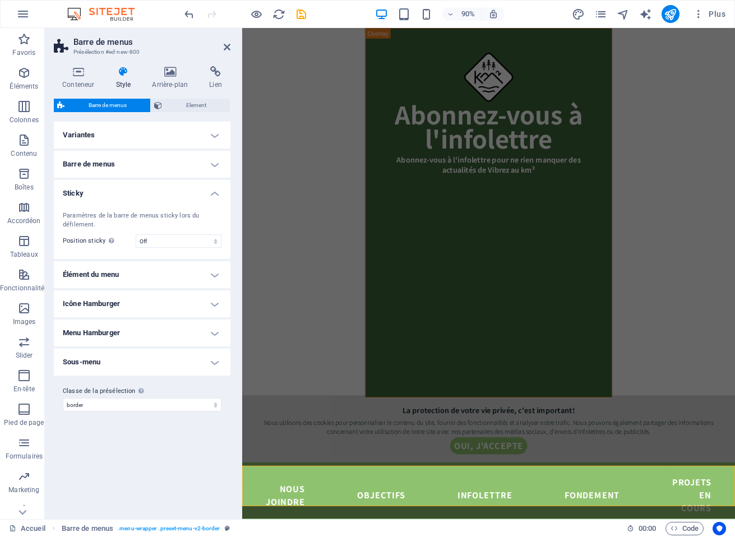
click at [214, 193] on h4 "Sticky" at bounding box center [142, 190] width 177 height 20
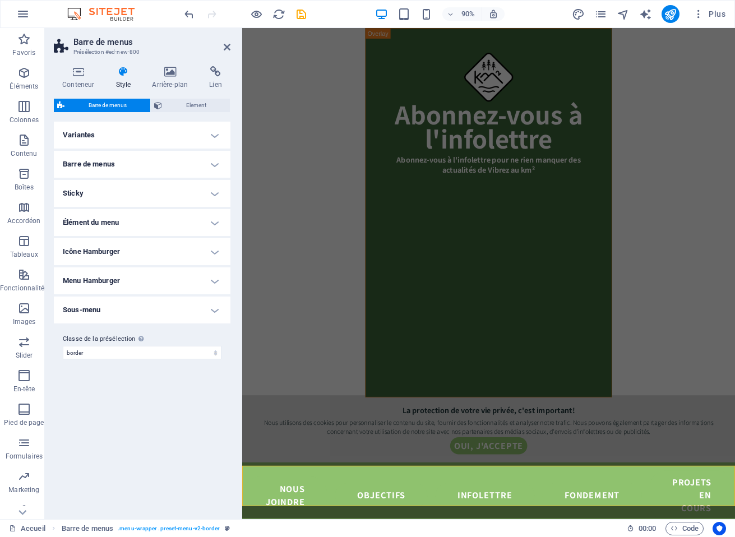
click at [213, 222] on h4 "Élément du menu" at bounding box center [142, 222] width 177 height 27
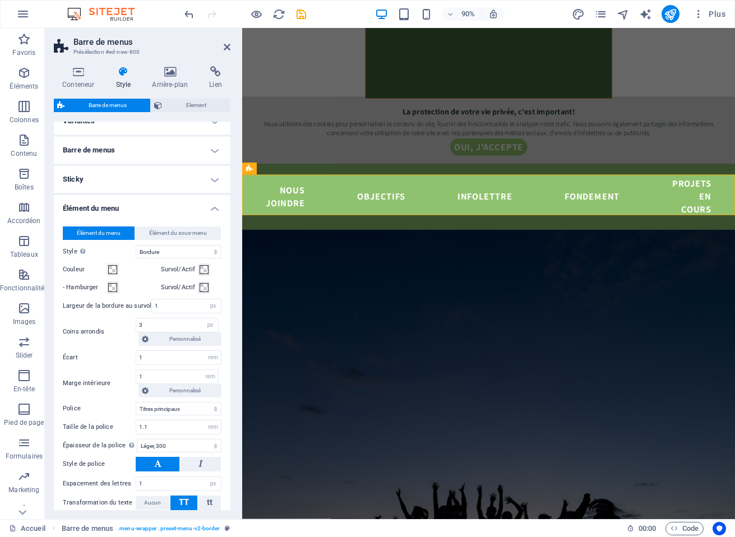
scroll to position [338, 0]
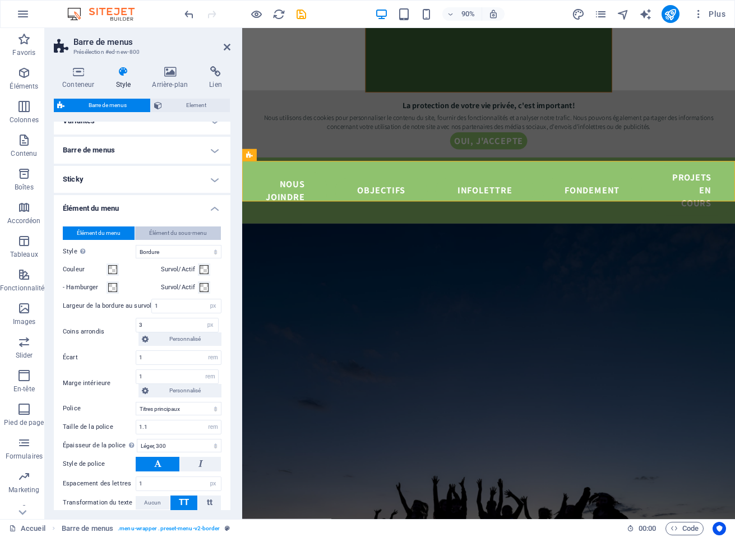
click at [187, 235] on span "Élément du sous-menu" at bounding box center [178, 232] width 58 height 13
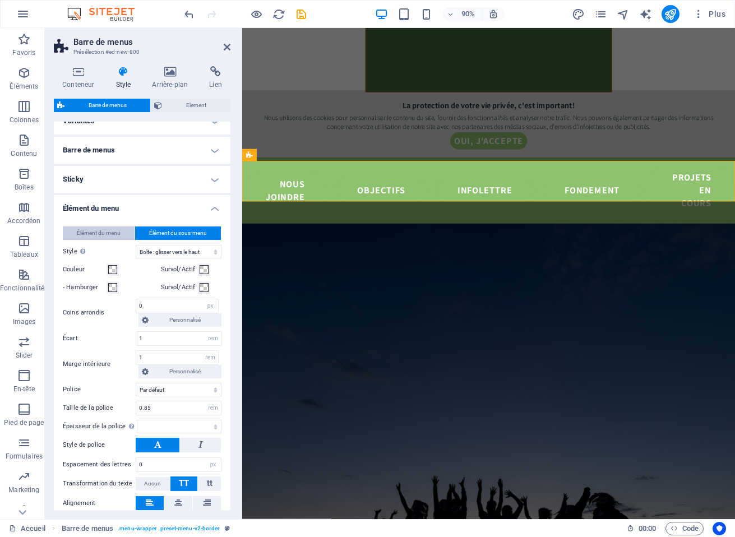
click at [106, 232] on span "Élément du menu" at bounding box center [99, 232] width 44 height 13
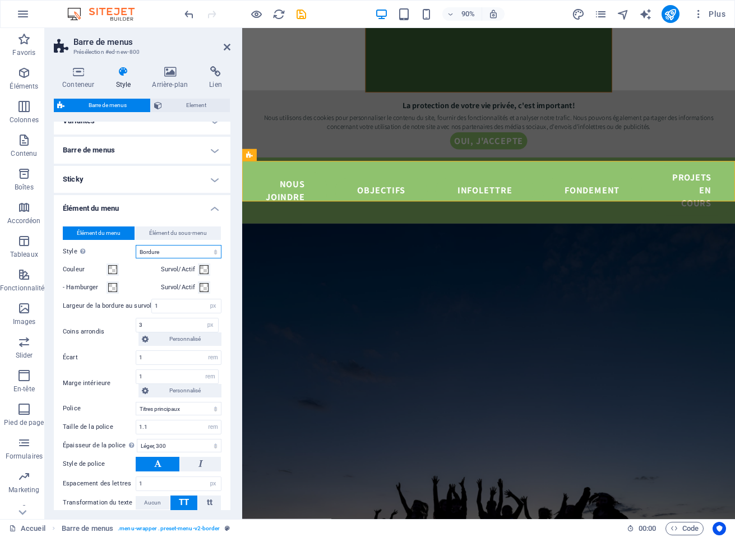
click at [164, 250] on select "Simple Couleur du texte Boîte : fondu Boîte : retourner verticalement Boîte : r…" at bounding box center [179, 251] width 86 height 13
select select "hover_none"
click at [136, 245] on select "Simple Couleur du texte Boîte : fondu Boîte : retourner verticalement Boîte : r…" at bounding box center [179, 251] width 86 height 13
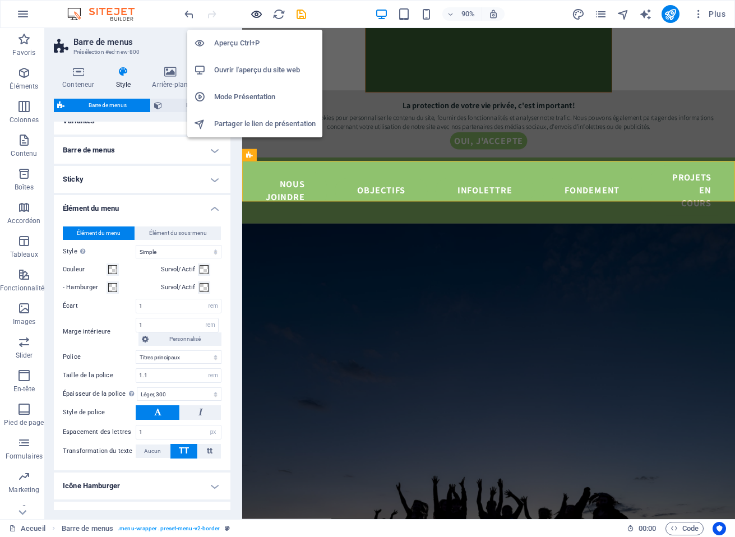
click at [257, 9] on icon "button" at bounding box center [256, 14] width 13 height 13
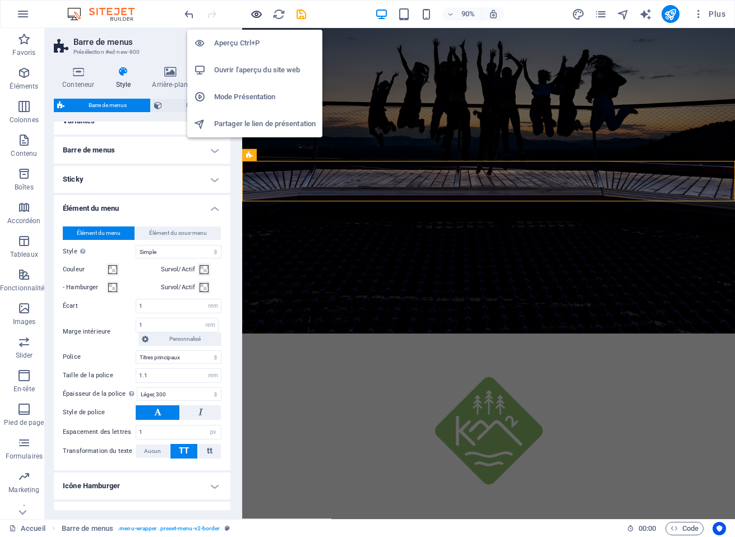
scroll to position [0, 0]
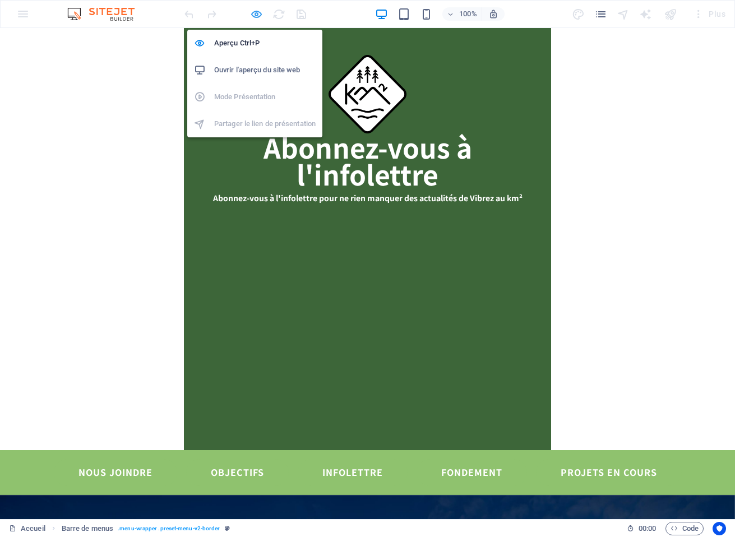
click at [257, 13] on icon "button" at bounding box center [256, 14] width 13 height 13
select select "rem"
select select "link-special-font"
select select "rem"
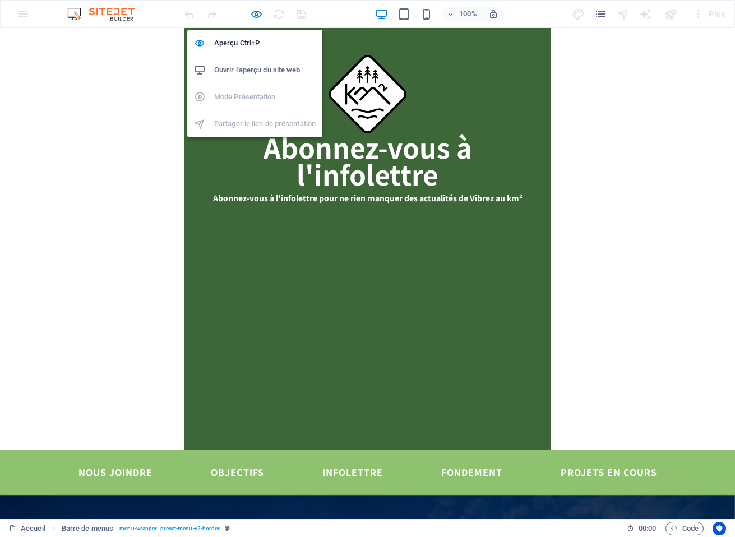
select select "300"
select select "px"
select select "preset-menu-v2-border"
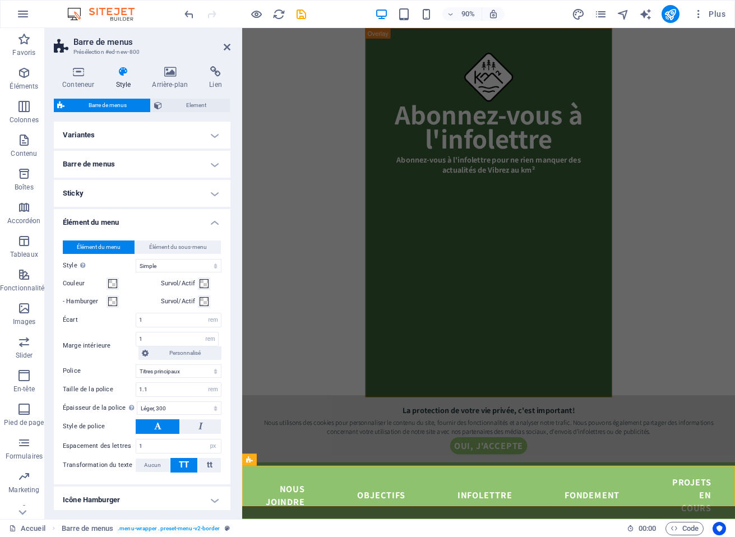
click at [212, 229] on div "Élément du menu Élément du sous-menu Style Passez en mode Aperçu et passez avec…" at bounding box center [142, 356] width 181 height 255
click at [212, 225] on h4 "Élément du menu" at bounding box center [142, 219] width 177 height 20
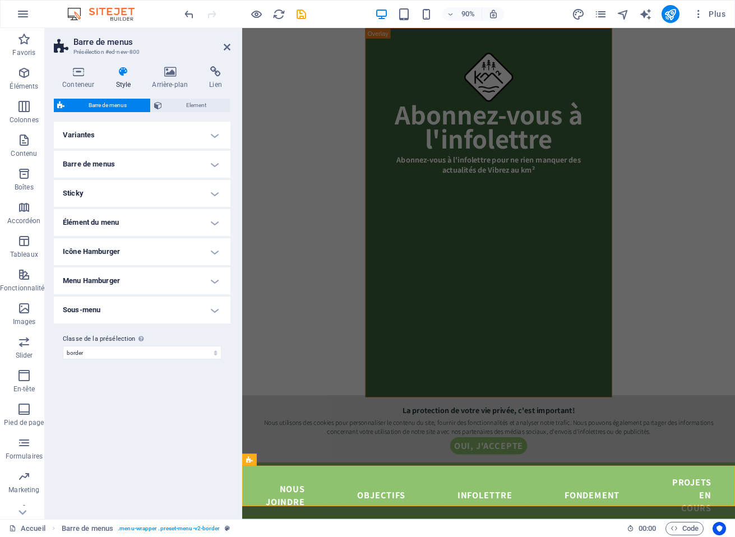
click at [210, 246] on h4 "Icône Hamburger" at bounding box center [142, 251] width 177 height 27
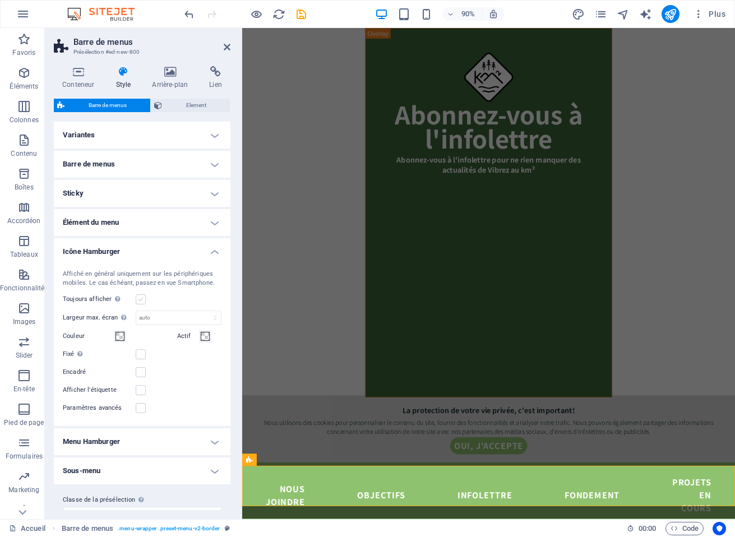
click at [141, 299] on label at bounding box center [141, 299] width 10 height 10
click at [0, 0] on input "Toujours afficher Affiche le déclencheur pour toutes les fenêtres d'affichage." at bounding box center [0, 0] width 0 height 0
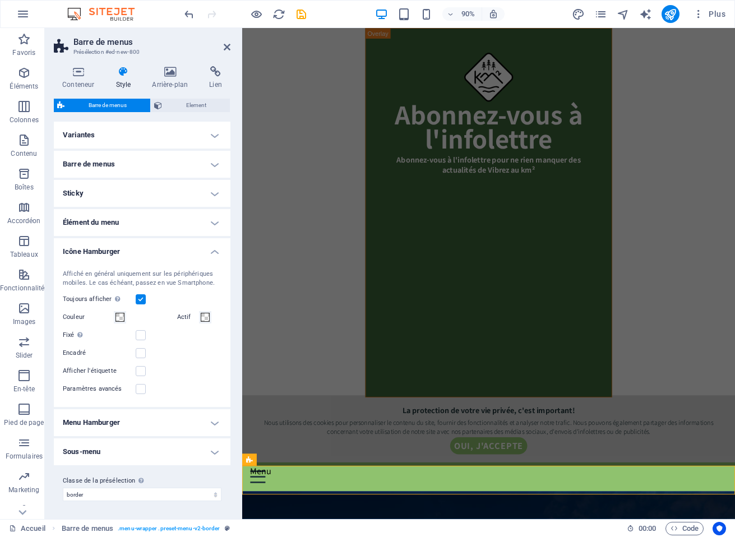
click at [211, 245] on h4 "Icône Hamburger" at bounding box center [142, 248] width 177 height 20
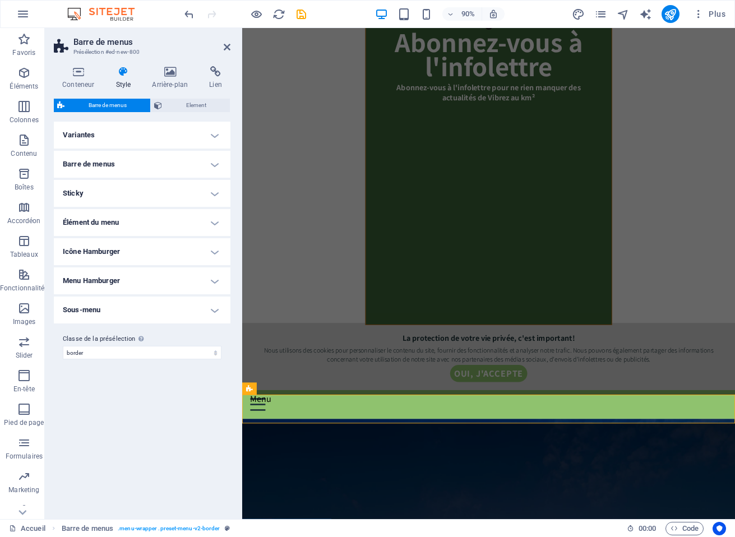
scroll to position [86, 0]
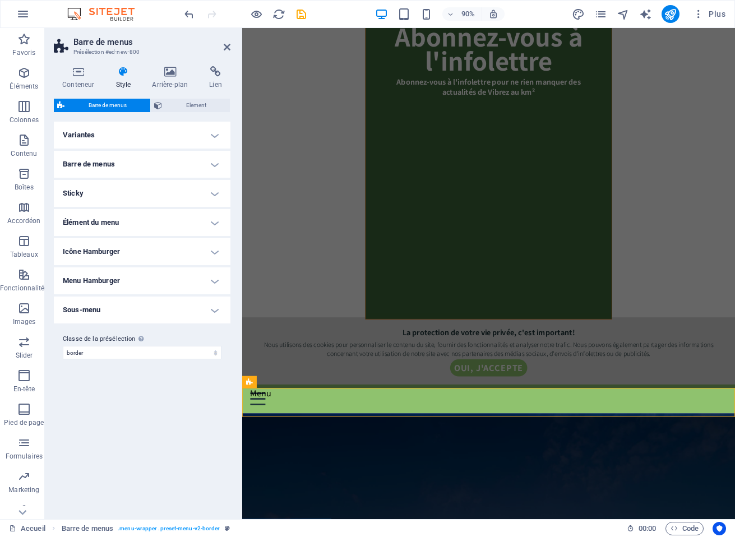
click at [217, 250] on h4 "Icône Hamburger" at bounding box center [142, 251] width 177 height 27
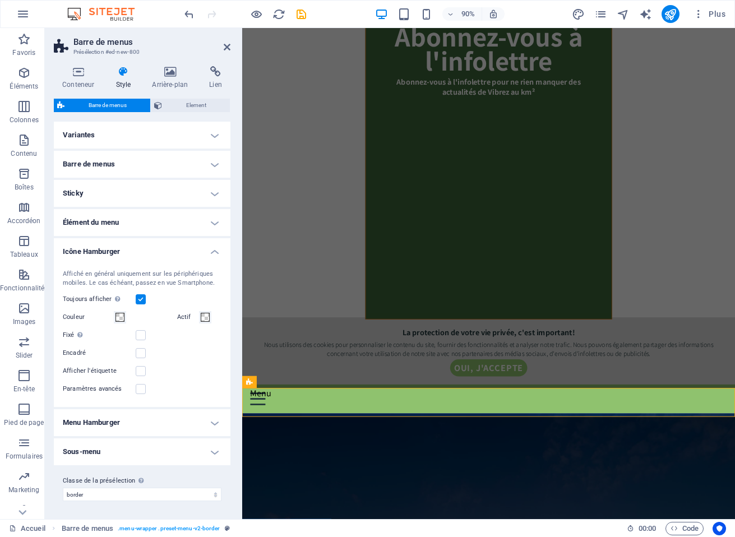
click at [137, 297] on label at bounding box center [141, 299] width 10 height 10
click at [0, 0] on input "Toujours afficher Affiche le déclencheur pour toutes les fenêtres d'affichage." at bounding box center [0, 0] width 0 height 0
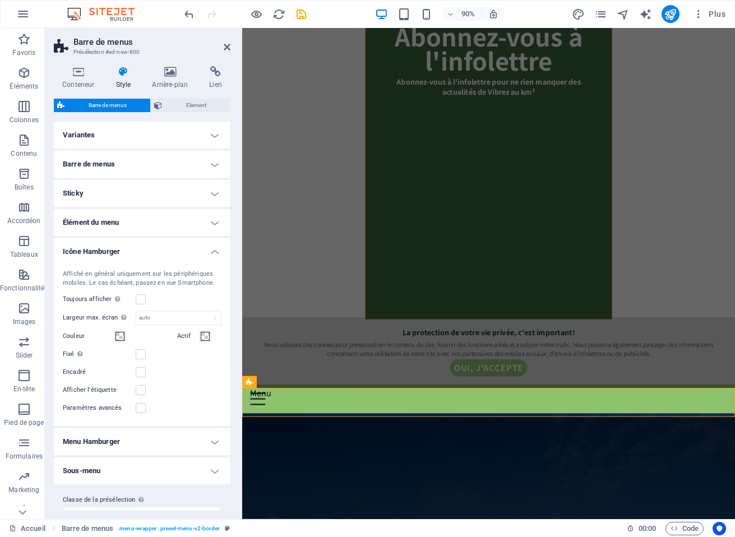
click at [212, 254] on h4 "Icône Hamburger" at bounding box center [142, 248] width 177 height 20
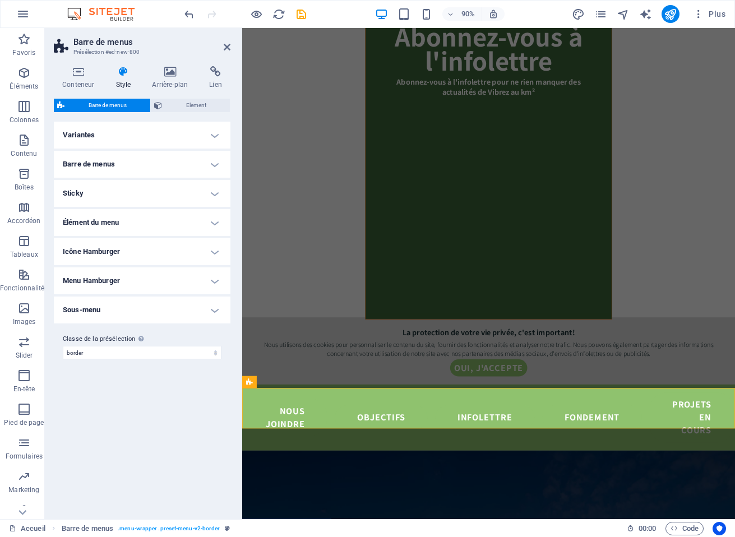
click at [213, 280] on h4 "Menu Hamburger" at bounding box center [142, 280] width 177 height 27
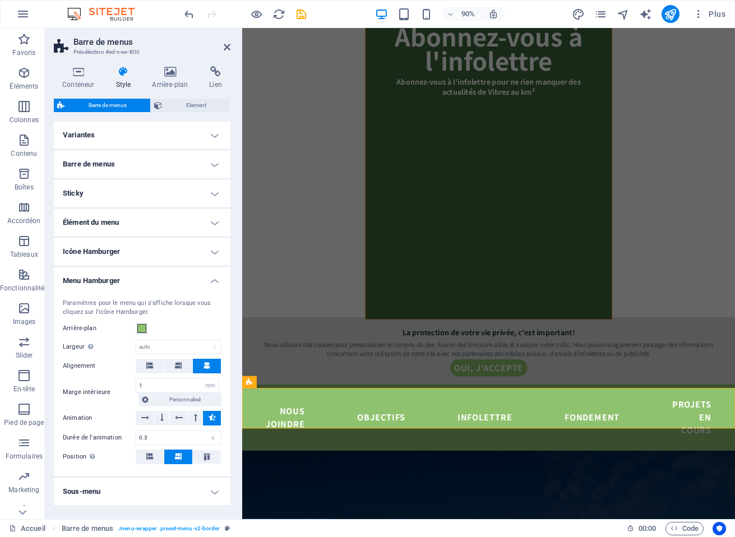
click at [214, 287] on h4 "Menu Hamburger" at bounding box center [142, 277] width 177 height 20
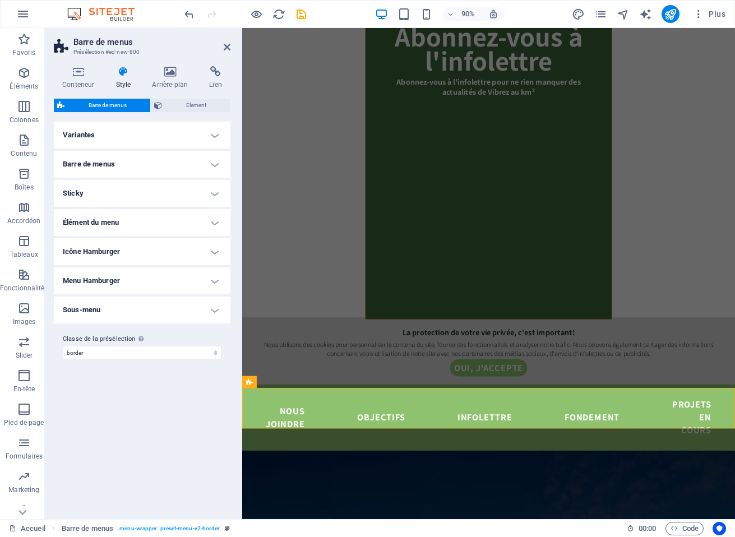
click at [214, 308] on h4 "Sous-menu" at bounding box center [142, 309] width 177 height 27
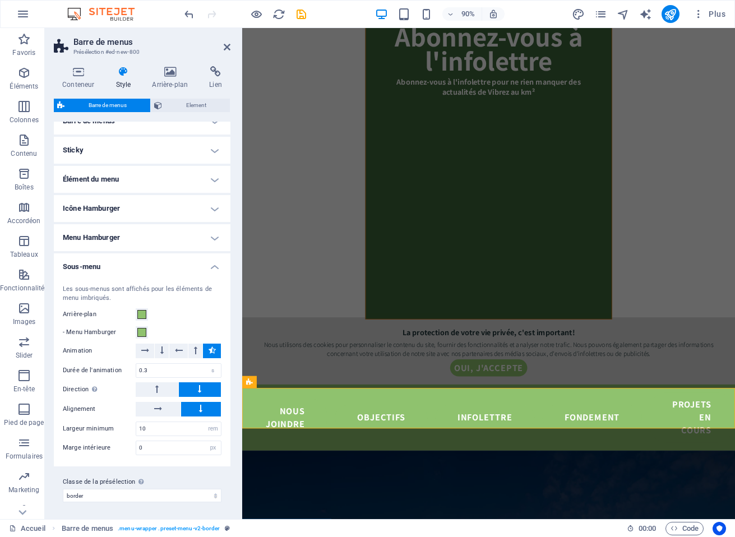
scroll to position [28, 0]
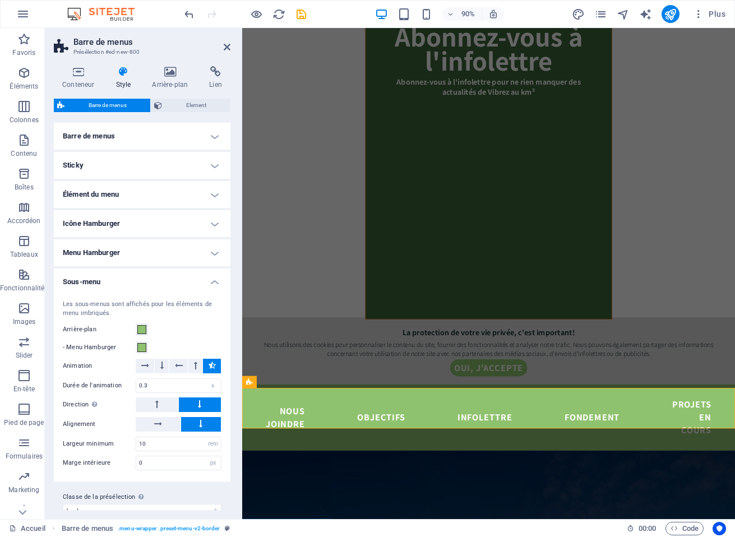
click at [211, 281] on h4 "Sous-menu" at bounding box center [142, 278] width 177 height 20
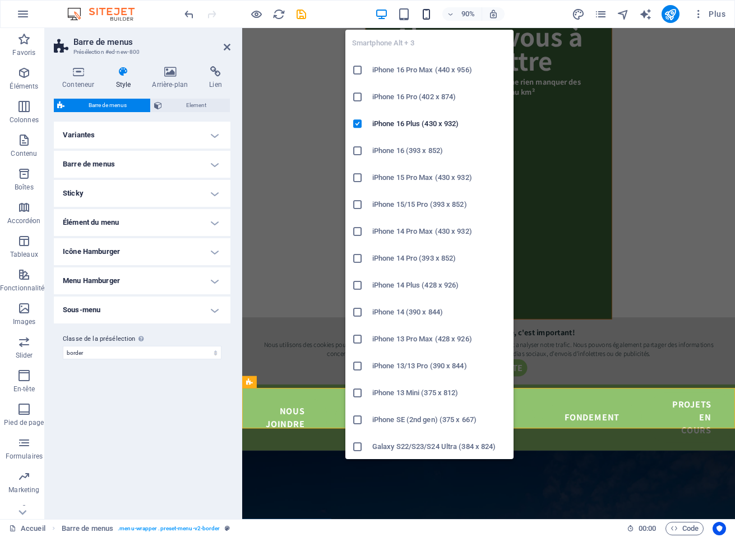
click at [433, 10] on span "button" at bounding box center [426, 14] width 13 height 13
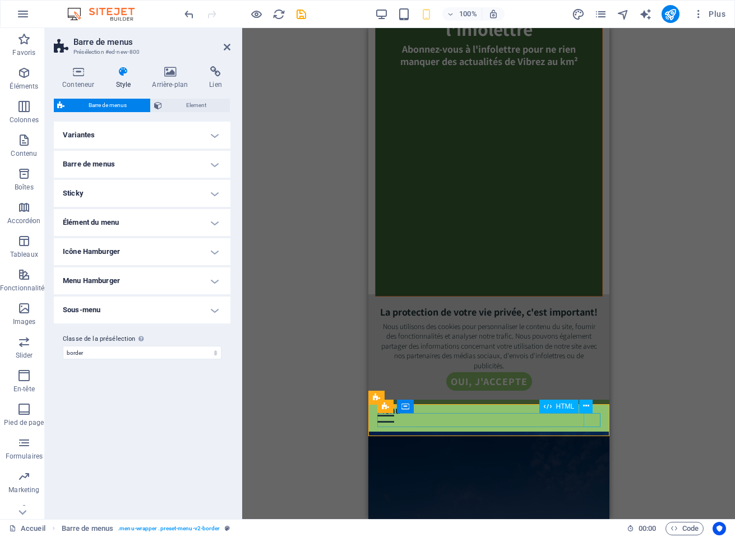
click at [599, 414] on div "Menu" at bounding box center [488, 416] width 223 height 14
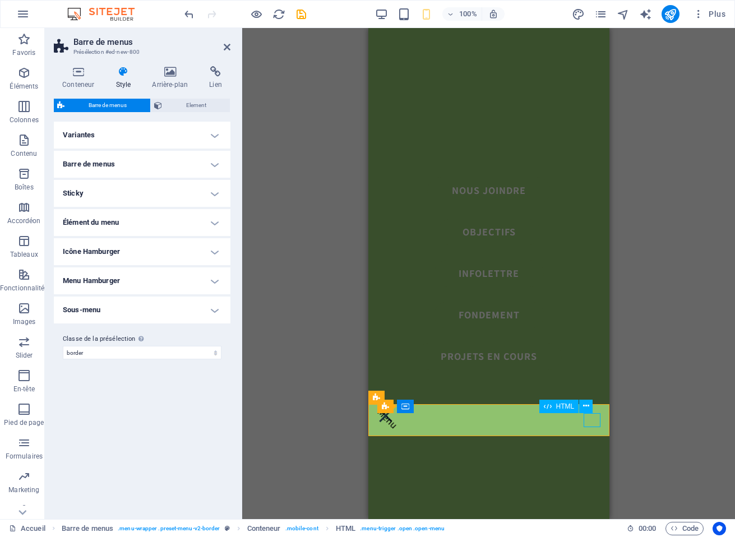
click at [592, 421] on div "Menu" at bounding box center [488, 416] width 223 height 14
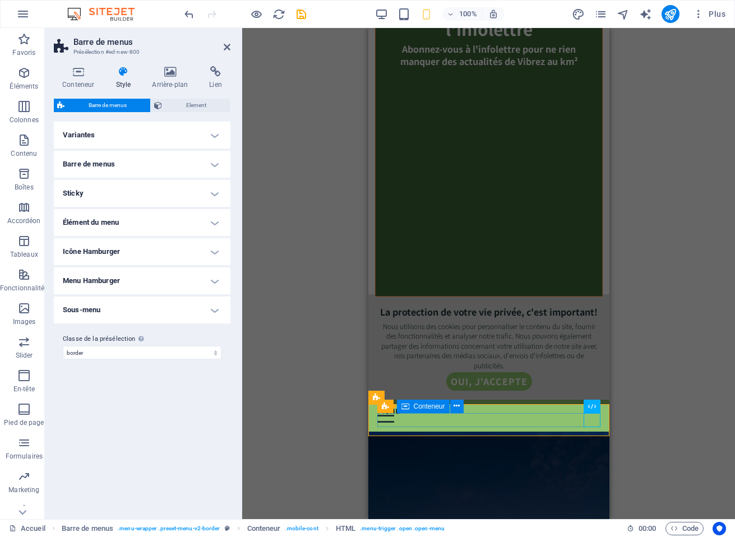
click at [566, 420] on div "Menu" at bounding box center [488, 416] width 223 height 14
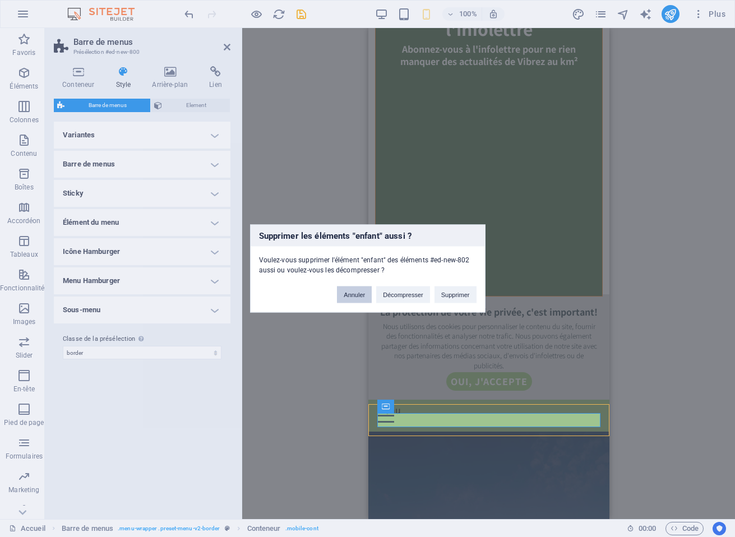
click at [356, 293] on button "Annuler" at bounding box center [354, 294] width 35 height 17
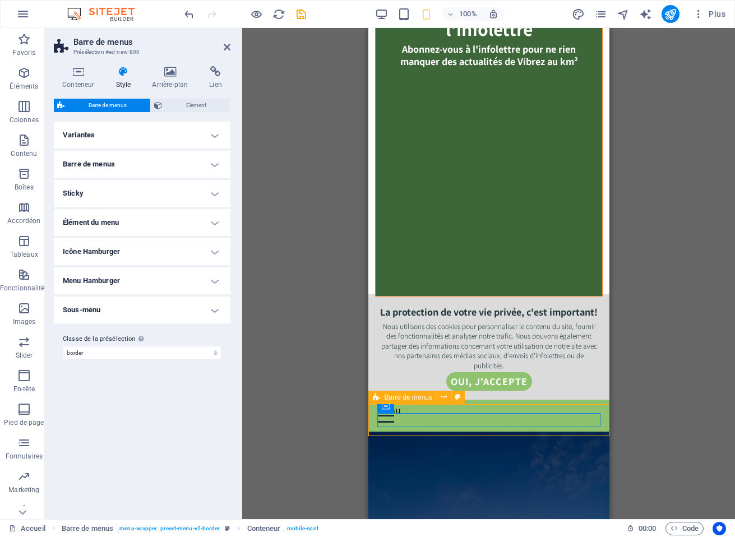
click at [603, 414] on div "Menu Nous joindre Objectifs Infolettre Fondement Projets en cours" at bounding box center [488, 416] width 241 height 32
click at [603, 411] on div "Menu Nous joindre Objectifs Infolettre Fondement Projets en cours" at bounding box center [488, 416] width 241 height 32
click at [603, 415] on div "Menu Nous joindre Objectifs Infolettre Fondement Projets en cours" at bounding box center [488, 416] width 241 height 32
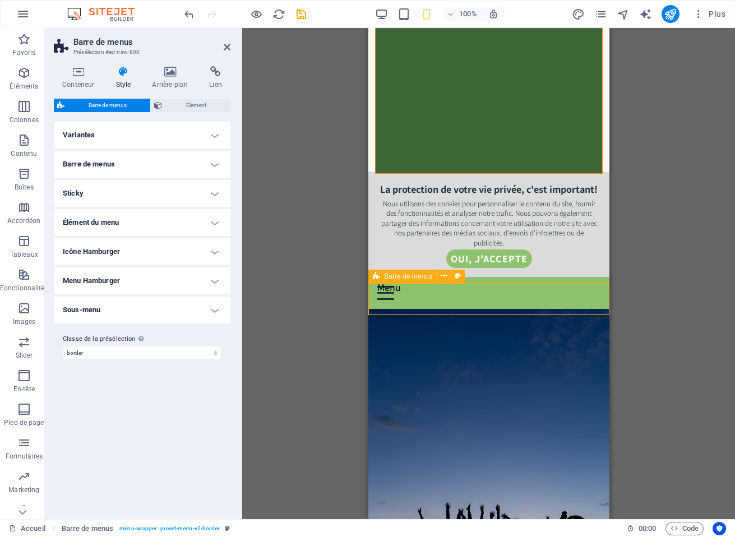
scroll to position [204, 0]
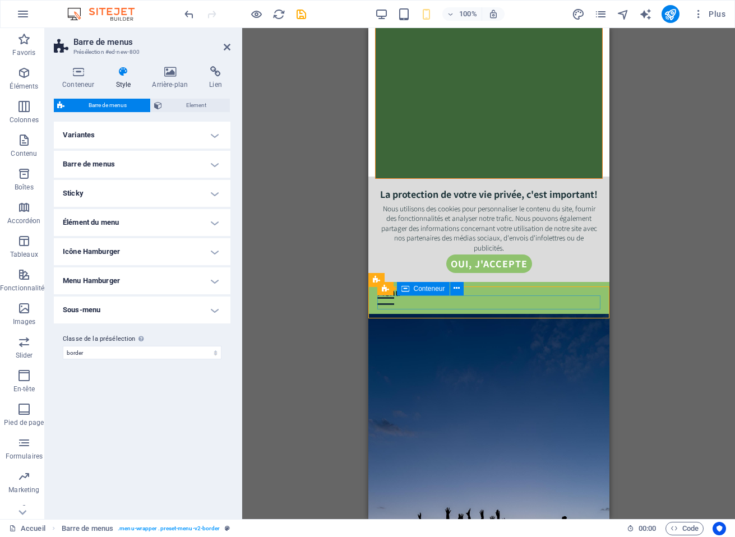
click at [499, 304] on div "Menu" at bounding box center [488, 298] width 223 height 14
click at [472, 289] on div "Menu Nous joindre Objectifs Infolettre Fondement Projets en cours" at bounding box center [488, 298] width 241 height 32
click at [418, 278] on span "Barre de menus" at bounding box center [408, 279] width 48 height 7
click at [213, 133] on h4 "Variantes" at bounding box center [142, 135] width 177 height 27
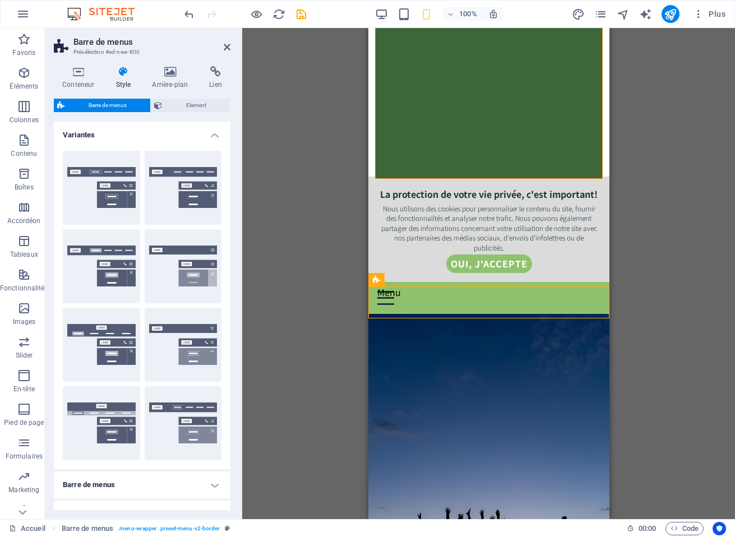
click at [213, 133] on h4 "Variantes" at bounding box center [142, 132] width 177 height 20
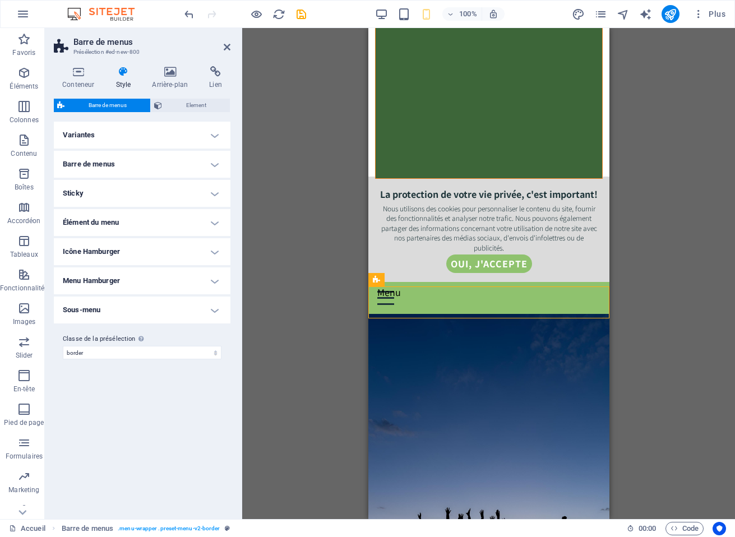
click at [213, 161] on h4 "Barre de menus" at bounding box center [142, 164] width 177 height 27
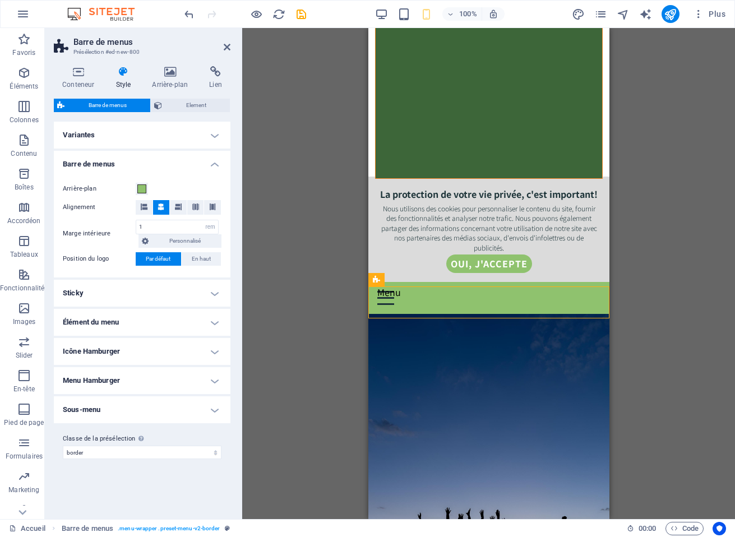
click at [213, 161] on h4 "Barre de menus" at bounding box center [142, 161] width 177 height 20
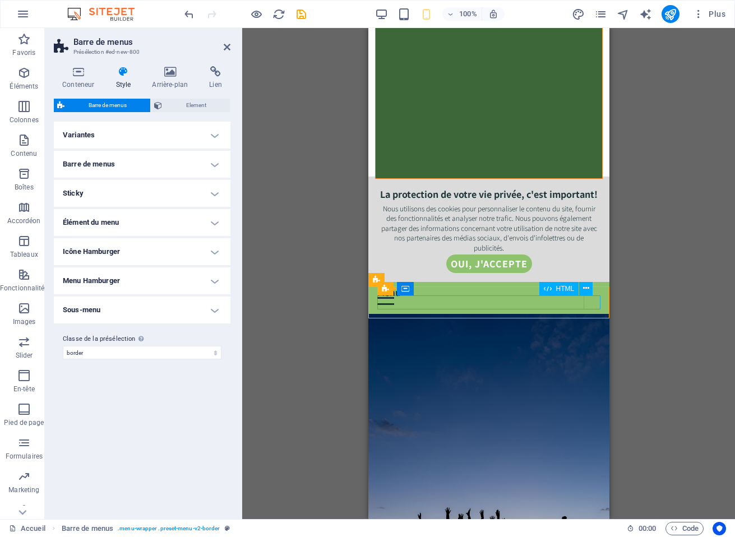
click at [591, 304] on div "Menu" at bounding box center [488, 298] width 223 height 14
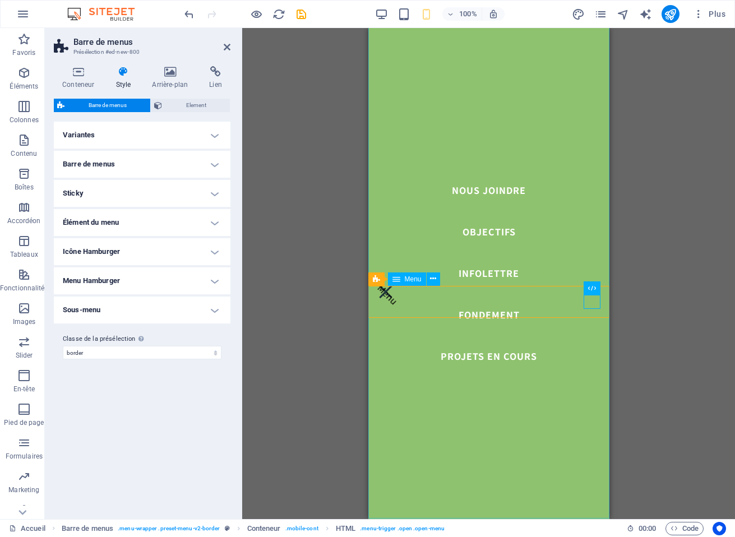
scroll to position [205, 0]
click at [494, 188] on nav "Nous joindre Objectifs Infolettre Fondement Projets en cours" at bounding box center [488, 273] width 241 height 491
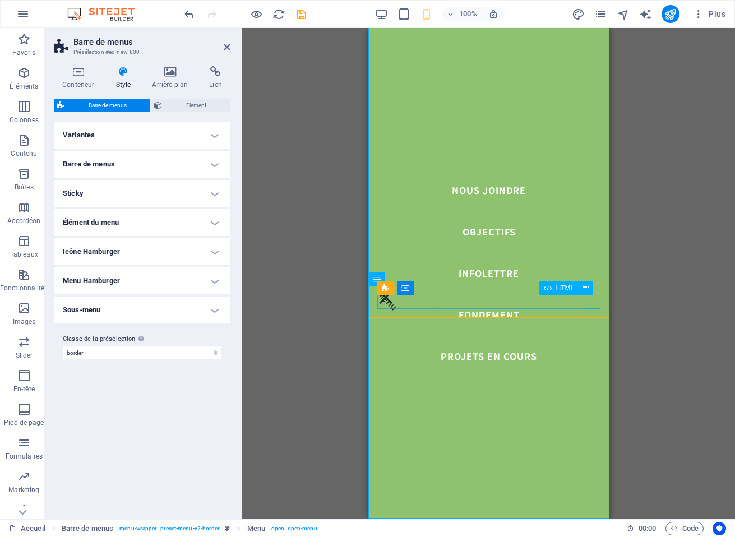
click at [593, 301] on div "Menu" at bounding box center [488, 297] width 223 height 14
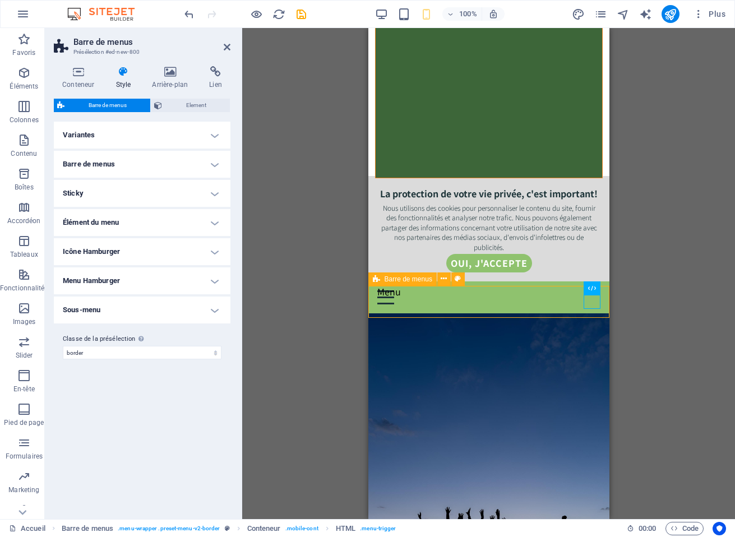
click at [603, 295] on div "Menu Nous joindre Objectifs Infolettre Fondement Projets en cours" at bounding box center [488, 297] width 241 height 32
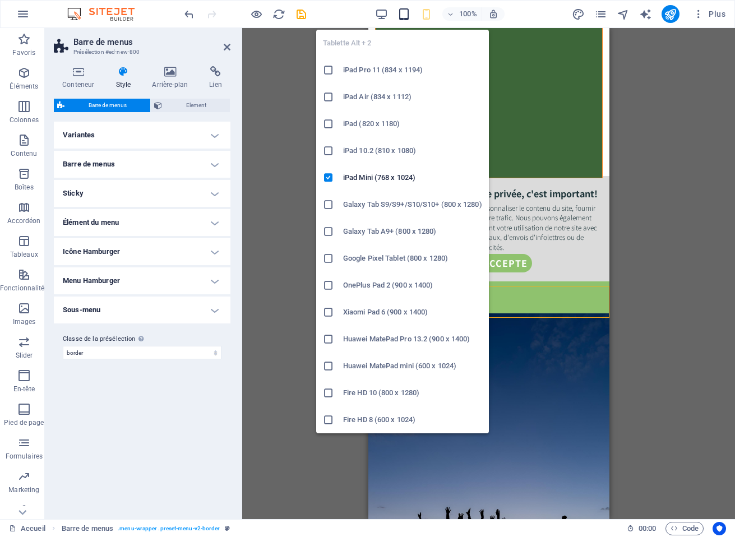
click at [402, 16] on icon "button" at bounding box center [403, 14] width 13 height 13
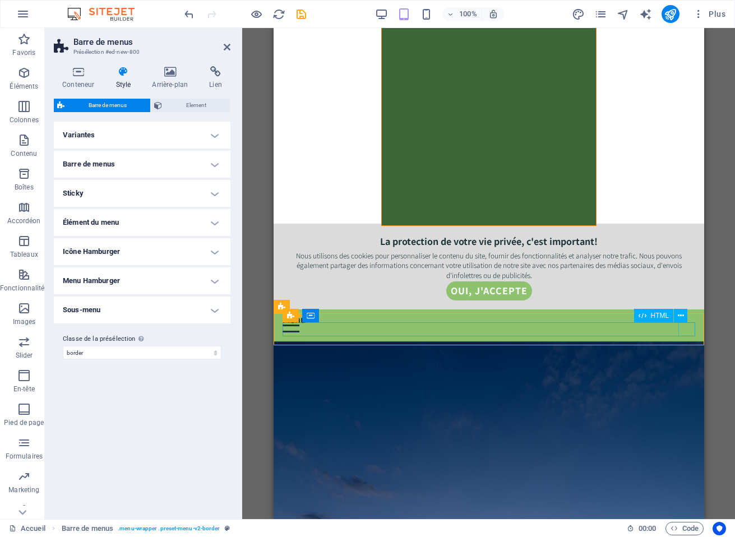
click at [686, 332] on div "Menu" at bounding box center [488, 325] width 412 height 14
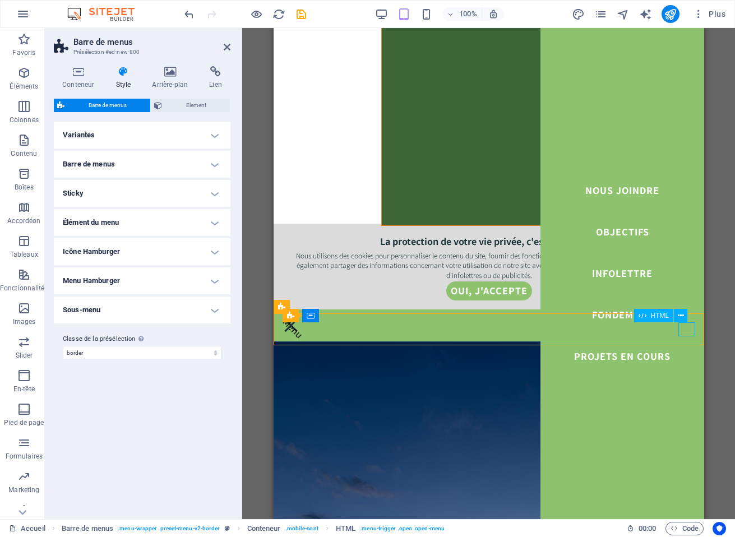
click at [686, 332] on div "Menu" at bounding box center [488, 325] width 412 height 14
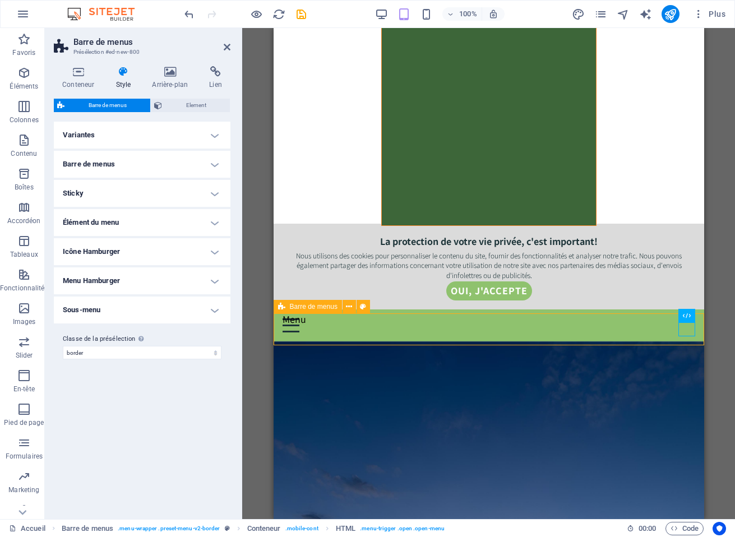
click at [605, 318] on div "Menu Nous joindre Objectifs Infolettre Fondement Projets en cours" at bounding box center [488, 325] width 430 height 32
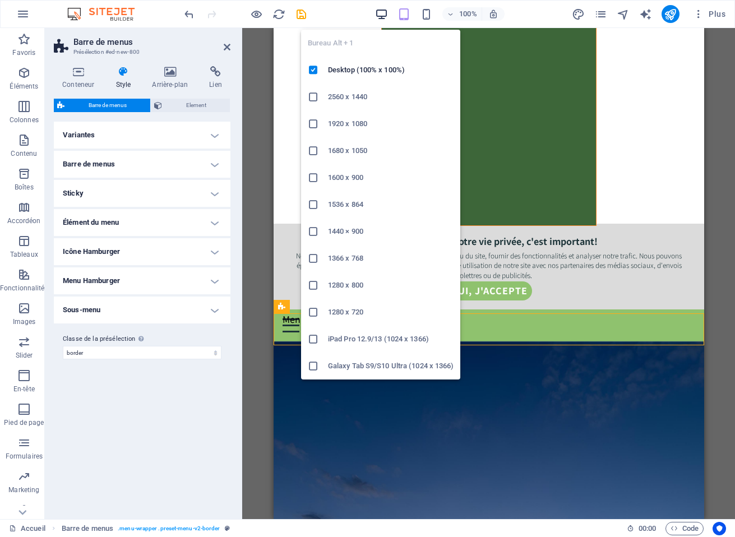
click at [386, 12] on icon "button" at bounding box center [381, 14] width 13 height 13
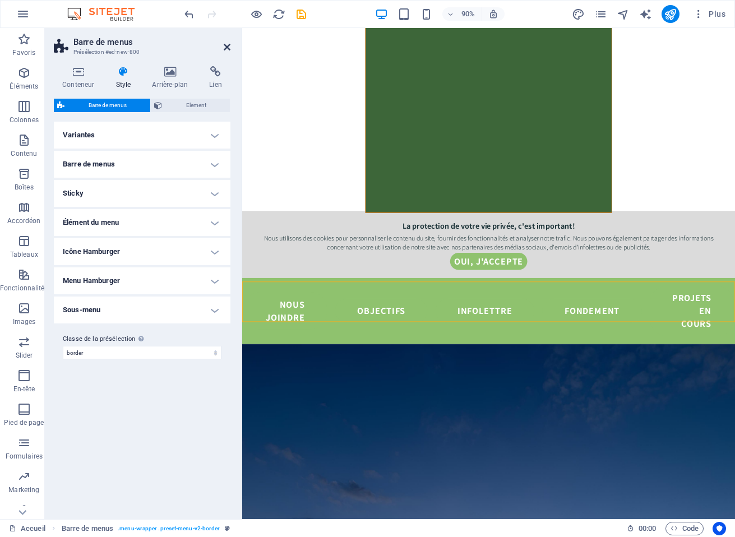
click at [228, 45] on icon at bounding box center [227, 47] width 7 height 9
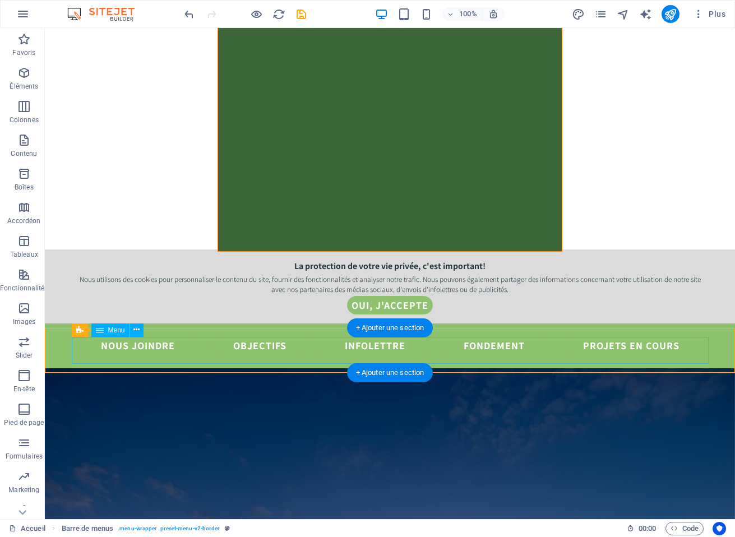
click at [266, 351] on nav "Nous joindre Objectifs Infolettre Fondement Projets en cours" at bounding box center [390, 345] width 637 height 27
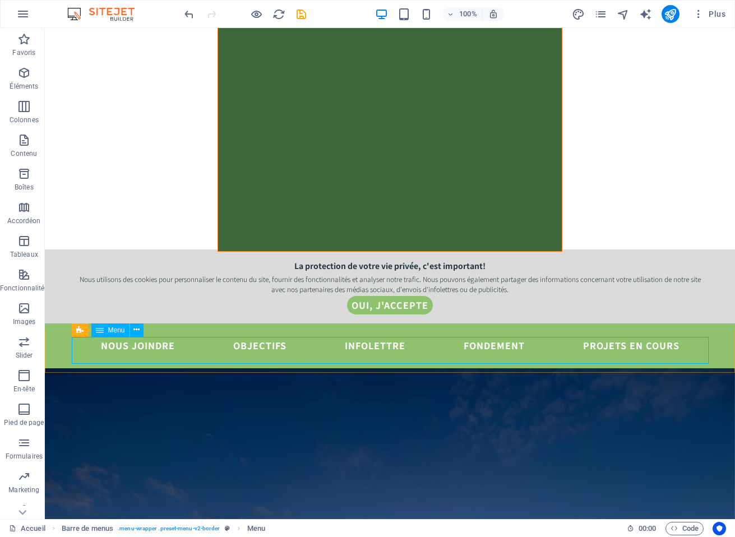
click at [111, 329] on span "Menu" at bounding box center [116, 330] width 17 height 7
select select "default"
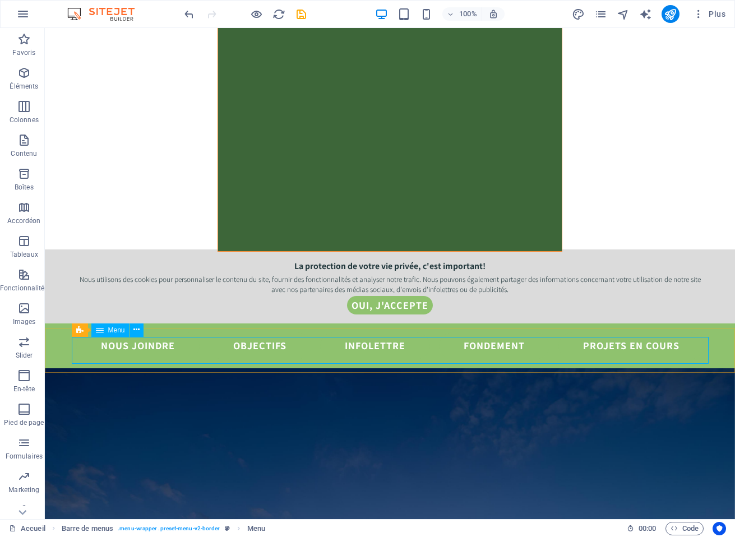
select select "default"
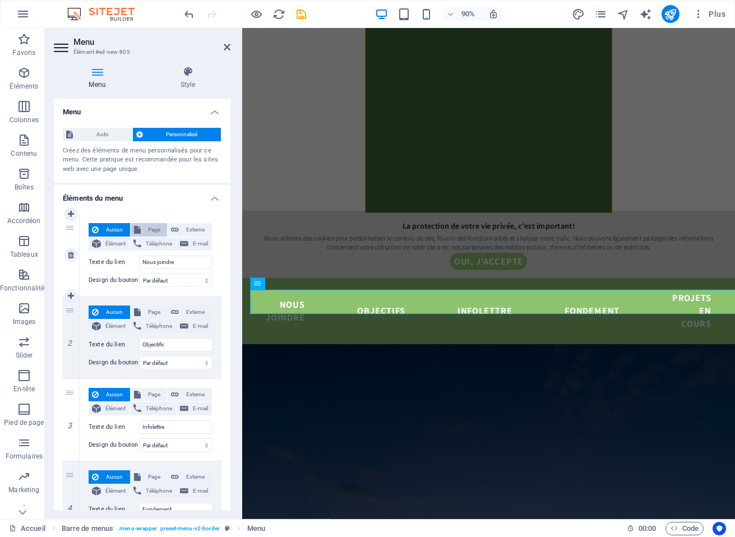
click at [152, 228] on span "Page" at bounding box center [154, 229] width 20 height 13
select select
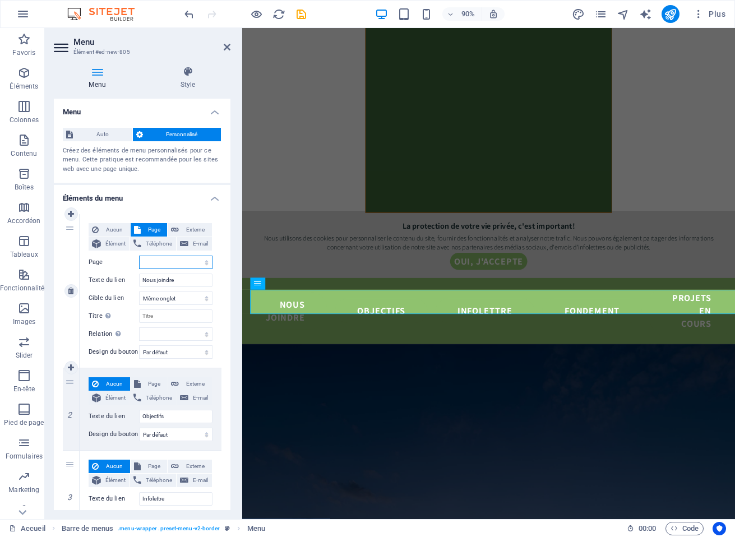
click at [202, 261] on select "Accueil" at bounding box center [175, 262] width 73 height 13
click at [173, 300] on select "Nouvel onglet Même onglet Superposition" at bounding box center [175, 297] width 73 height 13
click at [109, 244] on span "Élément" at bounding box center [115, 243] width 22 height 13
select select
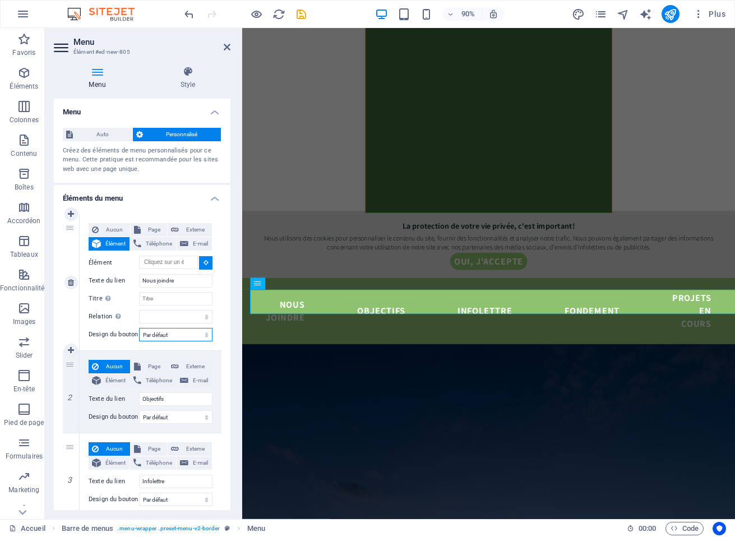
click at [164, 335] on select "Aucun Par défaut Principal Secondaire" at bounding box center [175, 334] width 73 height 13
select select
click at [139, 328] on select "Aucun Par défaut Principal Secondaire" at bounding box center [175, 334] width 73 height 13
select select
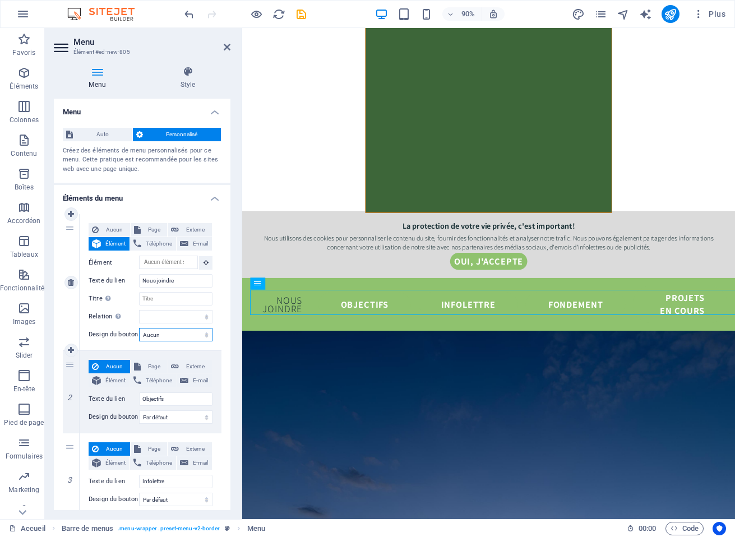
click at [174, 333] on select "Aucun Par défaut Principal Secondaire" at bounding box center [175, 334] width 73 height 13
select select "primary"
click at [139, 328] on select "Aucun Par défaut Principal Secondaire" at bounding box center [175, 334] width 73 height 13
select select
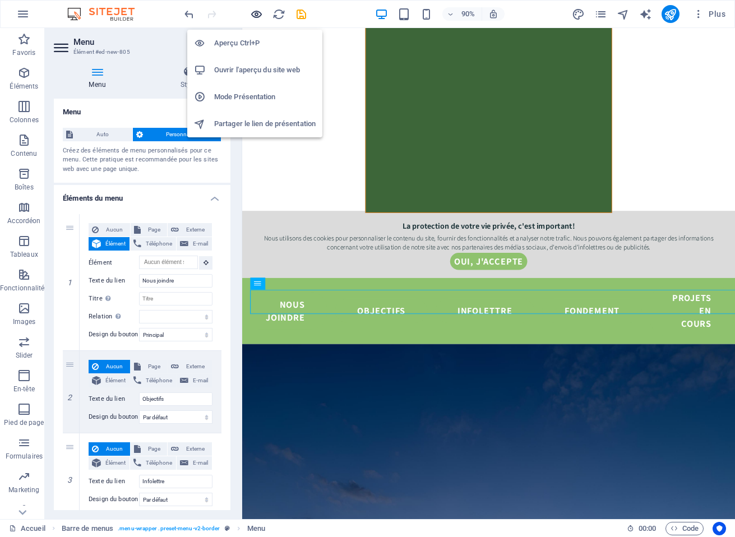
click at [257, 11] on icon "button" at bounding box center [256, 14] width 13 height 13
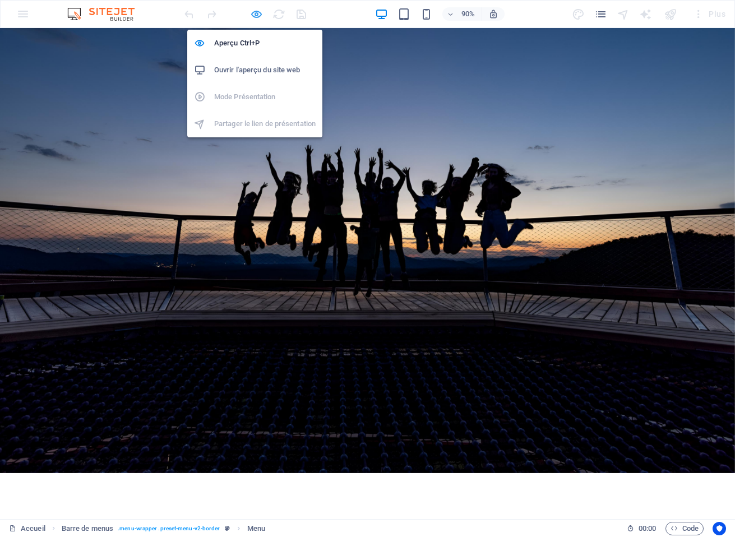
scroll to position [0, 0]
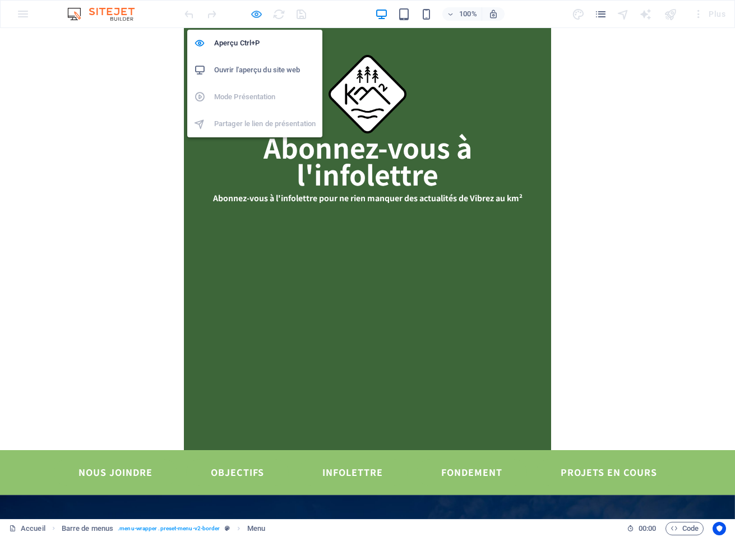
click at [254, 15] on icon "button" at bounding box center [256, 14] width 13 height 13
select select "primary"
select select "default"
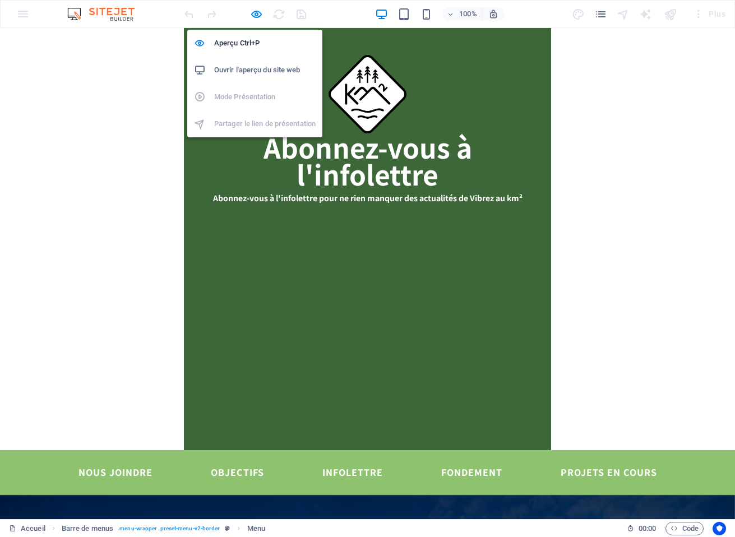
select select "default"
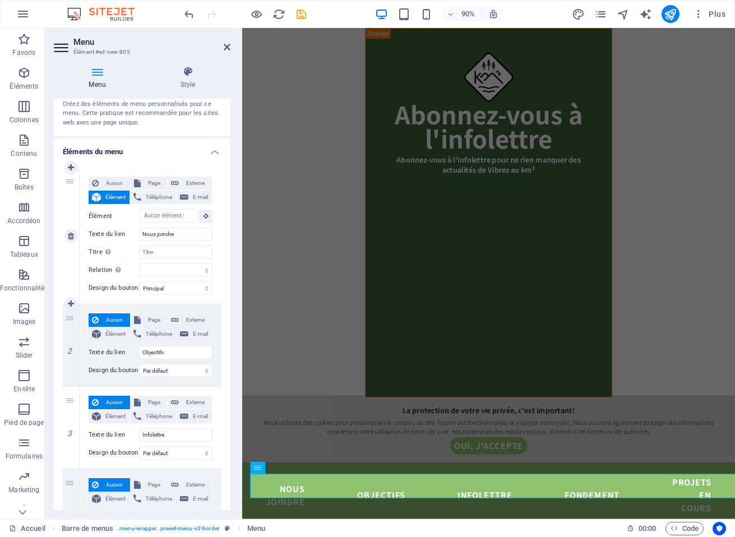
scroll to position [48, 0]
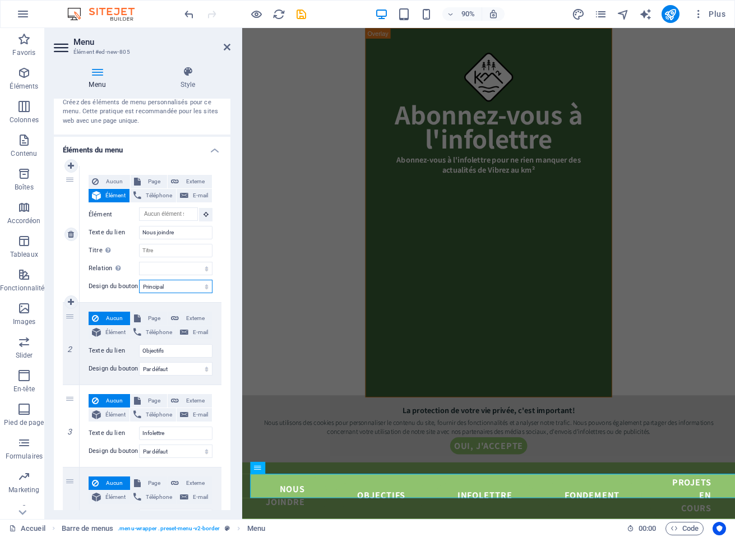
click at [163, 287] on select "Aucun Par défaut Principal Secondaire" at bounding box center [175, 286] width 73 height 13
select select "default"
click at [139, 280] on select "Aucun Par défaut Principal Secondaire" at bounding box center [175, 286] width 73 height 13
select select
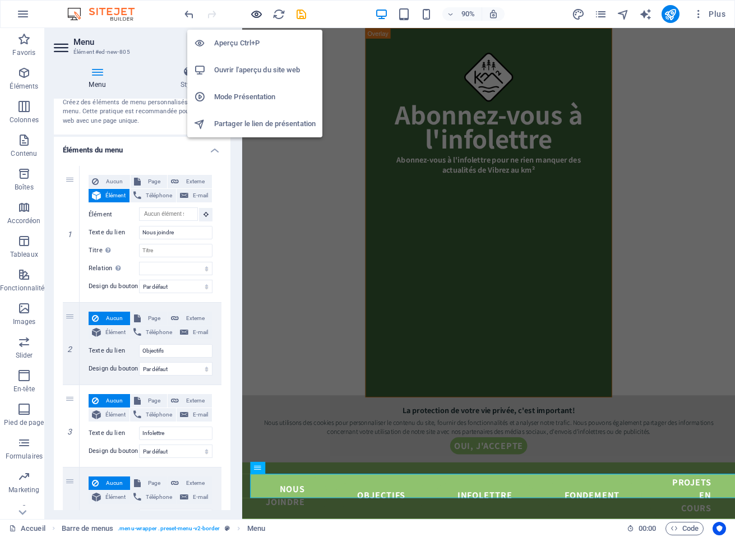
click at [258, 13] on icon "button" at bounding box center [256, 14] width 13 height 13
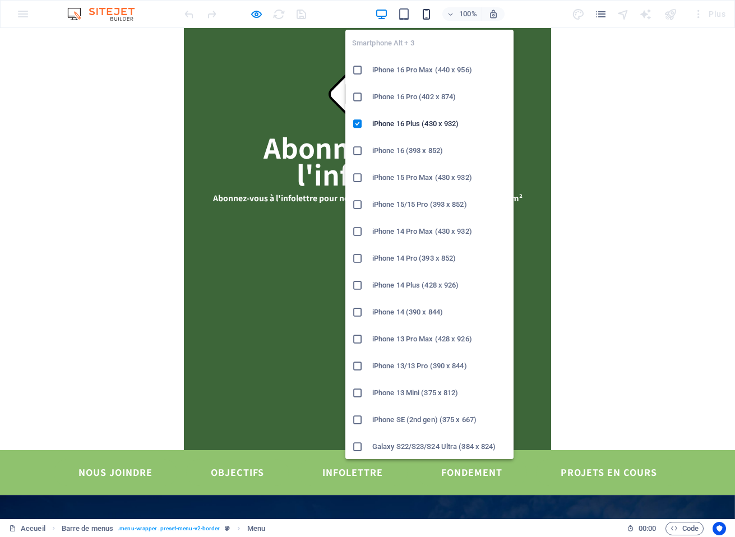
click at [424, 17] on icon "button" at bounding box center [426, 14] width 13 height 13
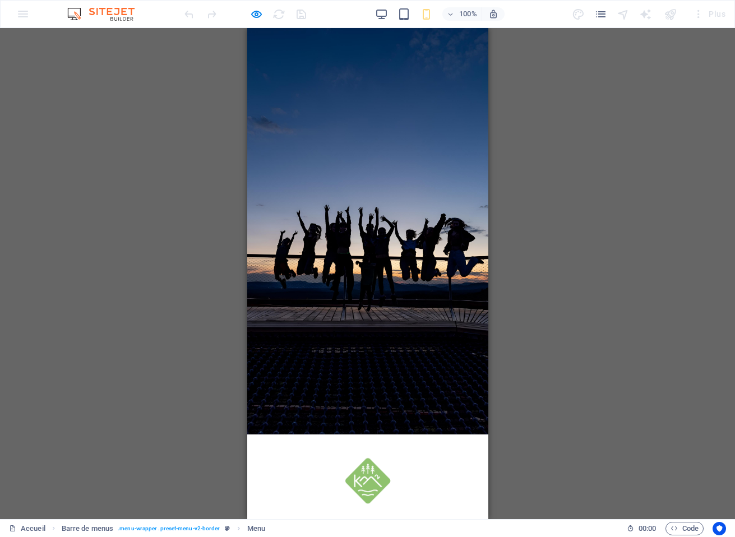
scroll to position [0, 0]
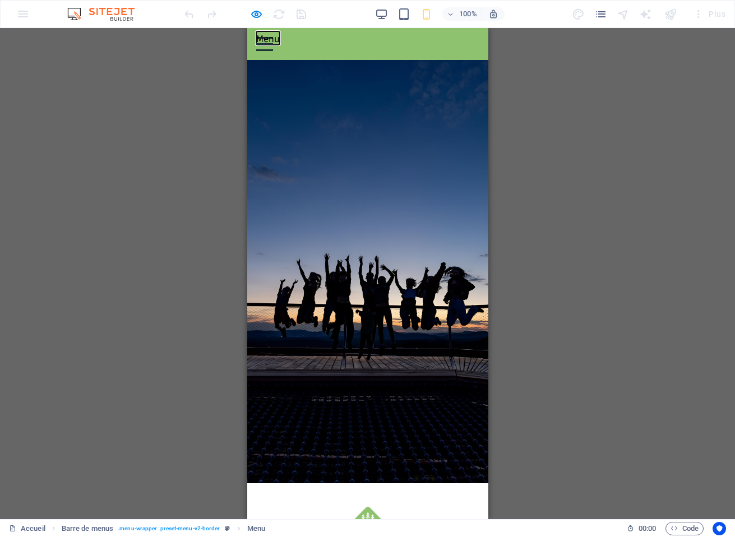
click at [272, 39] on button "Menu" at bounding box center [264, 38] width 17 height 2
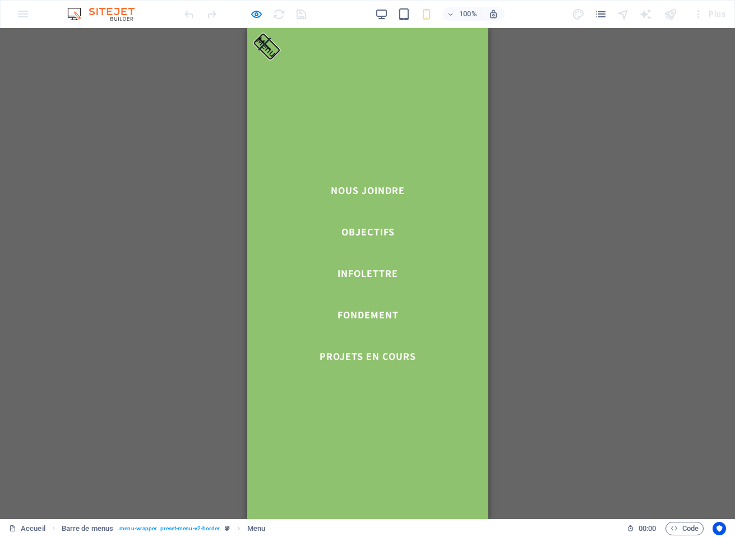
click at [270, 45] on button "Menu" at bounding box center [263, 44] width 13 height 13
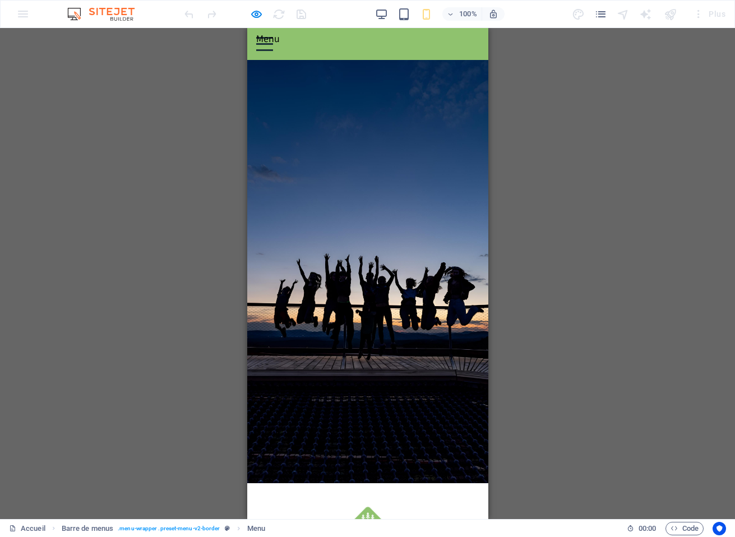
click at [409, 78] on div at bounding box center [367, 271] width 241 height 423
click at [272, 38] on button "Menu" at bounding box center [264, 38] width 17 height 2
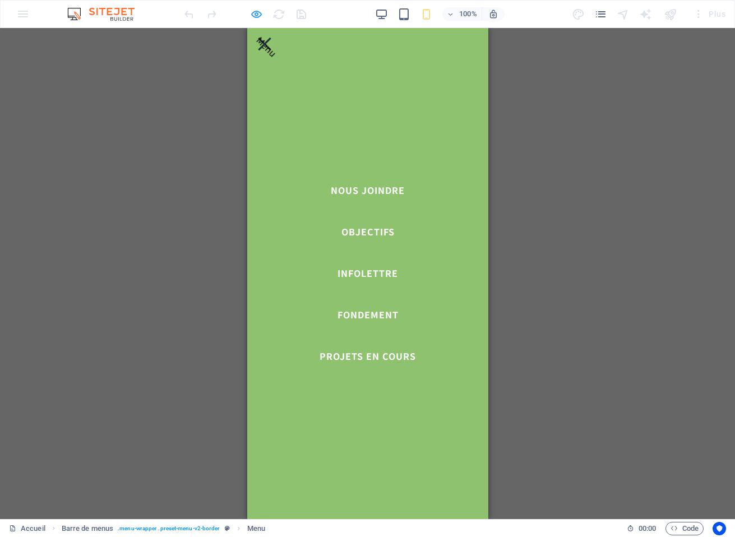
click at [259, 12] on icon "button" at bounding box center [256, 14] width 13 height 13
select select "default"
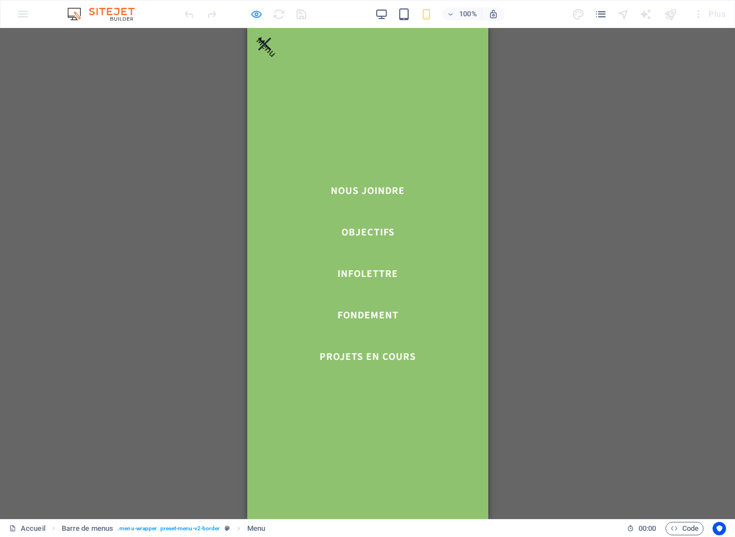
select select "default"
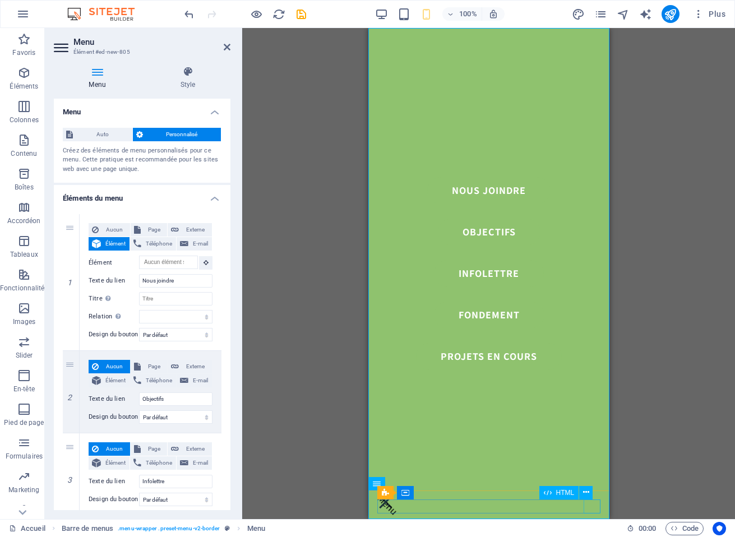
click at [589, 506] on div "Menu" at bounding box center [488, 502] width 223 height 14
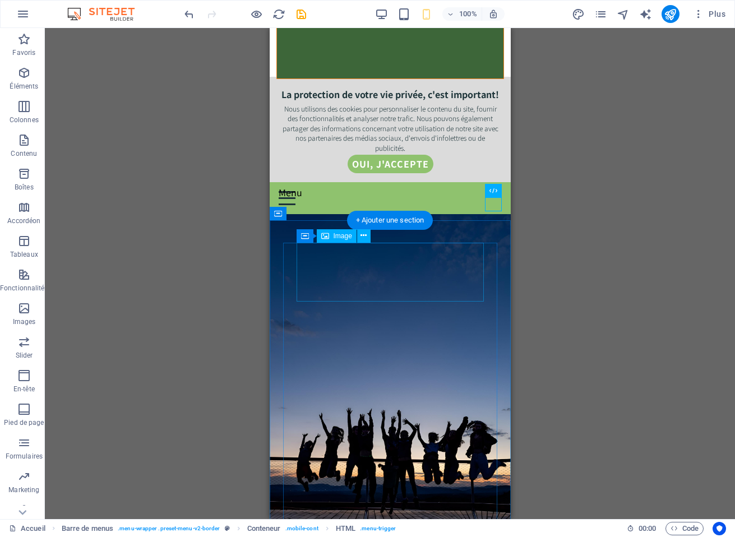
scroll to position [302, 0]
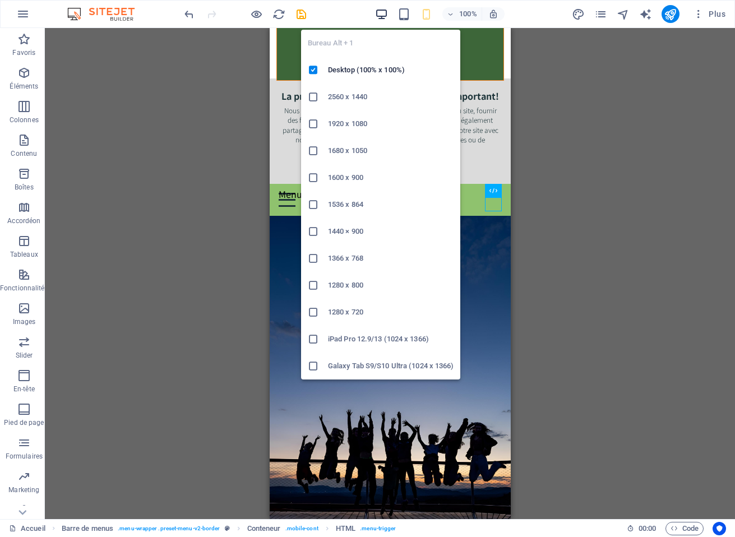
click at [386, 15] on icon "button" at bounding box center [381, 14] width 13 height 13
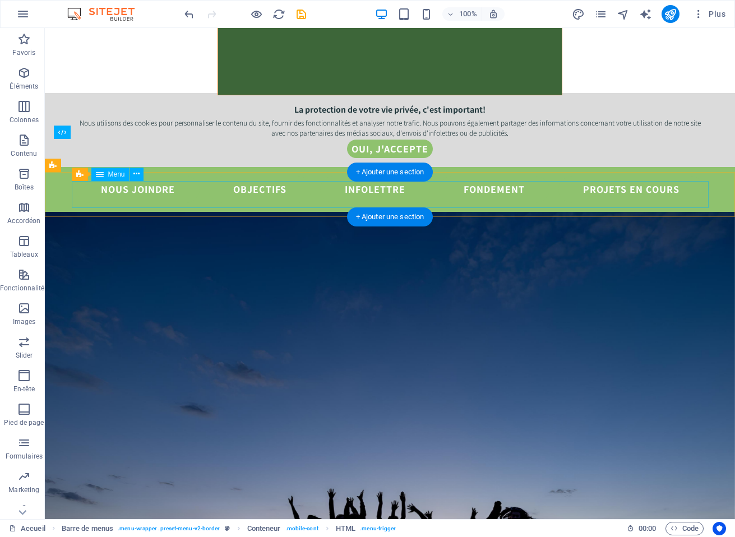
scroll to position [360, 0]
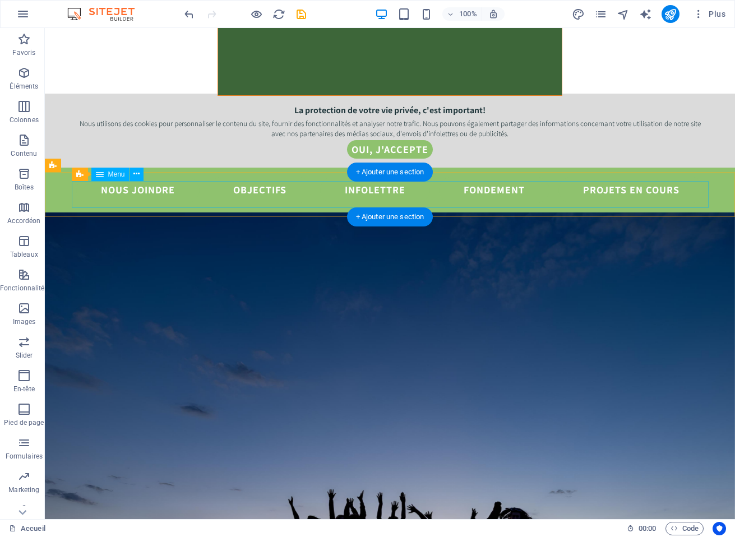
click at [148, 196] on nav "Nous joindre Objectifs Infolettre Fondement Projets en cours" at bounding box center [390, 190] width 637 height 27
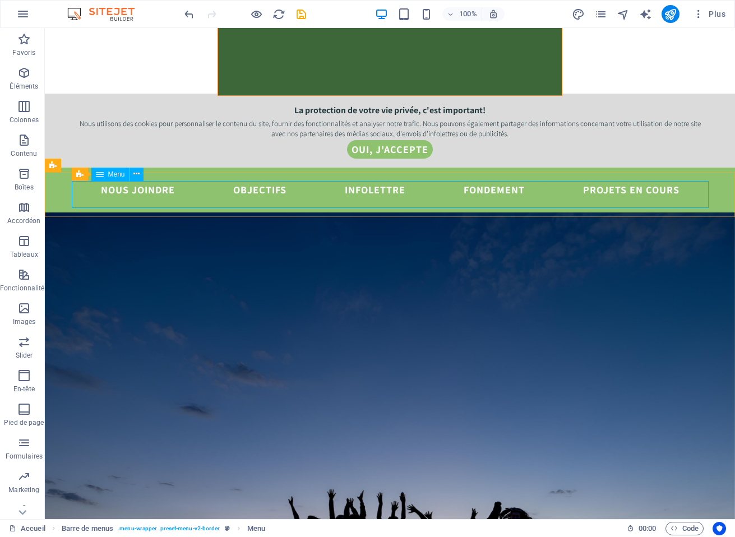
click at [114, 174] on span "Menu" at bounding box center [116, 174] width 17 height 7
select select "default"
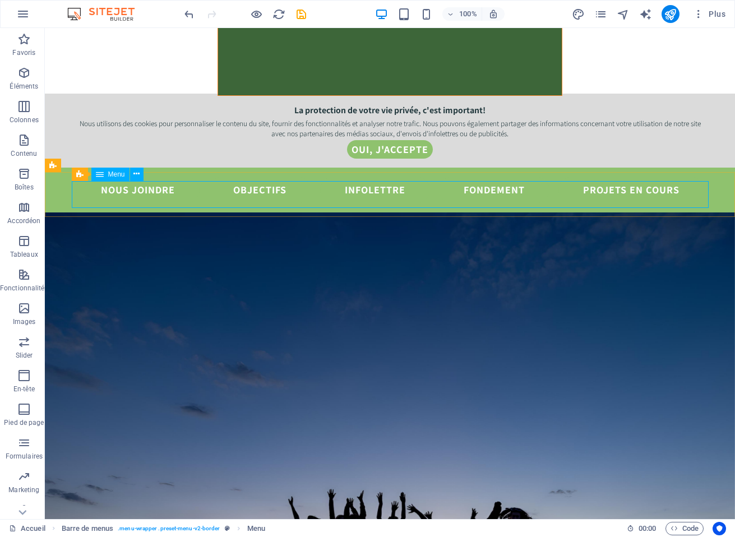
select select "default"
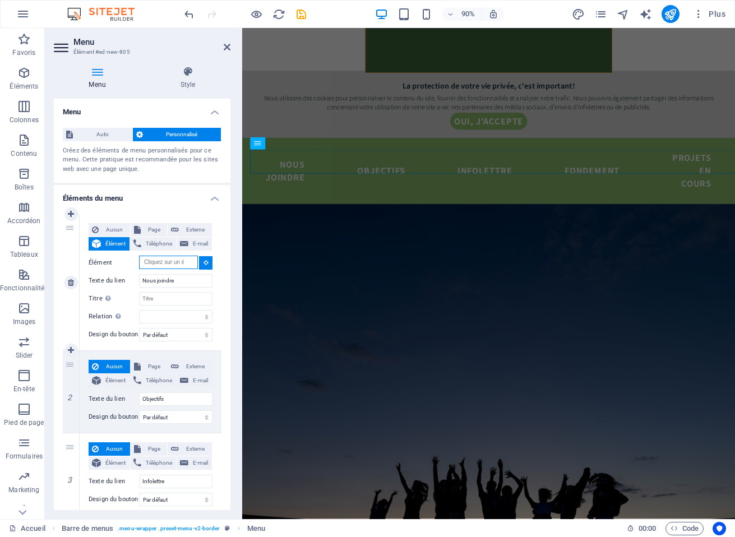
click at [178, 264] on input "Élément" at bounding box center [168, 262] width 59 height 13
click at [175, 262] on input "Élément" at bounding box center [168, 262] width 59 height 13
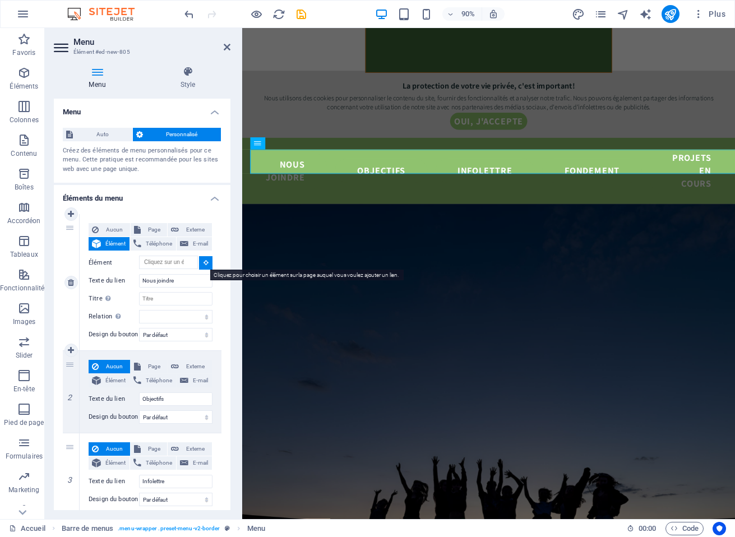
click at [203, 263] on icon at bounding box center [205, 262] width 5 height 6
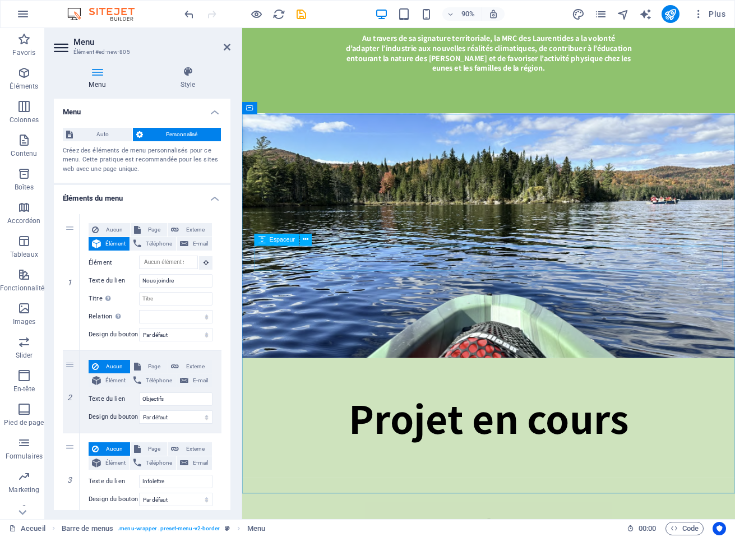
scroll to position [4681, 0]
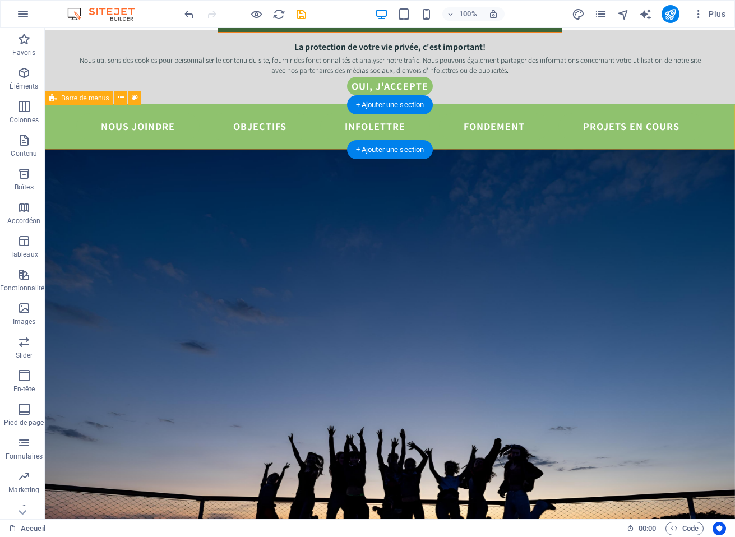
scroll to position [421, 0]
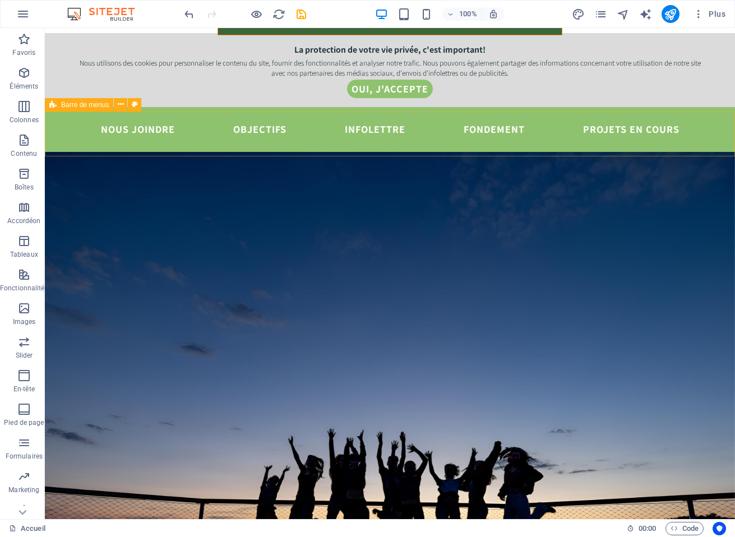
click at [79, 104] on span "Barre de menus" at bounding box center [85, 104] width 48 height 7
select select "preset-menu-v2-border"
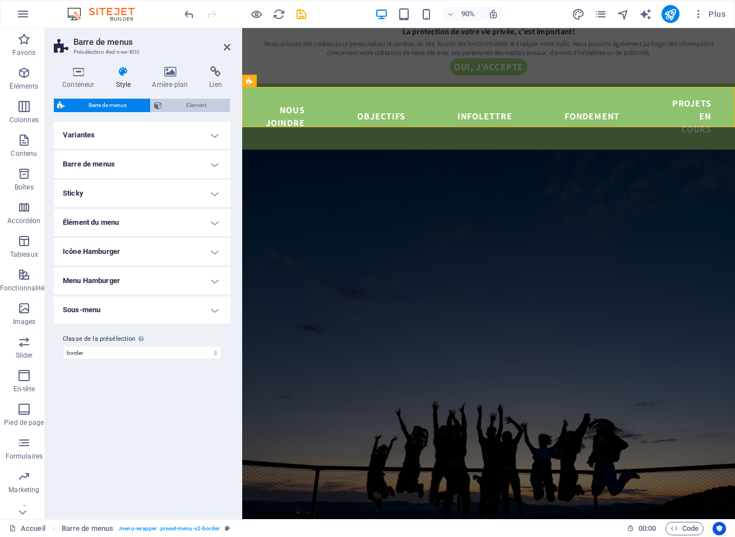
click at [190, 104] on span "Element" at bounding box center [195, 105] width 61 height 13
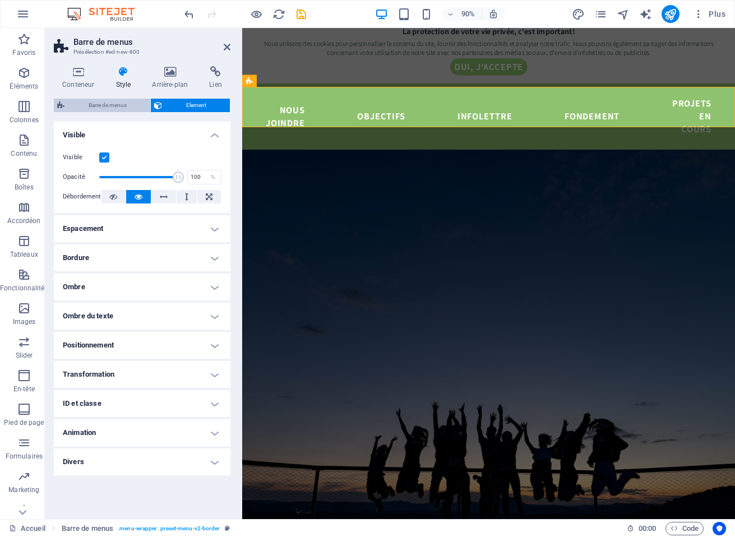
click at [122, 103] on span "Barre de menus" at bounding box center [107, 105] width 79 height 13
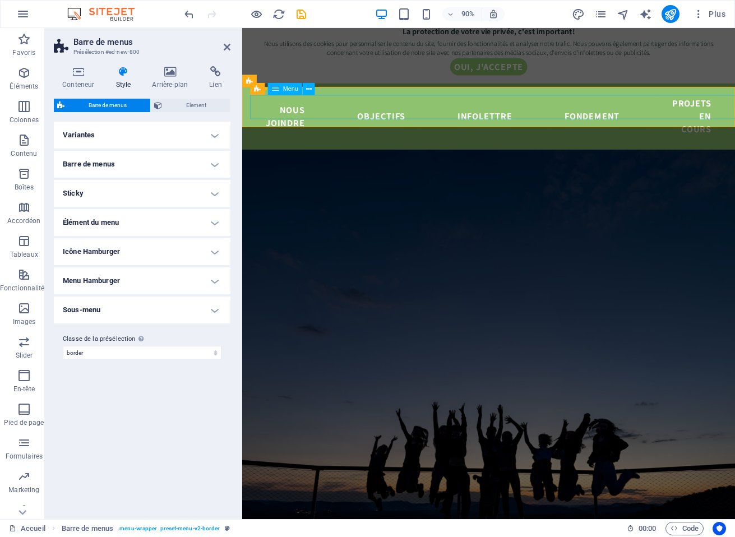
click at [287, 90] on span "Menu" at bounding box center [290, 89] width 15 height 6
select select "default"
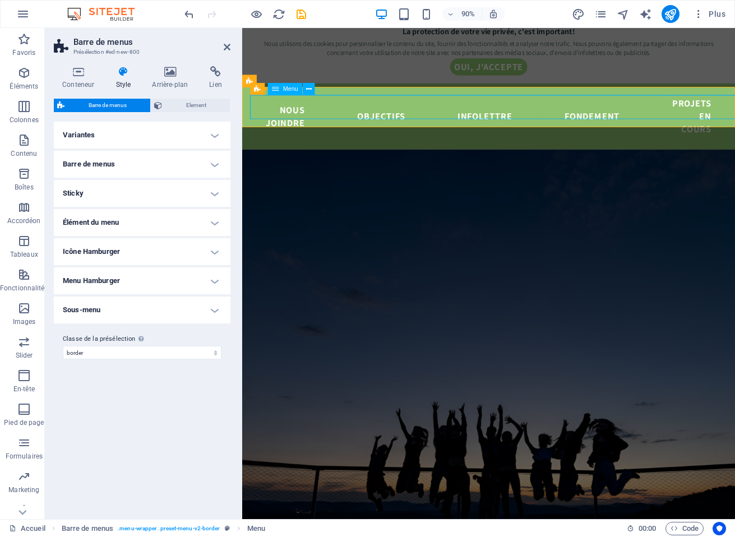
select select "default"
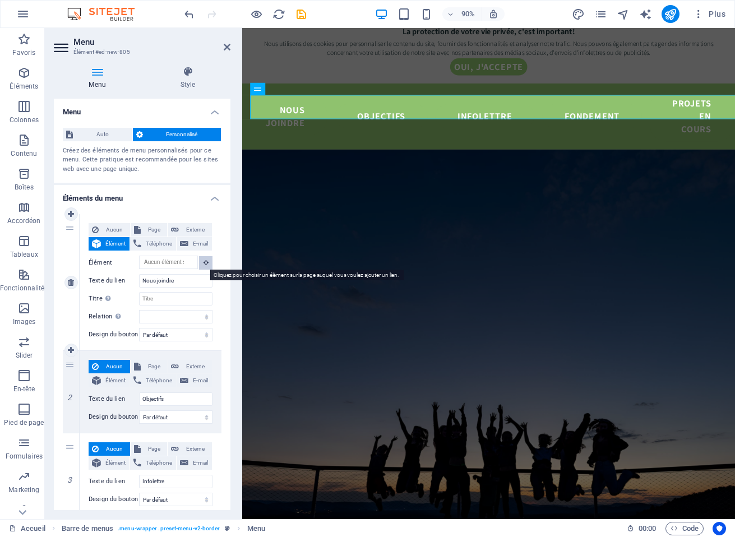
click at [205, 263] on icon at bounding box center [205, 262] width 5 height 6
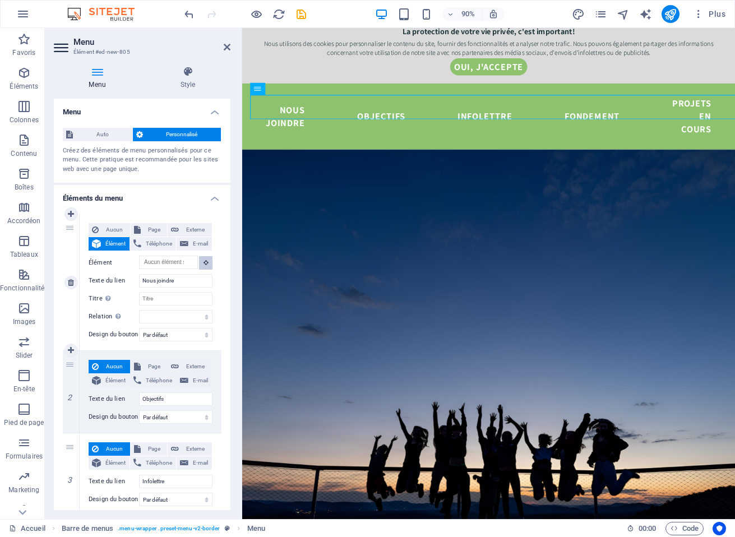
click at [205, 263] on icon at bounding box center [205, 262] width 5 height 6
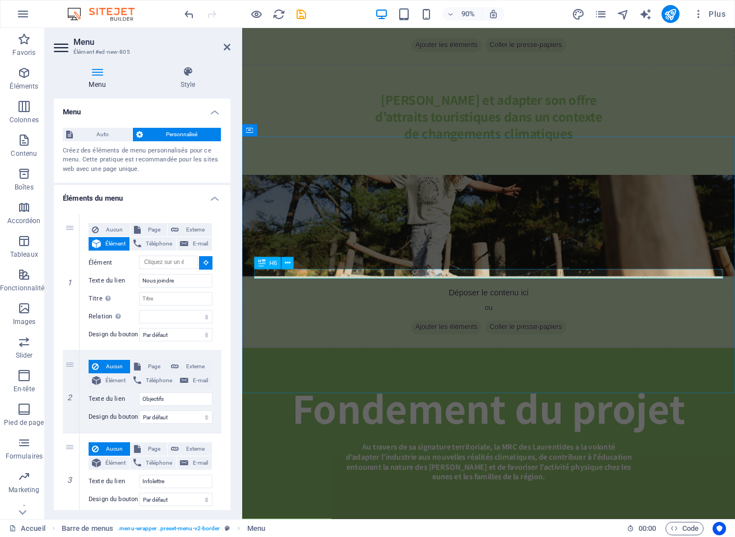
scroll to position [4208, 0]
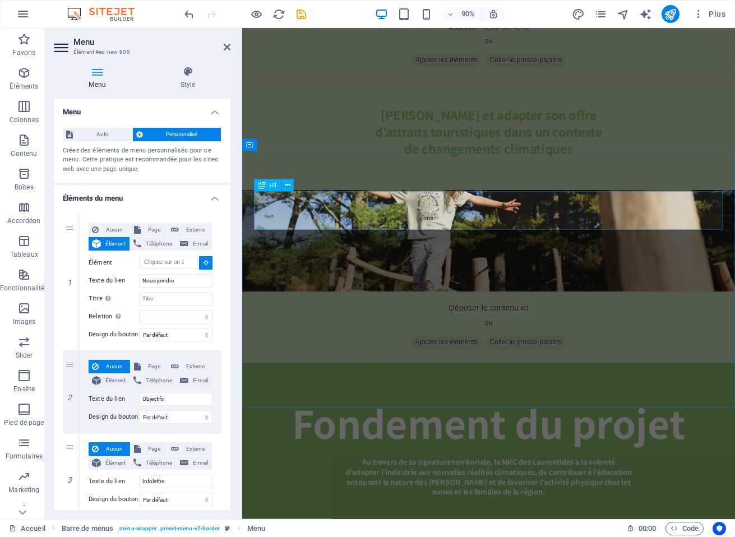
type input "#ed-967375290"
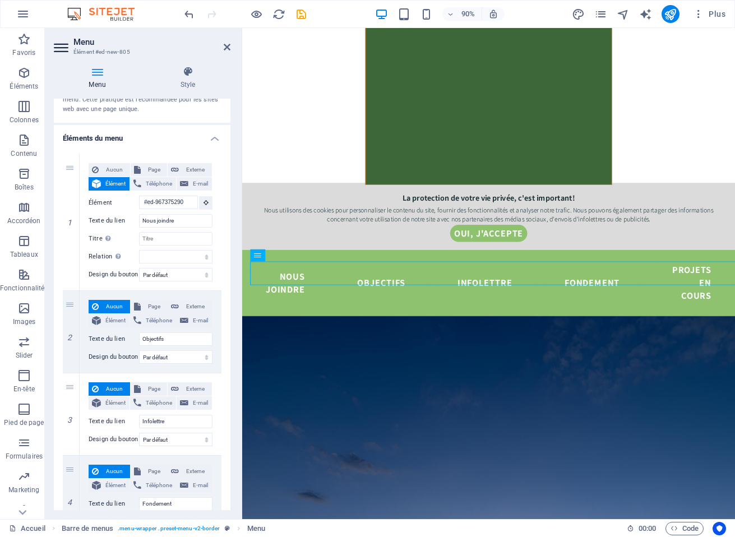
scroll to position [72, 0]
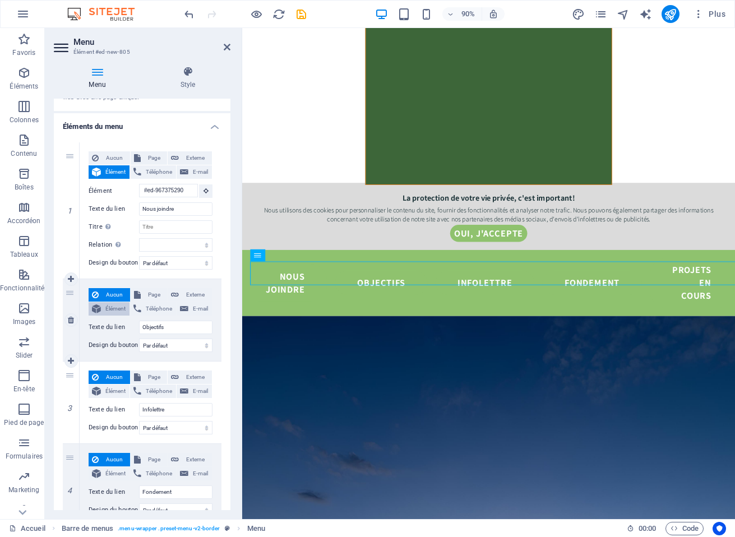
click at [113, 306] on span "Élément" at bounding box center [115, 308] width 22 height 13
select select
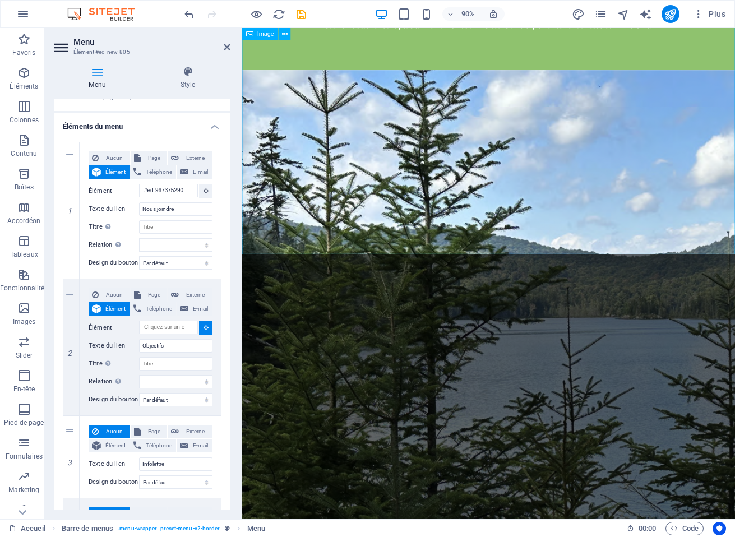
scroll to position [1981, 0]
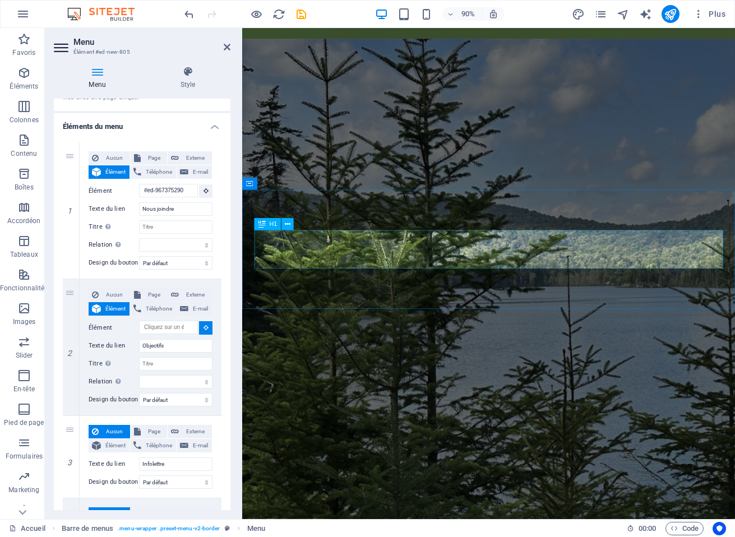
select select
type input "#ed-969557987"
select select
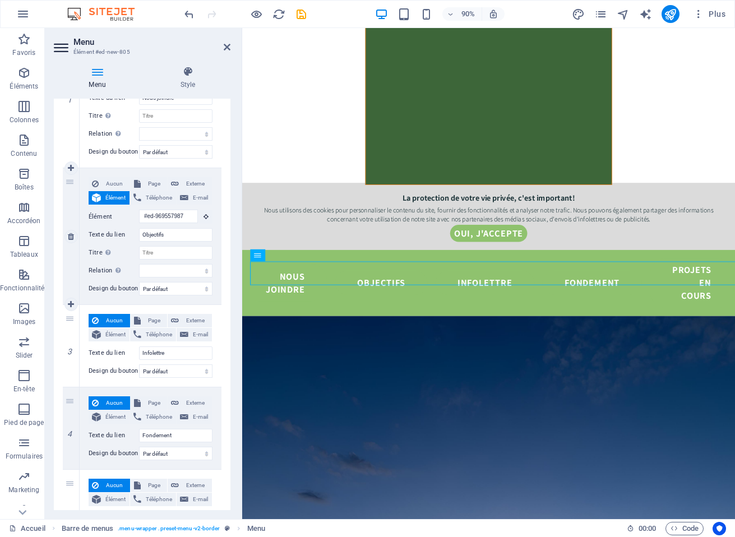
scroll to position [194, 0]
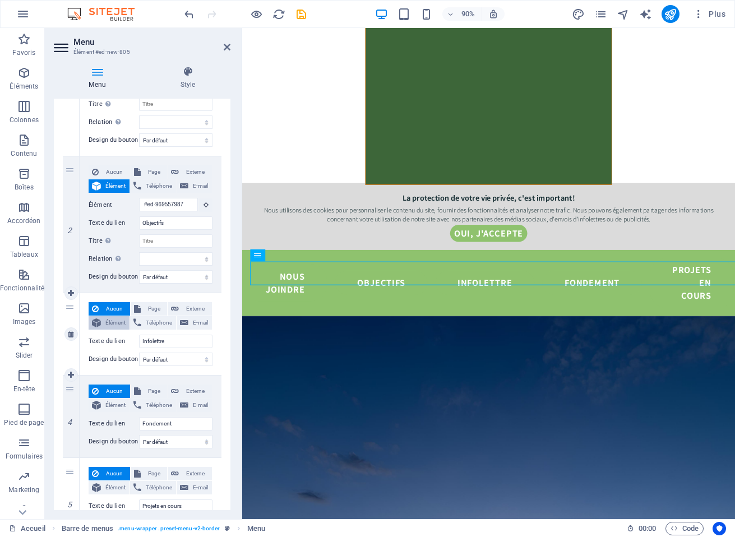
click at [110, 319] on span "Élément" at bounding box center [115, 322] width 22 height 13
select select
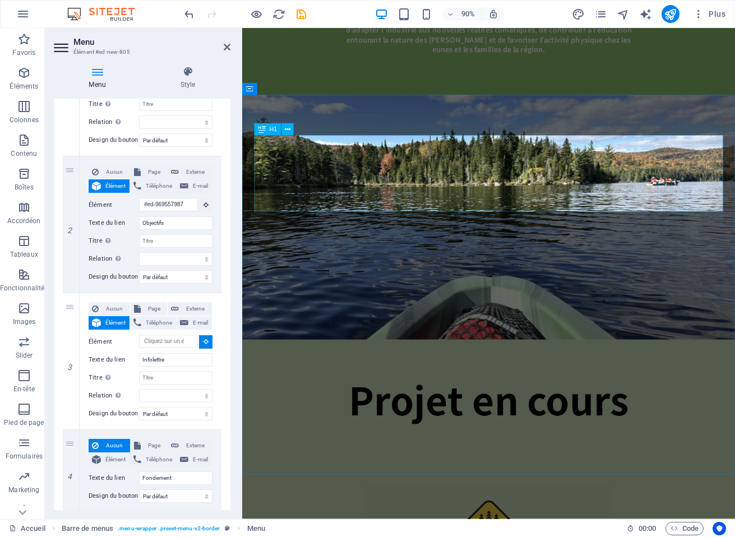
select select
type input "#ed-967385838"
select select
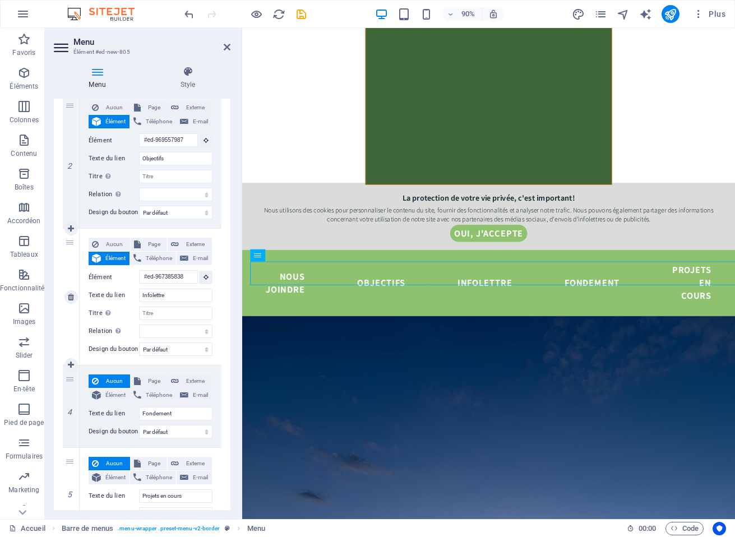
scroll to position [287, 0]
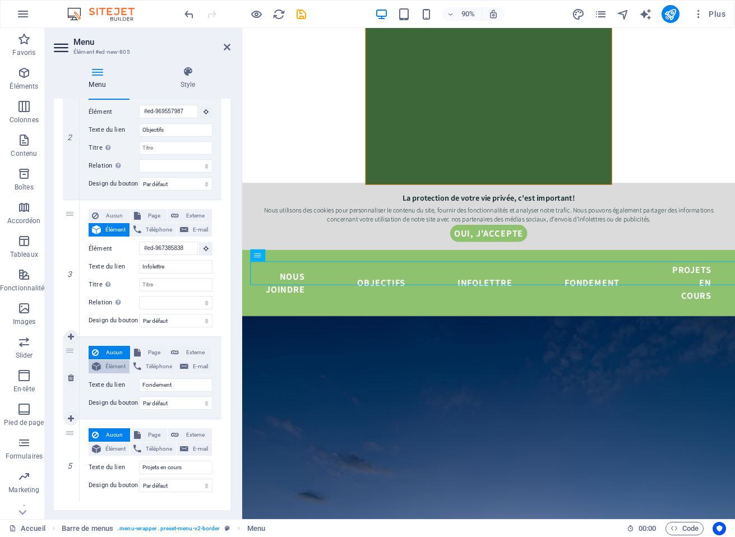
click at [108, 365] on span "Élément" at bounding box center [115, 366] width 22 height 13
select select
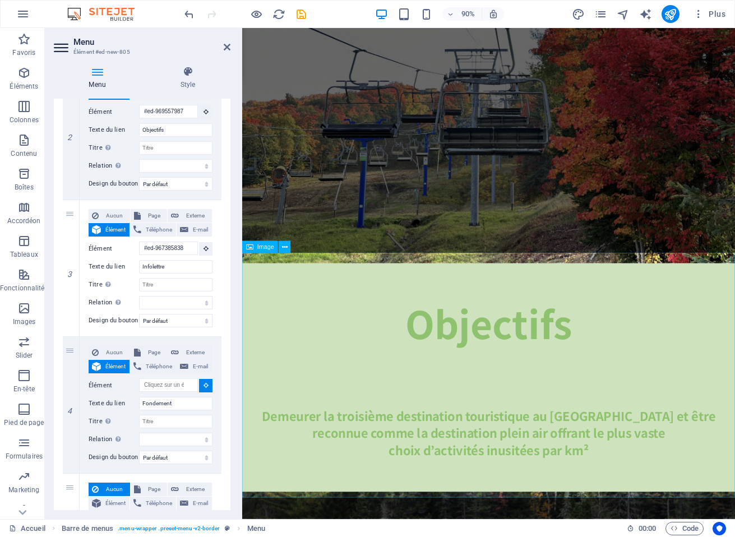
scroll to position [2799, 0]
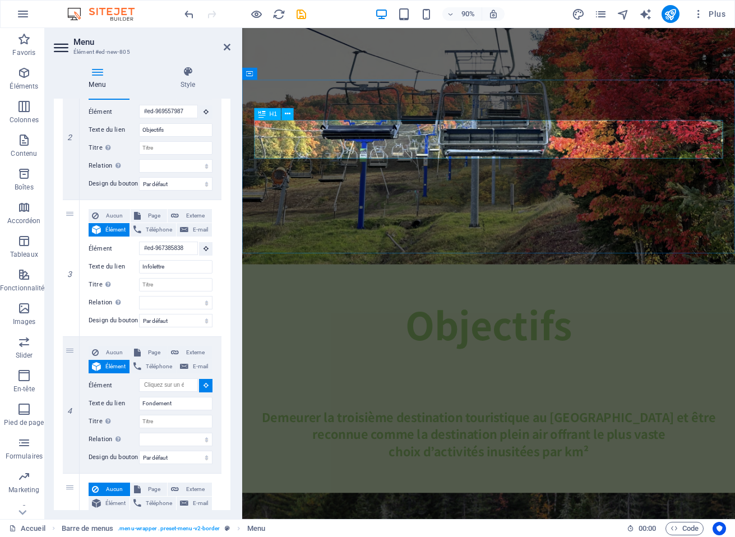
select select
type input "#ed-967375272"
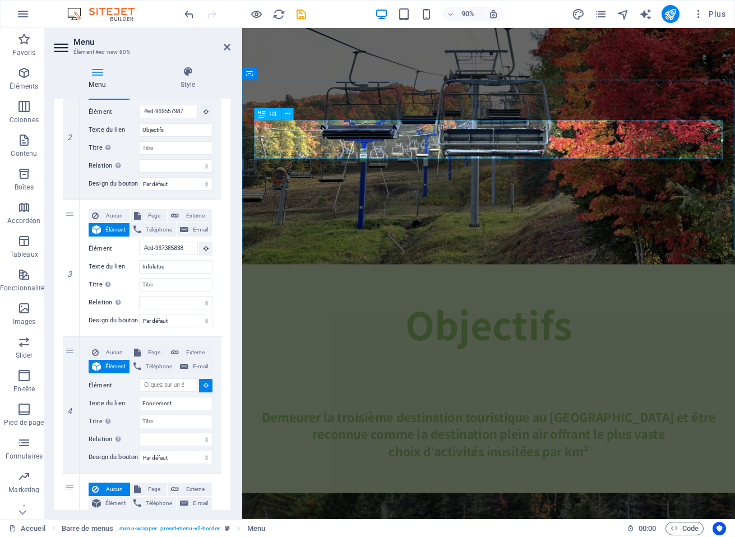
select select
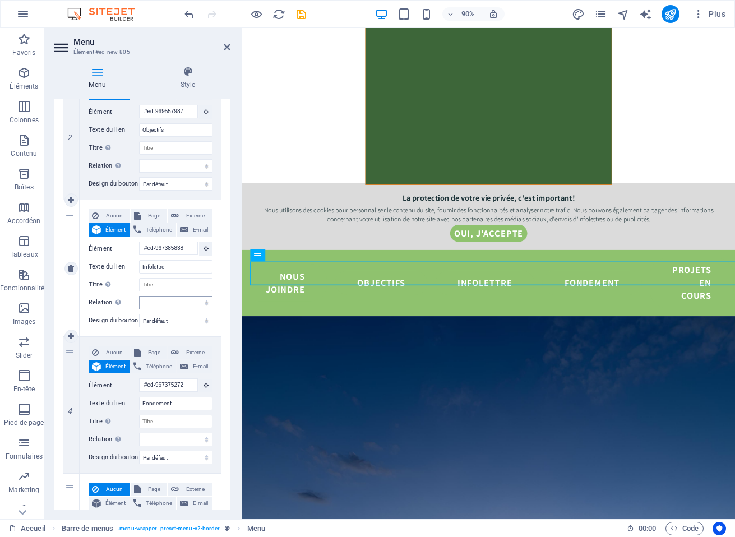
scroll to position [342, 0]
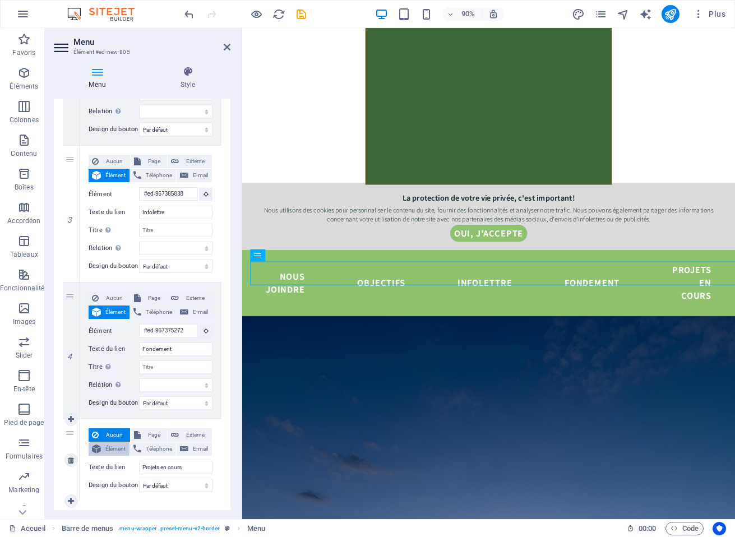
click at [115, 449] on span "Élément" at bounding box center [115, 448] width 22 height 13
select select
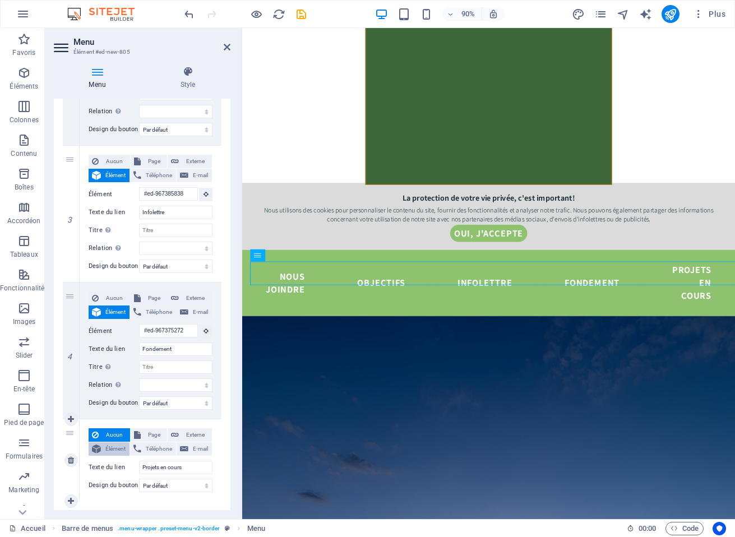
select select
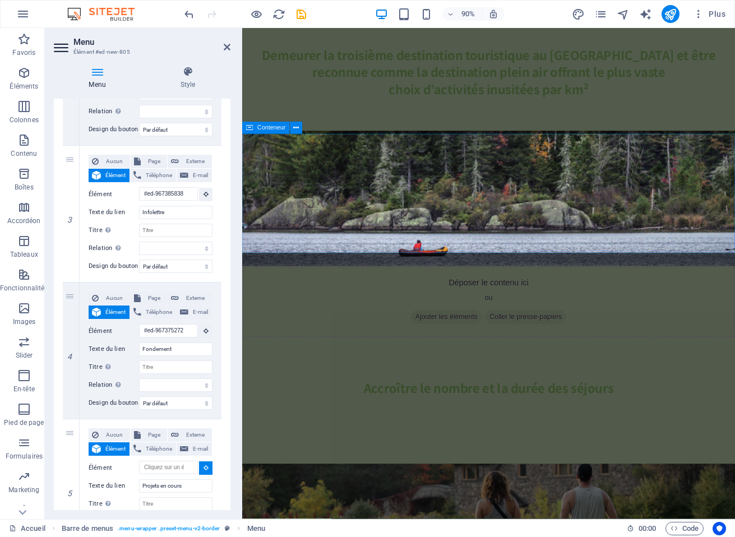
scroll to position [3204, 0]
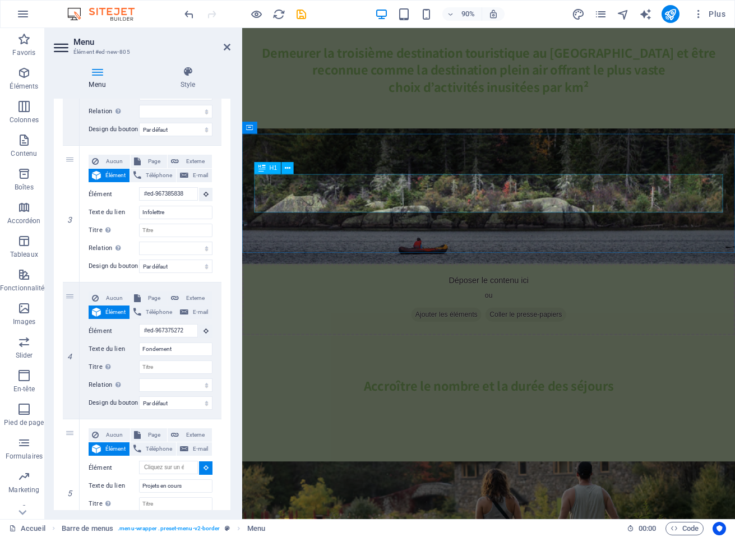
select select
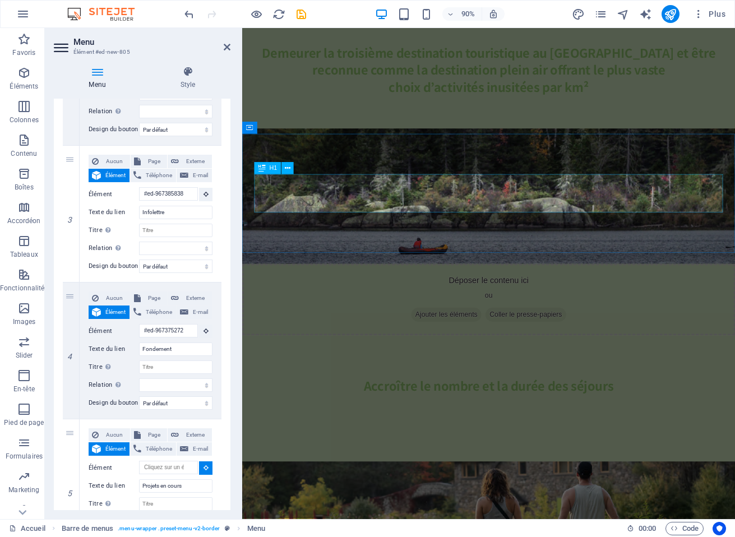
type input "#ed-967375284"
select select
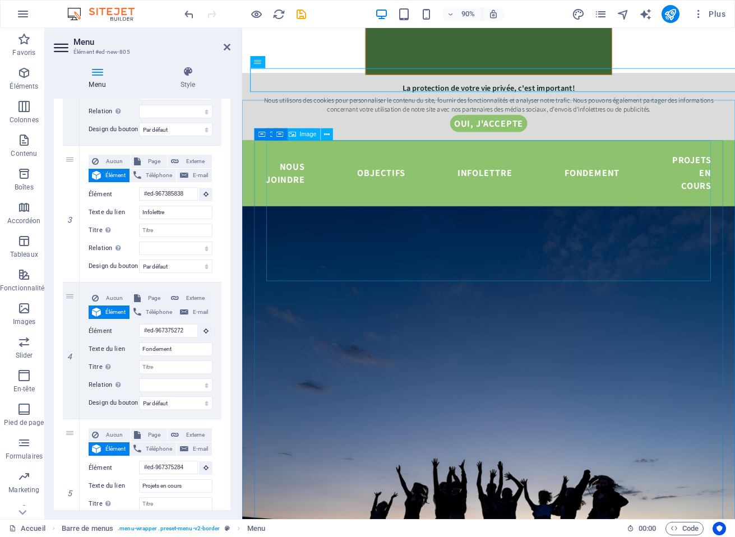
scroll to position [236, 0]
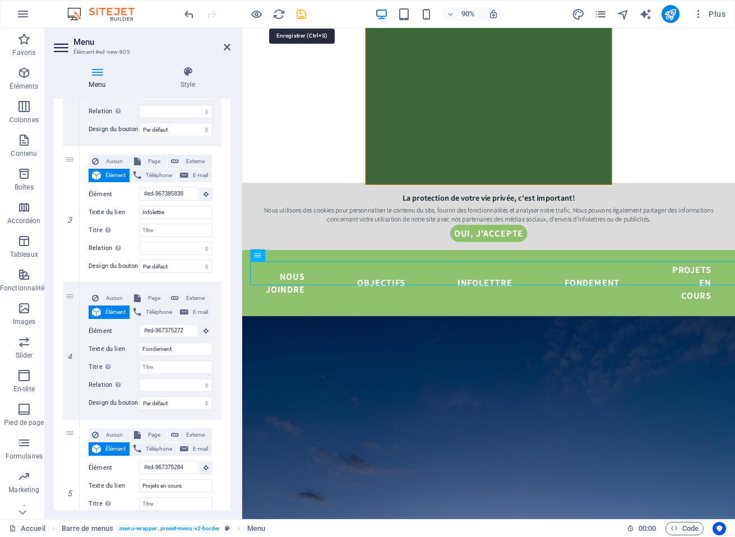
click at [300, 15] on icon "save" at bounding box center [301, 14] width 13 height 13
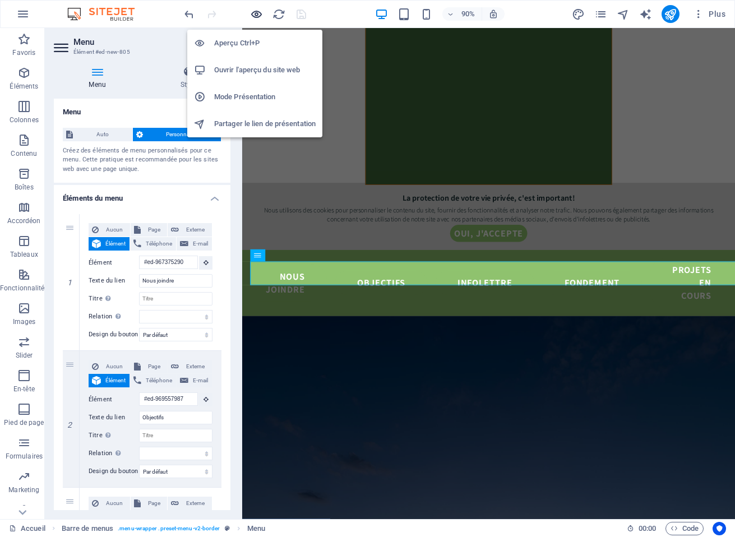
click at [255, 15] on icon "button" at bounding box center [256, 14] width 13 height 13
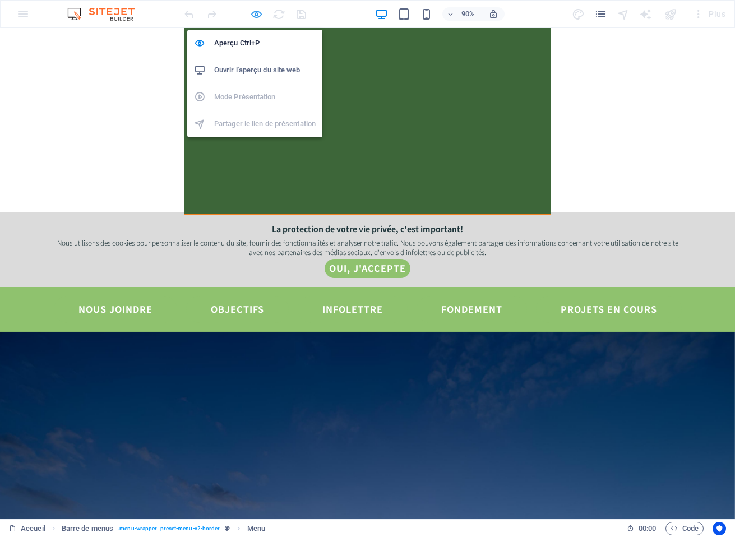
scroll to position [0, 0]
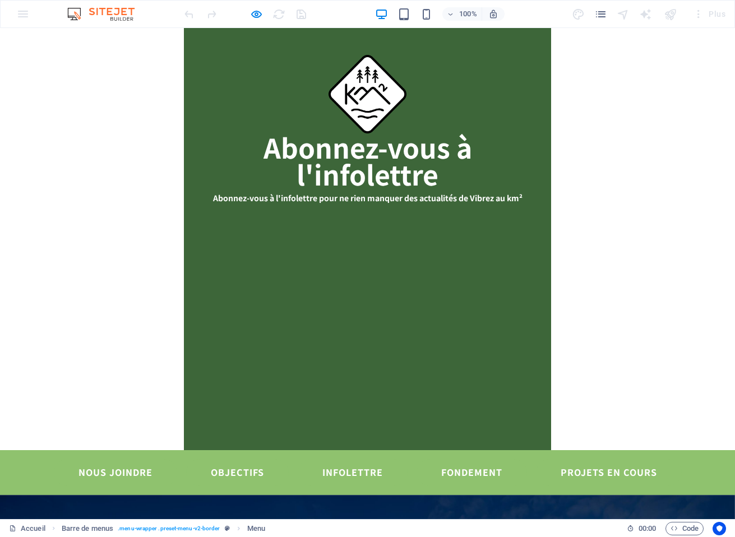
click at [122, 459] on link "Nous joindre" at bounding box center [115, 472] width 123 height 27
click at [233, 459] on link "Objectifs" at bounding box center [237, 472] width 103 height 27
click at [347, 459] on link "Infolettre" at bounding box center [353, 472] width 110 height 27
click at [463, 459] on link "Fondement" at bounding box center [471, 472] width 110 height 27
click at [593, 459] on link "Projets en cours" at bounding box center [609, 472] width 146 height 27
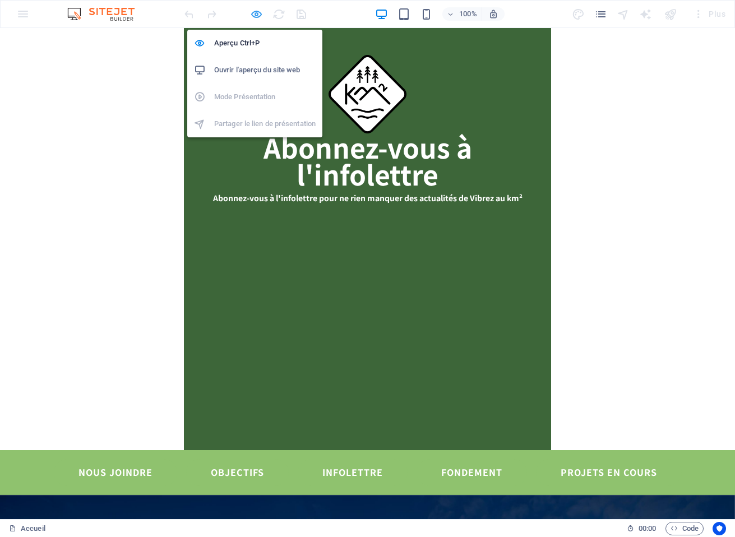
click at [261, 18] on icon "button" at bounding box center [256, 14] width 13 height 13
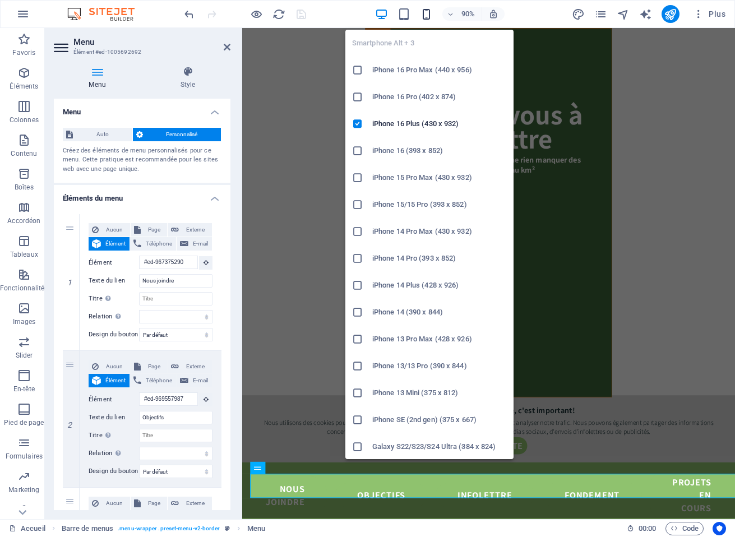
click at [423, 10] on icon "button" at bounding box center [426, 14] width 13 height 13
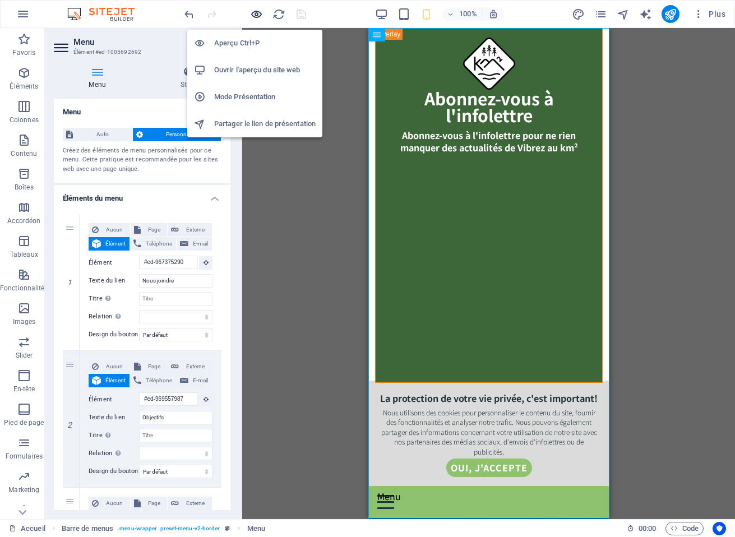
click at [256, 14] on icon "button" at bounding box center [256, 14] width 13 height 13
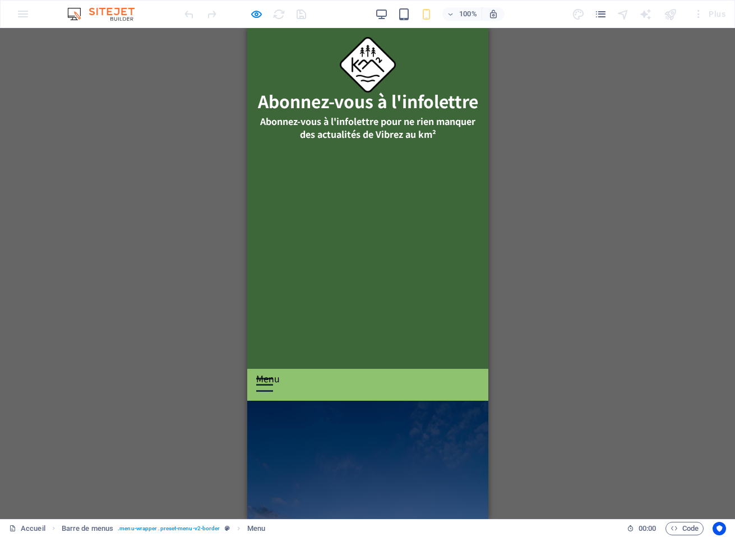
click at [272, 378] on div "Menu" at bounding box center [264, 385] width 17 height 14
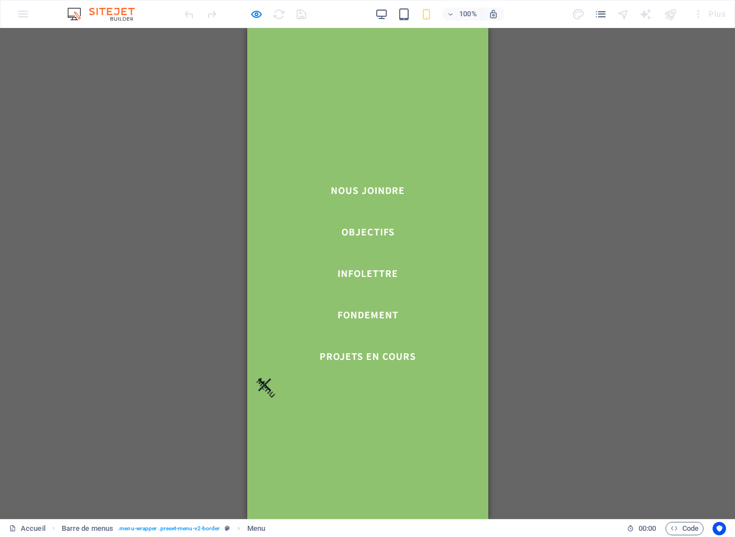
click at [359, 189] on link "Nous joindre" at bounding box center [366, 190] width 123 height 27
click at [456, 119] on nav "Nous joindre Objectifs Infolettre Fondement Projets en cours" at bounding box center [367, 273] width 241 height 491
click at [351, 186] on link "Nous joindre" at bounding box center [366, 190] width 123 height 27
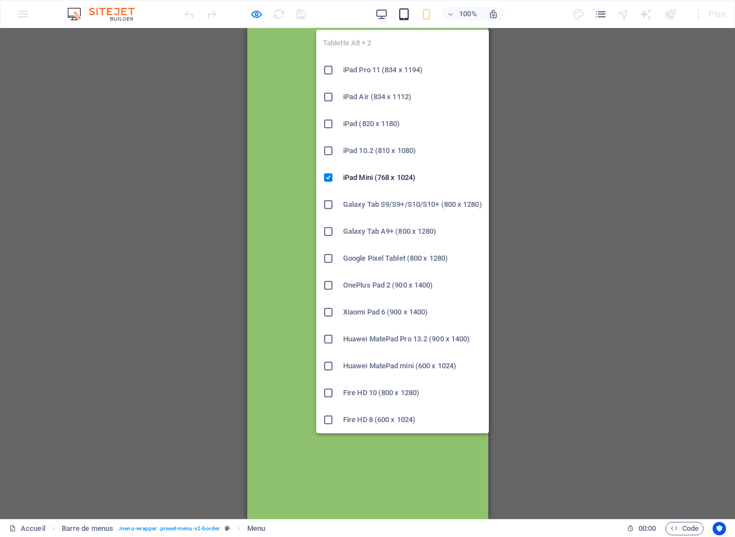
click at [403, 15] on icon "button" at bounding box center [403, 14] width 13 height 13
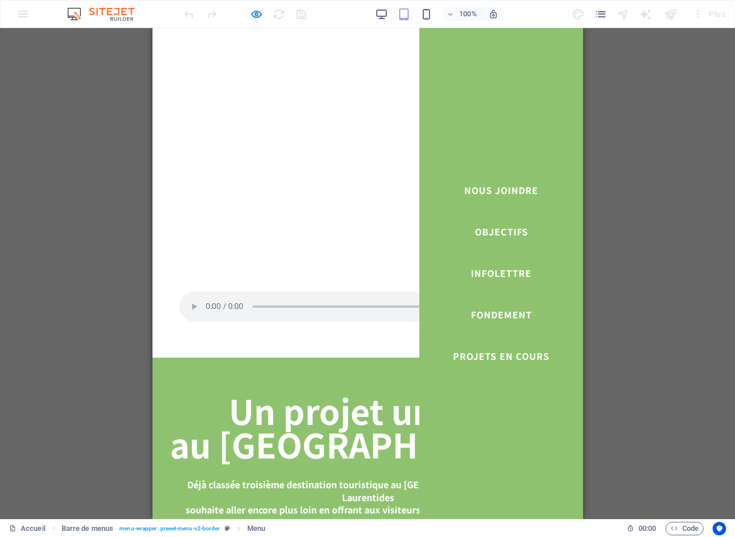
click at [494, 185] on link "Nous joindre" at bounding box center [500, 190] width 123 height 27
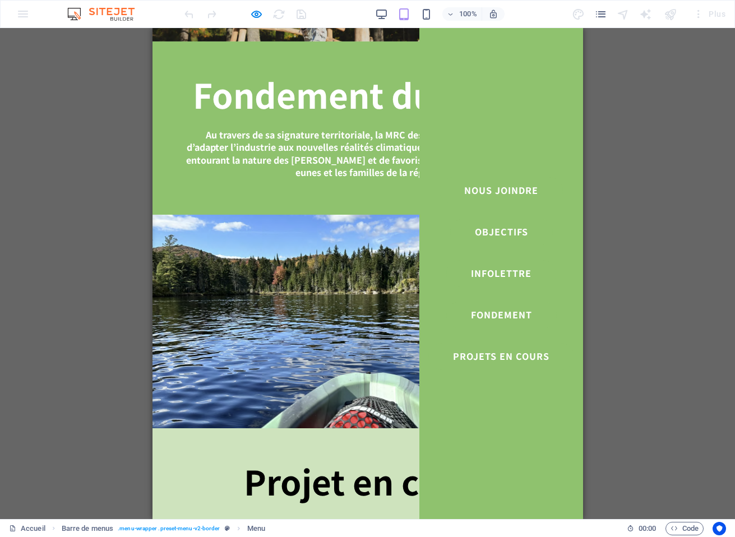
scroll to position [3452, 0]
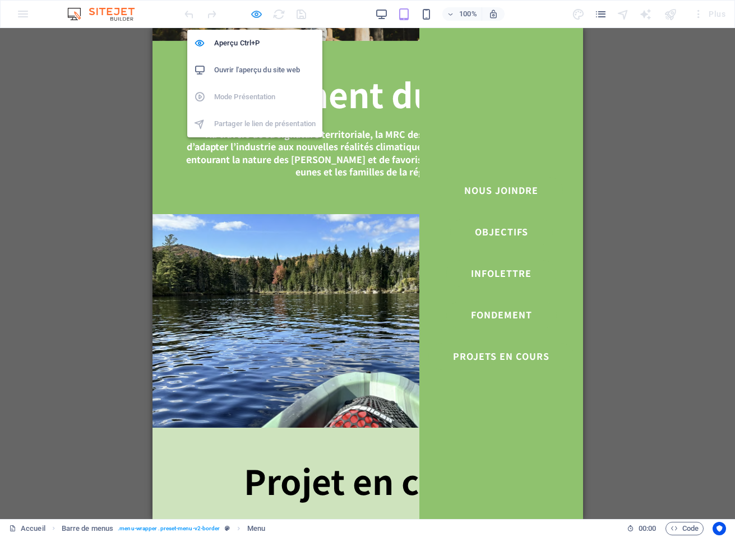
click at [257, 16] on icon "button" at bounding box center [256, 14] width 13 height 13
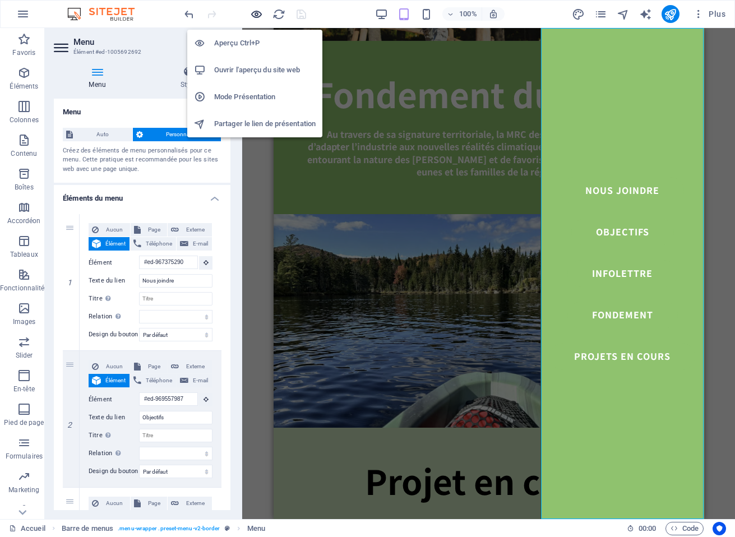
scroll to position [3943, 0]
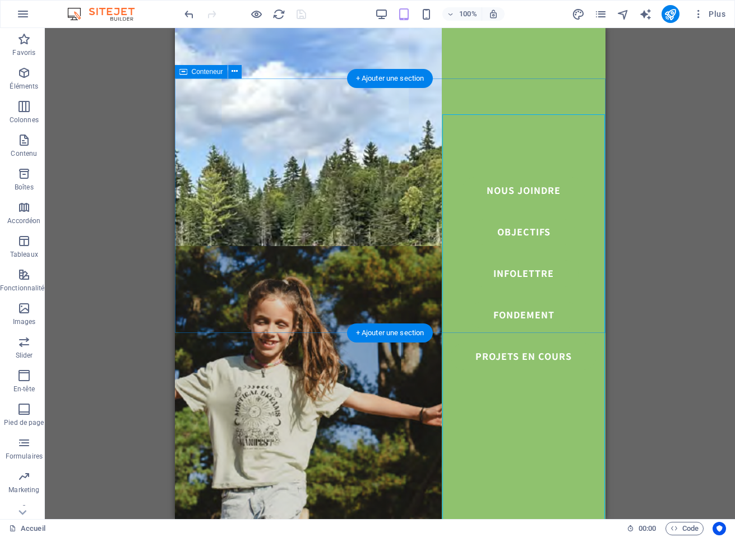
scroll to position [3856, 0]
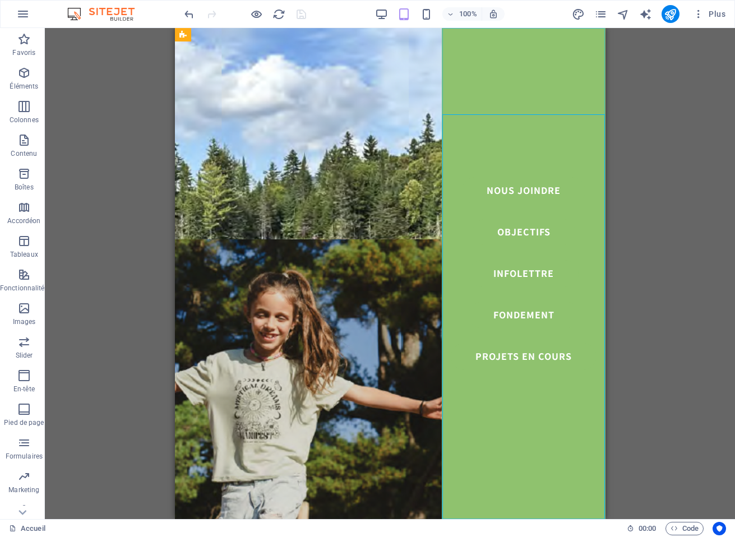
click at [523, 165] on nav "Nous joindre Objectifs Infolettre Fondement Projets en cours" at bounding box center [523, 273] width 164 height 491
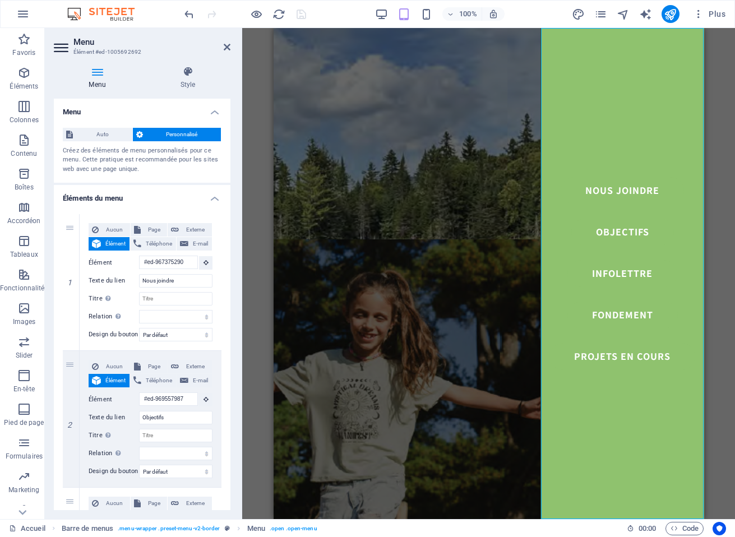
click at [211, 197] on h4 "Éléments du menu" at bounding box center [142, 195] width 177 height 20
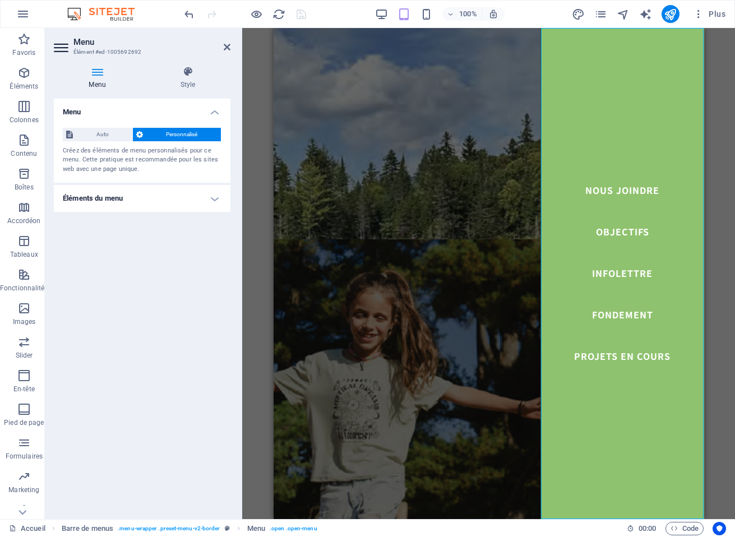
click at [211, 197] on h4 "Éléments du menu" at bounding box center [142, 198] width 177 height 27
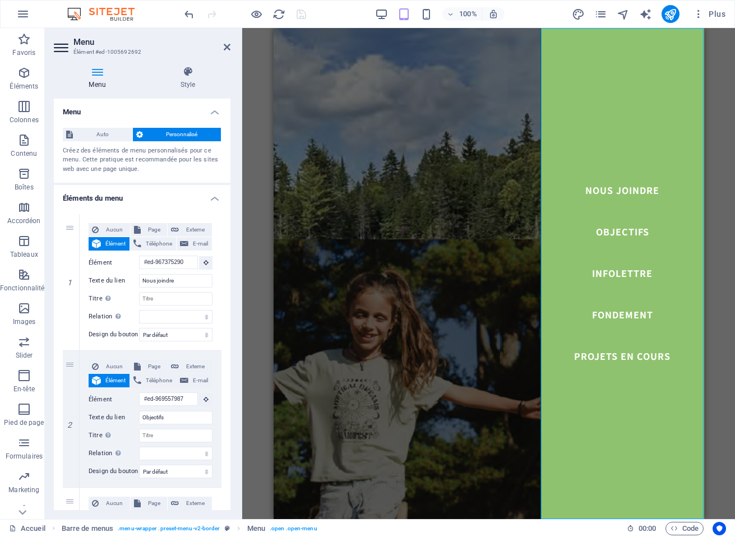
click at [211, 197] on h4 "Éléments du menu" at bounding box center [142, 195] width 177 height 20
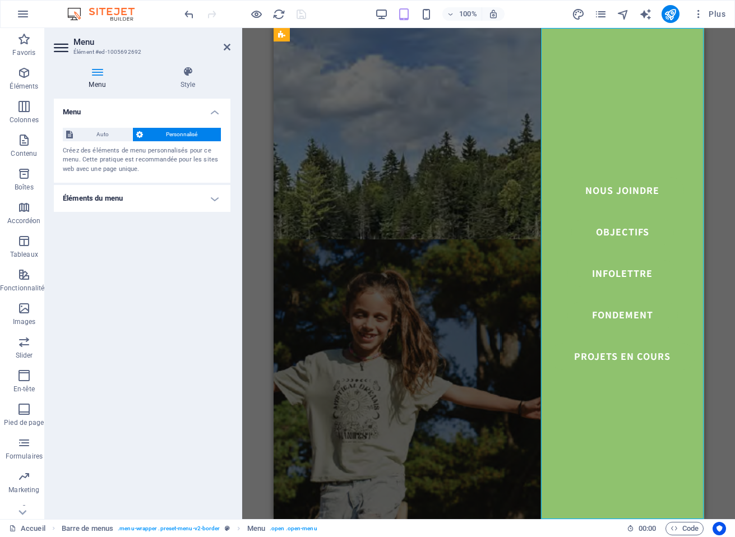
click at [623, 52] on nav "Nous joindre Objectifs Infolettre Fondement Projets en cours" at bounding box center [622, 273] width 164 height 491
click at [600, 189] on nav "Nous joindre Objectifs Infolettre Fondement Projets en cours" at bounding box center [622, 273] width 164 height 491
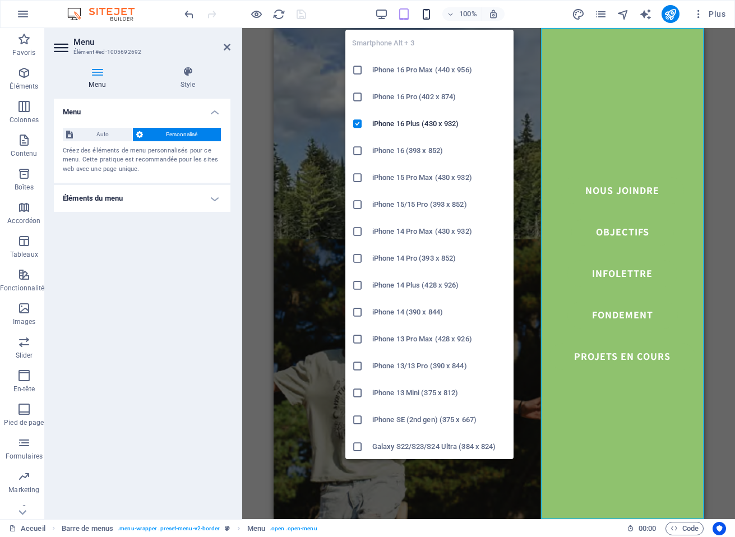
click at [424, 12] on icon "button" at bounding box center [426, 14] width 13 height 13
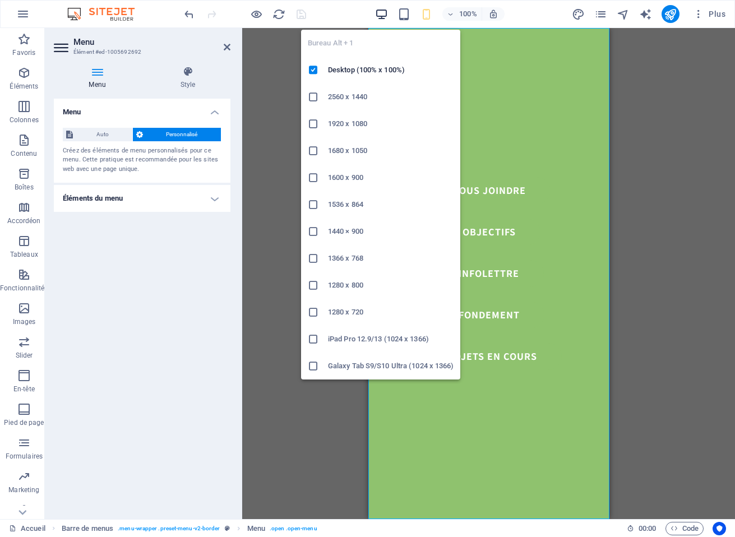
click at [384, 14] on icon "button" at bounding box center [381, 14] width 13 height 13
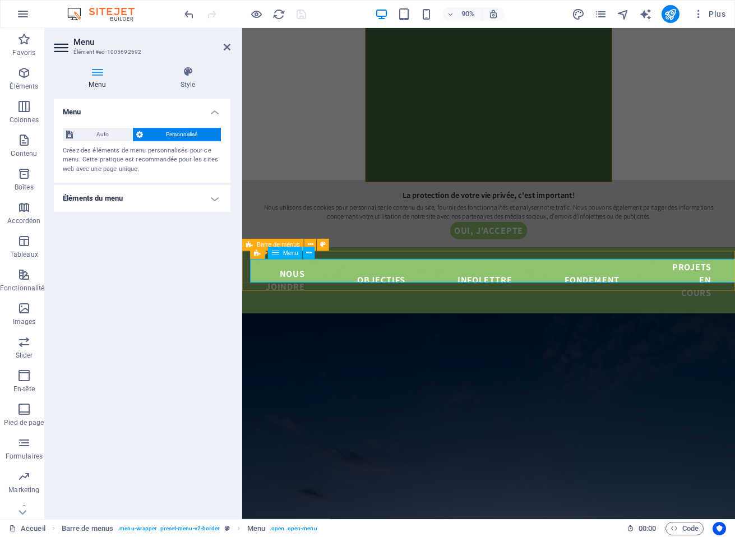
click at [284, 252] on span "Menu" at bounding box center [290, 253] width 15 height 6
click at [261, 242] on span "Barre de menus" at bounding box center [278, 245] width 43 height 6
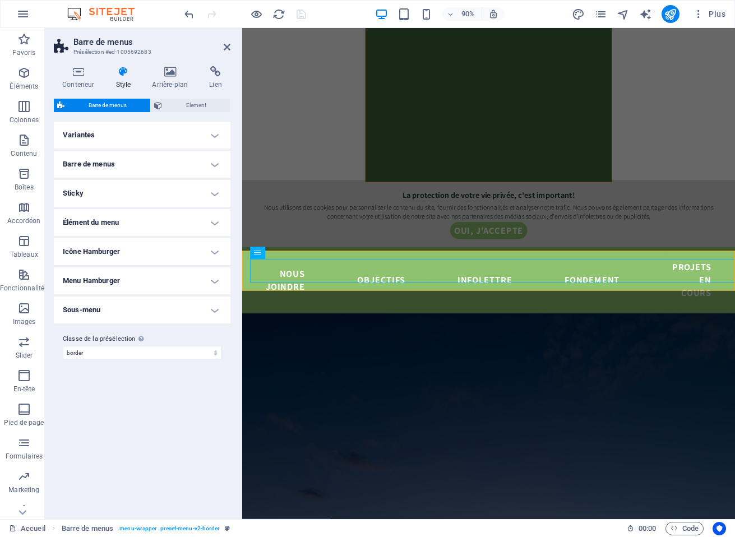
click at [212, 136] on h4 "Variantes" at bounding box center [142, 135] width 177 height 27
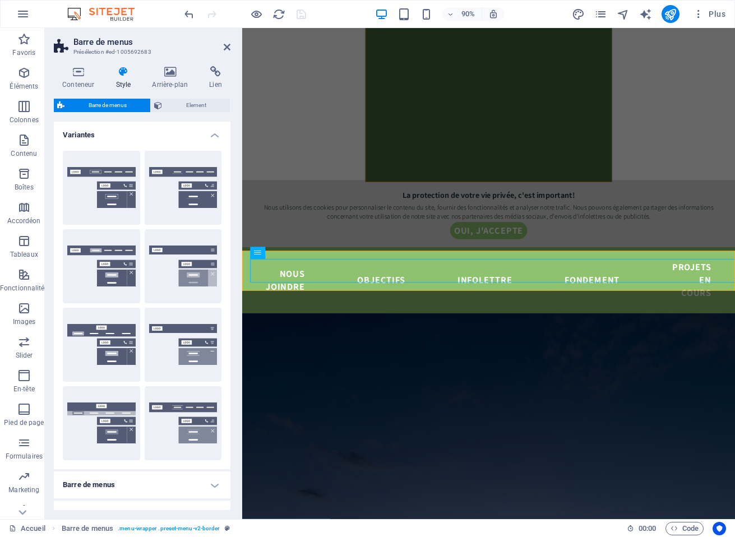
click at [212, 136] on h4 "Variantes" at bounding box center [142, 132] width 177 height 20
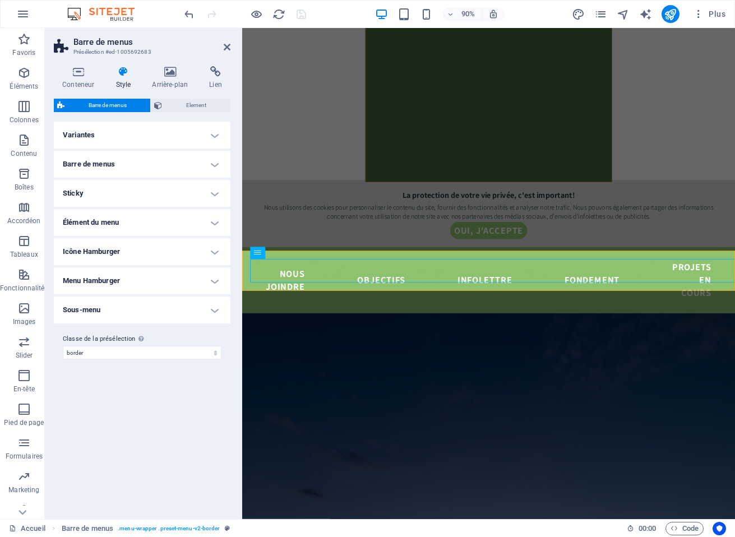
click at [214, 164] on h4 "Barre de menus" at bounding box center [142, 164] width 177 height 27
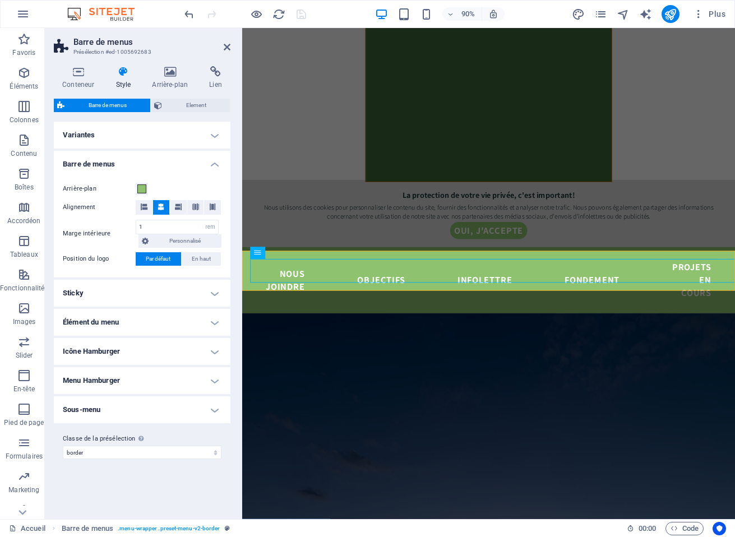
click at [214, 164] on h4 "Barre de menus" at bounding box center [142, 161] width 177 height 20
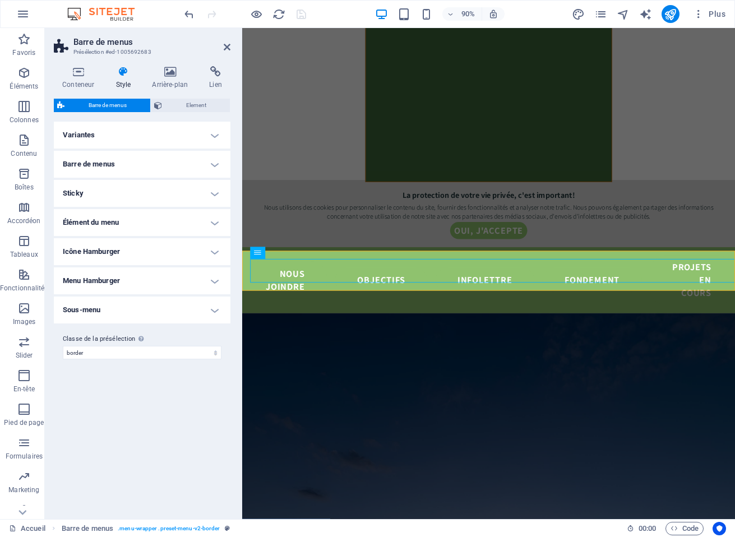
click at [215, 190] on h4 "Sticky" at bounding box center [142, 193] width 177 height 27
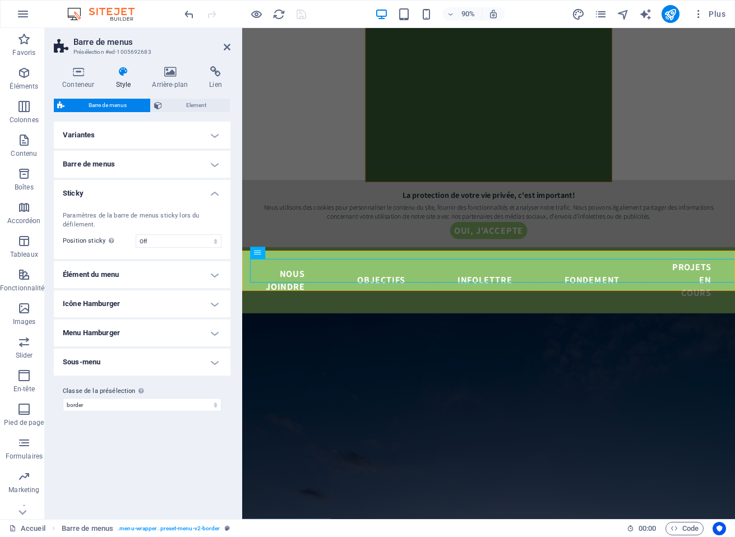
click at [215, 190] on h4 "Sticky" at bounding box center [142, 190] width 177 height 20
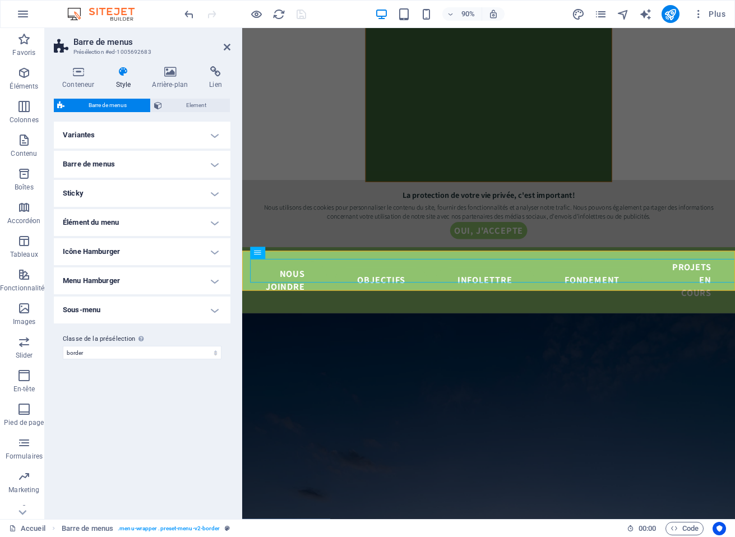
click at [216, 220] on h4 "Élément du menu" at bounding box center [142, 222] width 177 height 27
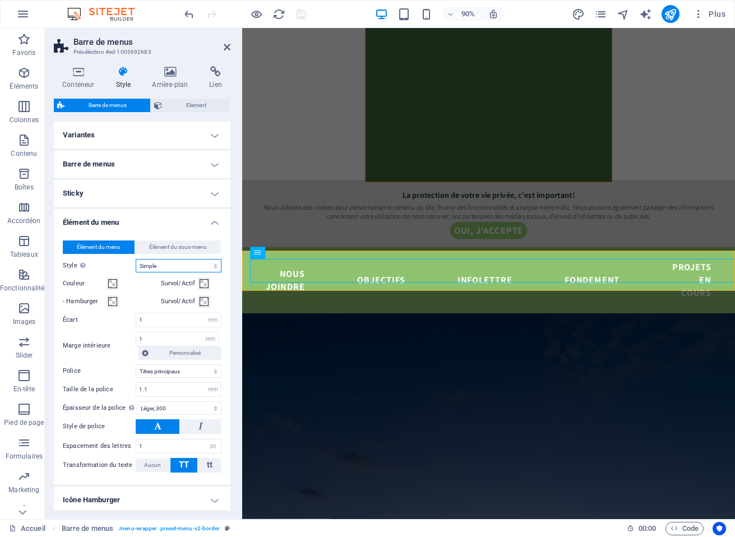
click at [198, 262] on select "Simple Couleur du texte Boîte : fondu Boîte : retourner verticalement Boîte : r…" at bounding box center [179, 265] width 86 height 13
click at [209, 225] on h4 "Élément du menu" at bounding box center [142, 219] width 177 height 20
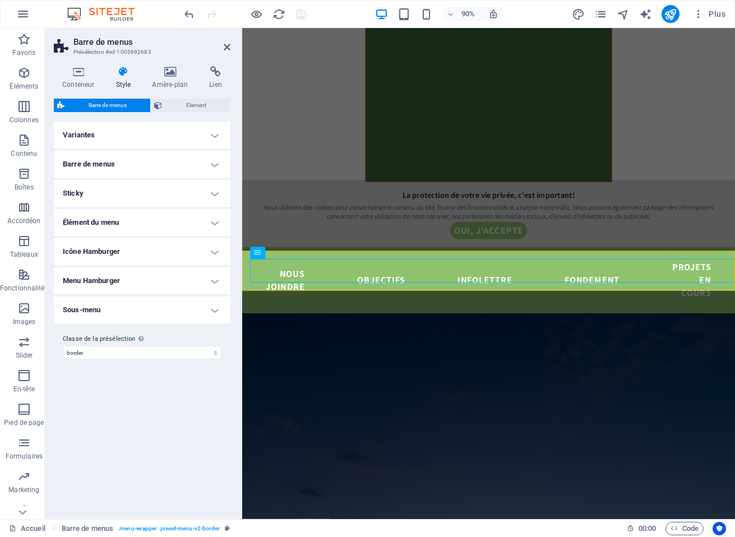
click at [211, 249] on h4 "Icône Hamburger" at bounding box center [142, 251] width 177 height 27
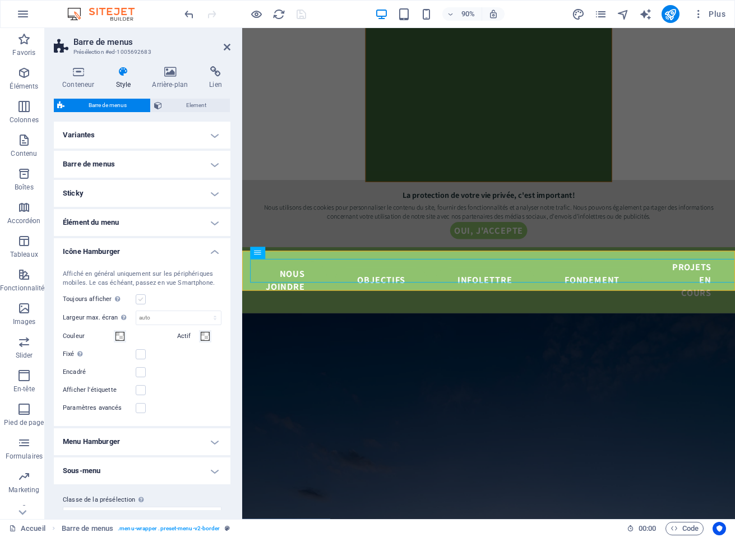
click at [142, 297] on label at bounding box center [141, 299] width 10 height 10
click at [0, 0] on input "Toujours afficher Affiche le déclencheur pour toutes les fenêtres d'affichage." at bounding box center [0, 0] width 0 height 0
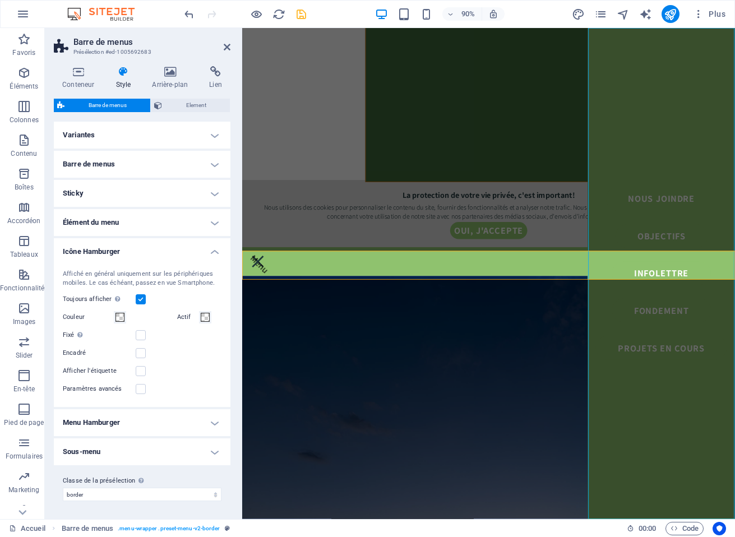
click at [143, 296] on label at bounding box center [141, 299] width 10 height 10
click at [0, 0] on input "Toujours afficher Affiche le déclencheur pour toutes les fenêtres d'affichage." at bounding box center [0, 0] width 0 height 0
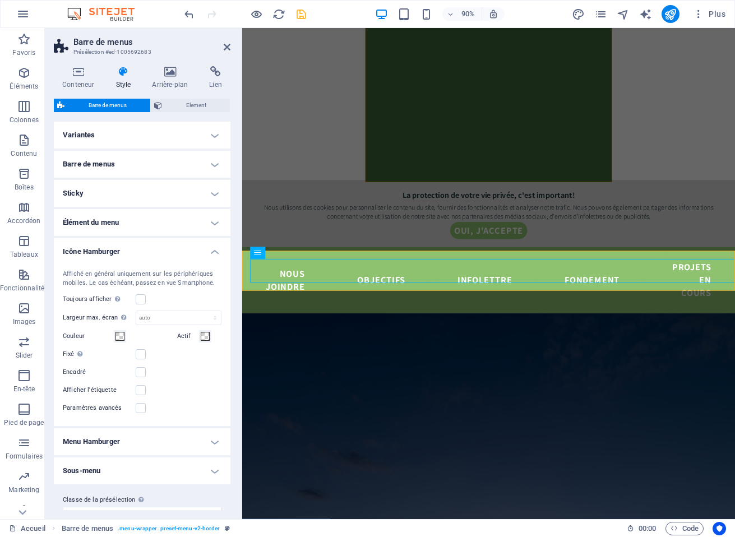
click at [213, 251] on h4 "Icône Hamburger" at bounding box center [142, 248] width 177 height 20
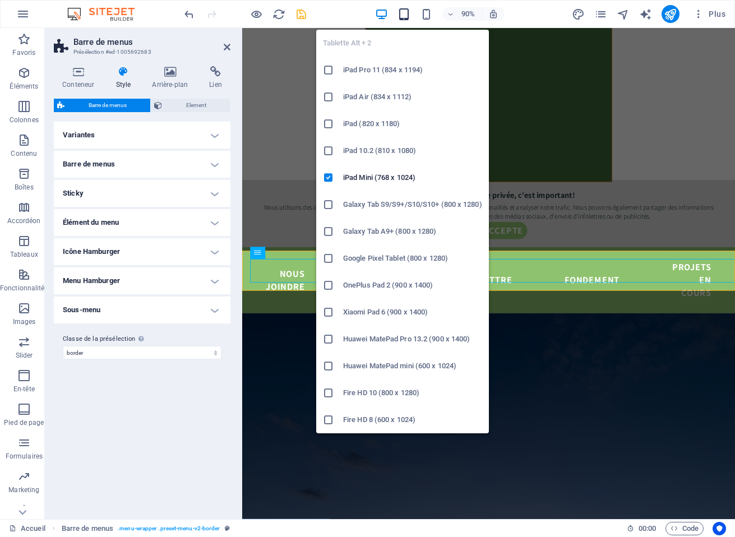
click at [404, 15] on icon "button" at bounding box center [403, 14] width 13 height 13
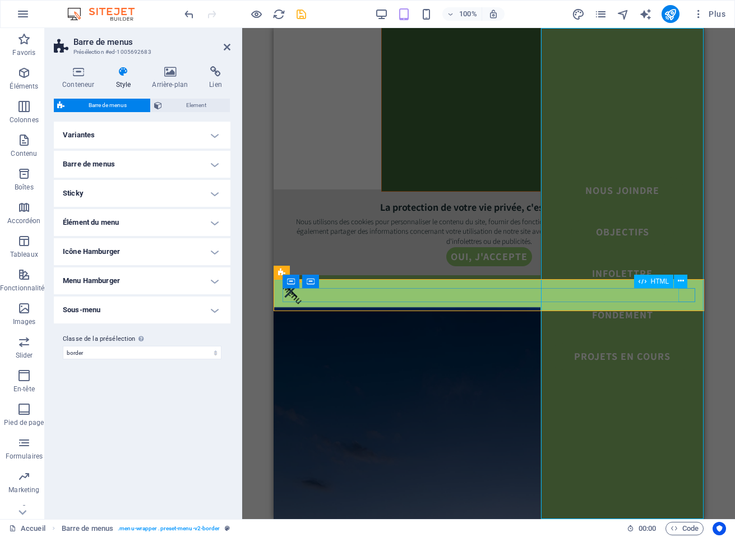
click at [686, 293] on div "Menu" at bounding box center [488, 291] width 412 height 14
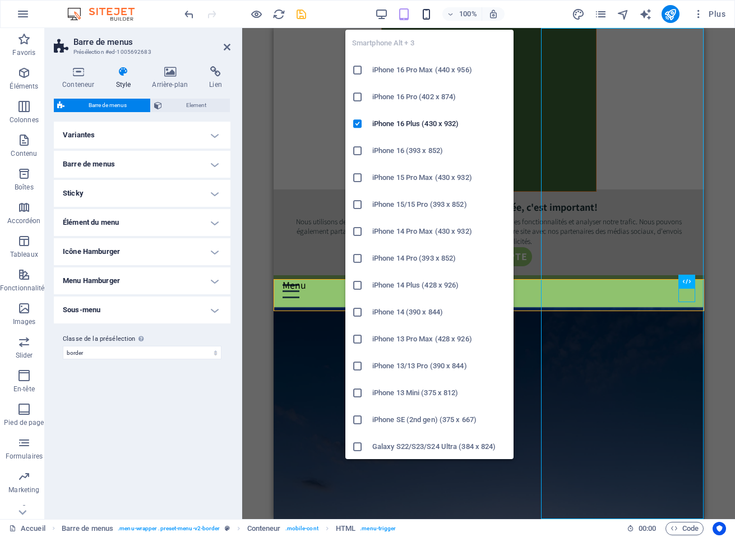
click at [420, 16] on icon "button" at bounding box center [426, 14] width 13 height 13
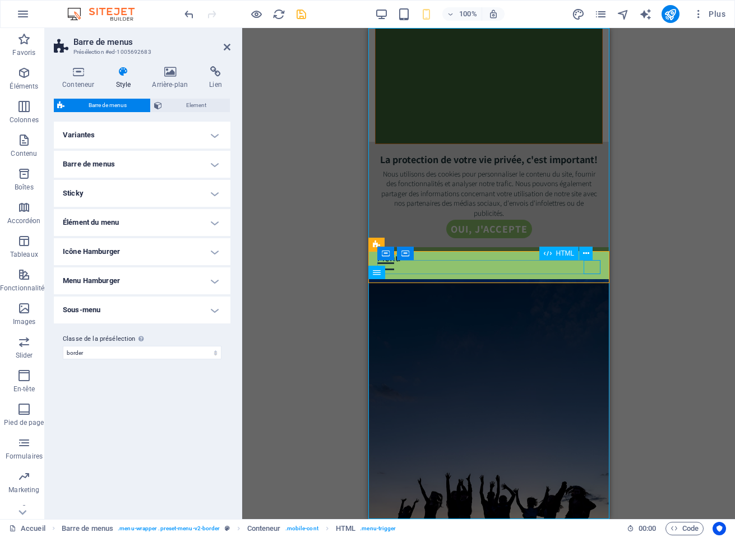
click at [586, 267] on div "Menu" at bounding box center [488, 263] width 223 height 14
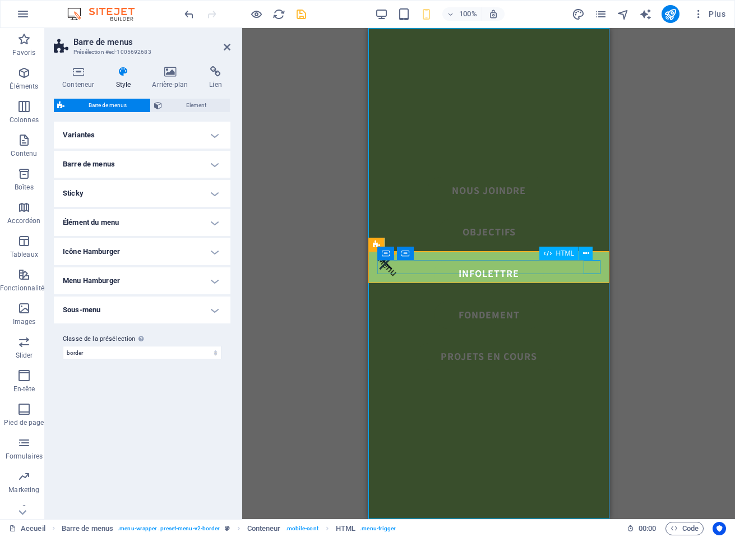
click at [591, 267] on div "Menu" at bounding box center [488, 263] width 223 height 14
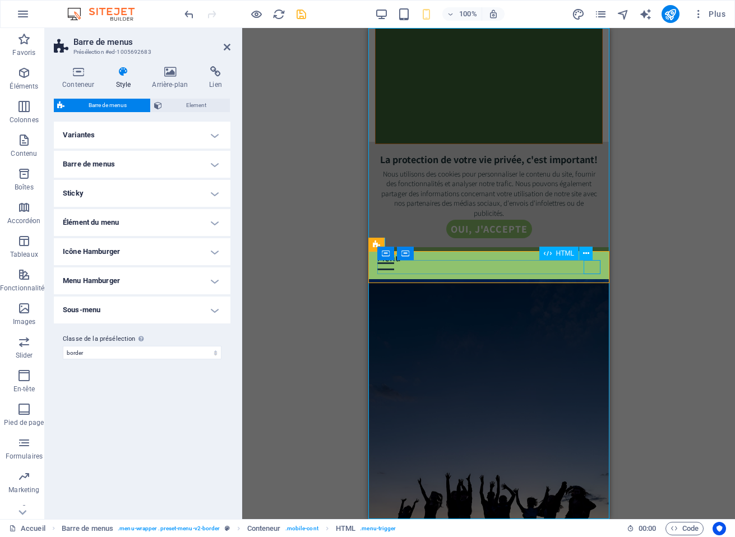
click at [591, 267] on div "Menu" at bounding box center [488, 263] width 223 height 14
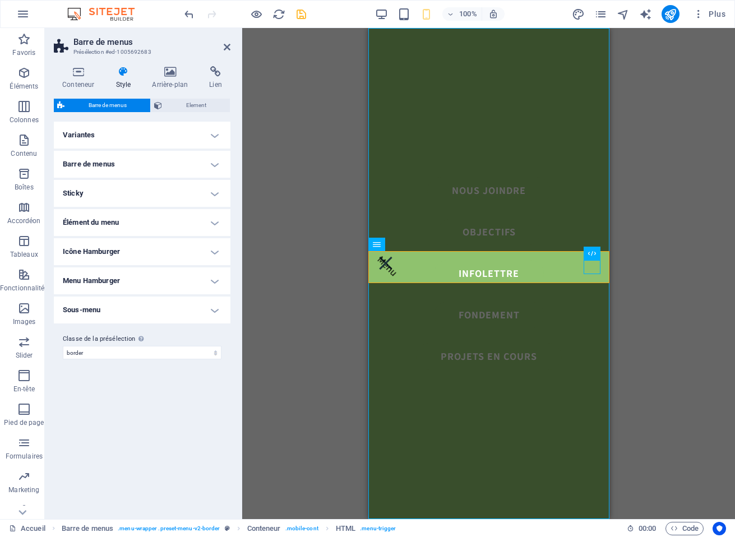
click at [218, 279] on h4 "Menu Hamburger" at bounding box center [142, 280] width 177 height 27
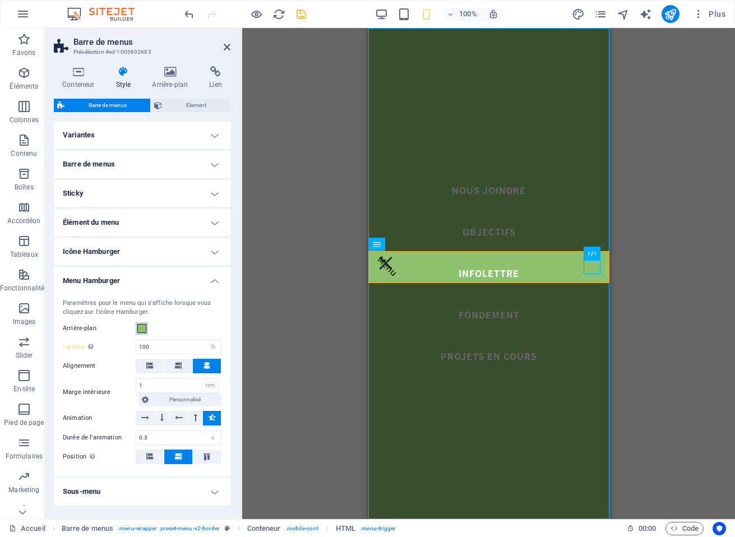
click at [144, 328] on span at bounding box center [141, 328] width 9 height 9
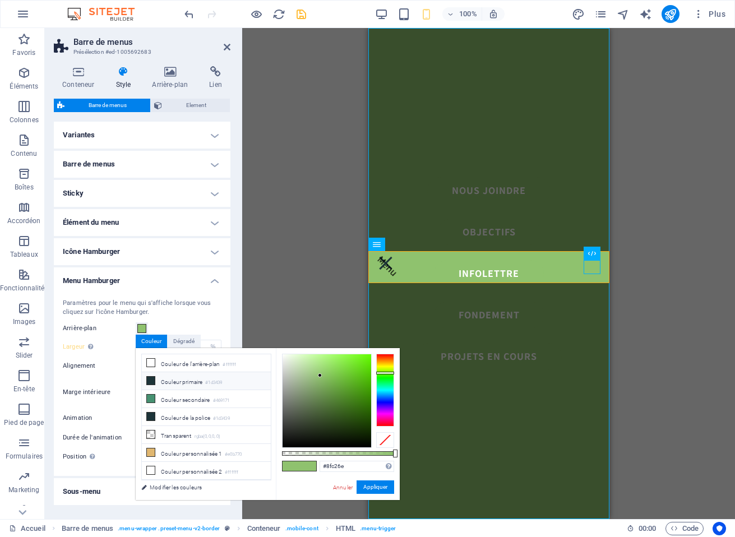
click at [163, 375] on li "Couleur primaire #1d3439" at bounding box center [206, 381] width 129 height 18
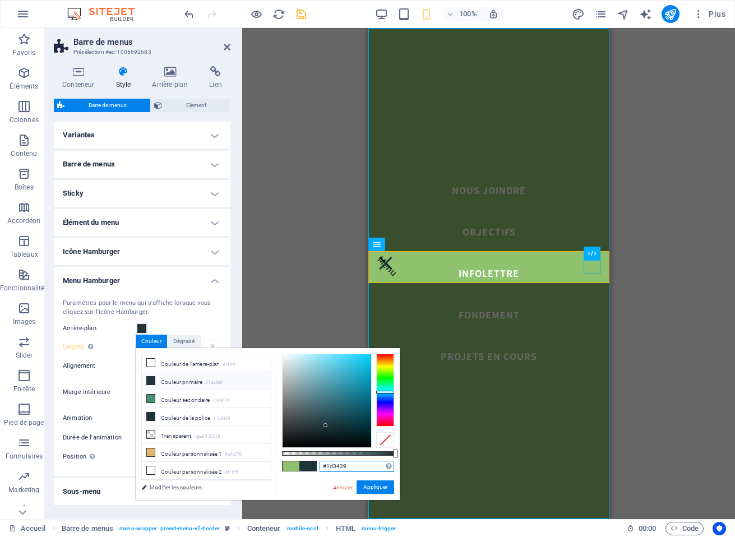
click at [353, 466] on input "#1d3439" at bounding box center [356, 466] width 75 height 11
paste input "8fc26e"
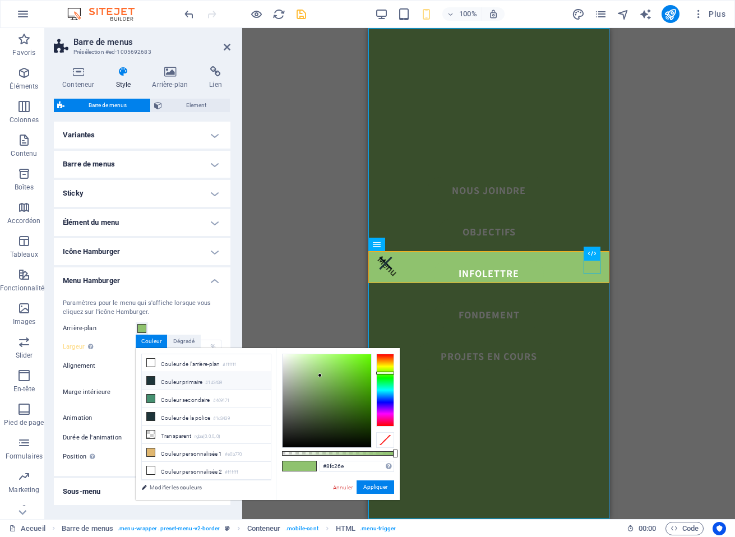
click at [182, 384] on li "Couleur primaire #1d3439" at bounding box center [206, 381] width 129 height 18
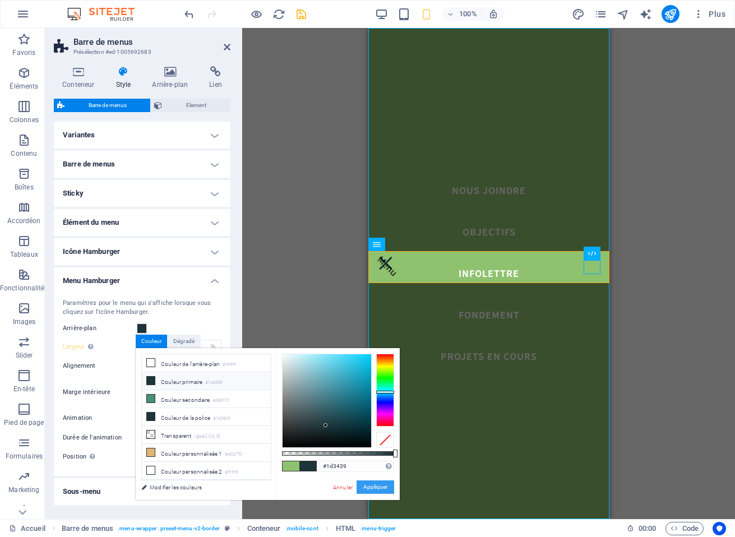
click at [373, 487] on button "Appliquer" at bounding box center [375, 486] width 38 height 13
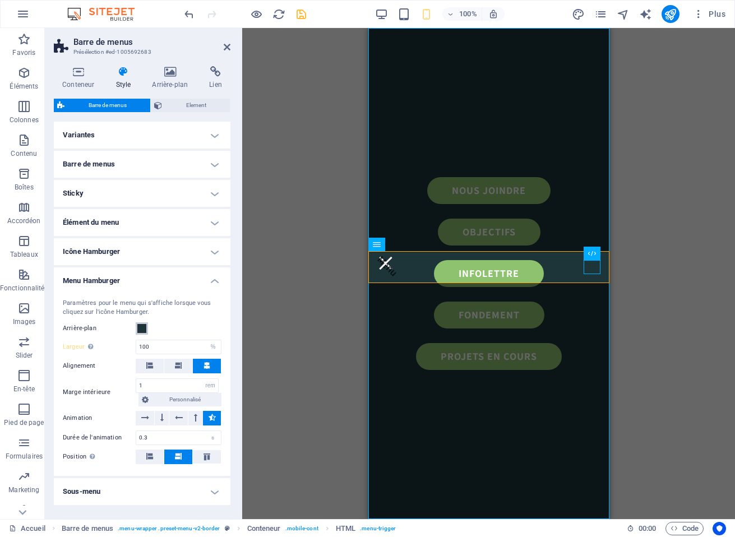
click at [140, 328] on span at bounding box center [141, 328] width 9 height 9
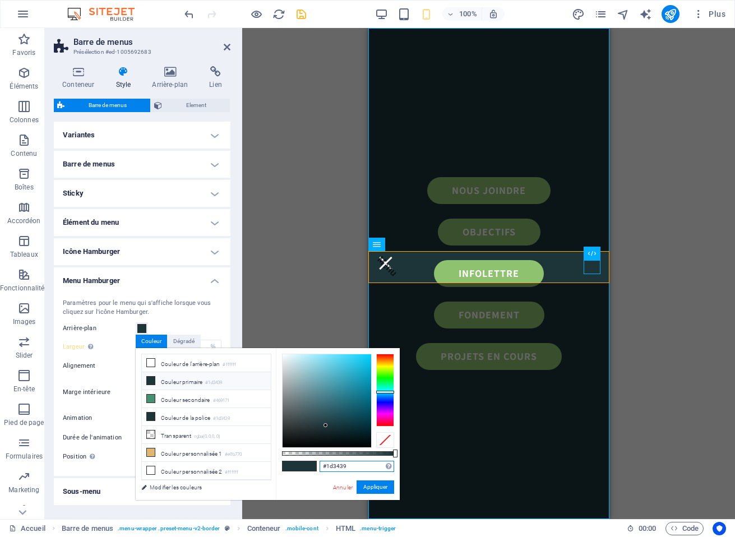
click at [351, 465] on input "#1d3439" at bounding box center [356, 466] width 75 height 11
paste input "8fc26e"
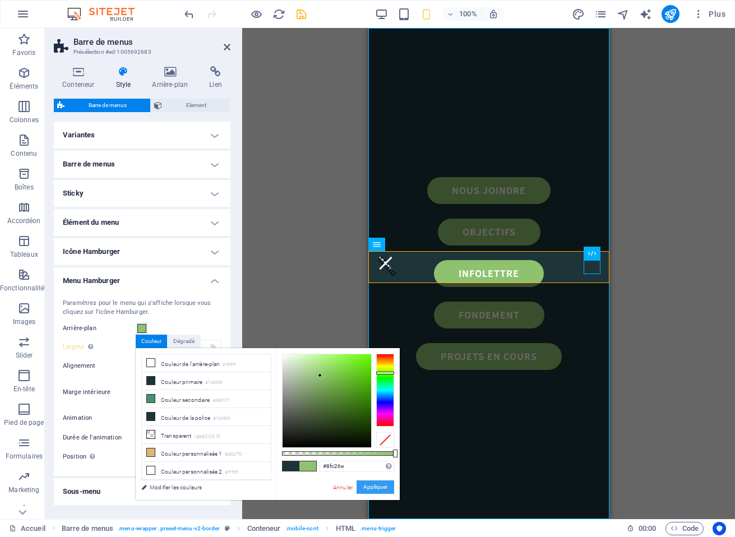
click at [377, 491] on button "Appliquer" at bounding box center [375, 486] width 38 height 13
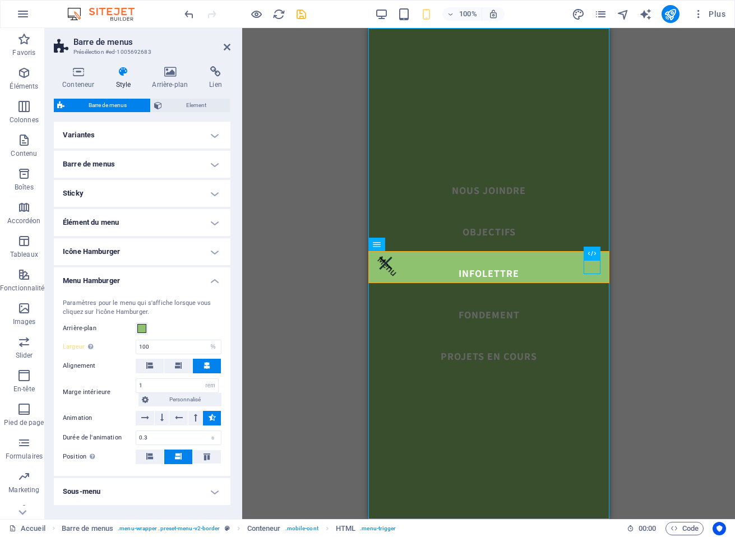
click at [213, 282] on h4 "Menu Hamburger" at bounding box center [142, 277] width 177 height 20
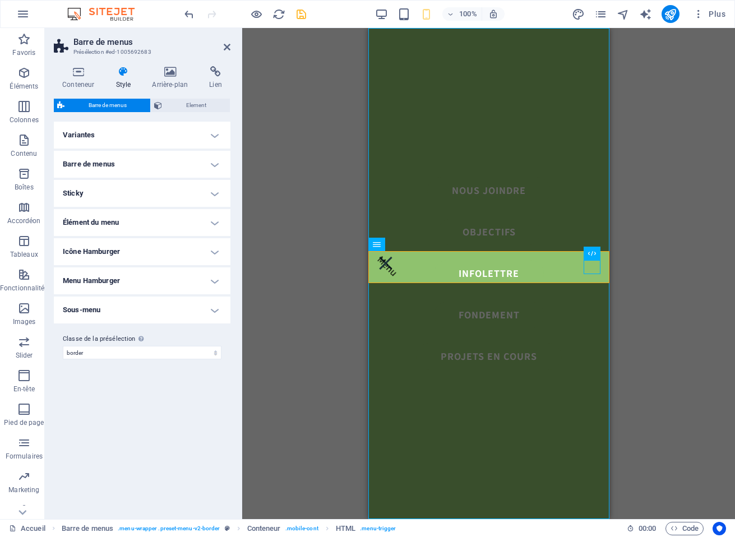
click at [214, 311] on h4 "Sous-menu" at bounding box center [142, 309] width 177 height 27
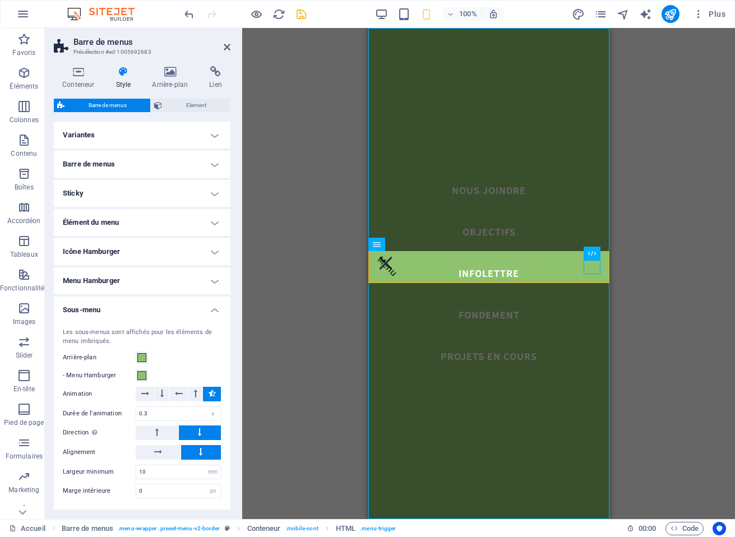
click at [211, 309] on h4 "Sous-menu" at bounding box center [142, 306] width 177 height 20
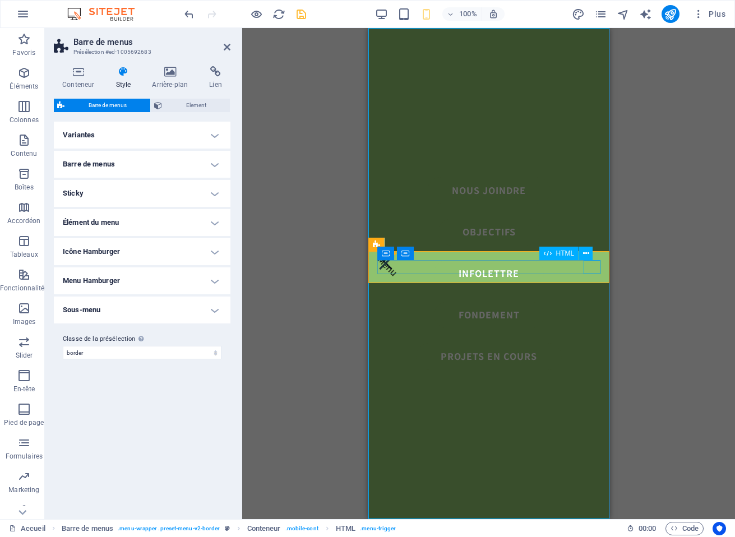
click at [594, 266] on div "Menu" at bounding box center [488, 263] width 223 height 14
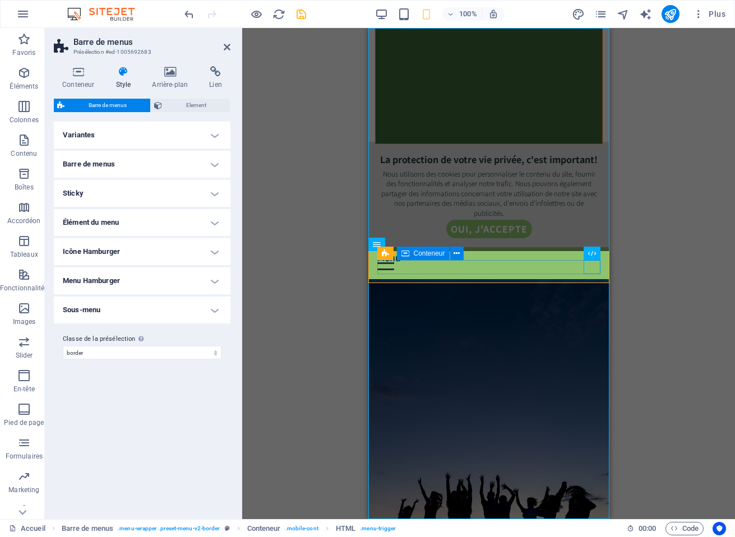
click at [423, 255] on span "Conteneur" at bounding box center [429, 253] width 31 height 7
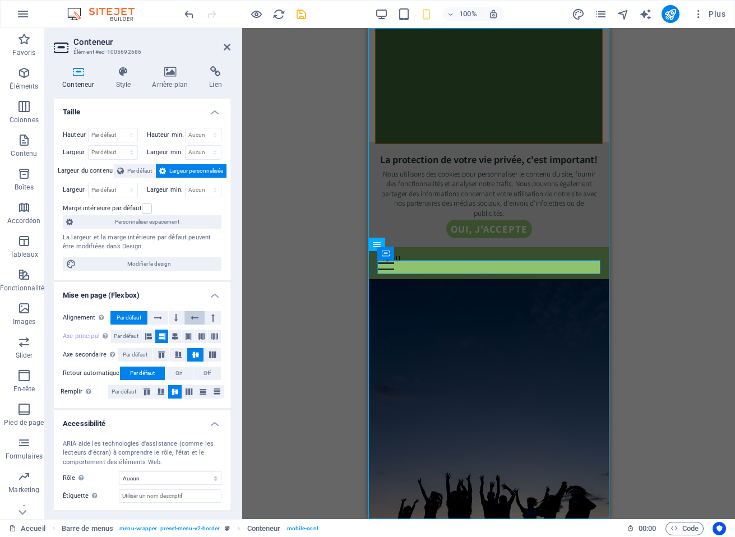
click at [196, 318] on icon at bounding box center [195, 317] width 8 height 13
click at [174, 317] on icon at bounding box center [175, 317] width 3 height 13
click at [160, 318] on icon at bounding box center [158, 317] width 8 height 13
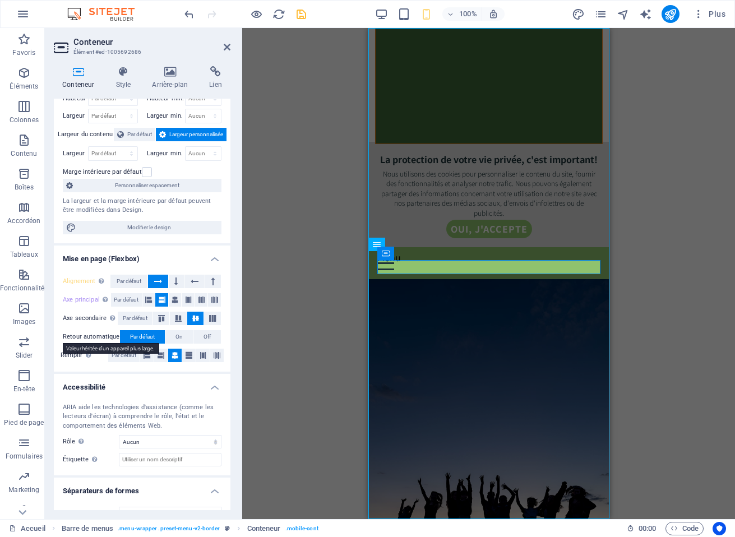
scroll to position [0, 0]
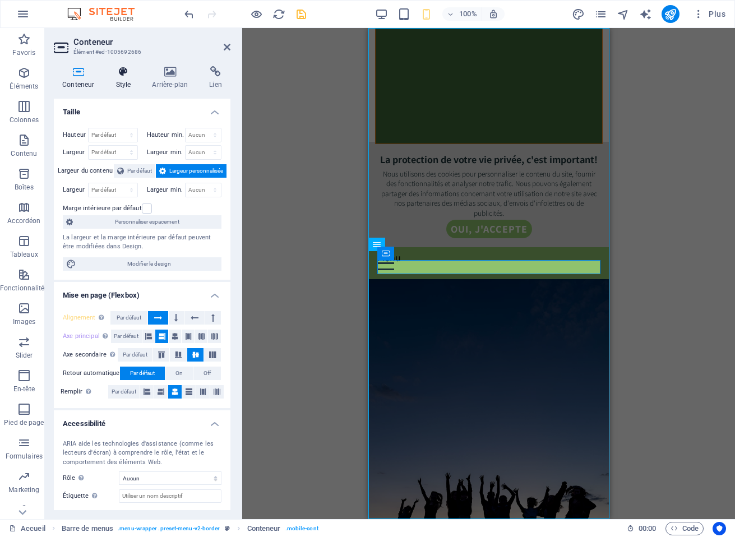
click at [126, 77] on icon at bounding box center [123, 71] width 32 height 11
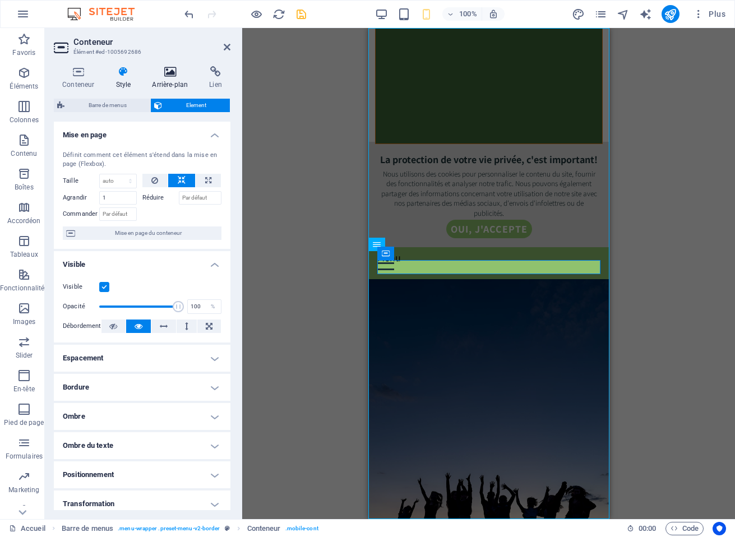
click at [167, 78] on h4 "Arrière-plan" at bounding box center [171, 78] width 57 height 24
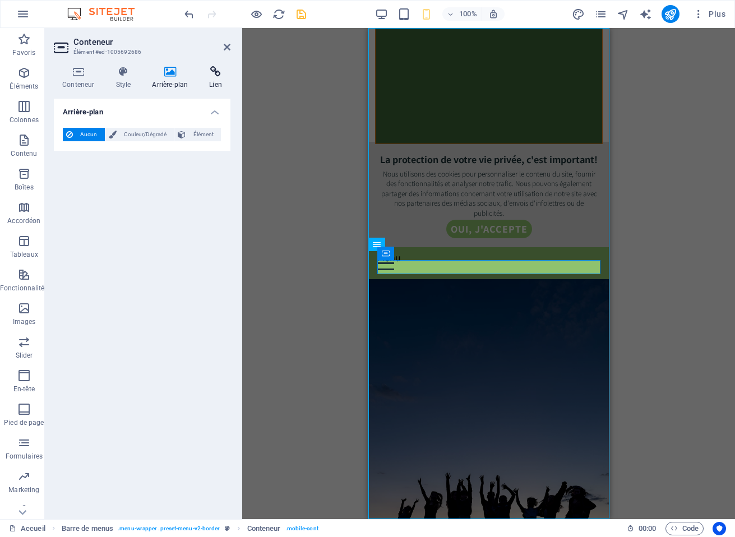
click at [217, 77] on h4 "Lien" at bounding box center [216, 78] width 30 height 24
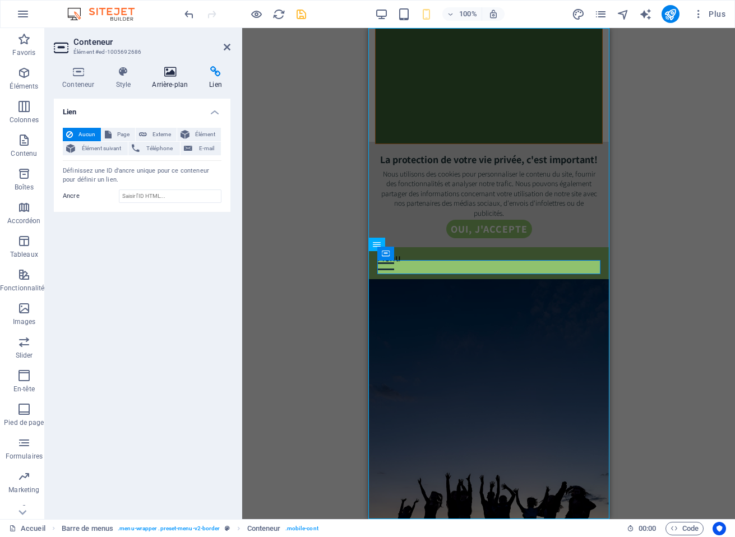
click at [171, 75] on icon at bounding box center [169, 71] width 53 height 11
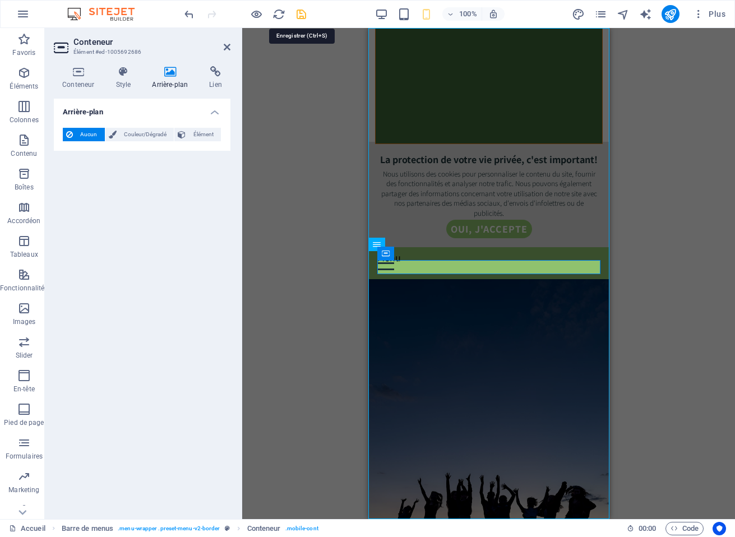
click at [301, 15] on icon "save" at bounding box center [301, 14] width 13 height 13
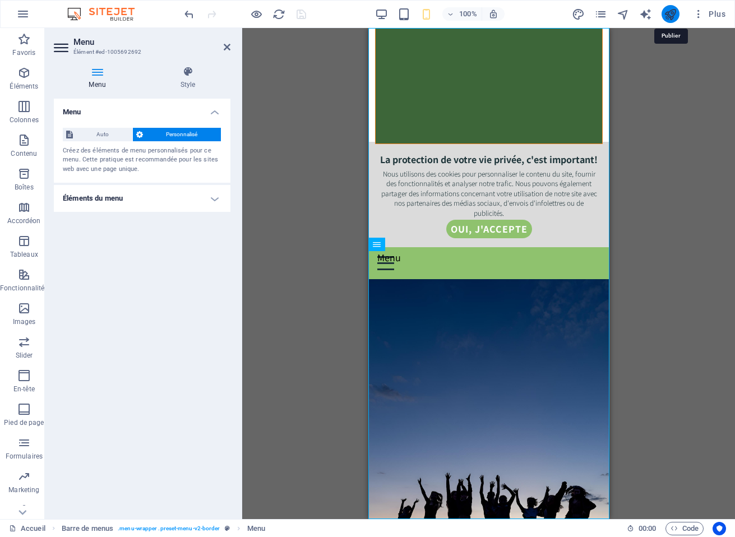
click at [672, 11] on icon "publish" at bounding box center [669, 14] width 13 height 13
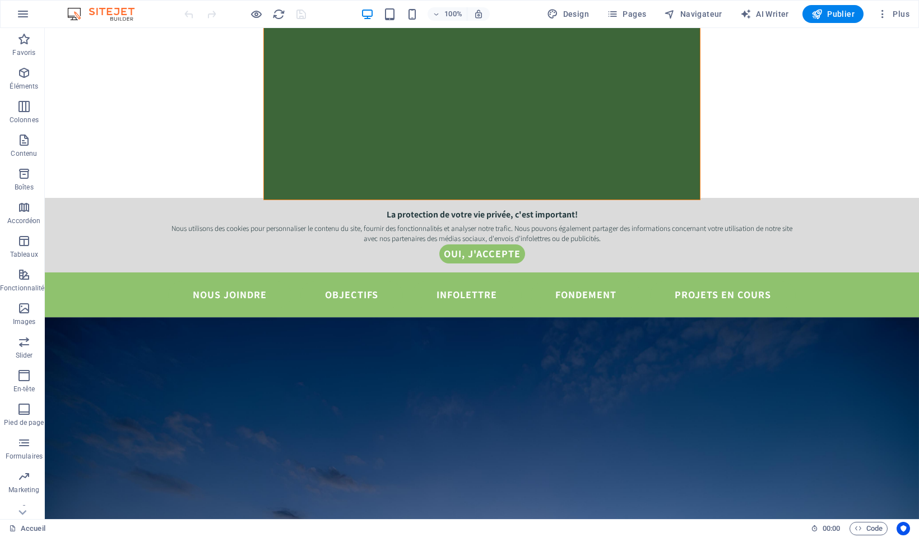
scroll to position [447, 0]
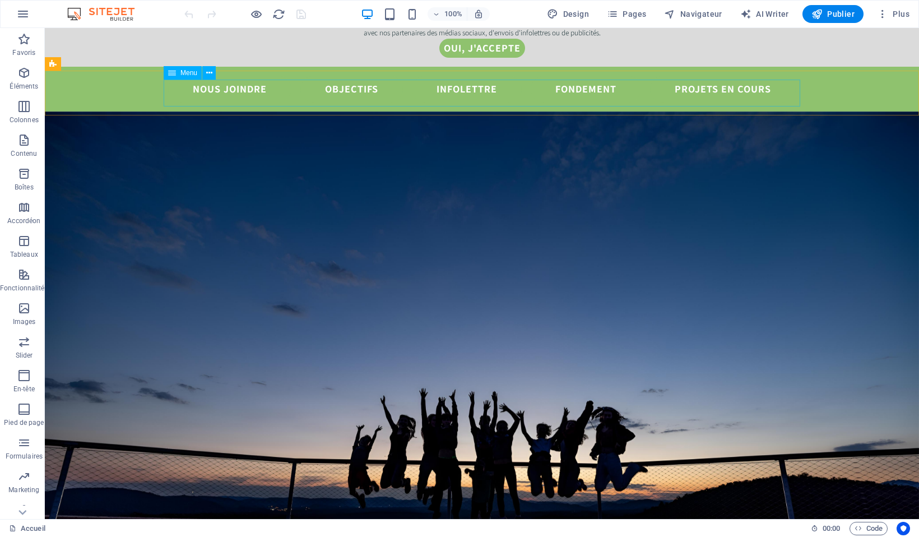
click at [183, 73] on span "Menu" at bounding box center [188, 72] width 17 height 7
select select "default"
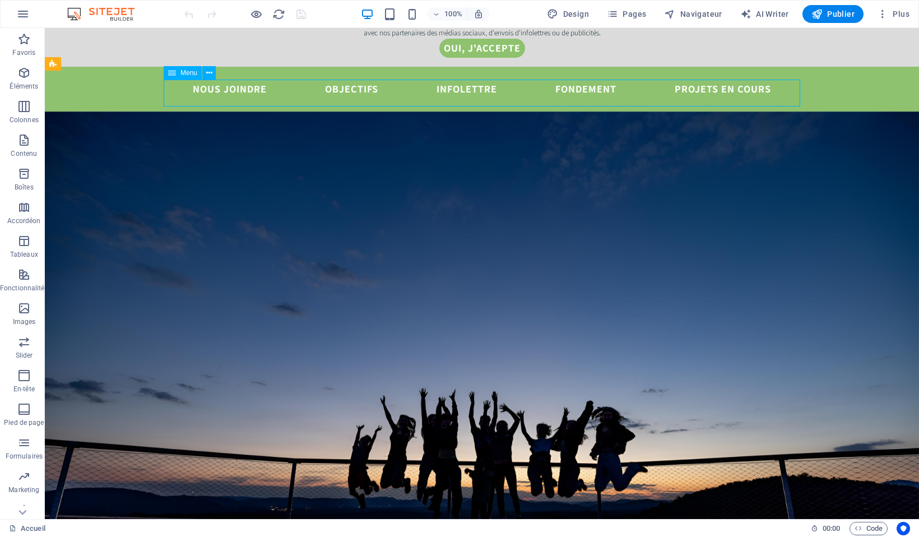
select select "default"
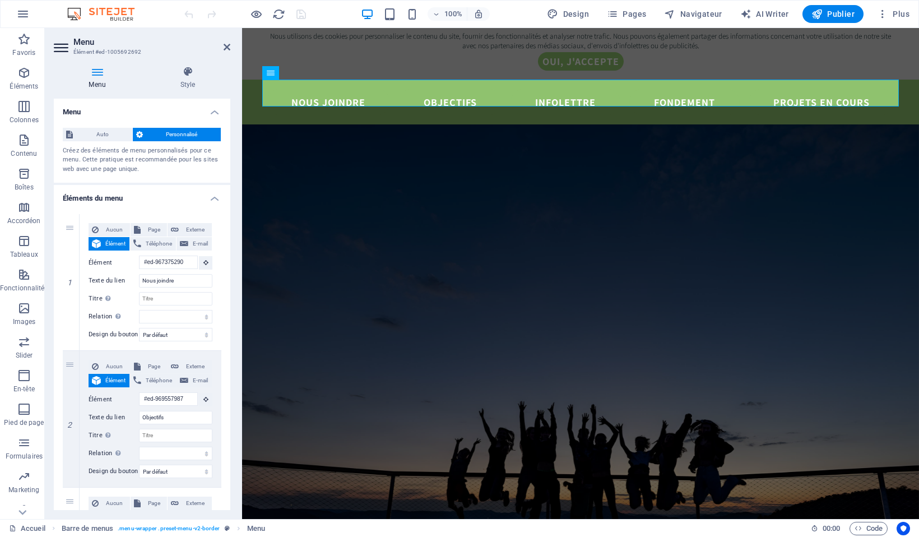
scroll to position [459, 0]
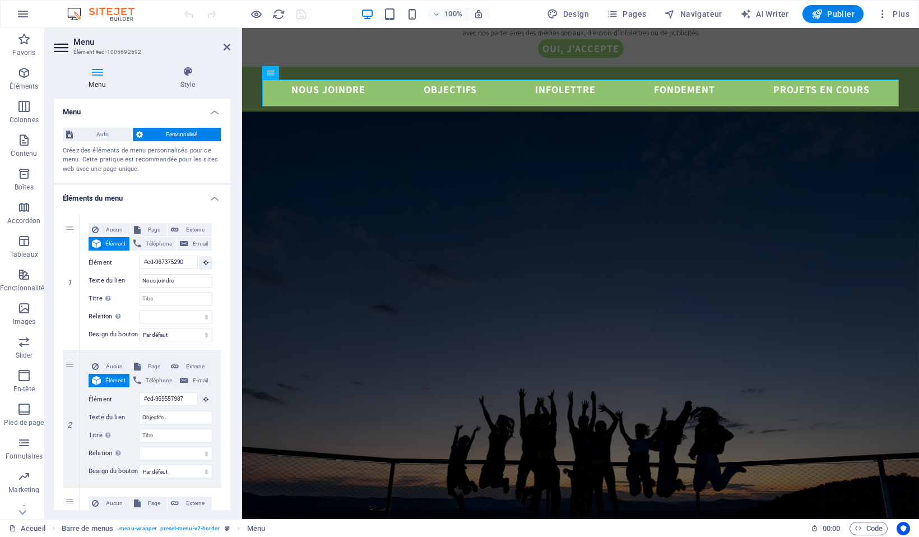
click at [215, 198] on h4 "Éléments du menu" at bounding box center [142, 195] width 177 height 20
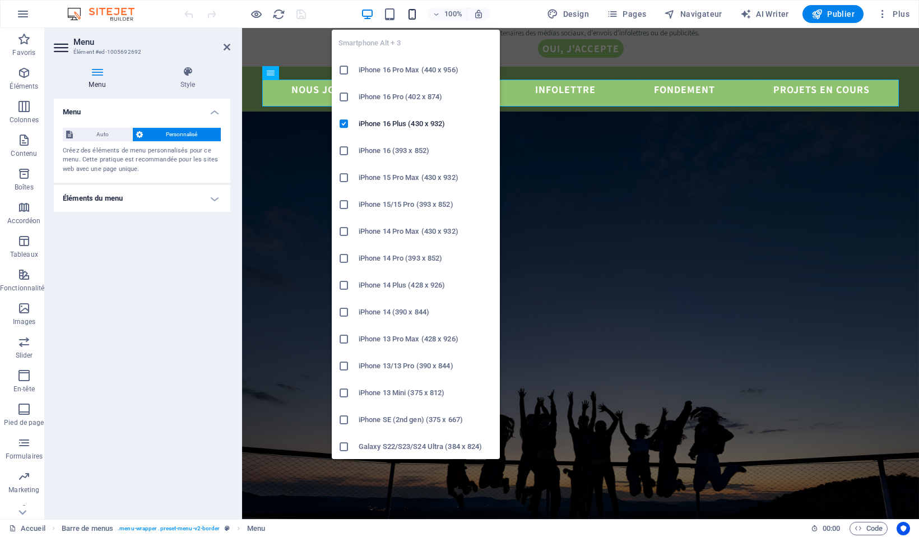
click at [411, 11] on icon "button" at bounding box center [412, 14] width 13 height 13
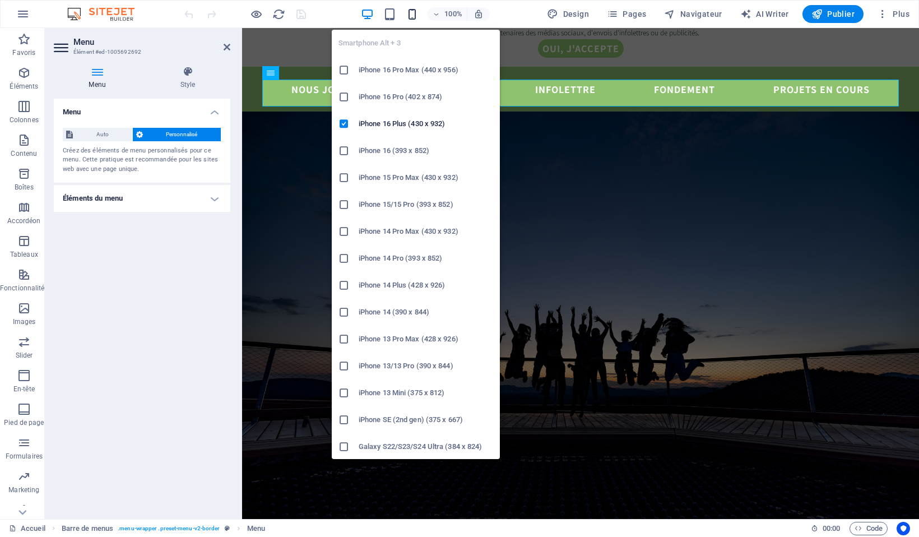
scroll to position [389, 0]
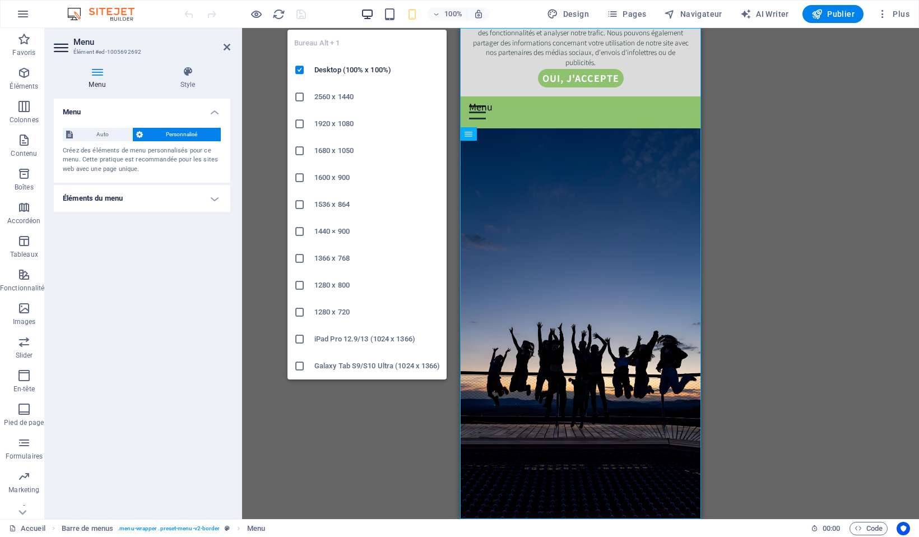
click at [363, 15] on icon "button" at bounding box center [367, 14] width 13 height 13
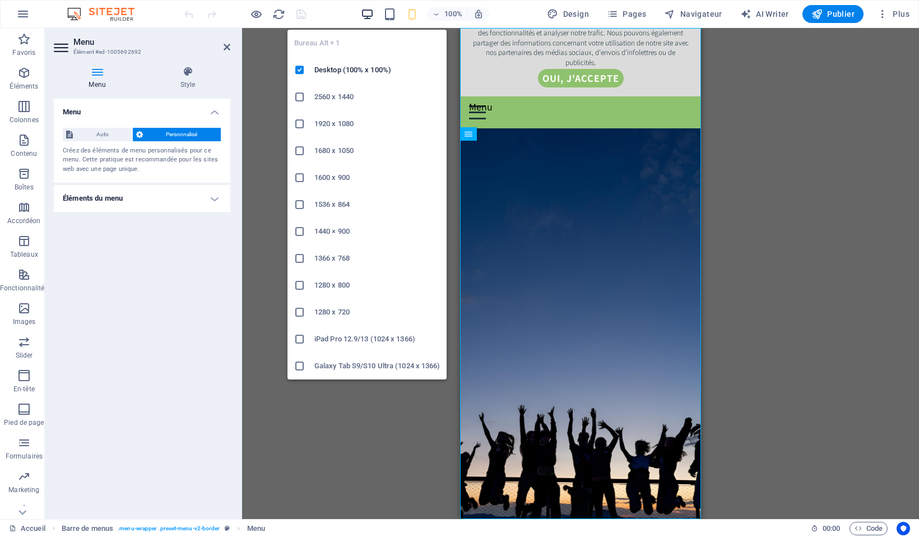
scroll to position [459, 0]
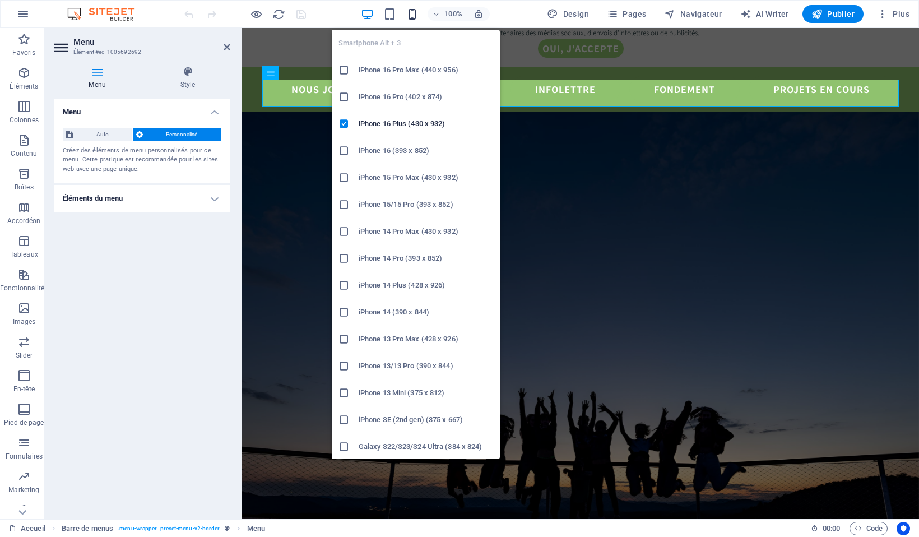
click at [417, 12] on icon "button" at bounding box center [412, 14] width 13 height 13
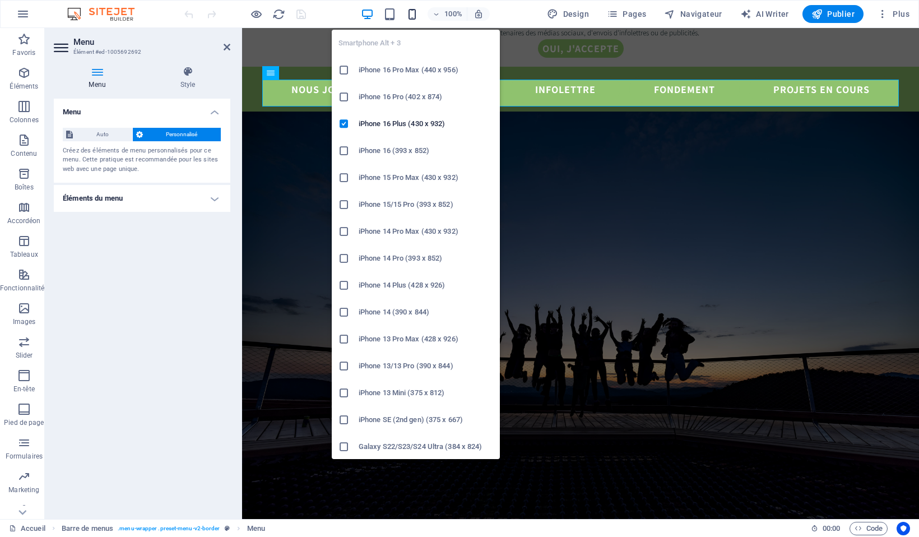
scroll to position [389, 0]
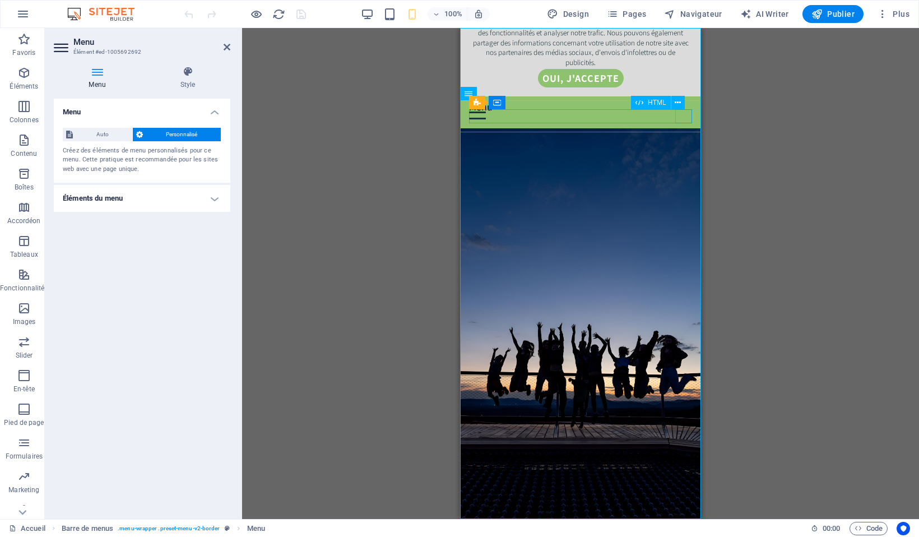
click at [685, 114] on div "Menu" at bounding box center [580, 112] width 223 height 14
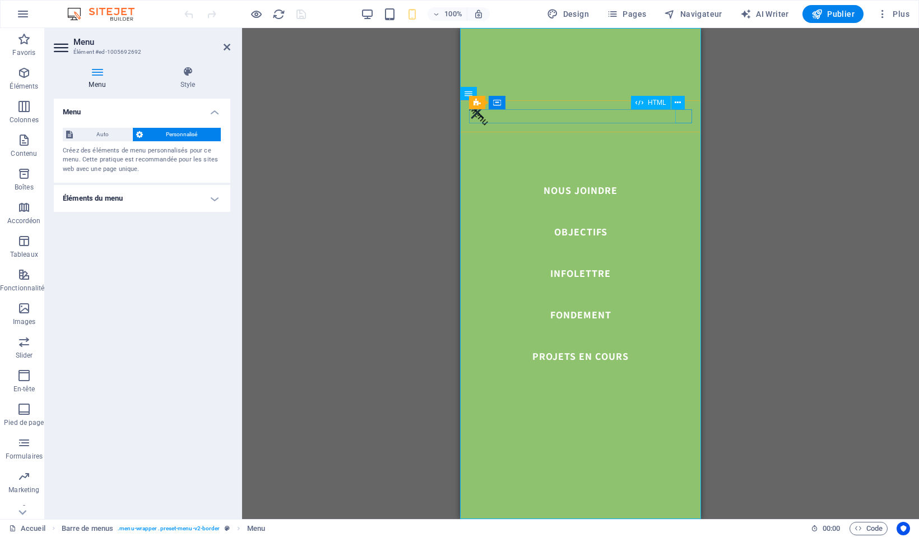
click at [685, 114] on div "Menu" at bounding box center [580, 112] width 223 height 14
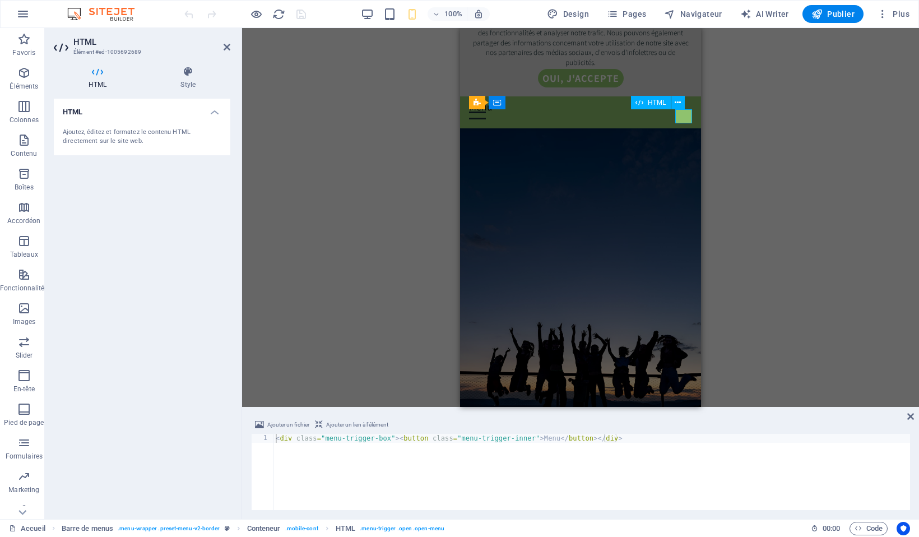
click at [685, 114] on div "Menu" at bounding box center [580, 112] width 223 height 14
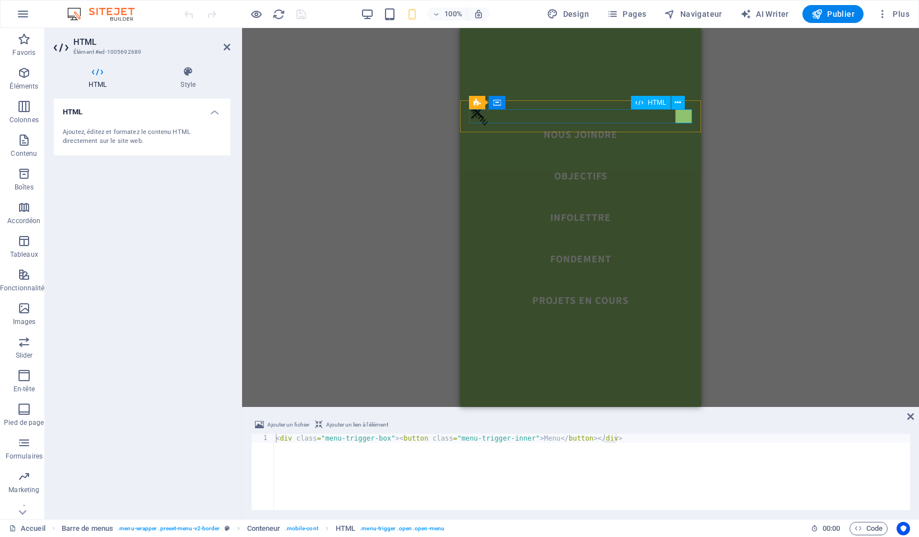
click at [685, 115] on div "Menu" at bounding box center [580, 112] width 223 height 14
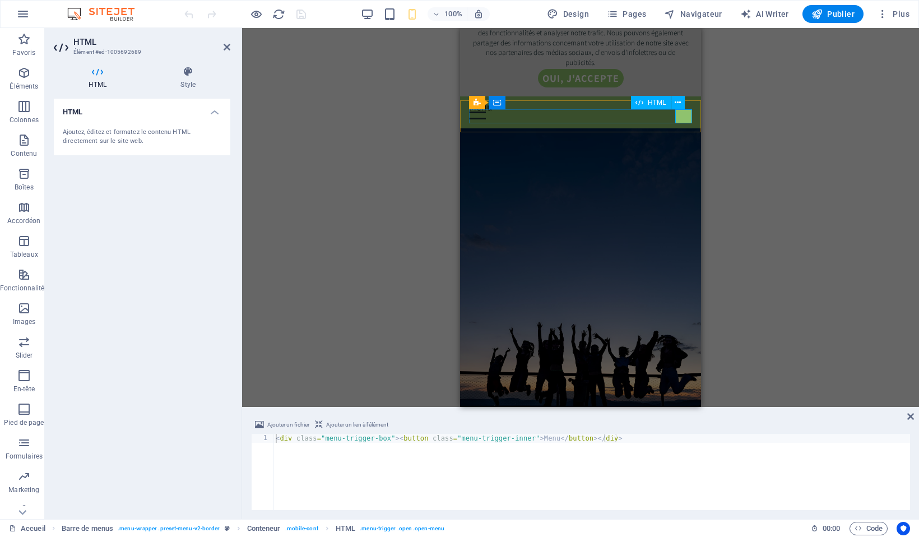
click at [685, 115] on div "Menu" at bounding box center [580, 112] width 223 height 14
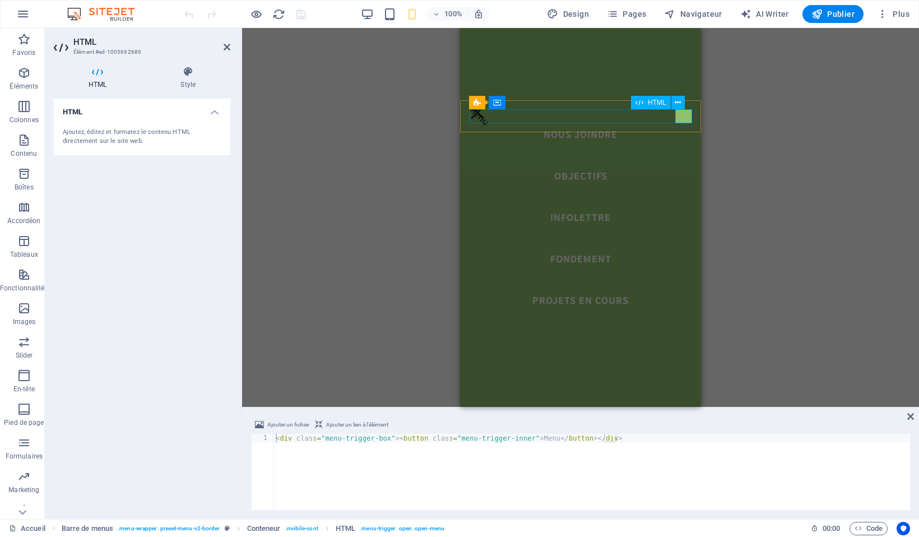
click at [685, 115] on div "Menu" at bounding box center [580, 112] width 223 height 14
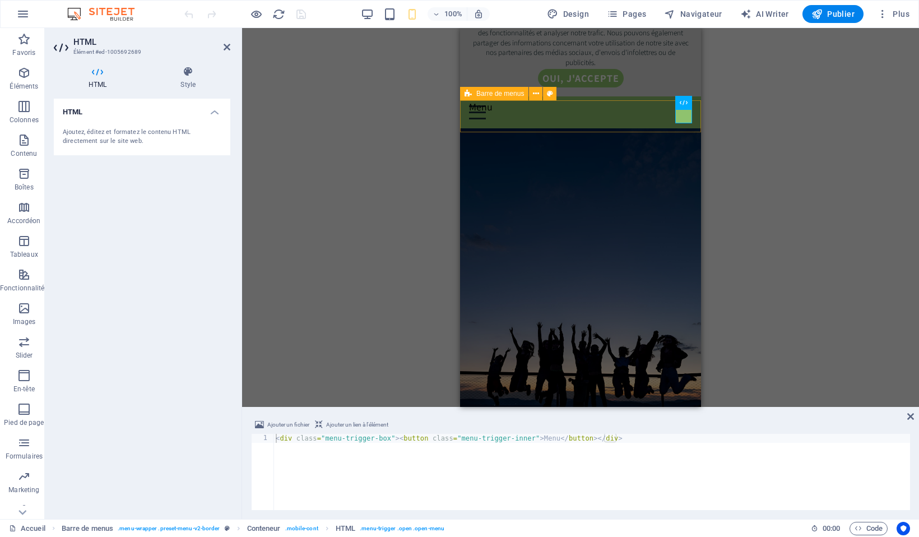
click at [695, 110] on div "Menu Nous joindre Objectifs Infolettre Fondement Projets en cours" at bounding box center [580, 112] width 241 height 32
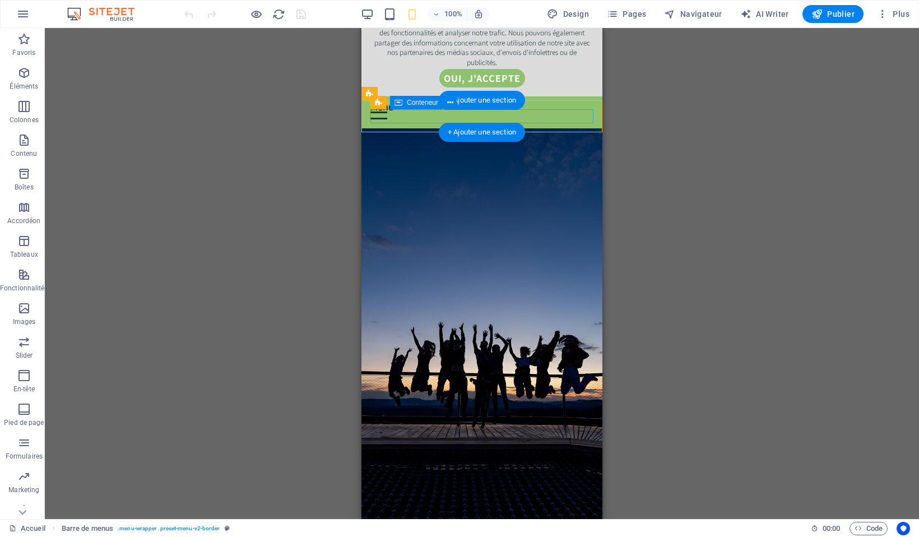
click at [393, 117] on div "Menu" at bounding box center [481, 112] width 223 height 14
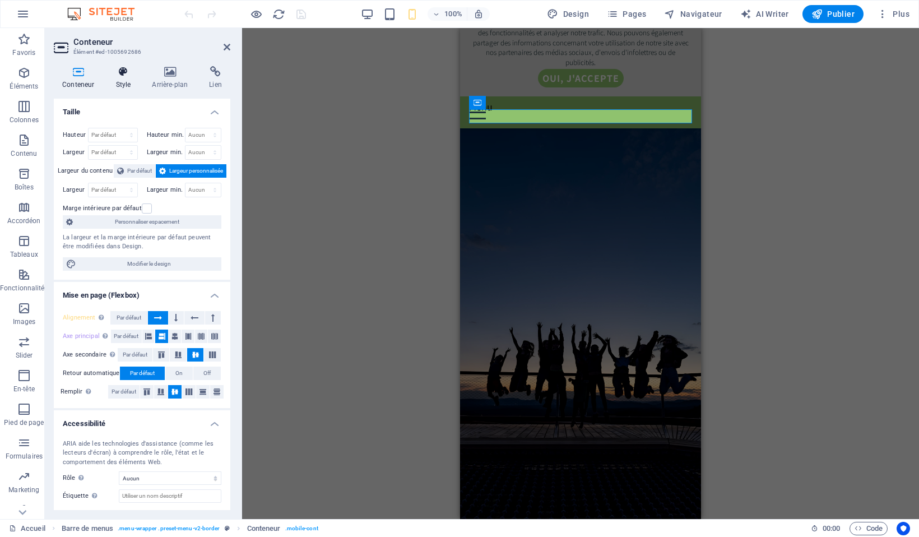
click at [131, 82] on h4 "Style" at bounding box center [125, 78] width 36 height 24
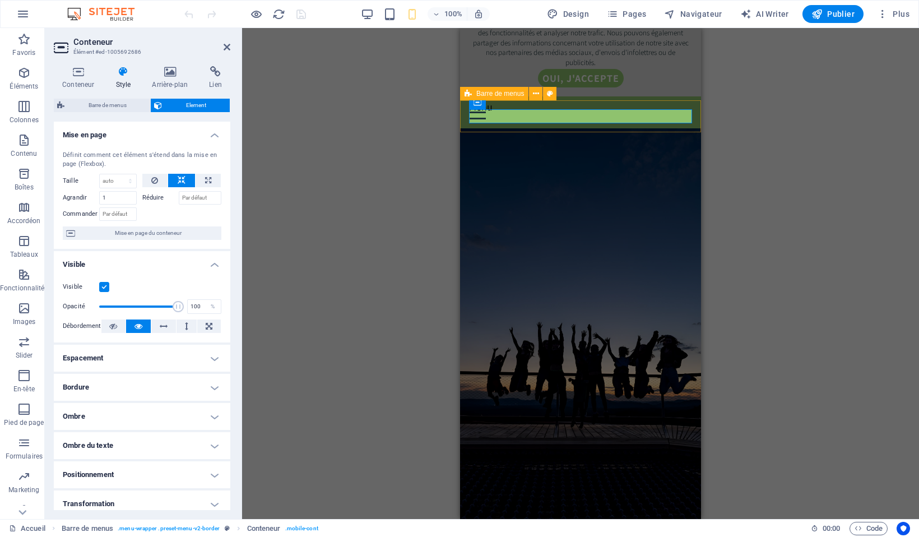
click at [480, 92] on span "Barre de menus" at bounding box center [500, 93] width 48 height 7
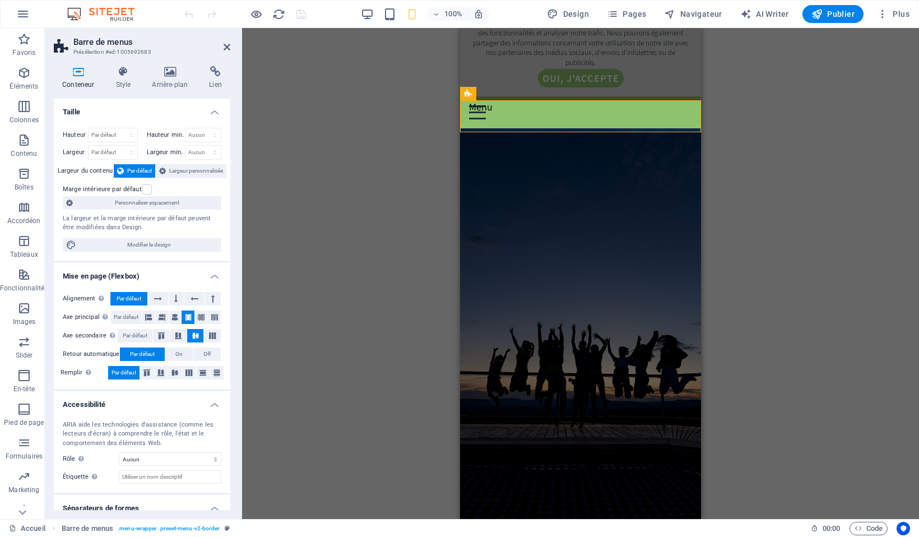
click at [212, 110] on h4 "Taille" at bounding box center [142, 109] width 177 height 20
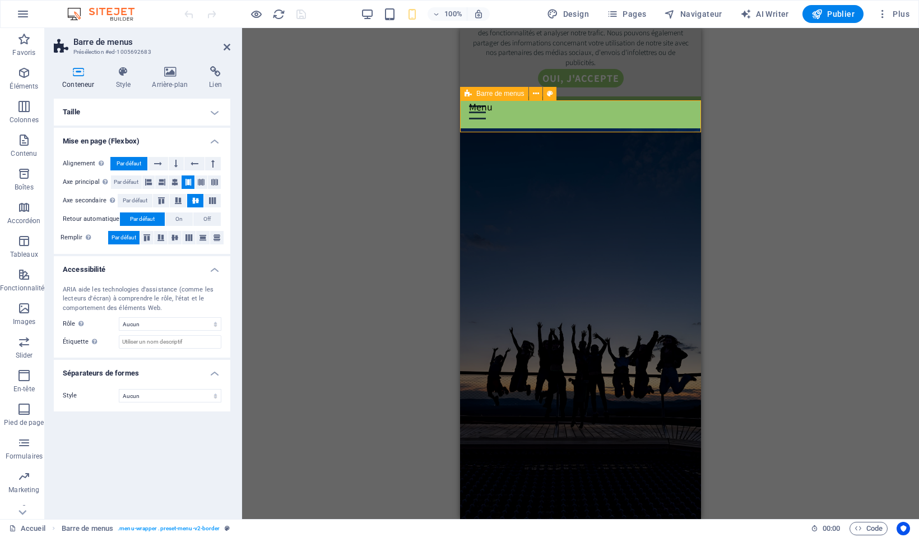
click at [695, 126] on div "Menu Nous joindre Objectifs Infolettre Fondement Projets en cours" at bounding box center [580, 112] width 241 height 32
click at [695, 111] on div "Menu Nous joindre Objectifs Infolettre Fondement Projets en cours" at bounding box center [580, 112] width 241 height 32
click at [683, 114] on div "Menu" at bounding box center [580, 112] width 223 height 14
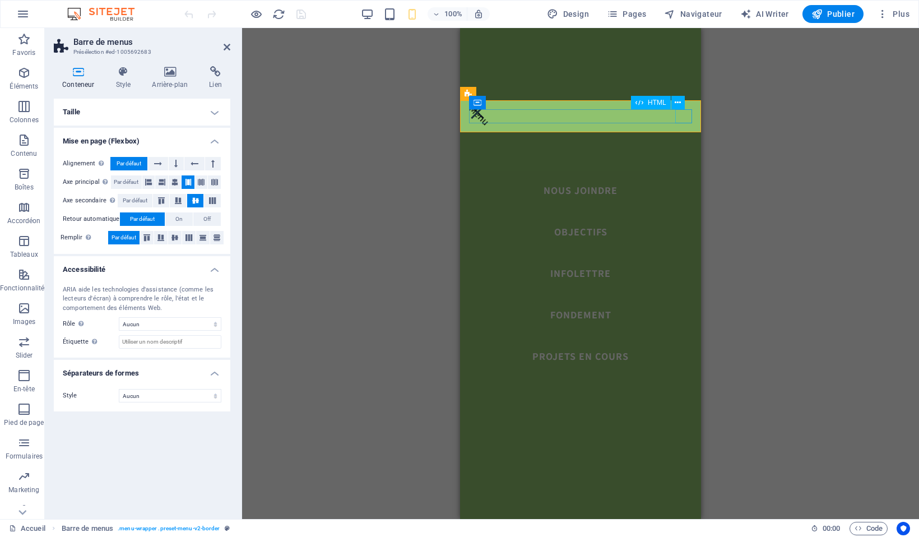
click at [683, 114] on div "Menu" at bounding box center [580, 112] width 223 height 14
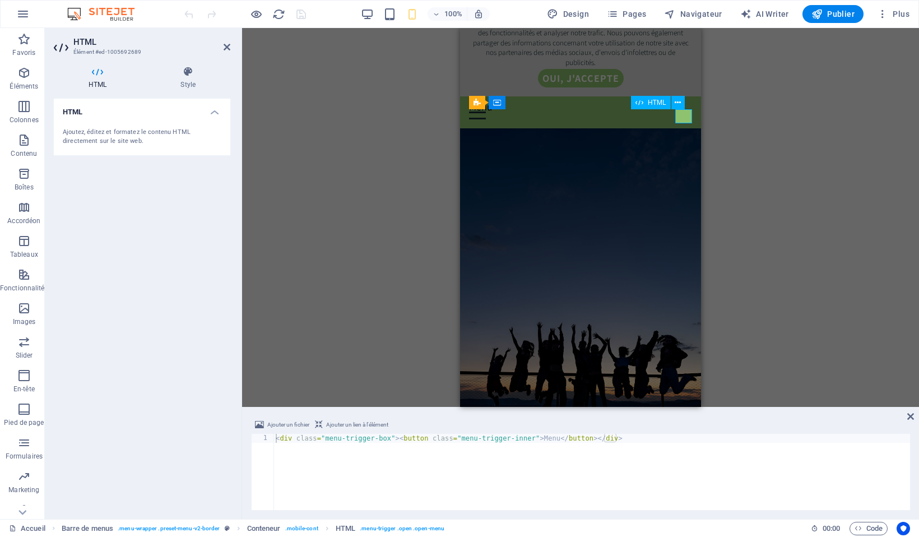
click at [683, 114] on div "Menu" at bounding box center [580, 112] width 223 height 14
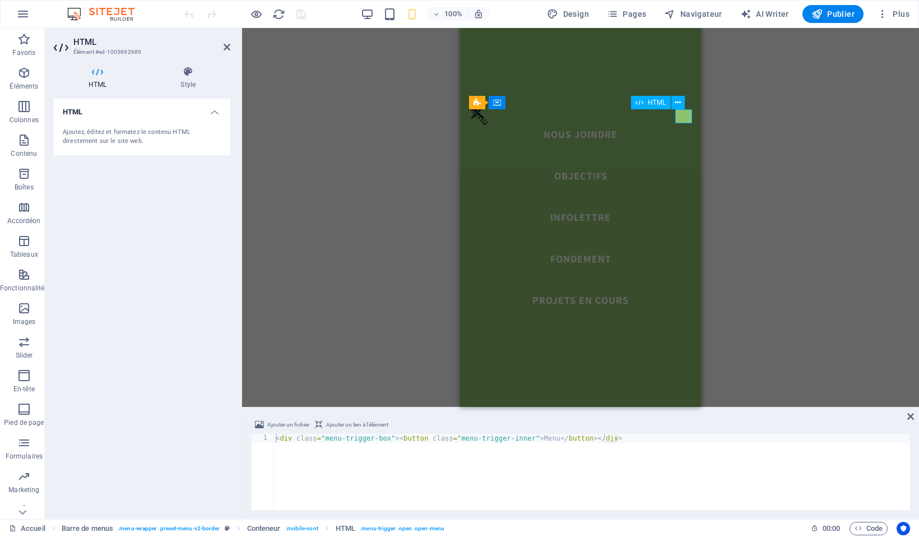
click at [683, 114] on div "Menu" at bounding box center [580, 112] width 223 height 14
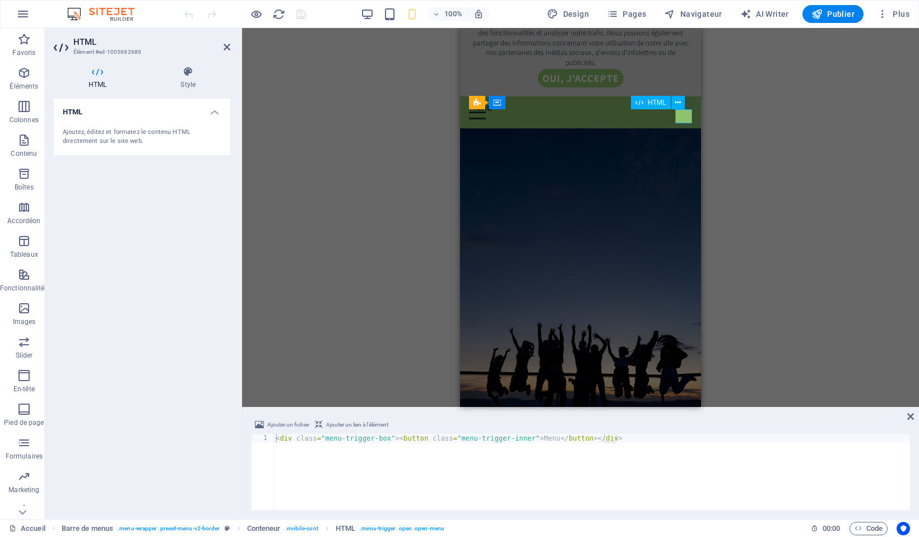
click at [683, 114] on div "Menu" at bounding box center [580, 112] width 223 height 14
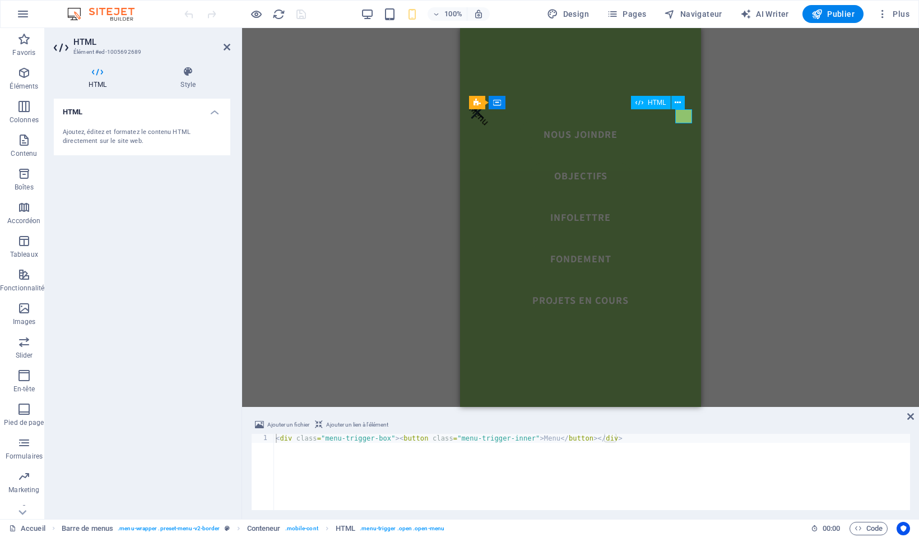
click at [683, 114] on div "Menu" at bounding box center [580, 112] width 223 height 14
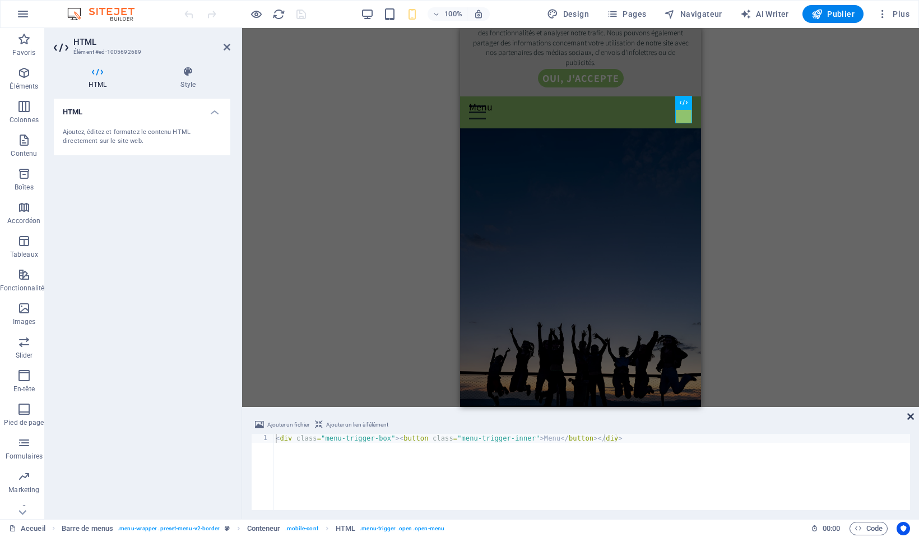
click at [913, 417] on icon at bounding box center [910, 416] width 7 height 9
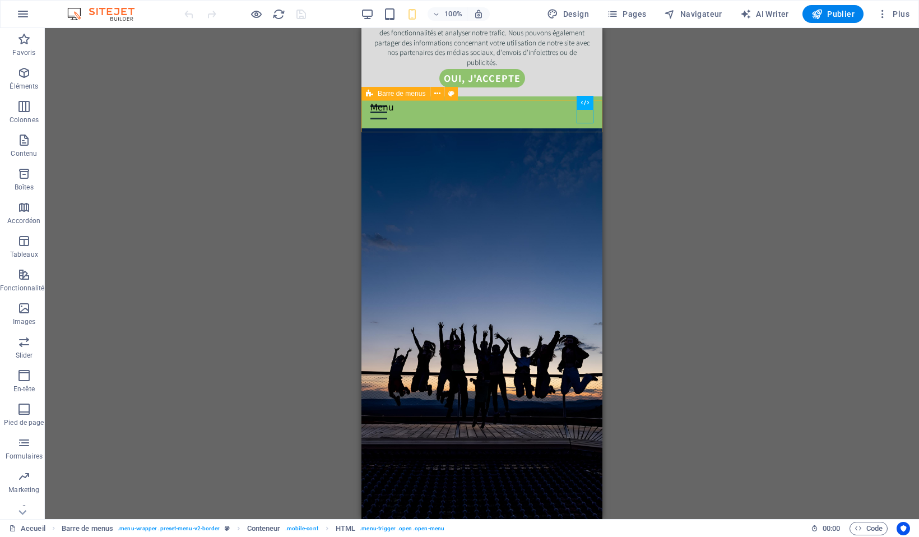
click at [389, 96] on span "Barre de menus" at bounding box center [402, 93] width 48 height 7
click at [393, 93] on span "Barre de menus" at bounding box center [402, 93] width 48 height 7
select select "rem"
select select "preset-menu-v2-border"
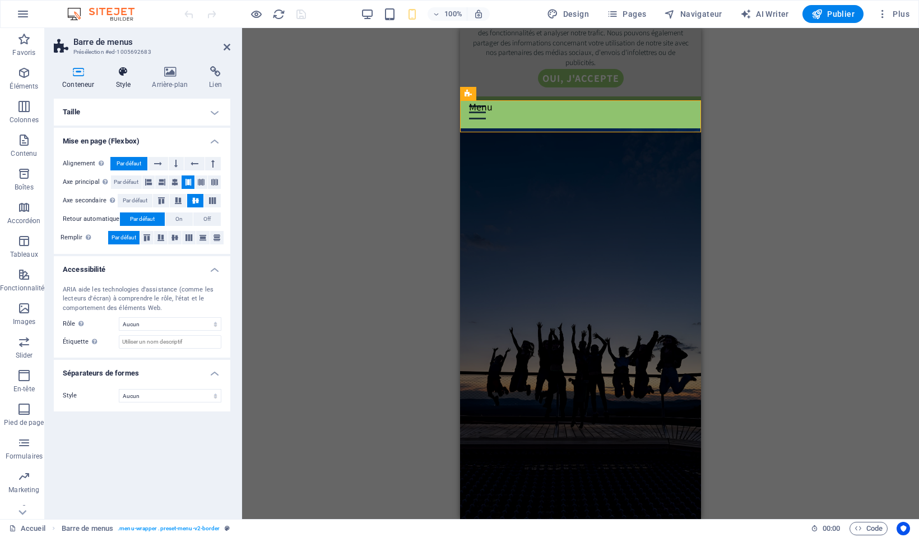
click at [127, 77] on icon at bounding box center [123, 71] width 32 height 11
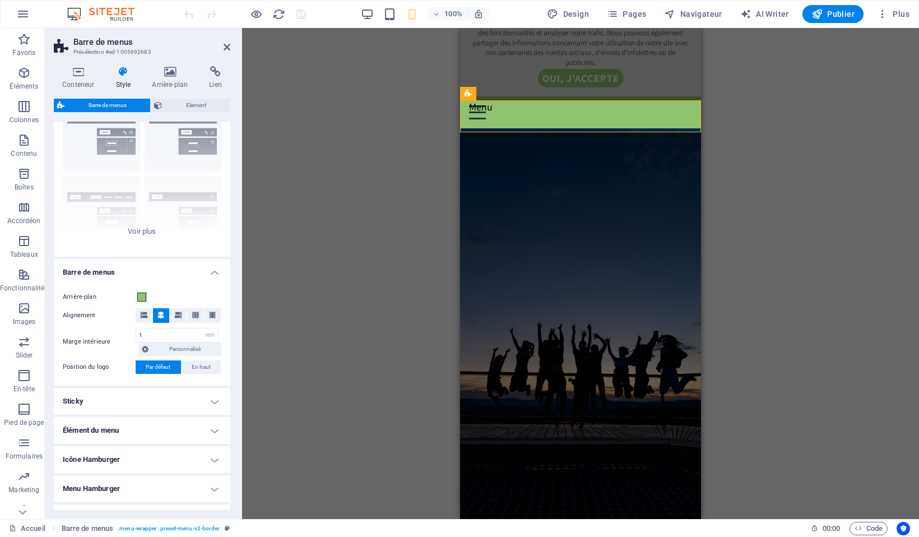
scroll to position [119, 0]
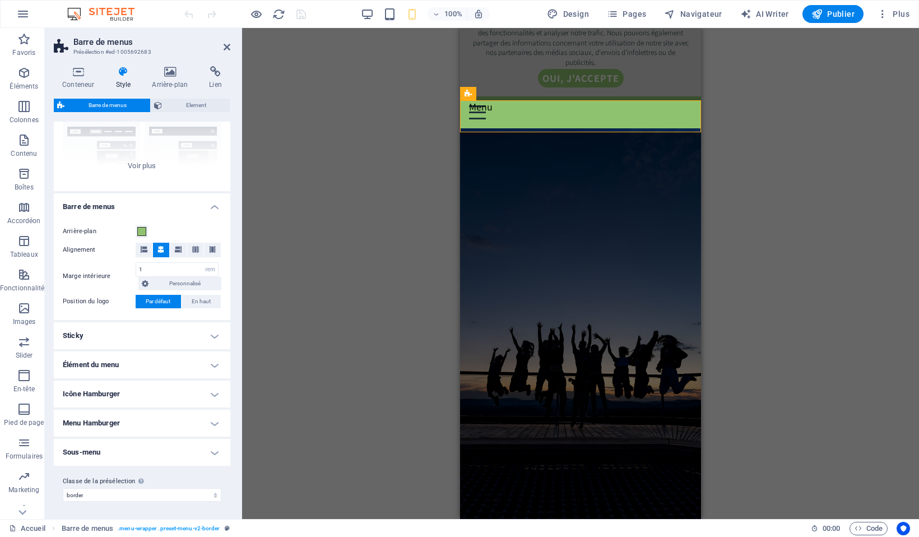
click at [211, 422] on h4 "Menu Hamburger" at bounding box center [142, 423] width 177 height 27
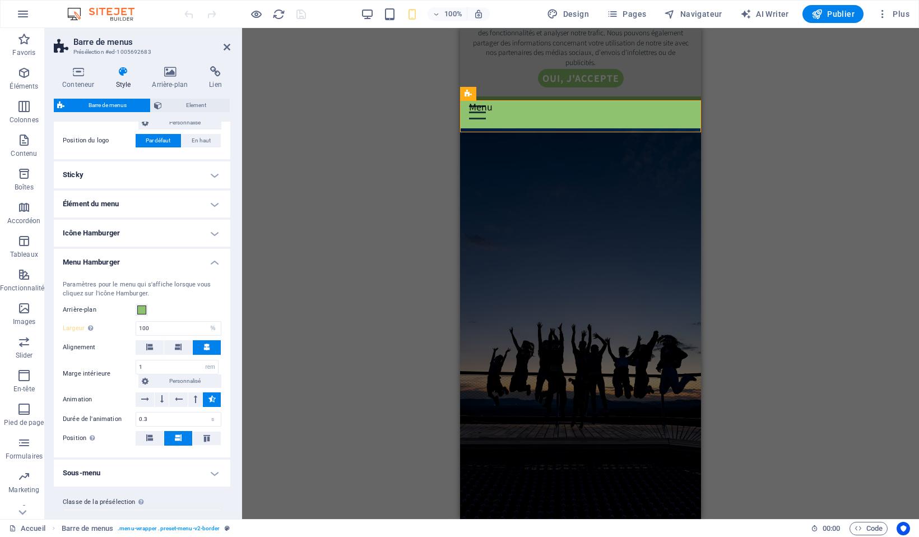
scroll to position [275, 0]
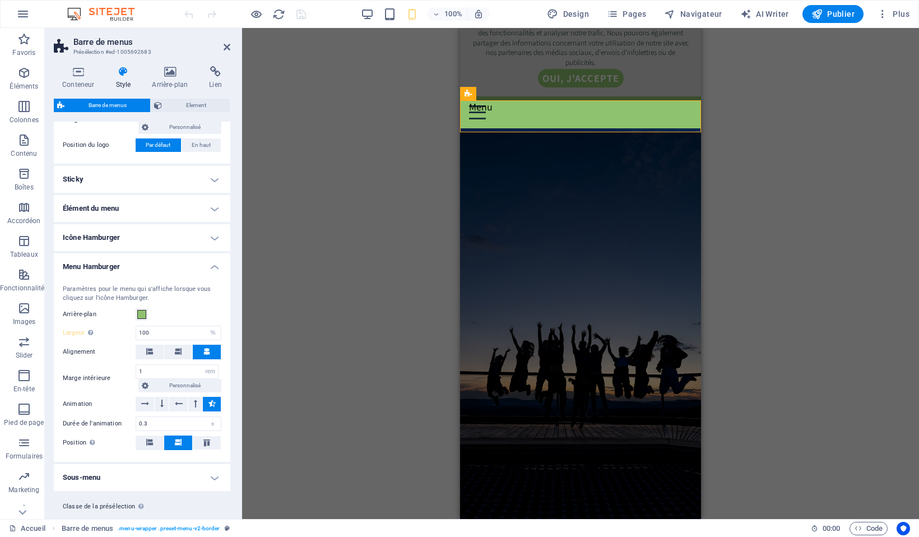
click at [213, 267] on h4 "Menu Hamburger" at bounding box center [142, 263] width 177 height 20
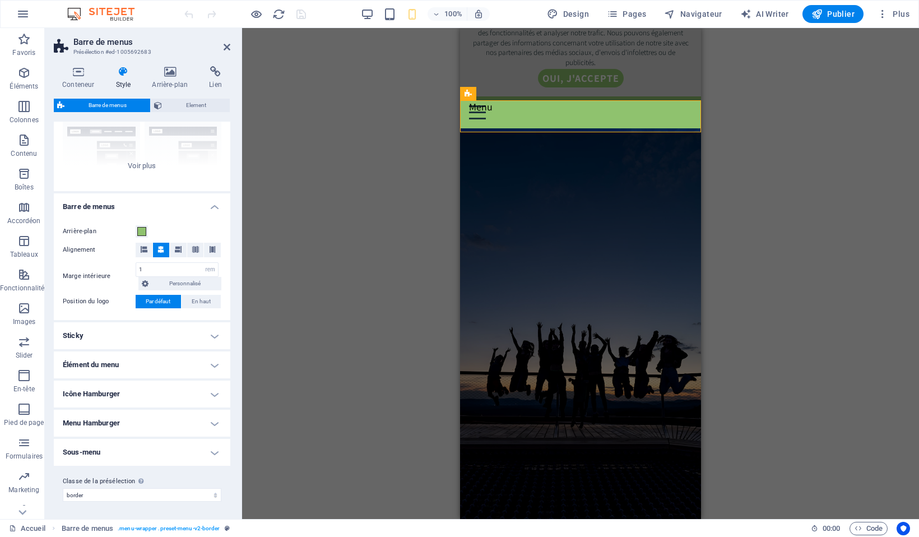
click at [212, 207] on h4 "Barre de menus" at bounding box center [142, 203] width 177 height 20
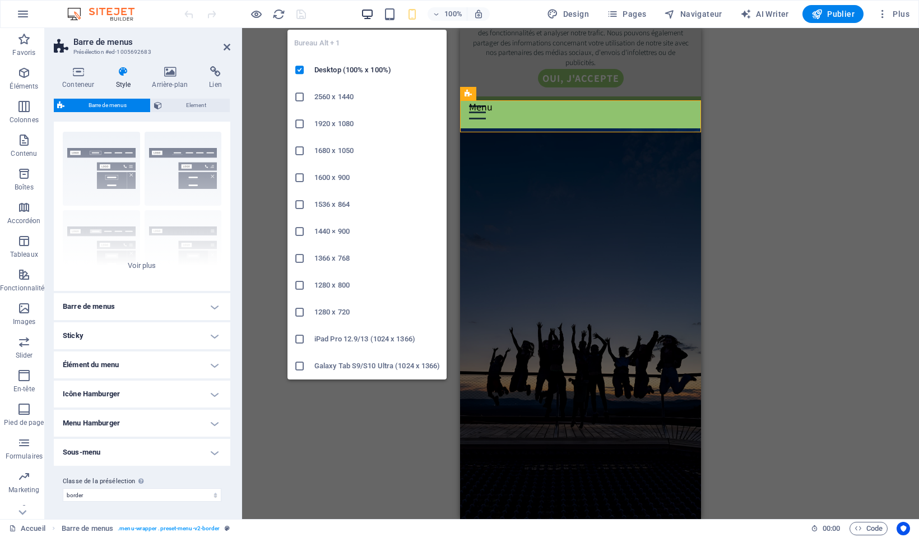
click at [368, 12] on icon "button" at bounding box center [367, 14] width 13 height 13
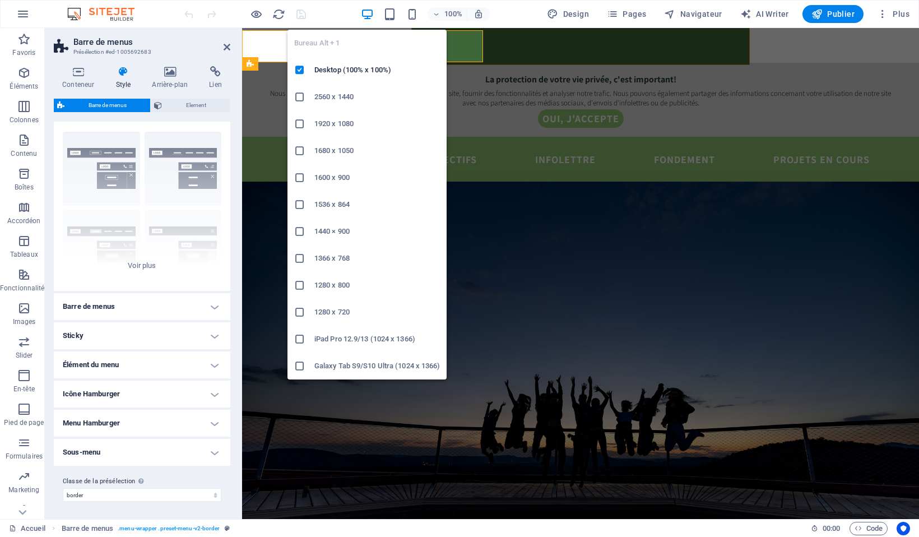
scroll to position [459, 0]
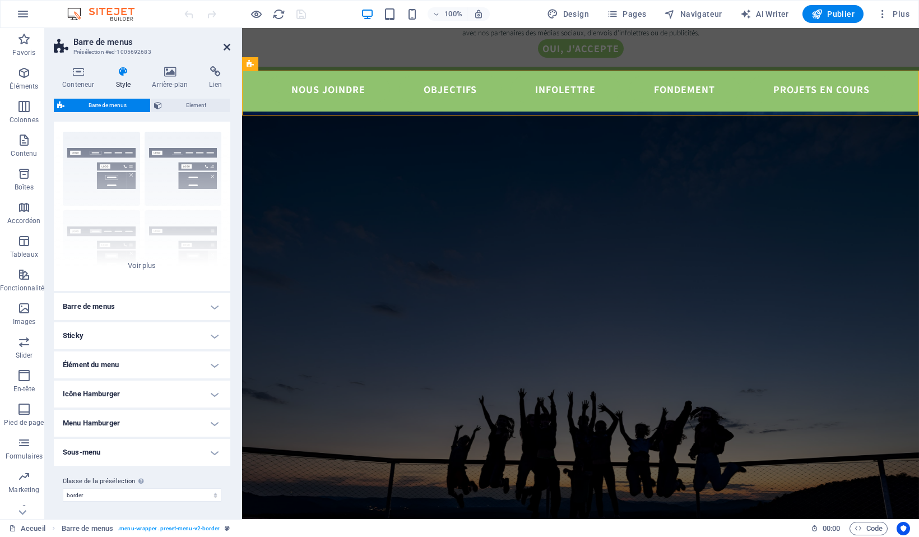
click at [228, 46] on icon at bounding box center [227, 47] width 7 height 9
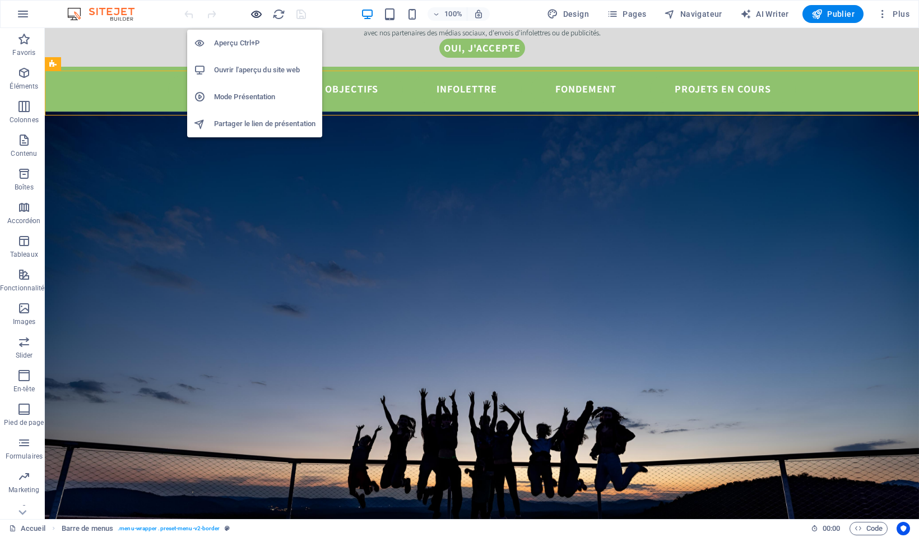
click at [258, 12] on icon "button" at bounding box center [256, 14] width 13 height 13
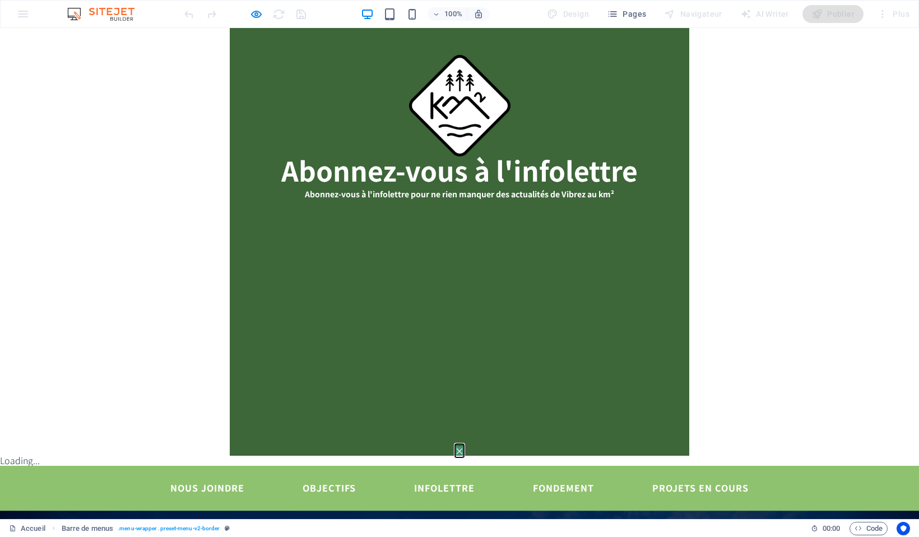
click at [464, 446] on button "×" at bounding box center [459, 451] width 9 height 10
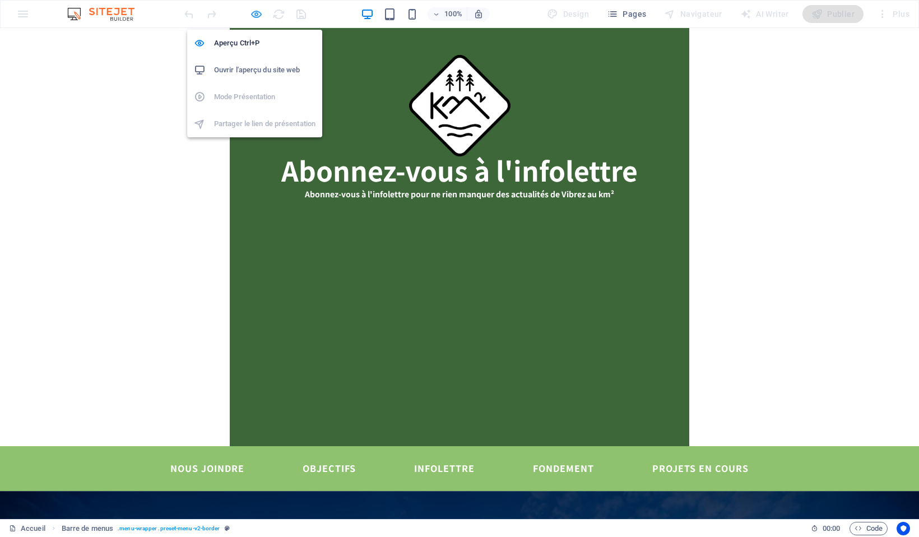
click at [254, 17] on icon "button" at bounding box center [256, 14] width 13 height 13
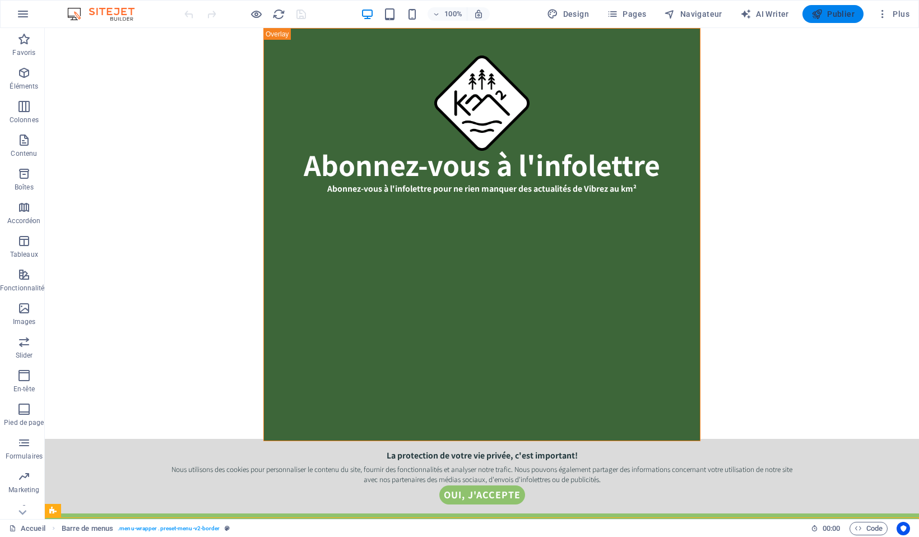
click at [835, 16] on span "Publier" at bounding box center [832, 13] width 43 height 11
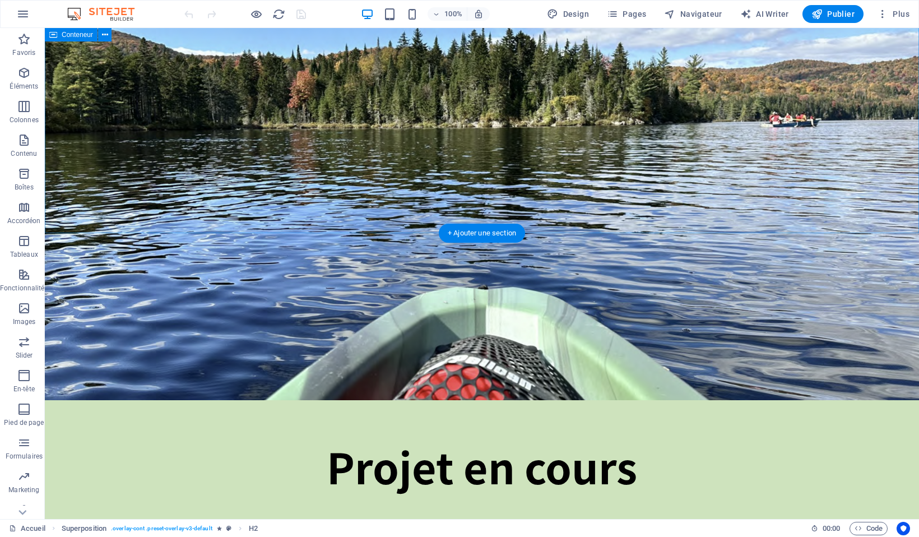
scroll to position [4889, 0]
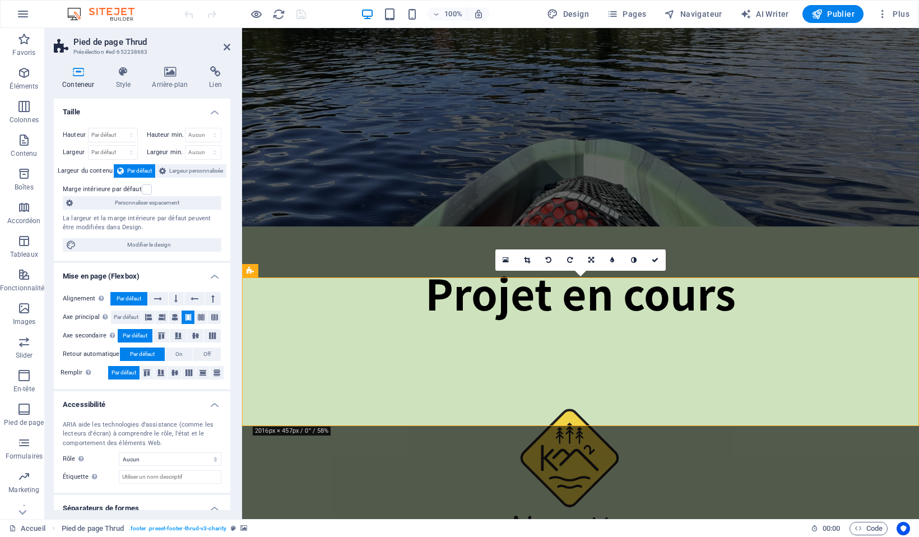
scroll to position [4608, 0]
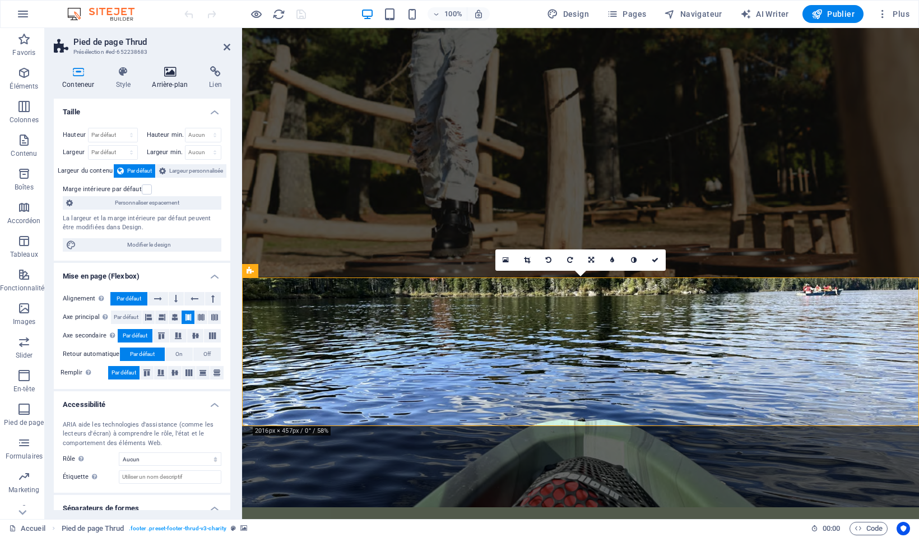
click at [180, 74] on icon at bounding box center [169, 71] width 53 height 11
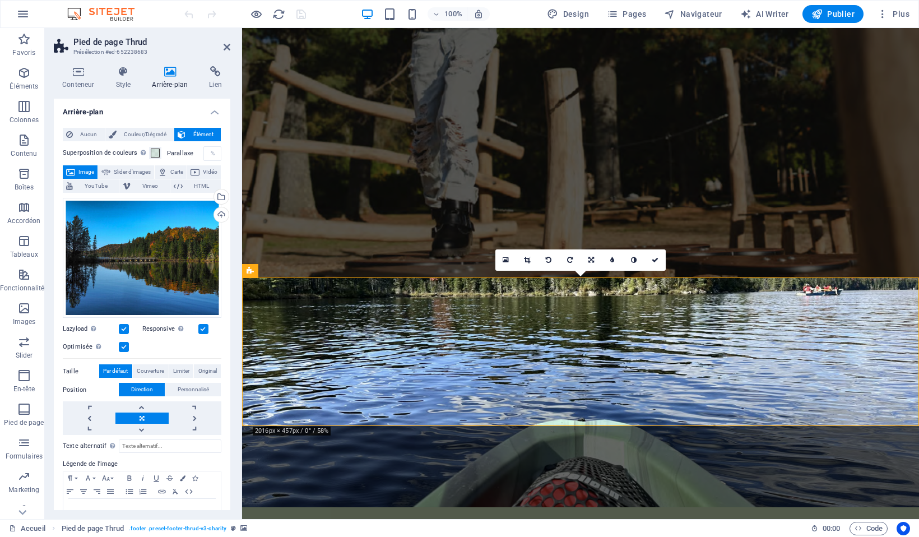
click at [123, 324] on label at bounding box center [124, 329] width 10 height 10
click at [0, 0] on input "Lazyload Charger les images après la page améliore le temps de chargement (vite…" at bounding box center [0, 0] width 0 height 0
click at [201, 324] on label at bounding box center [203, 329] width 10 height 10
click at [0, 0] on input "Responsive Chargez automatiquement des images Retina et les formats optimisés p…" at bounding box center [0, 0] width 0 height 0
click at [121, 344] on label at bounding box center [124, 347] width 10 height 10
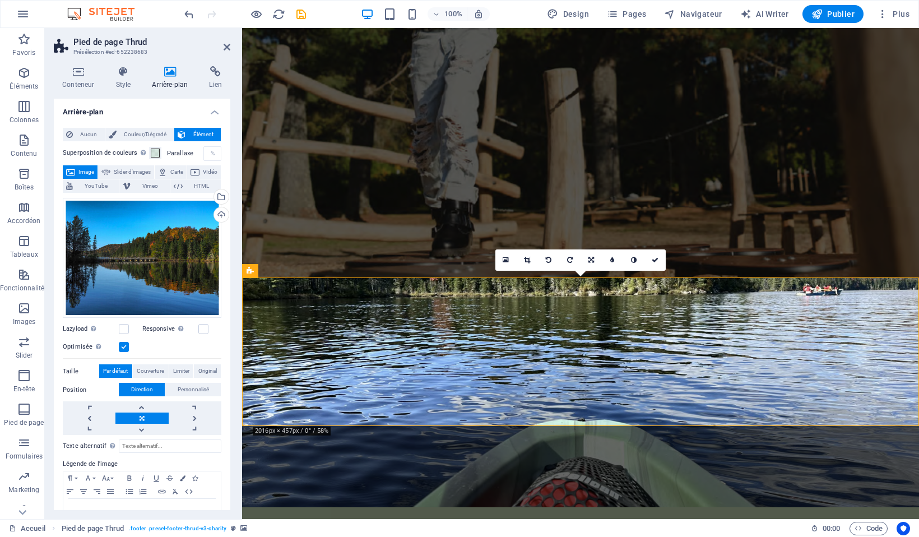
click at [0, 0] on input "Optimisée Les images sont compressées pour améliorer la vitesse de la page." at bounding box center [0, 0] width 0 height 0
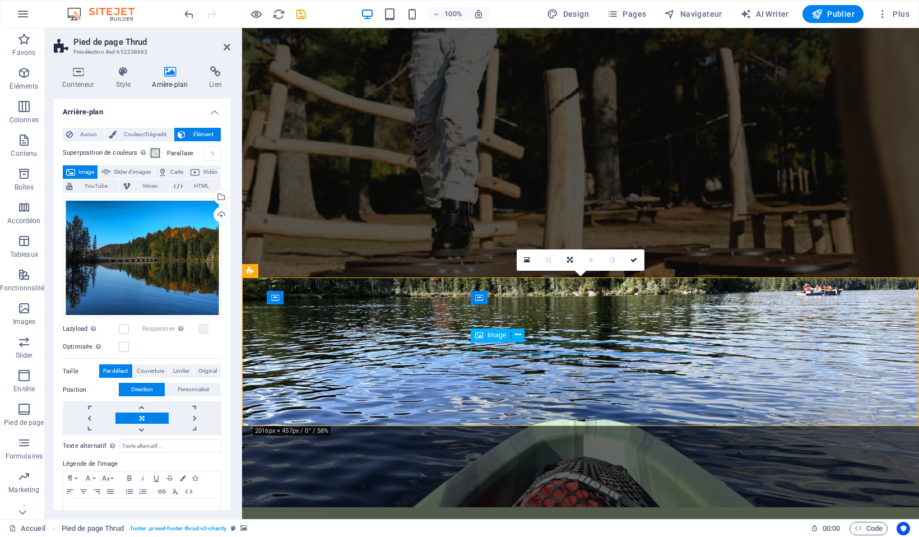
select select "%"
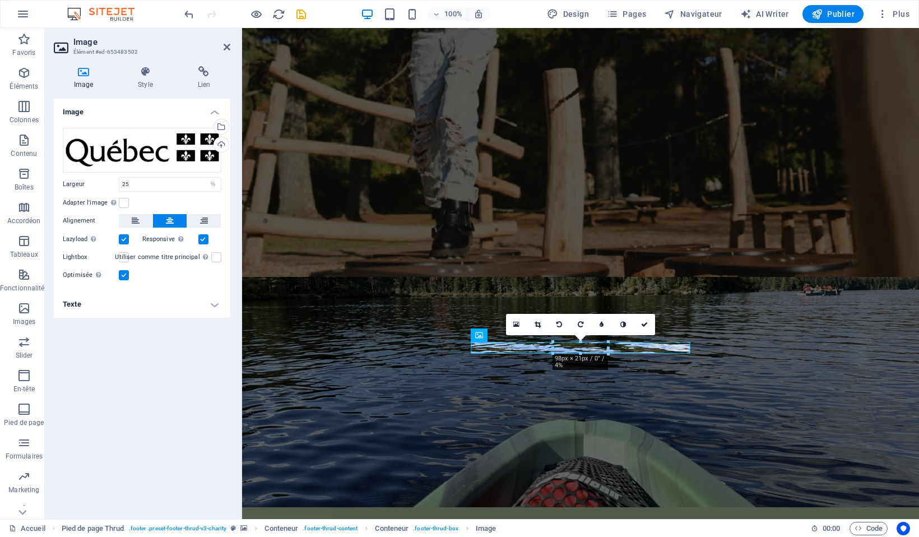
click at [125, 235] on label at bounding box center [124, 239] width 10 height 10
click at [0, 0] on input "Lazyload Charger les images après la page améliore le temps de chargement (vite…" at bounding box center [0, 0] width 0 height 0
click at [206, 235] on label at bounding box center [203, 239] width 10 height 10
click at [0, 0] on input "Responsive Chargez automatiquement des images Retina et les formats optimisés p…" at bounding box center [0, 0] width 0 height 0
click at [126, 273] on label at bounding box center [124, 275] width 10 height 10
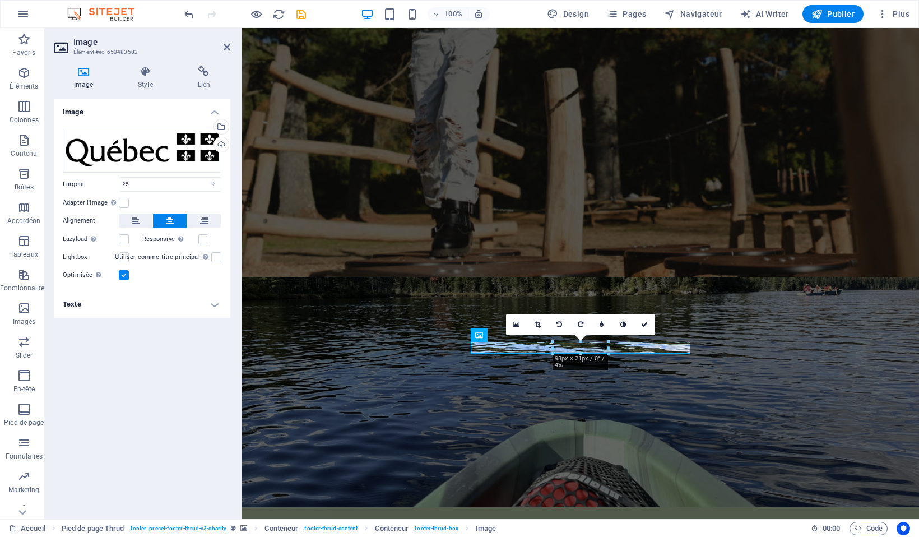
click at [0, 0] on input "Optimisée Les images sont compressées pour améliorer la vitesse de la page." at bounding box center [0, 0] width 0 height 0
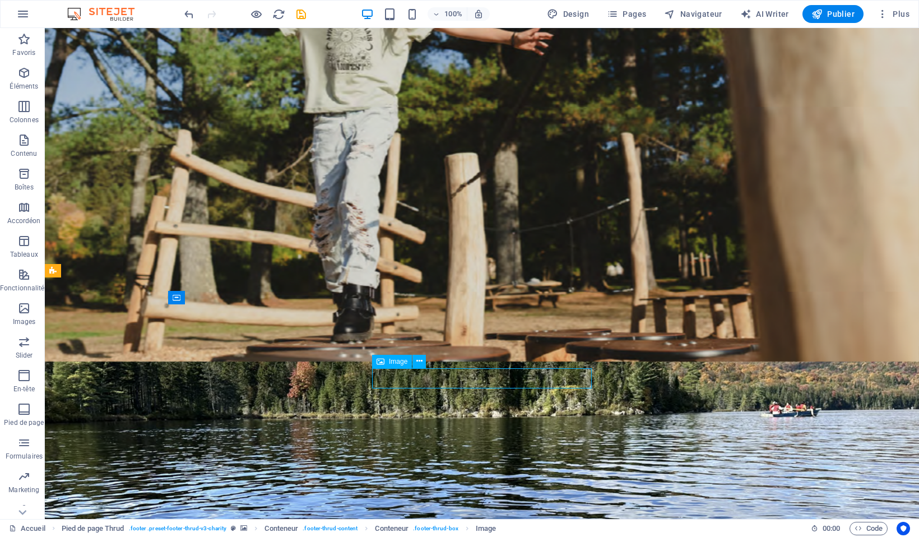
select select "%"
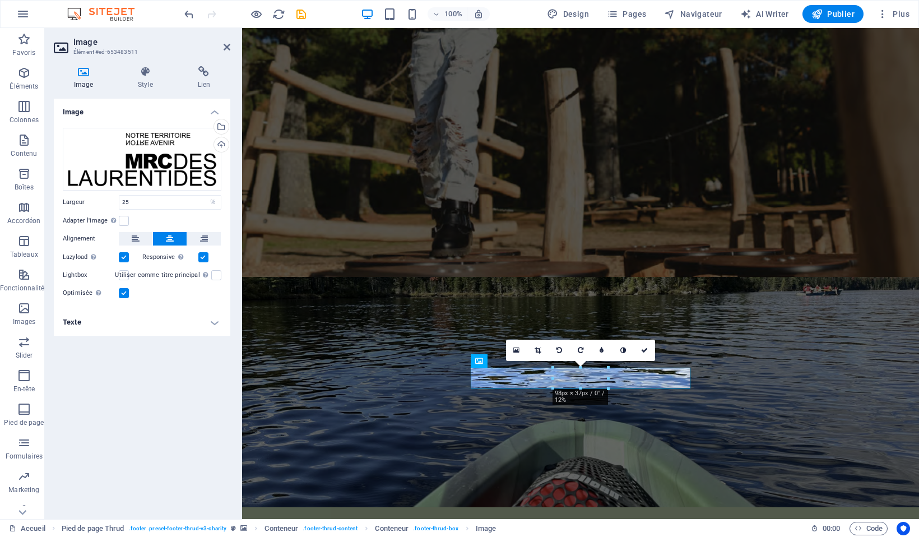
click at [125, 255] on label at bounding box center [124, 257] width 10 height 10
click at [0, 0] on input "Lazyload Charger les images après la page améliore le temps de chargement (vite…" at bounding box center [0, 0] width 0 height 0
click at [205, 258] on label at bounding box center [203, 257] width 10 height 10
click at [0, 0] on input "Responsive Chargez automatiquement des images Retina et les formats optimisés p…" at bounding box center [0, 0] width 0 height 0
click at [122, 294] on label at bounding box center [124, 293] width 10 height 10
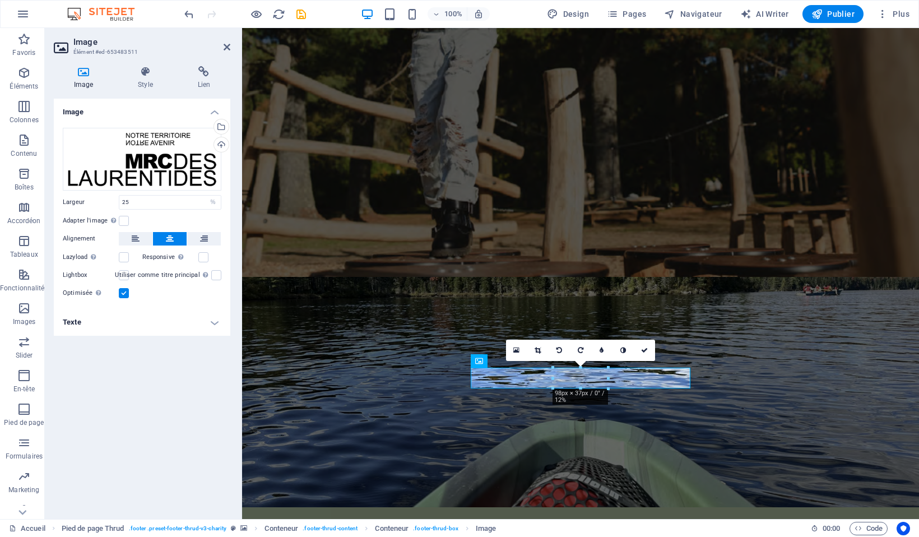
click at [0, 0] on input "Optimisée Les images sont compressées pour améliorer la vitesse de la page." at bounding box center [0, 0] width 0 height 0
click at [292, 10] on div at bounding box center [245, 14] width 126 height 18
click at [298, 12] on icon "save" at bounding box center [301, 14] width 13 height 13
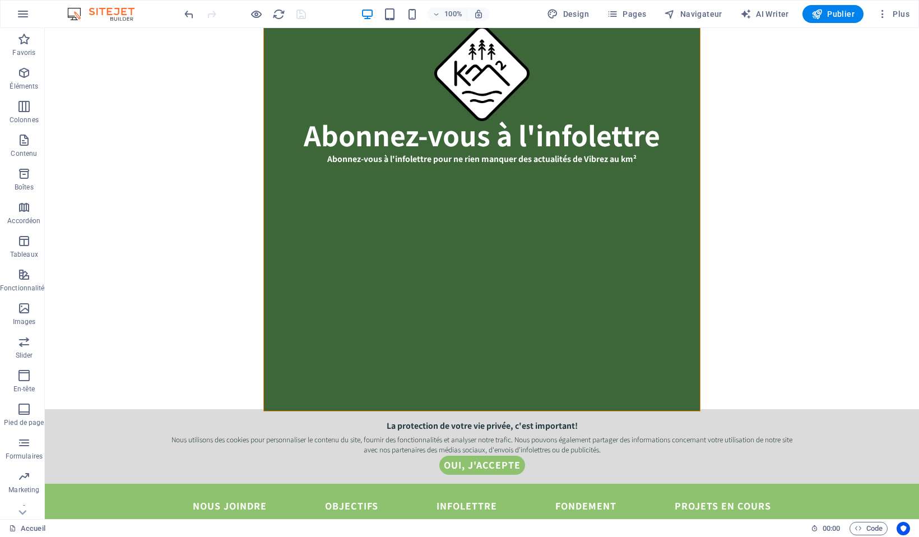
scroll to position [0, 0]
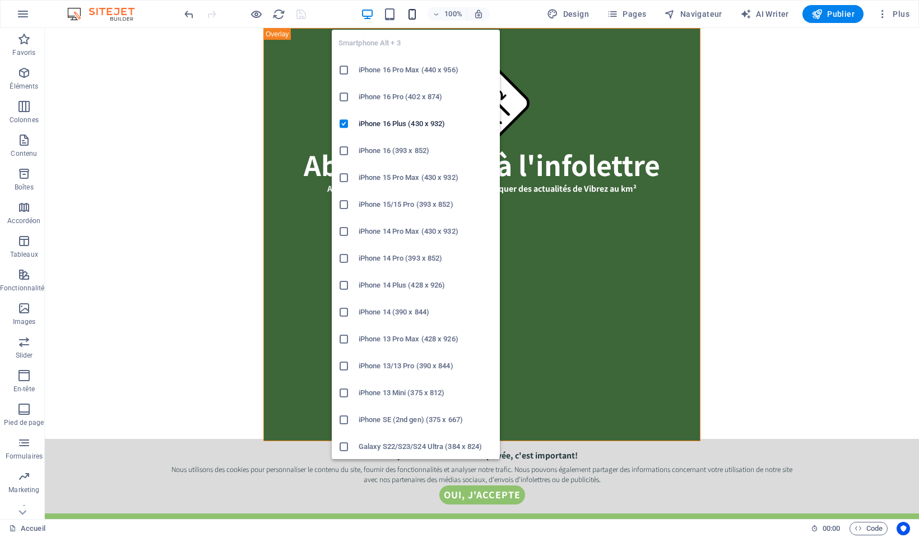
click at [411, 16] on icon "button" at bounding box center [412, 14] width 13 height 13
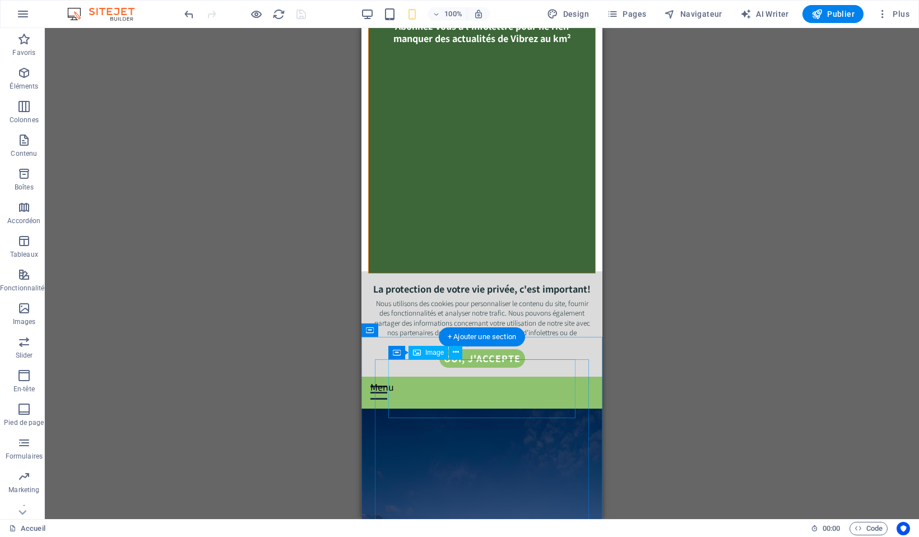
scroll to position [185, 0]
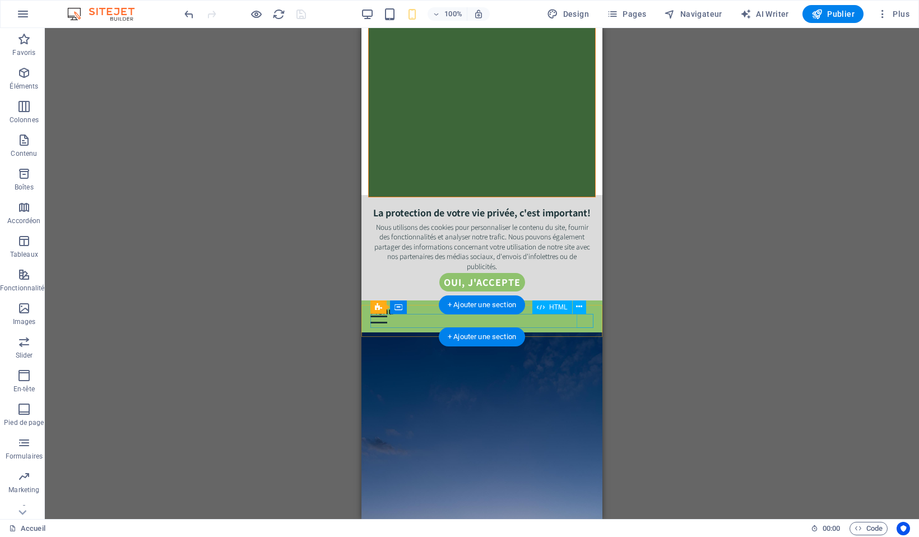
click at [587, 322] on div "Menu" at bounding box center [481, 316] width 223 height 14
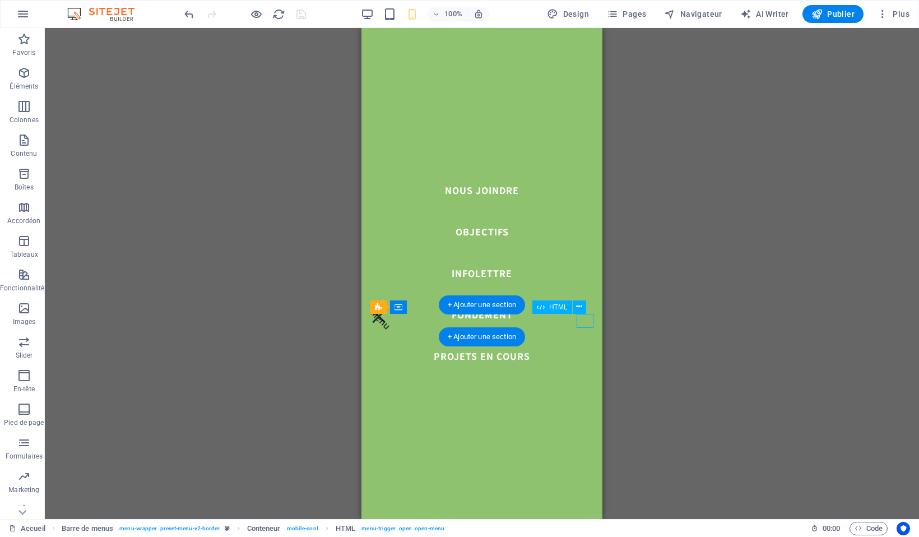
click at [587, 322] on div "Menu" at bounding box center [481, 316] width 223 height 14
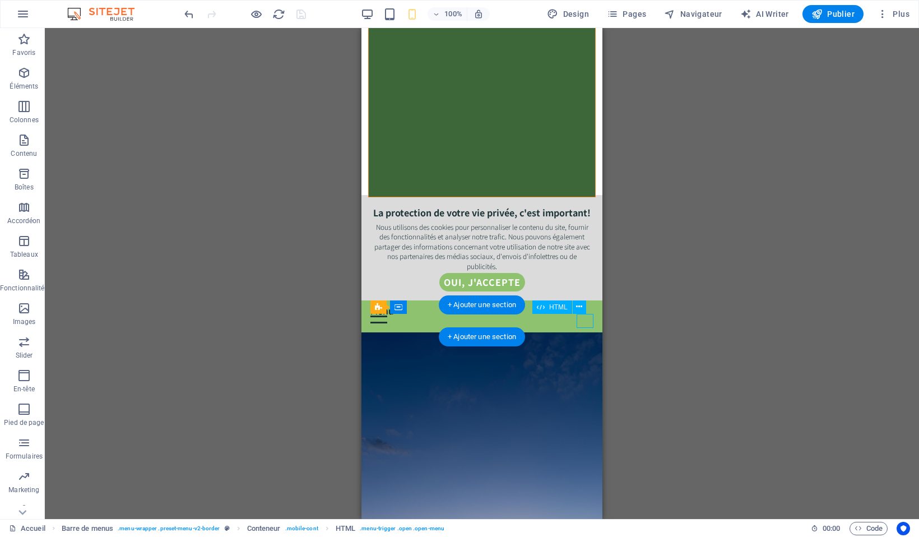
click at [587, 322] on div "Menu" at bounding box center [481, 316] width 223 height 14
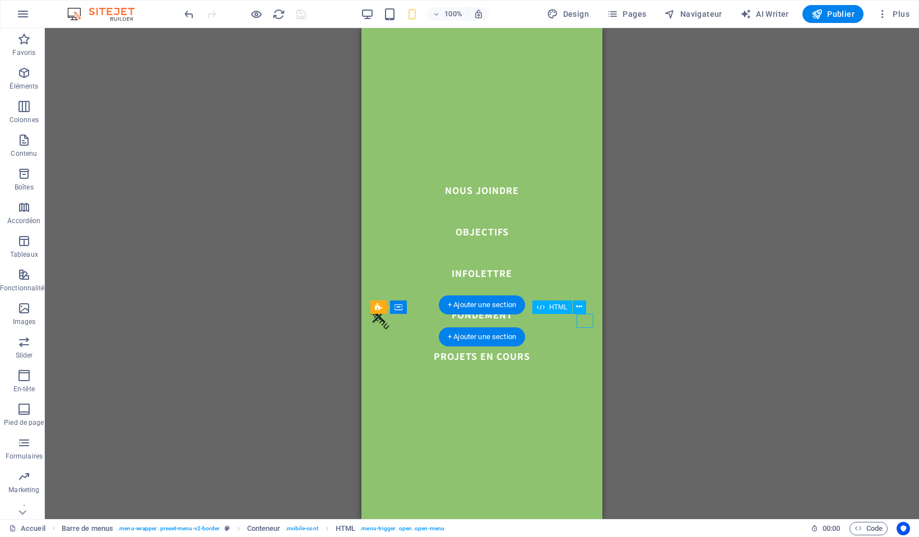
click at [587, 322] on div "Menu" at bounding box center [481, 316] width 223 height 14
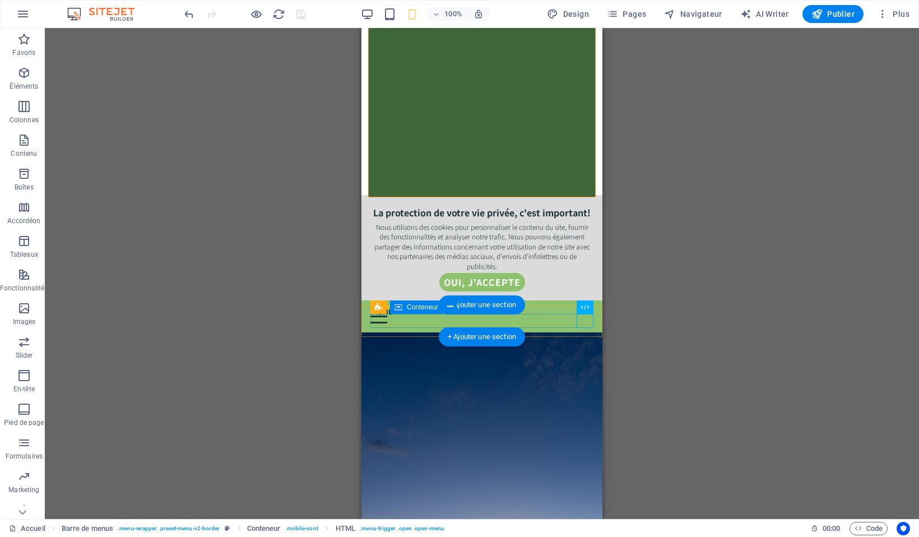
click at [544, 318] on div "Menu" at bounding box center [481, 316] width 223 height 14
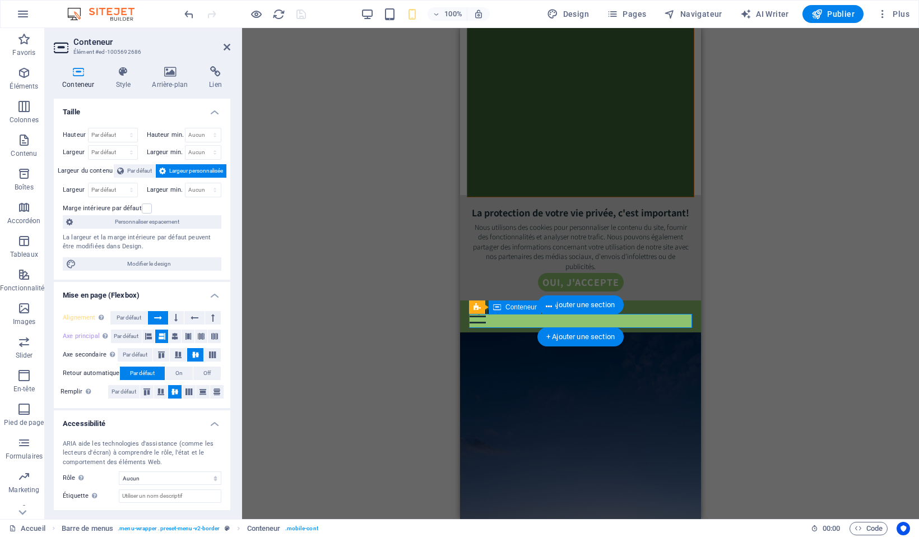
click at [544, 318] on div "Menu" at bounding box center [580, 316] width 223 height 14
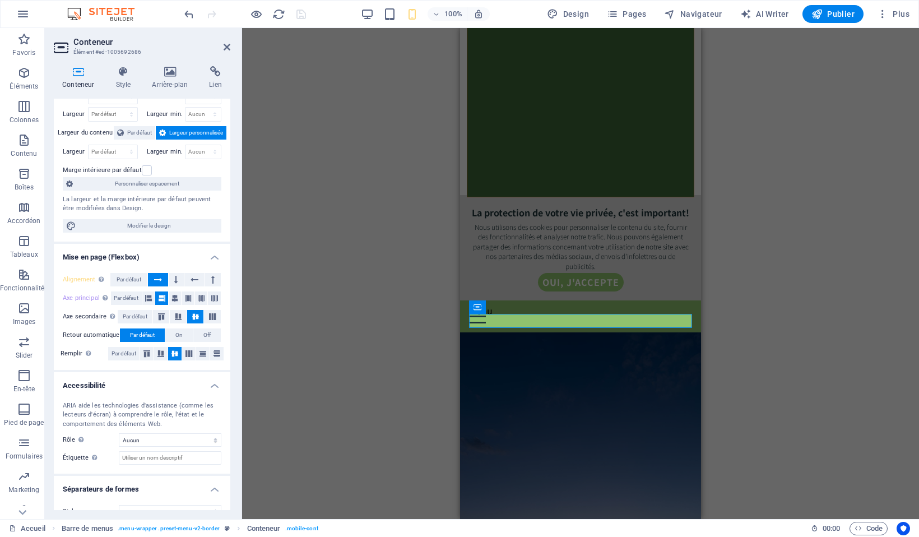
scroll to position [0, 0]
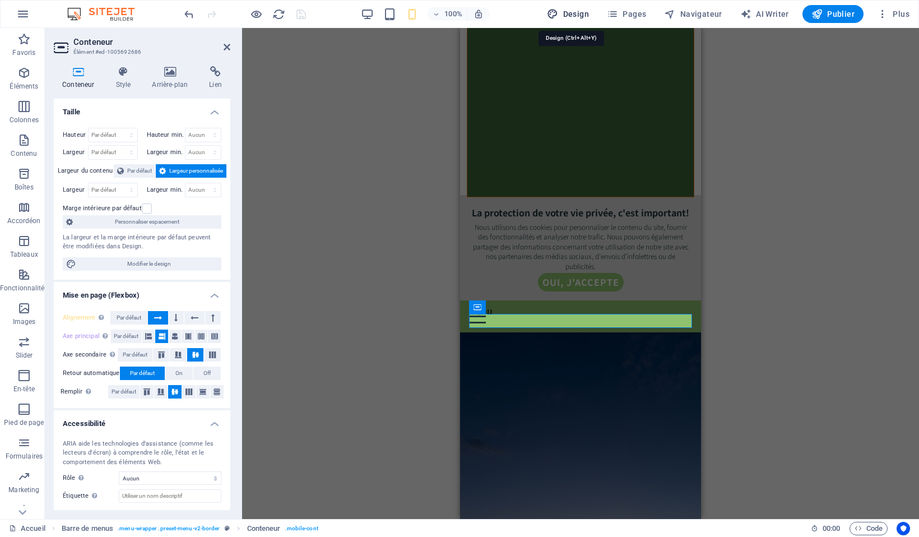
click at [584, 17] on span "Design" at bounding box center [568, 13] width 42 height 11
select select "px"
select select "300"
select select "px"
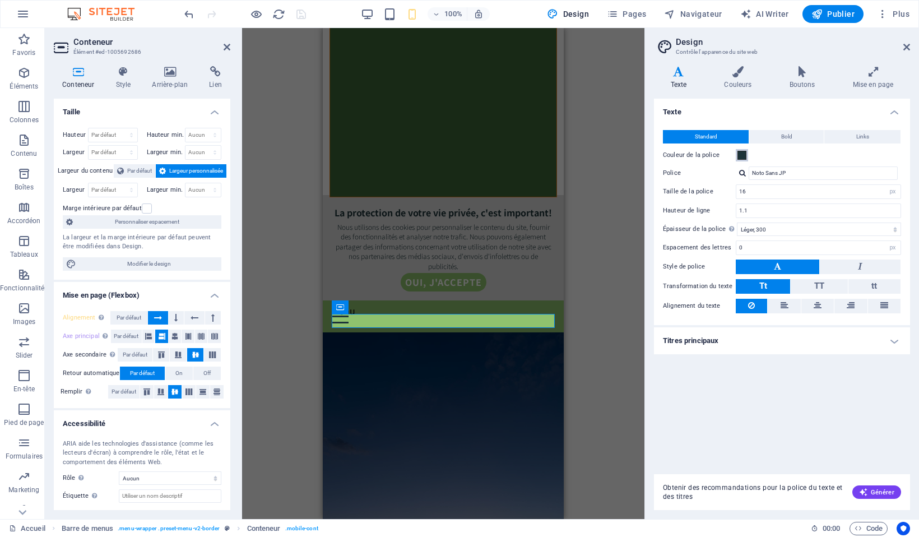
click at [741, 157] on span at bounding box center [741, 155] width 9 height 9
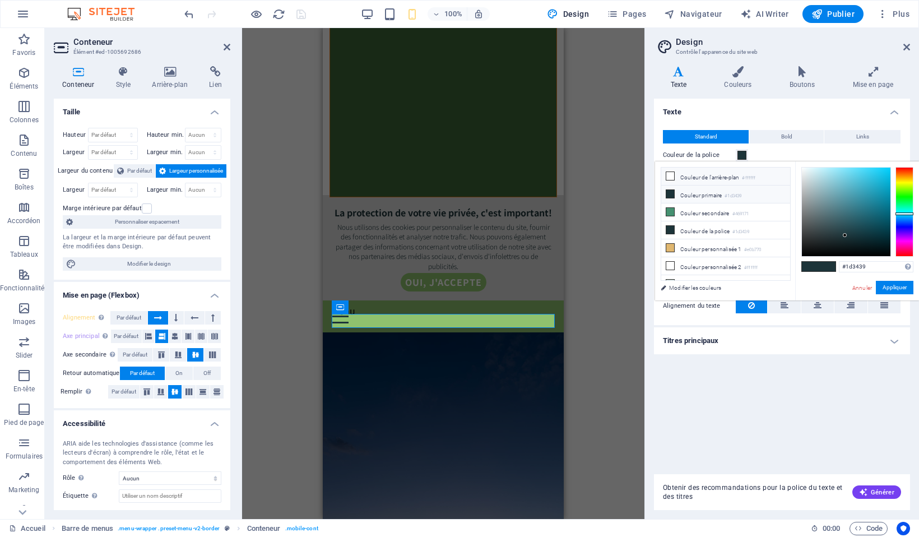
click at [671, 175] on icon at bounding box center [670, 176] width 8 height 8
type input "#ffffff"
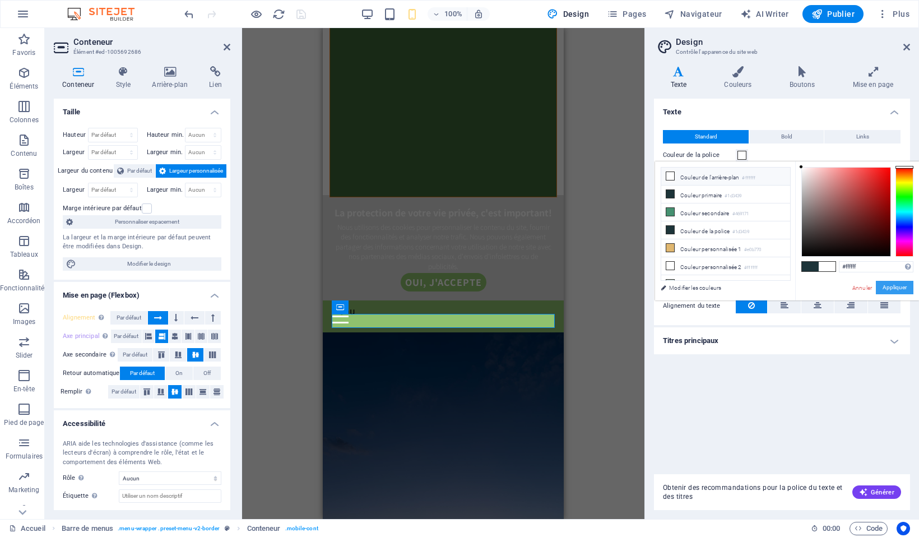
click at [896, 289] on button "Appliquer" at bounding box center [895, 287] width 38 height 13
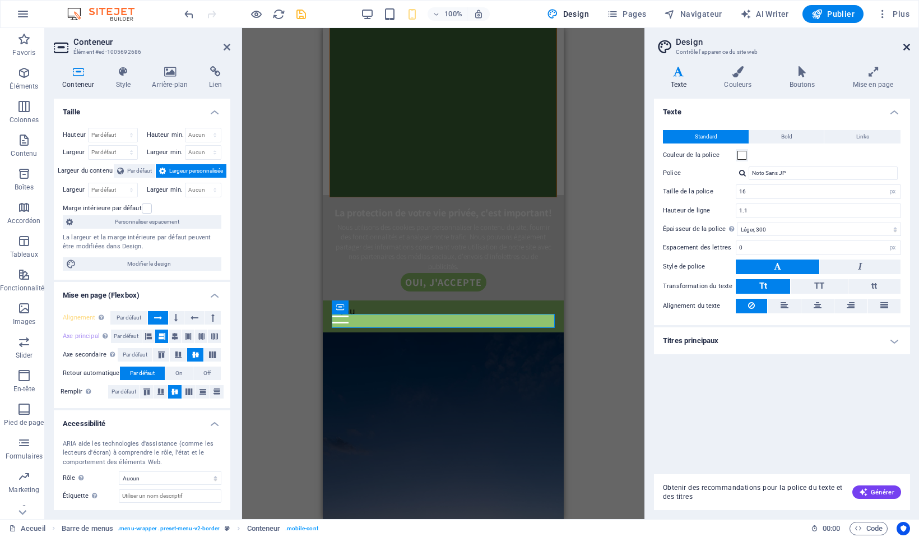
click at [907, 48] on icon at bounding box center [906, 47] width 7 height 9
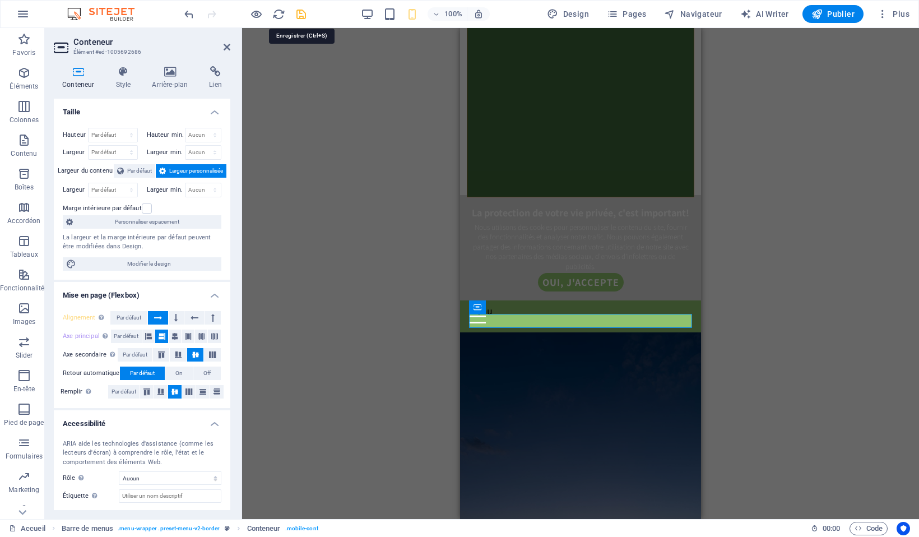
click at [303, 13] on icon "save" at bounding box center [301, 14] width 13 height 13
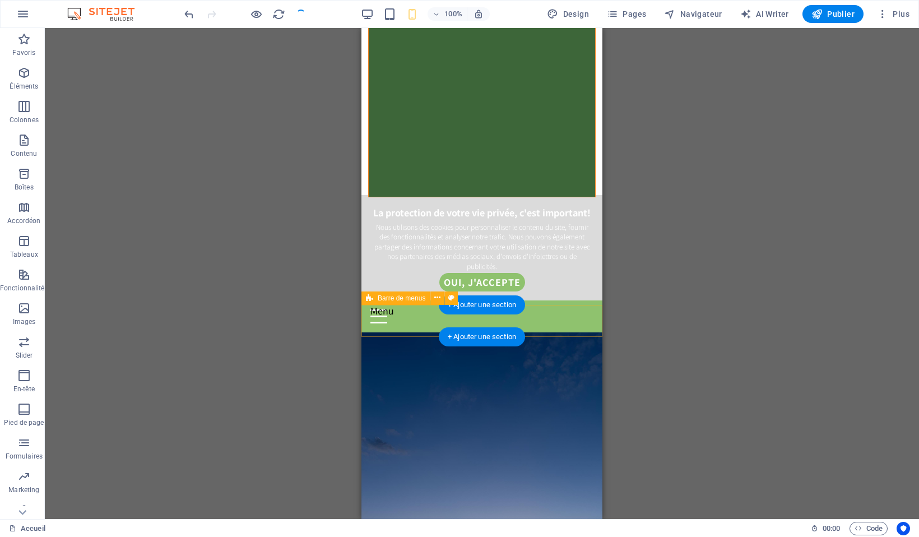
click at [597, 315] on div "Menu Nous joindre Objectifs Infolettre Fondement Projets en cours" at bounding box center [481, 316] width 241 height 32
click at [498, 315] on div "Menu" at bounding box center [481, 316] width 223 height 14
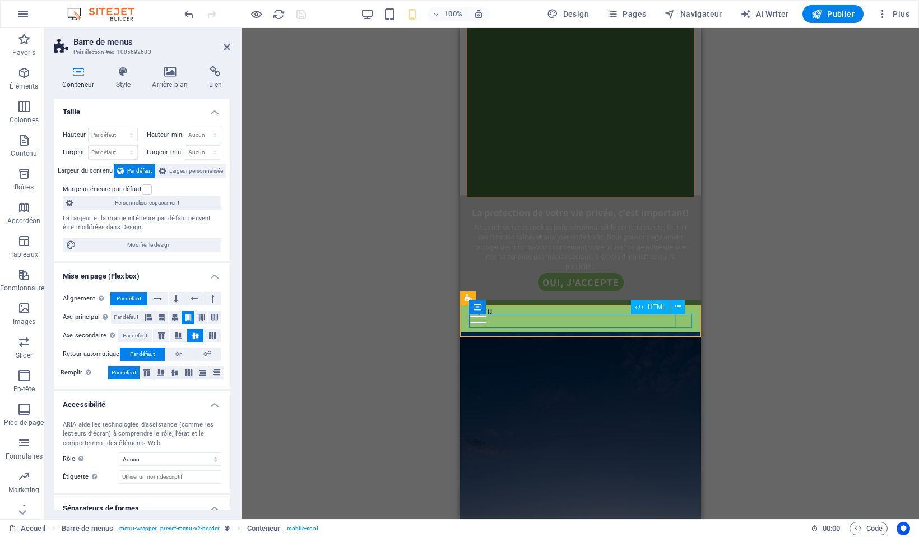
click at [680, 321] on div "Menu" at bounding box center [580, 316] width 223 height 14
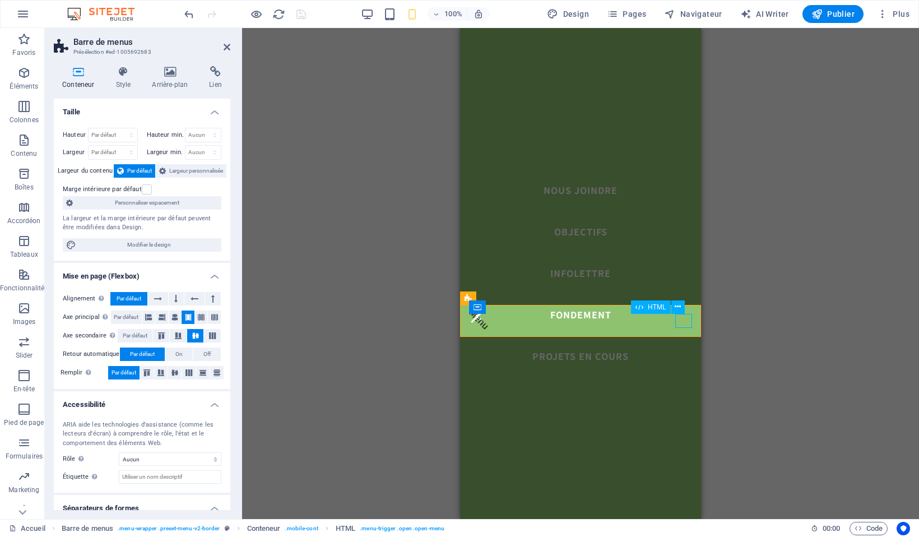
click at [680, 321] on div "Menu" at bounding box center [580, 316] width 223 height 14
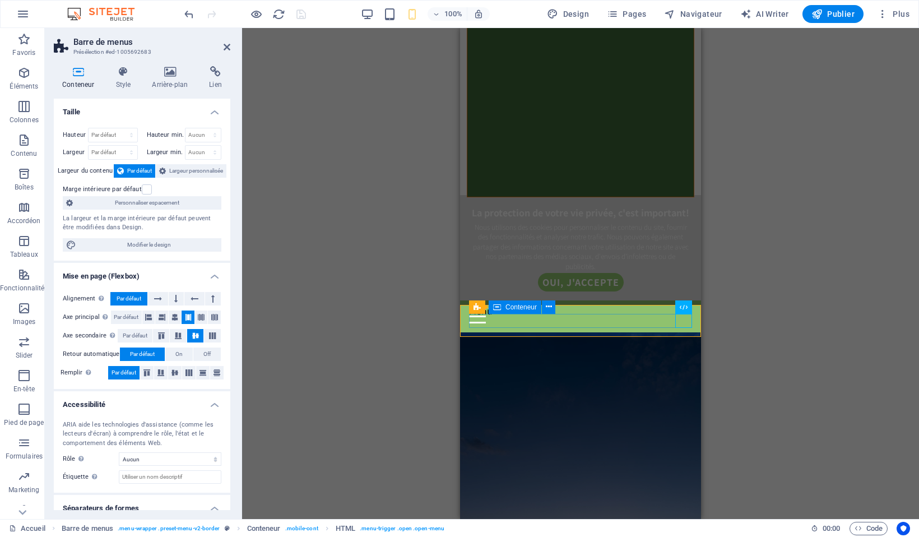
click at [664, 321] on div "Menu" at bounding box center [580, 316] width 223 height 14
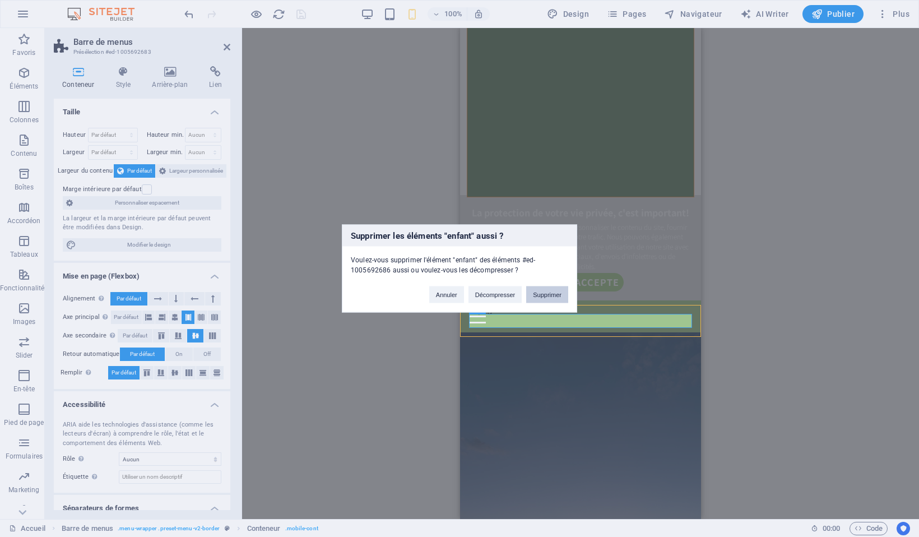
click at [554, 294] on button "Supprimer" at bounding box center [547, 294] width 42 height 17
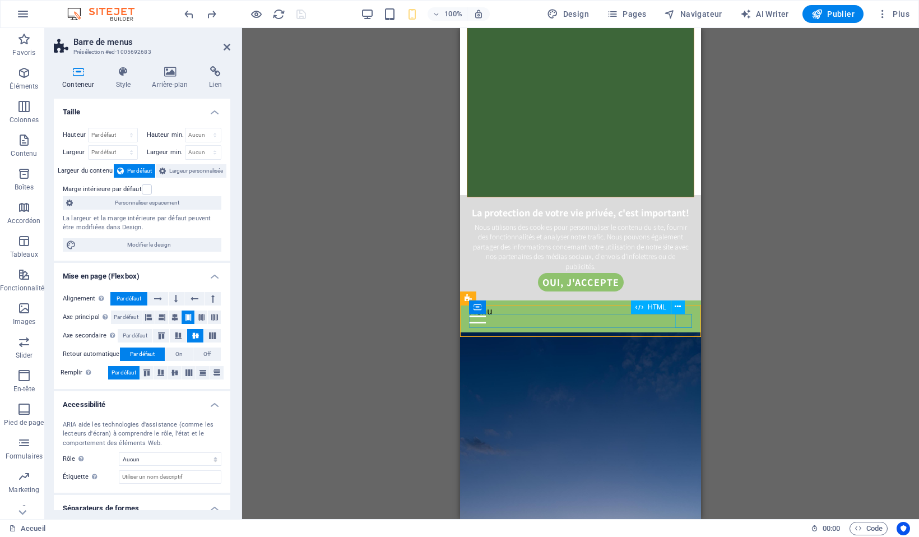
click at [683, 322] on div "Menu" at bounding box center [580, 316] width 223 height 14
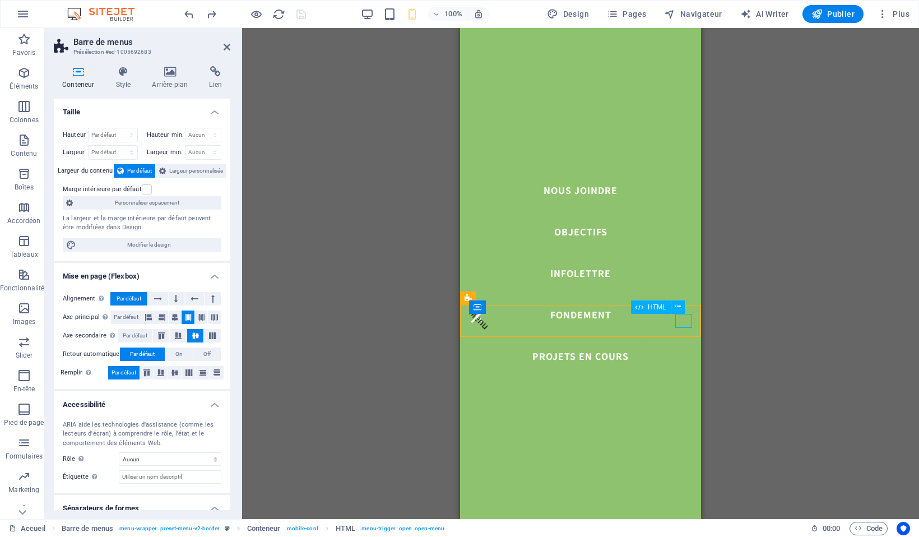
click at [683, 322] on div "Menu" at bounding box center [580, 316] width 223 height 14
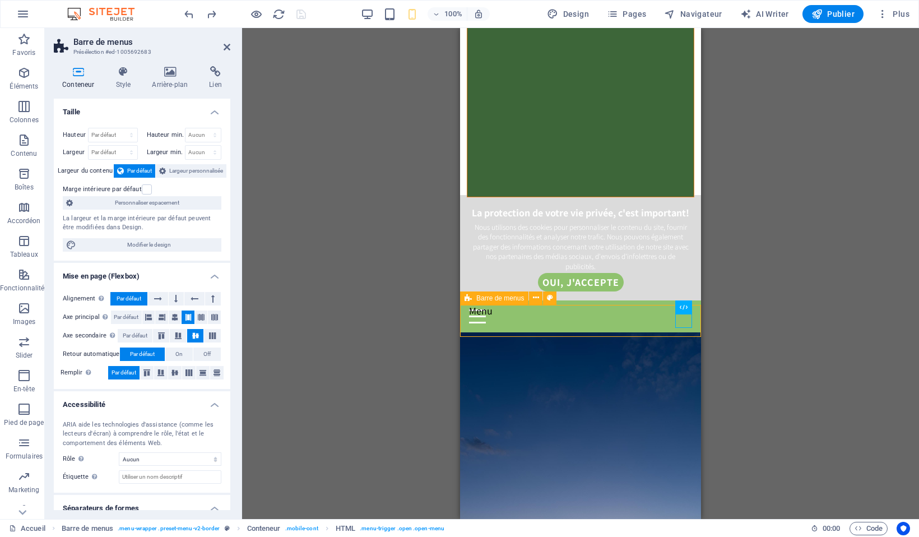
click at [695, 315] on div "Menu Nous joindre Objectifs Infolettre Fondement Projets en cours" at bounding box center [580, 316] width 241 height 32
click at [682, 318] on div "Menu" at bounding box center [580, 316] width 223 height 14
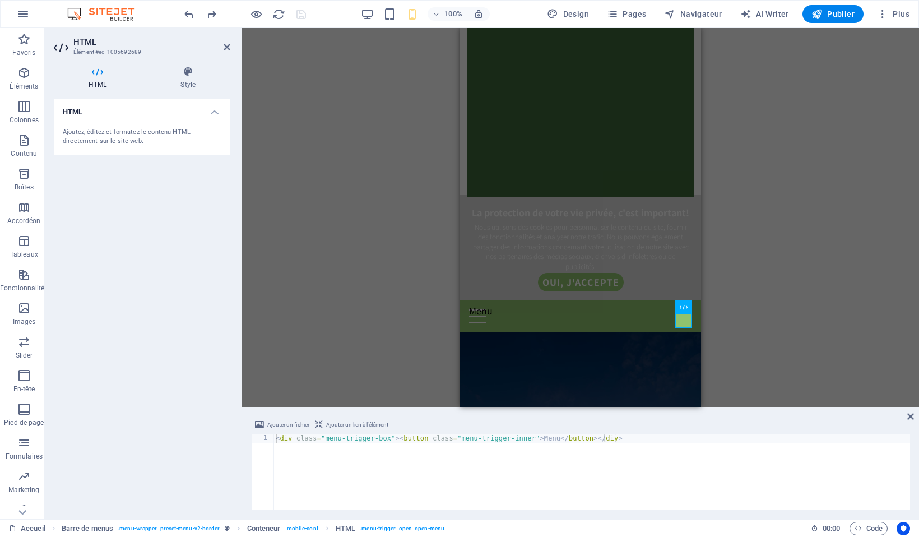
click at [560, 439] on div "< div class = "menu-trigger-box" > < button class = "menu-trigger-inner" > Menu…" at bounding box center [591, 481] width 637 height 94
type textarea "<div class="menu-trigger-box"><button class="menu-trigger-inner"></button></div>"
click at [913, 416] on icon at bounding box center [910, 416] width 7 height 9
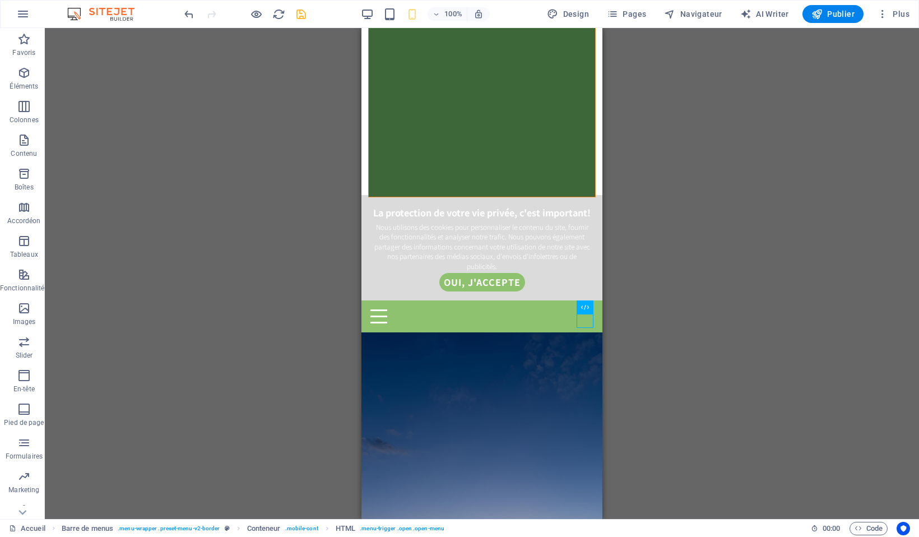
click at [732, 315] on div "H2 Superposition Image Espaceur H6 Texte Barre de cookies Menu Barre de menus C…" at bounding box center [482, 273] width 874 height 491
click at [585, 313] on button at bounding box center [579, 306] width 13 height 13
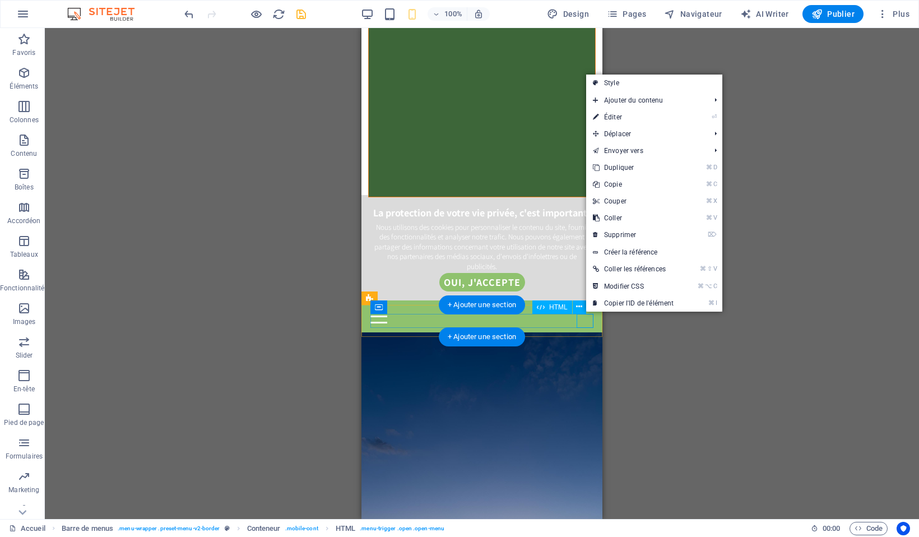
click at [584, 319] on div at bounding box center [481, 316] width 223 height 14
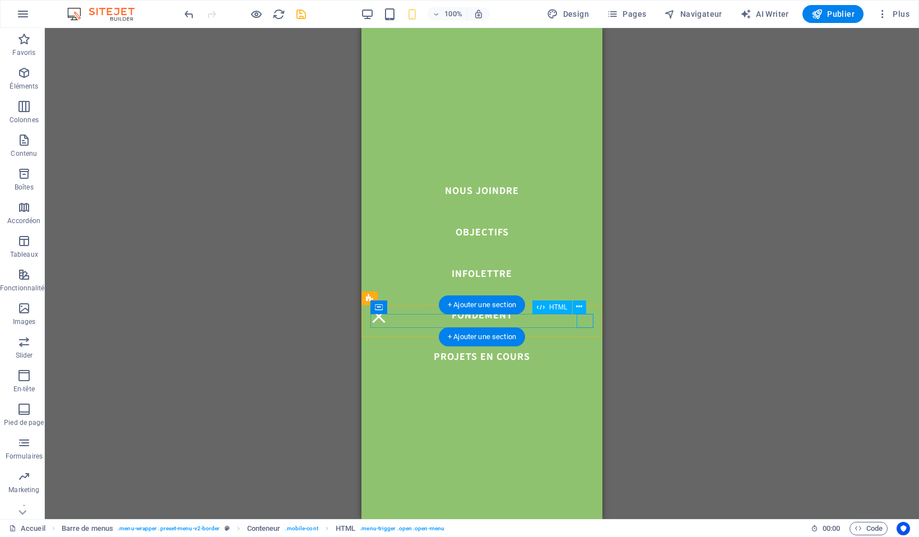
click at [584, 319] on div at bounding box center [481, 316] width 223 height 14
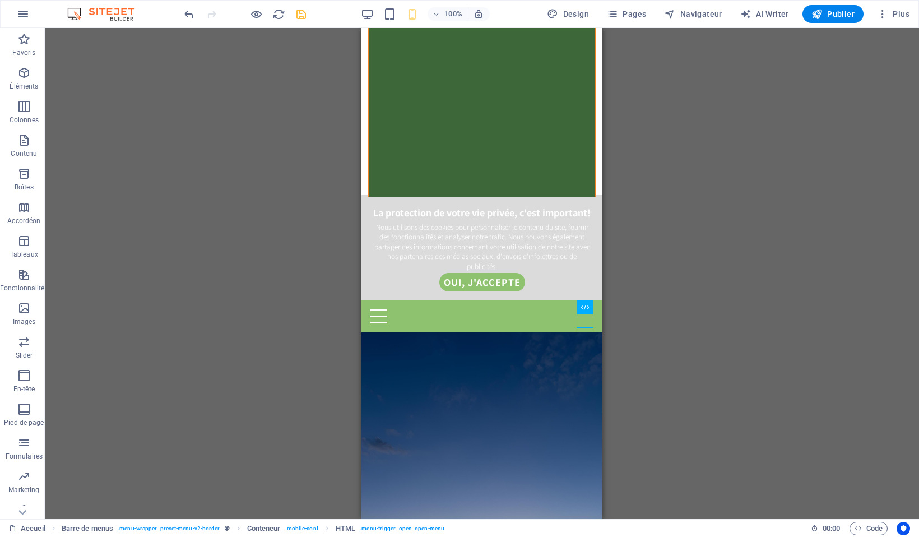
click at [631, 324] on div "H2 Superposition Image Espaceur H6 Texte Barre de cookies Menu Barre de menus C…" at bounding box center [482, 273] width 874 height 491
click at [301, 18] on icon "save" at bounding box center [301, 14] width 13 height 13
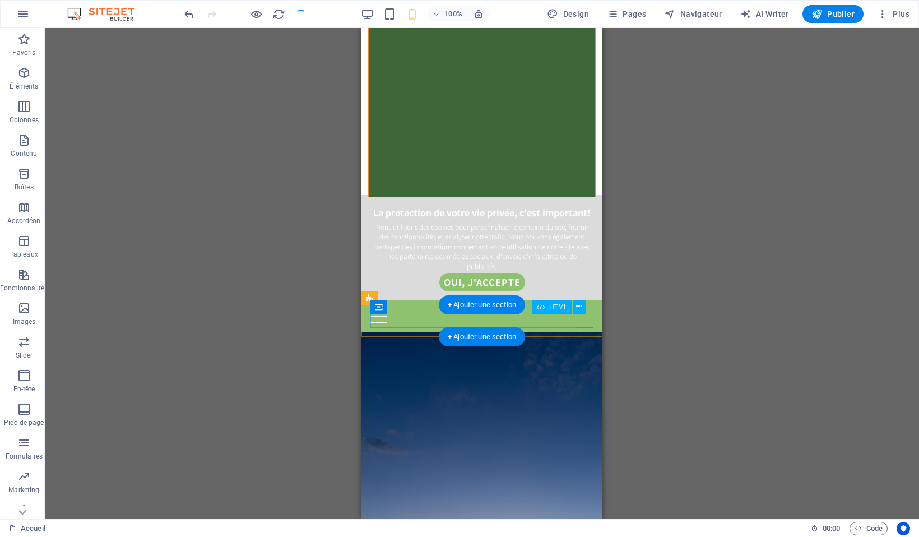
click at [582, 323] on div at bounding box center [481, 316] width 223 height 14
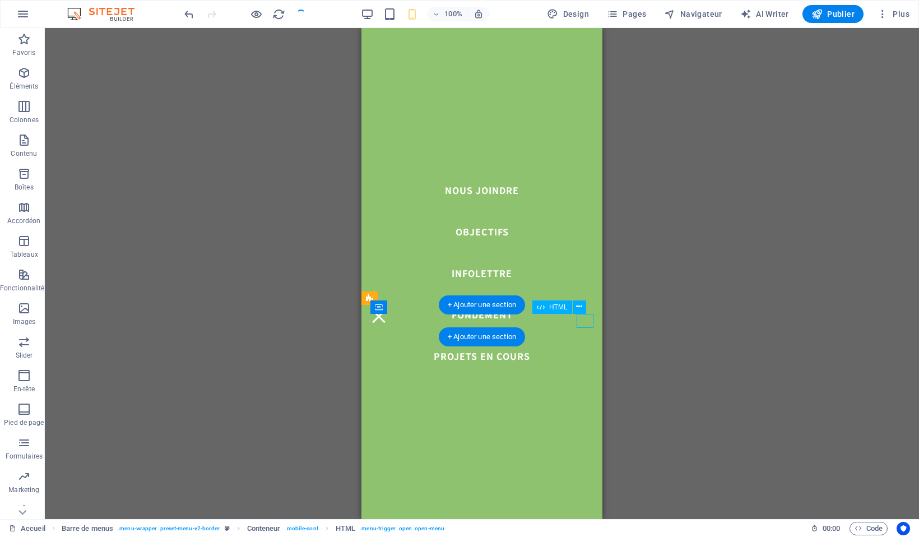
click at [586, 319] on div at bounding box center [481, 316] width 223 height 14
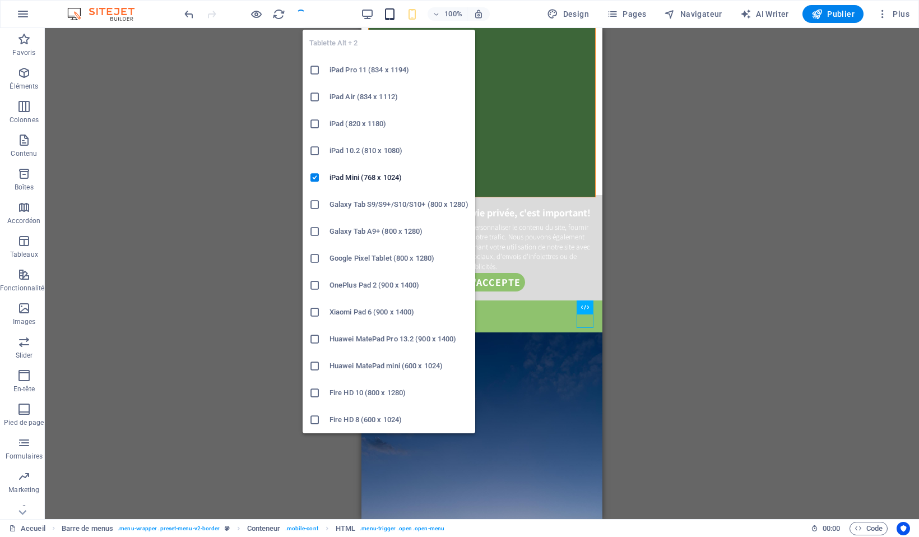
click at [391, 12] on icon "button" at bounding box center [389, 14] width 13 height 13
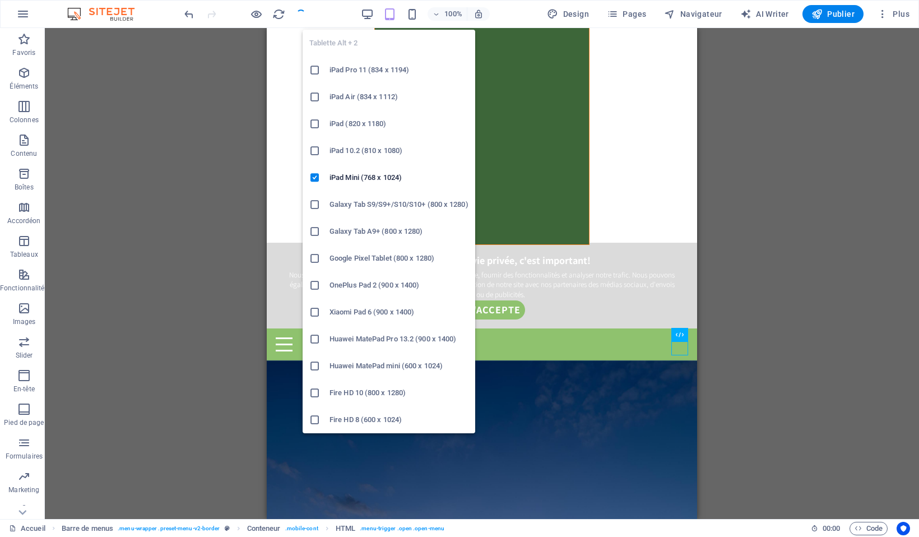
click at [391, 12] on icon "button" at bounding box center [389, 14] width 13 height 13
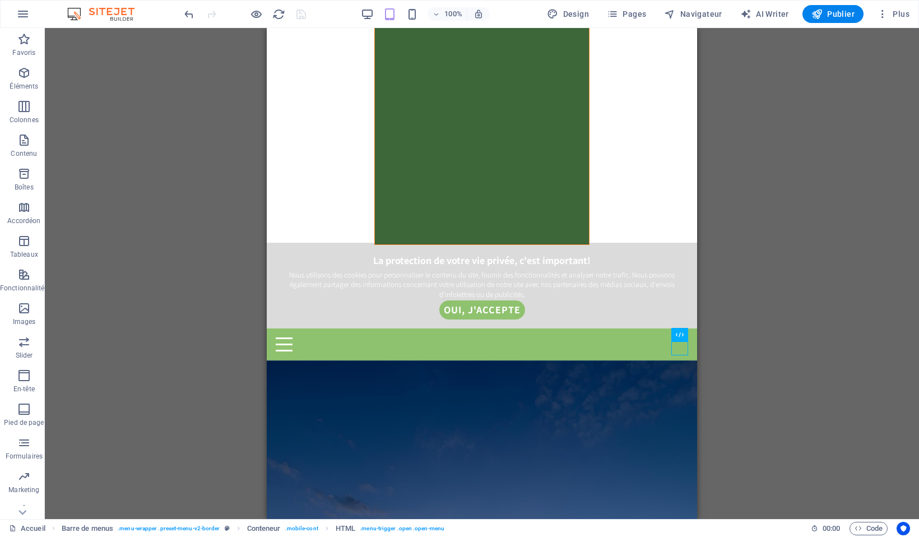
click at [356, 13] on div "100% Design Pages Navigateur AI Writer Publier Plus" at bounding box center [548, 14] width 732 height 18
click at [359, 13] on div "100% Design Pages Navigateur AI Writer Publier Plus" at bounding box center [548, 14] width 732 height 18
click at [366, 13] on icon "button" at bounding box center [367, 14] width 13 height 13
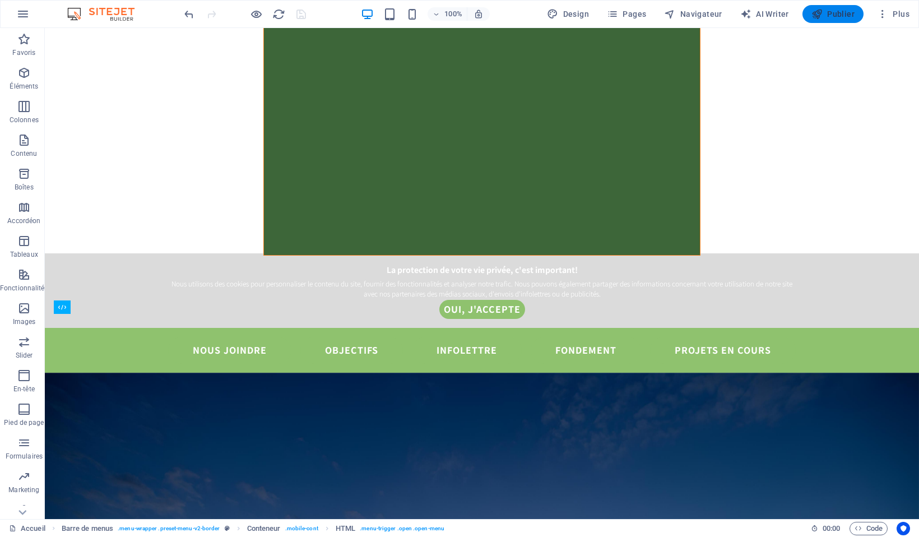
click at [837, 11] on span "Publier" at bounding box center [832, 13] width 43 height 11
click at [837, 17] on span "Publier" at bounding box center [832, 13] width 43 height 11
